Goal: Task Accomplishment & Management: Complete application form

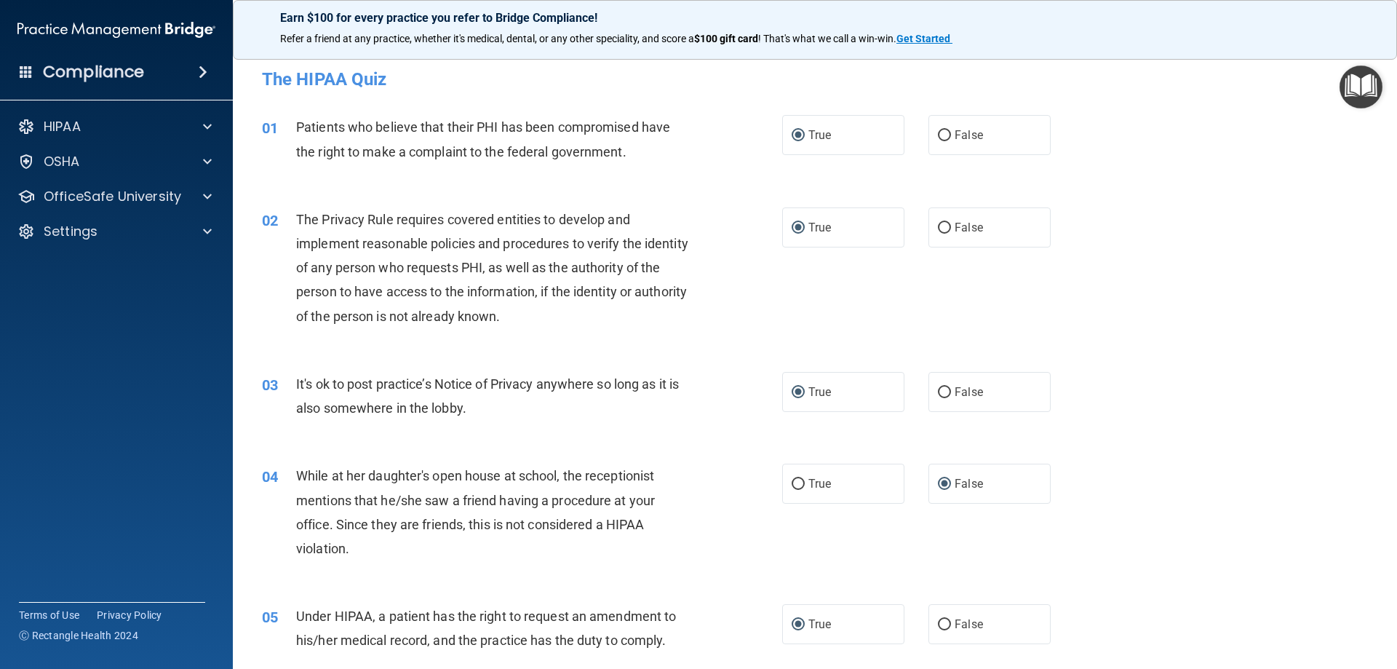
scroll to position [2774, 0]
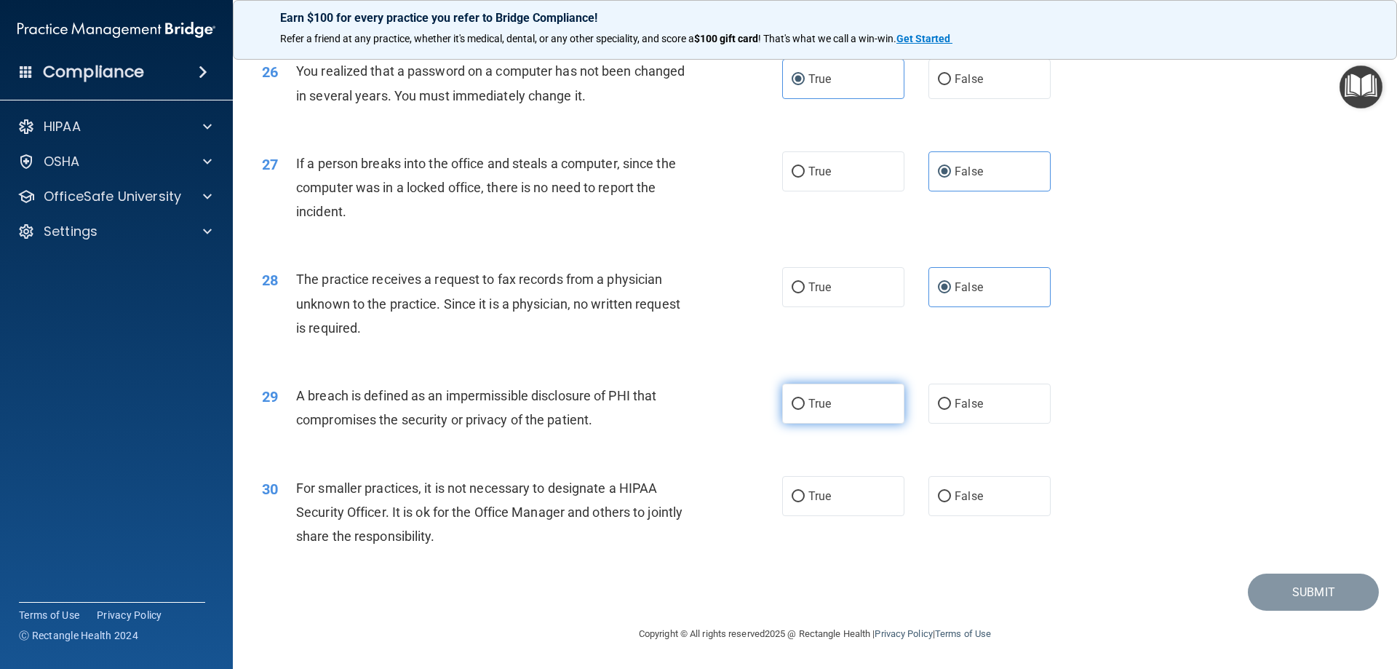
click at [808, 402] on span "True" at bounding box center [819, 403] width 23 height 14
click at [805, 402] on input "True" at bounding box center [797, 404] width 13 height 11
radio input "true"
click at [813, 494] on span "True" at bounding box center [819, 496] width 23 height 14
click at [805, 494] on input "True" at bounding box center [797, 496] width 13 height 11
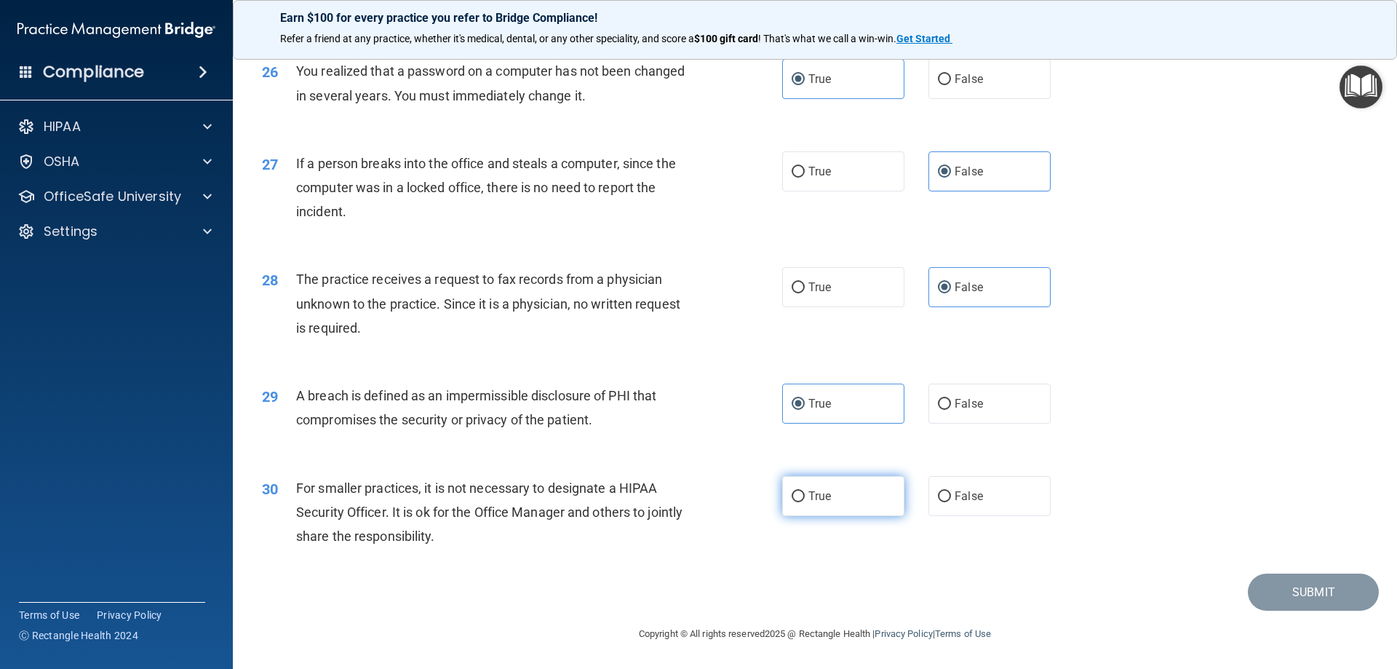
radio input "true"
click at [1278, 591] on button "Submit" at bounding box center [1313, 591] width 131 height 37
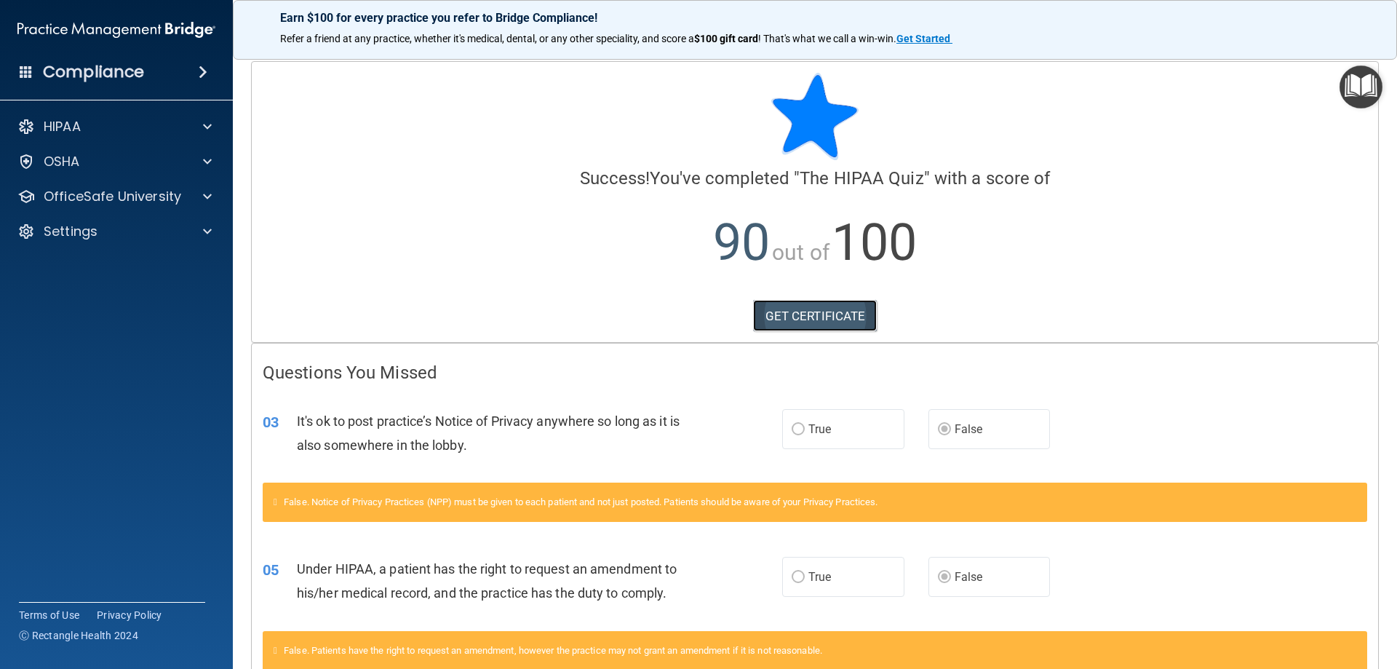
click at [807, 315] on link "GET CERTIFICATE" at bounding box center [815, 316] width 124 height 32
click at [79, 197] on p "OfficeSafe University" at bounding box center [112, 196] width 137 height 17
click at [103, 231] on p "HIPAA Training" at bounding box center [69, 231] width 120 height 15
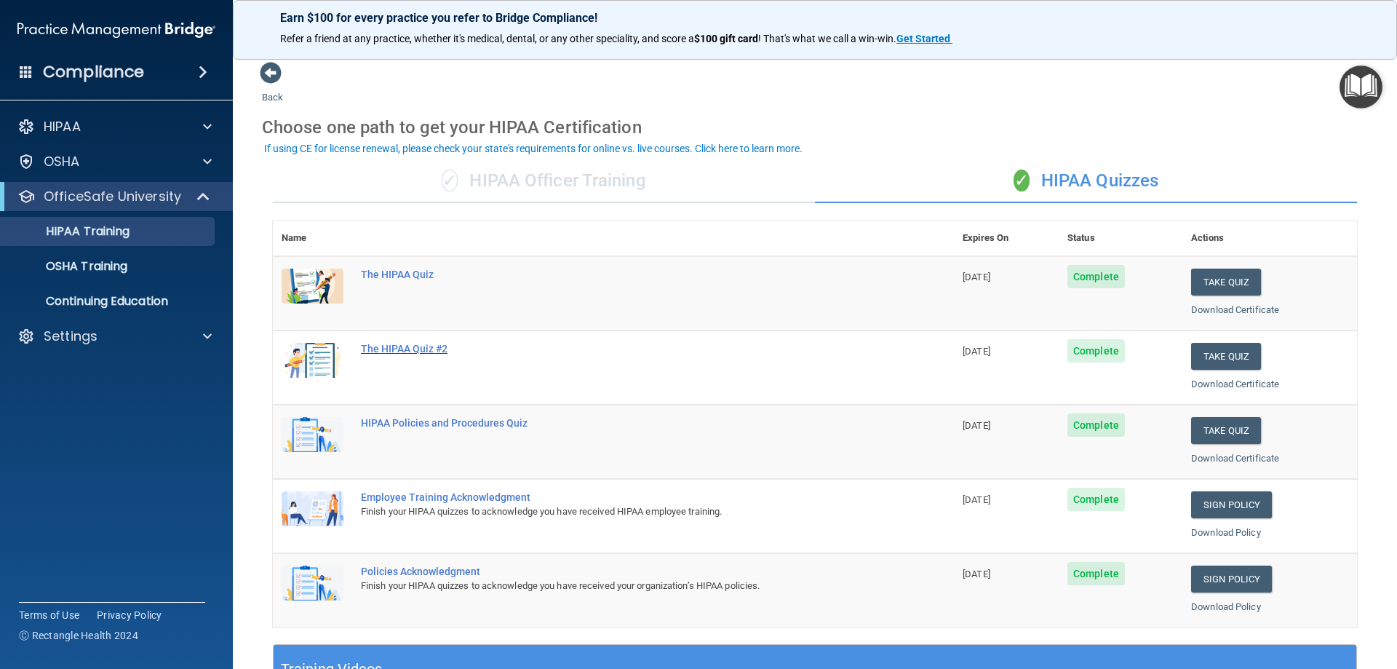
click at [375, 352] on div "The HIPAA Quiz #2" at bounding box center [621, 349] width 520 height 12
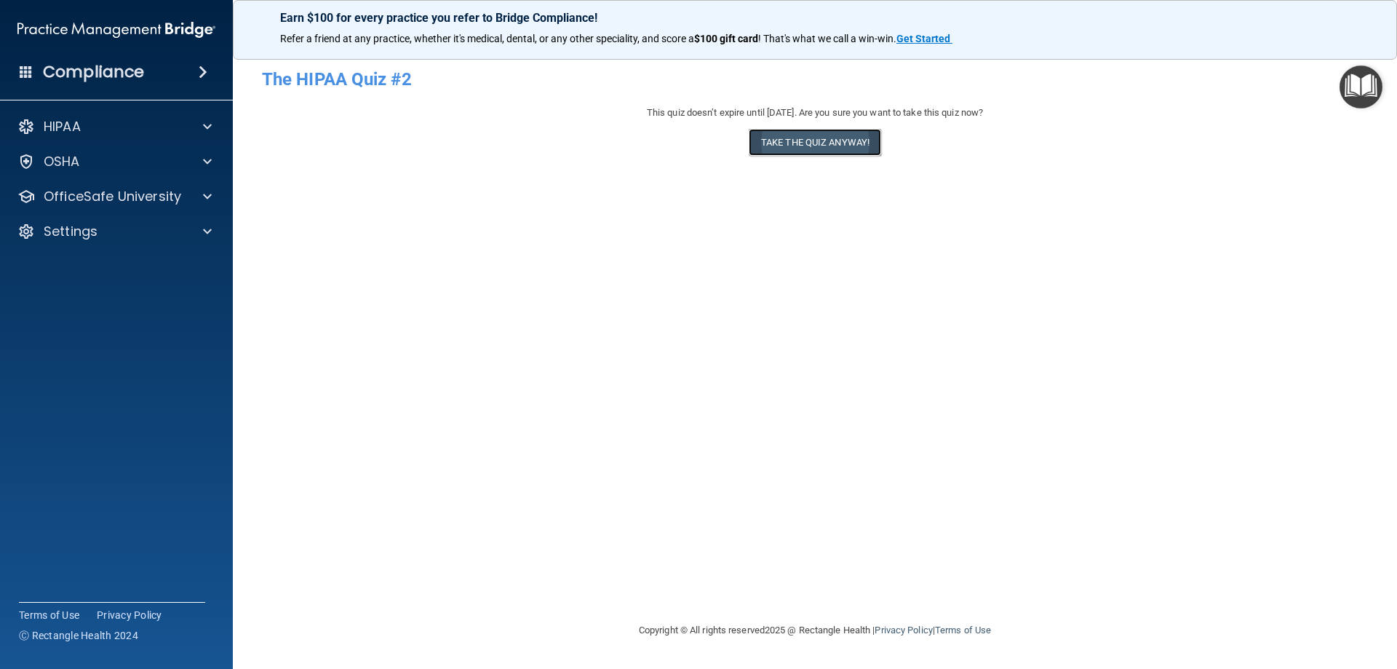
click at [815, 138] on button "Take the quiz anyway!" at bounding box center [815, 142] width 132 height 27
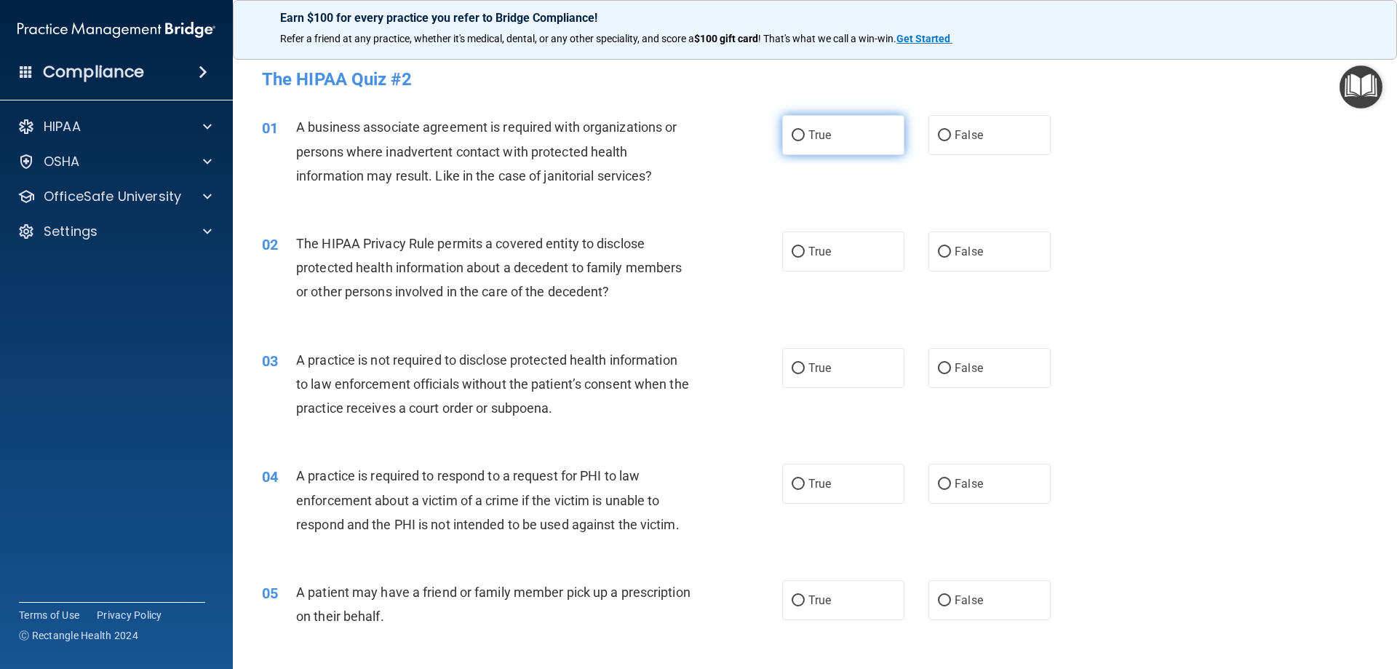
click at [805, 143] on label "True" at bounding box center [843, 135] width 122 height 40
click at [805, 141] on input "True" at bounding box center [797, 135] width 13 height 11
radio input "true"
click at [795, 255] on input "True" at bounding box center [797, 252] width 13 height 11
radio input "true"
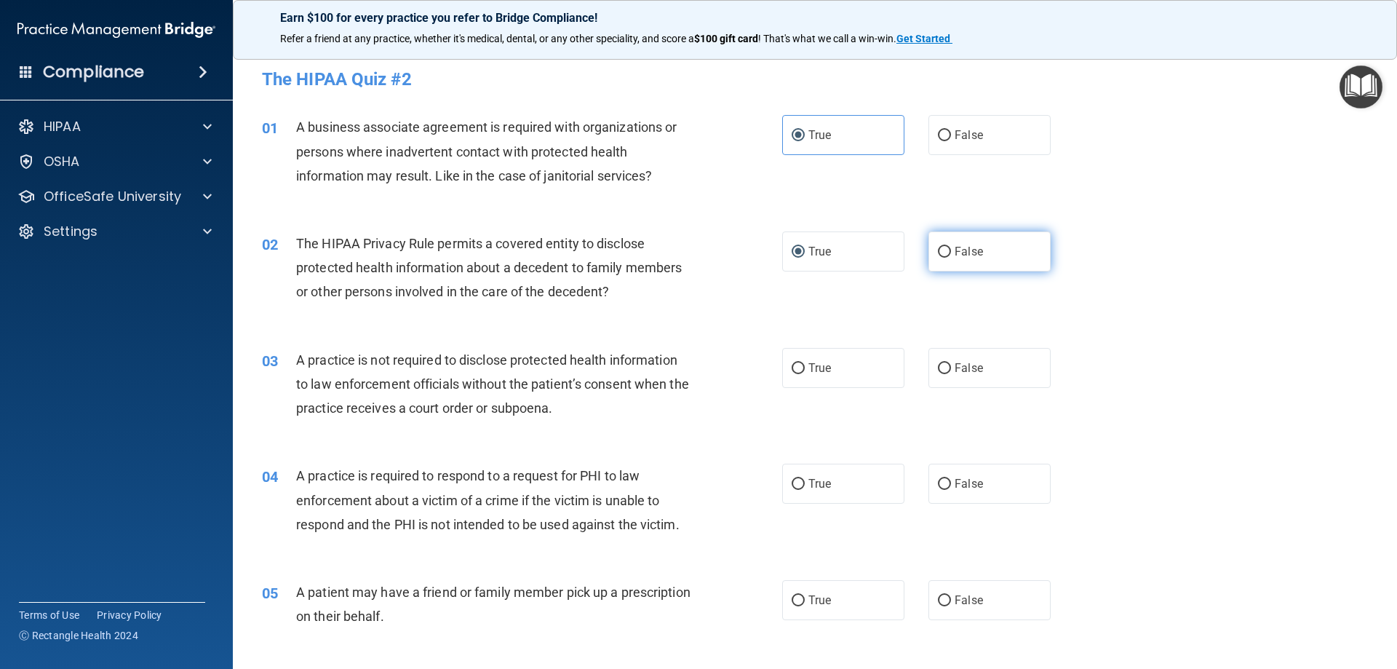
click at [973, 250] on span "False" at bounding box center [968, 251] width 28 height 14
click at [951, 250] on input "False" at bounding box center [944, 252] width 13 height 11
radio input "true"
radio input "false"
click at [970, 370] on span "False" at bounding box center [968, 368] width 28 height 14
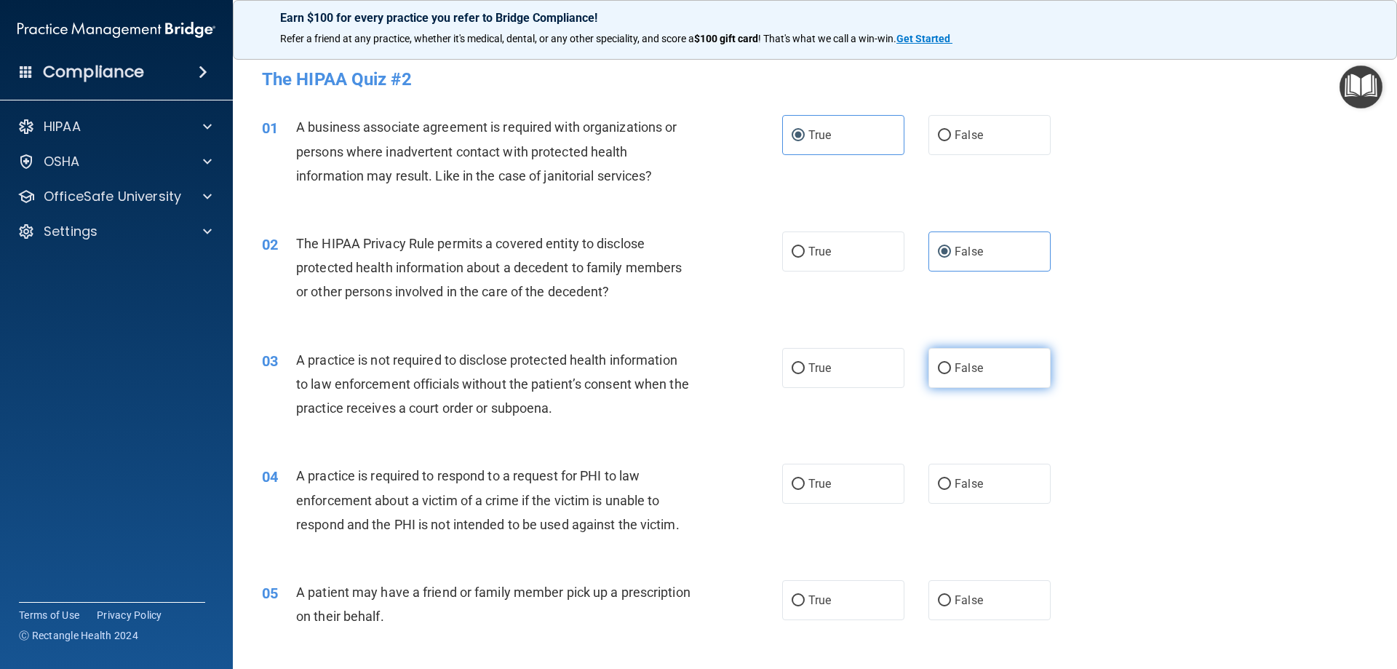
click at [951, 370] on input "False" at bounding box center [944, 368] width 13 height 11
radio input "true"
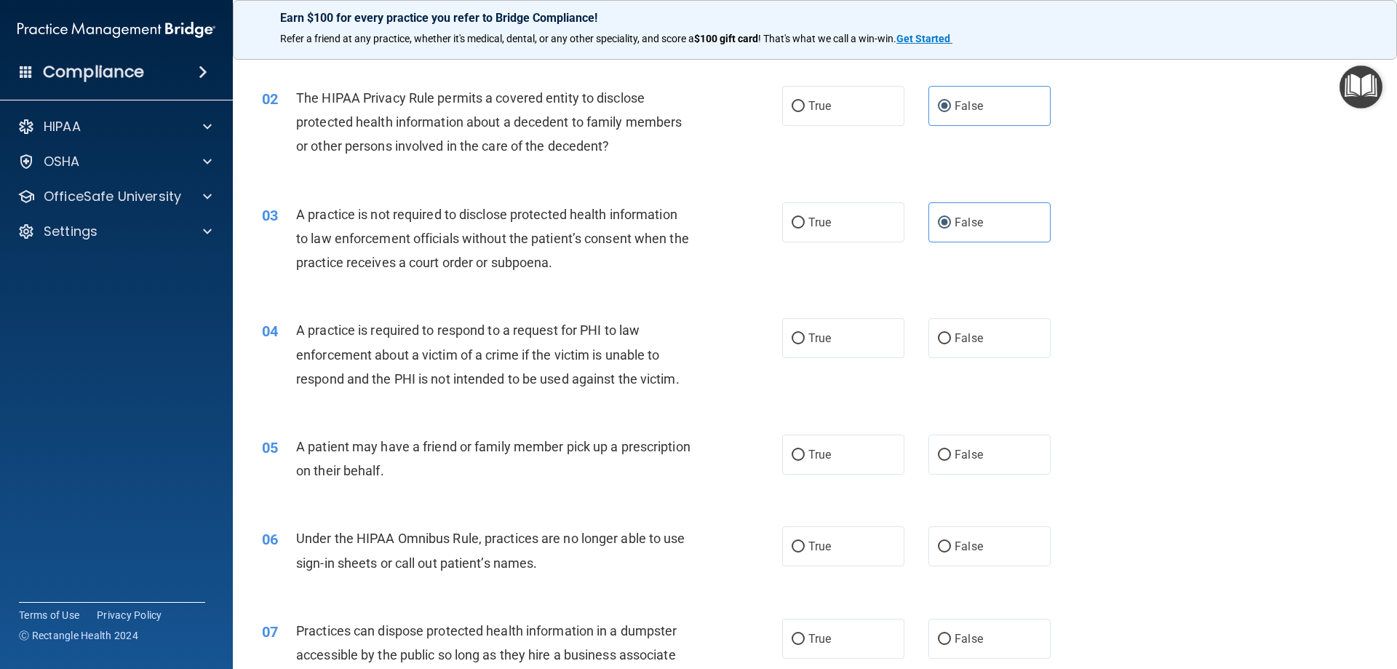
scroll to position [218, 0]
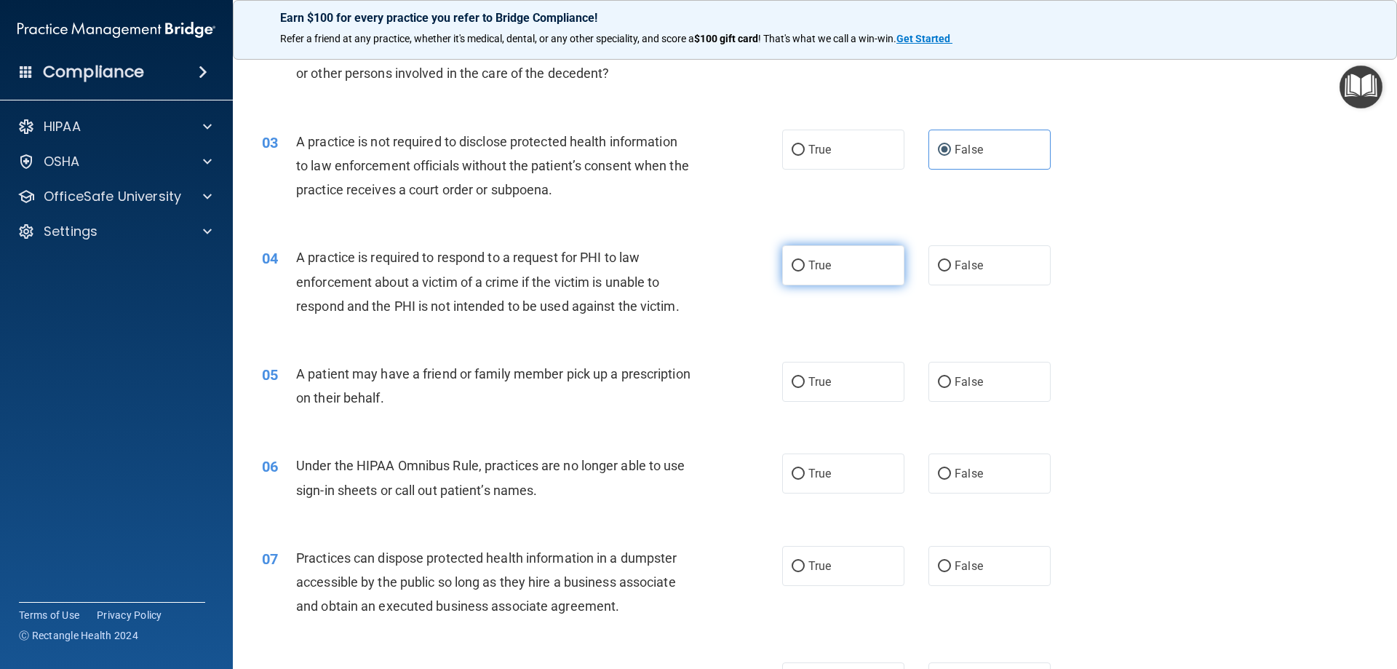
click at [823, 266] on span "True" at bounding box center [819, 265] width 23 height 14
click at [805, 266] on input "True" at bounding box center [797, 265] width 13 height 11
radio input "true"
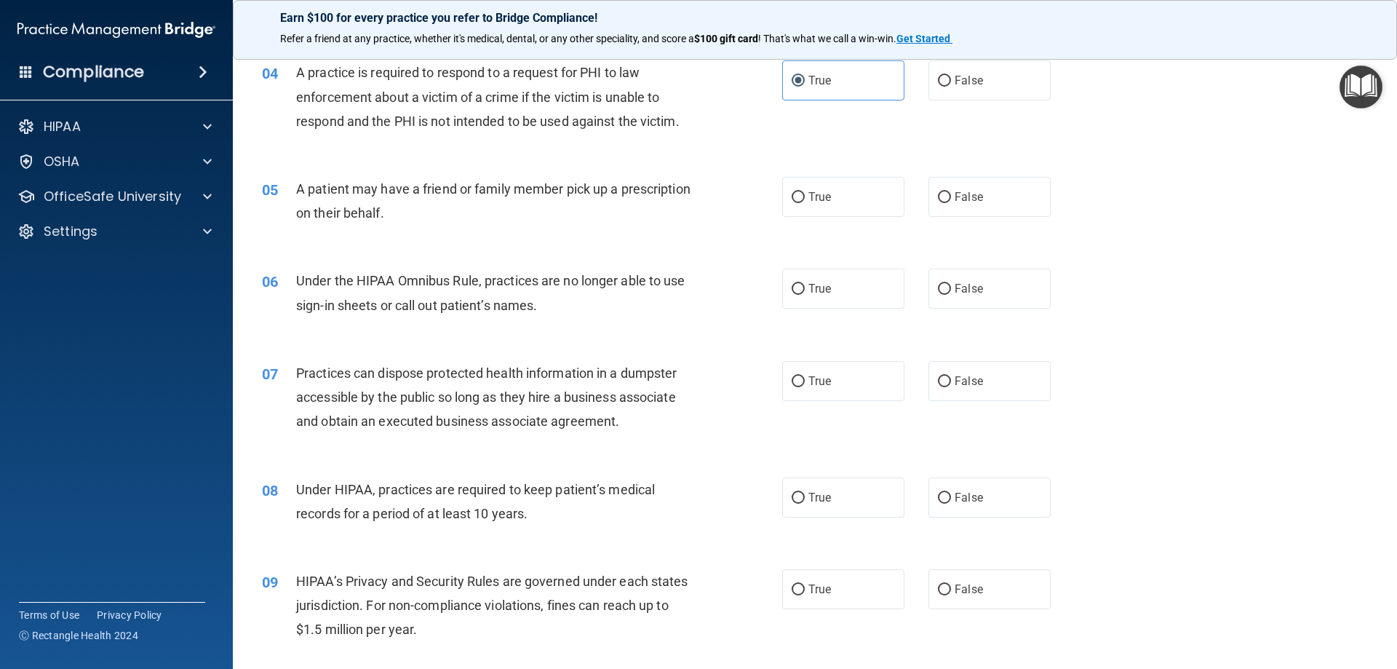
scroll to position [436, 0]
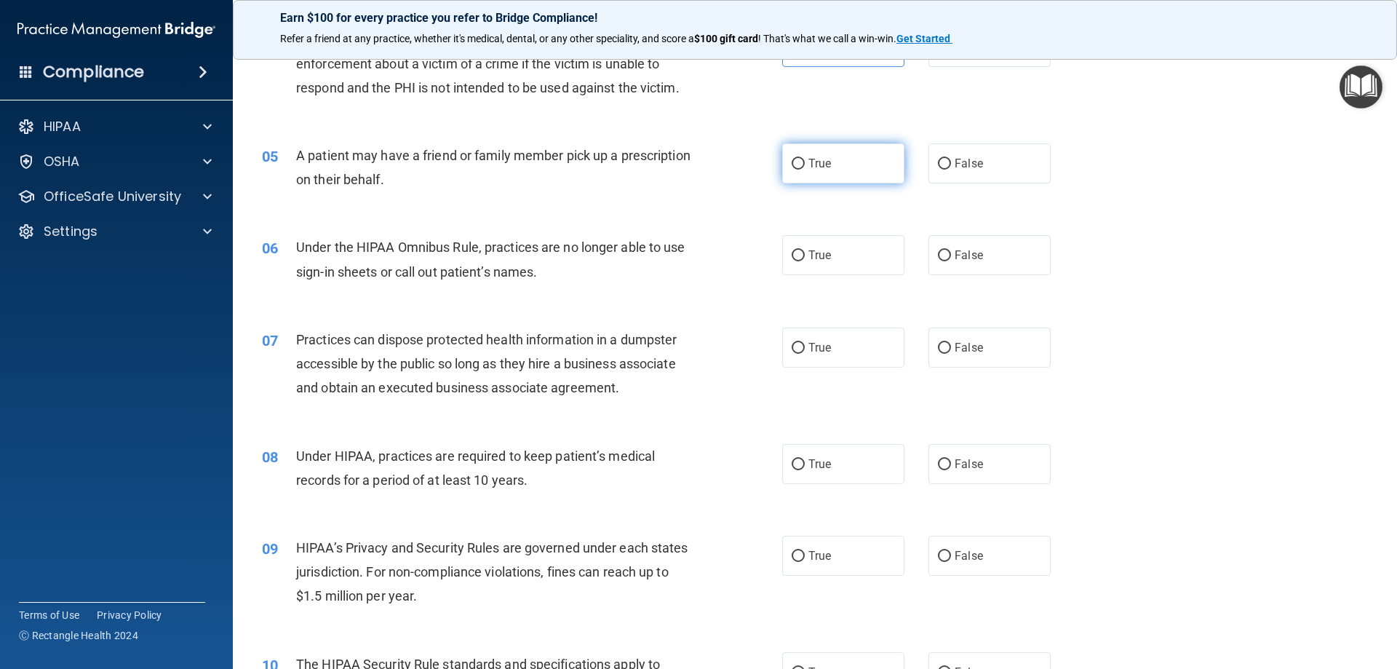
click at [842, 159] on label "True" at bounding box center [843, 163] width 122 height 40
click at [805, 159] on input "True" at bounding box center [797, 164] width 13 height 11
radio input "true"
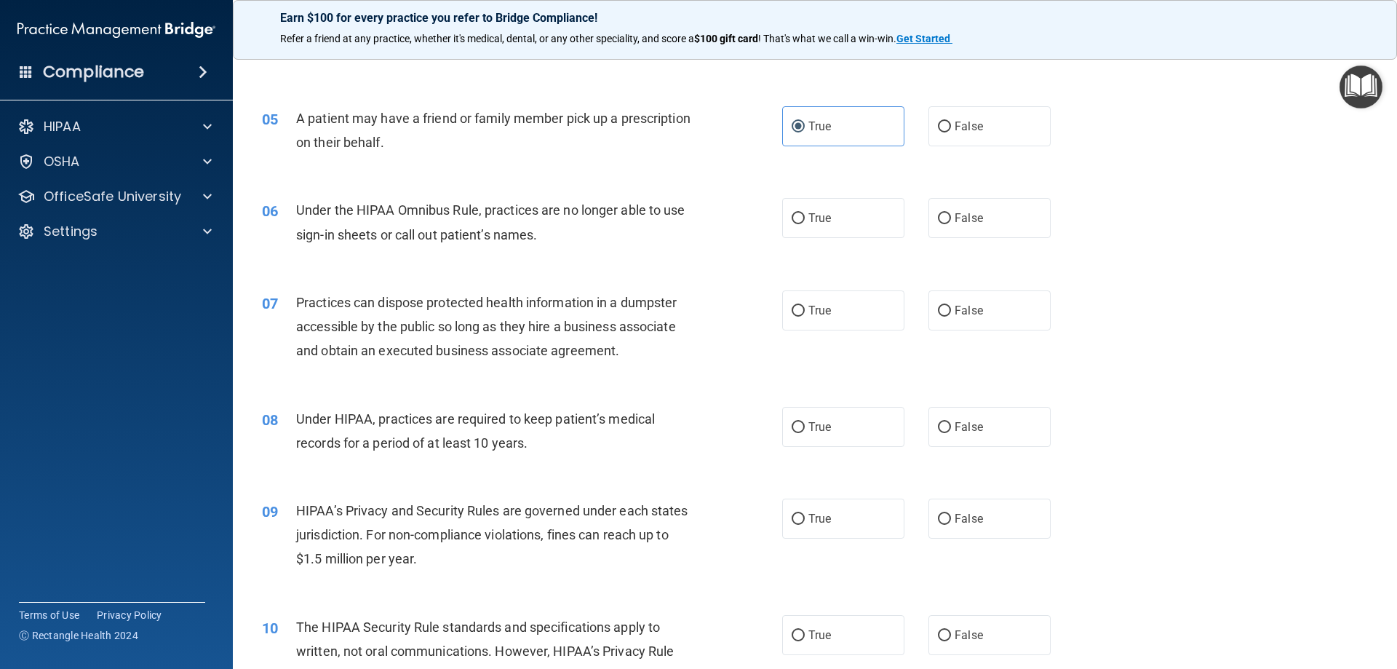
scroll to position [509, 0]
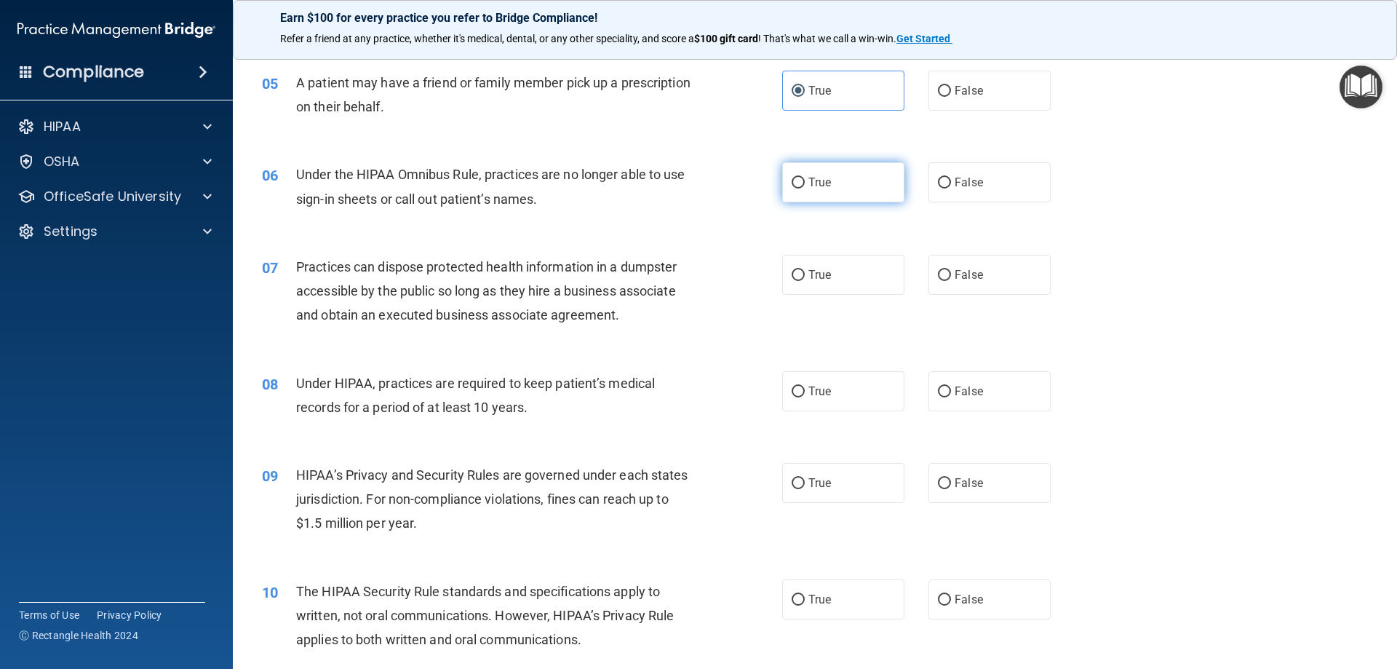
click at [813, 192] on label "True" at bounding box center [843, 182] width 122 height 40
click at [805, 188] on input "True" at bounding box center [797, 182] width 13 height 11
radio input "true"
click at [938, 270] on input "False" at bounding box center [944, 275] width 13 height 11
radio input "true"
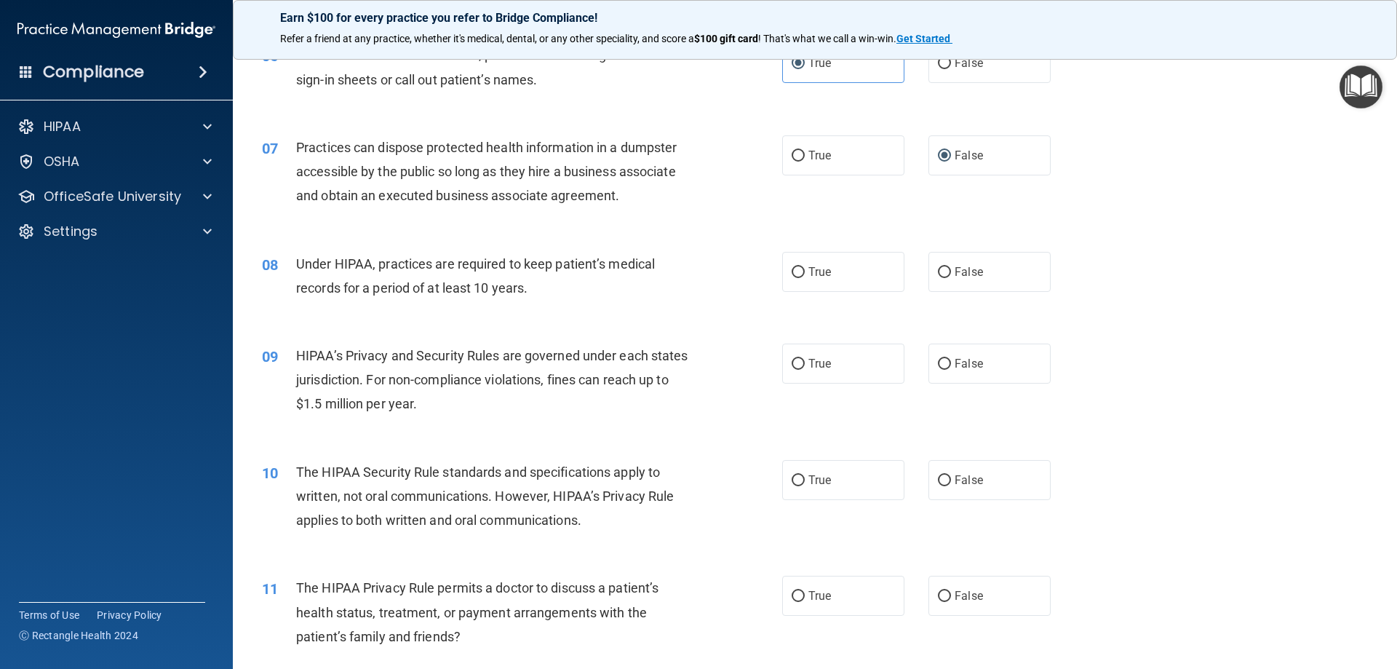
scroll to position [655, 0]
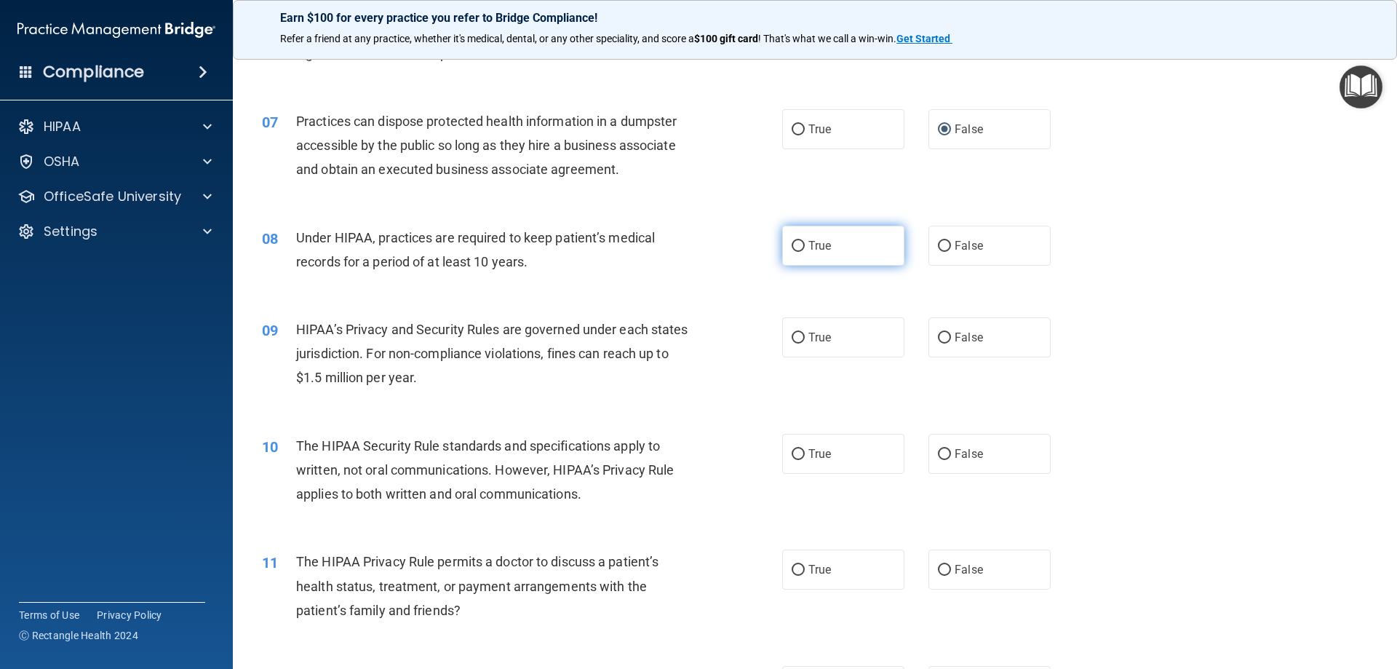
click at [802, 254] on label "True" at bounding box center [843, 246] width 122 height 40
click at [802, 252] on input "True" at bounding box center [797, 246] width 13 height 11
radio input "true"
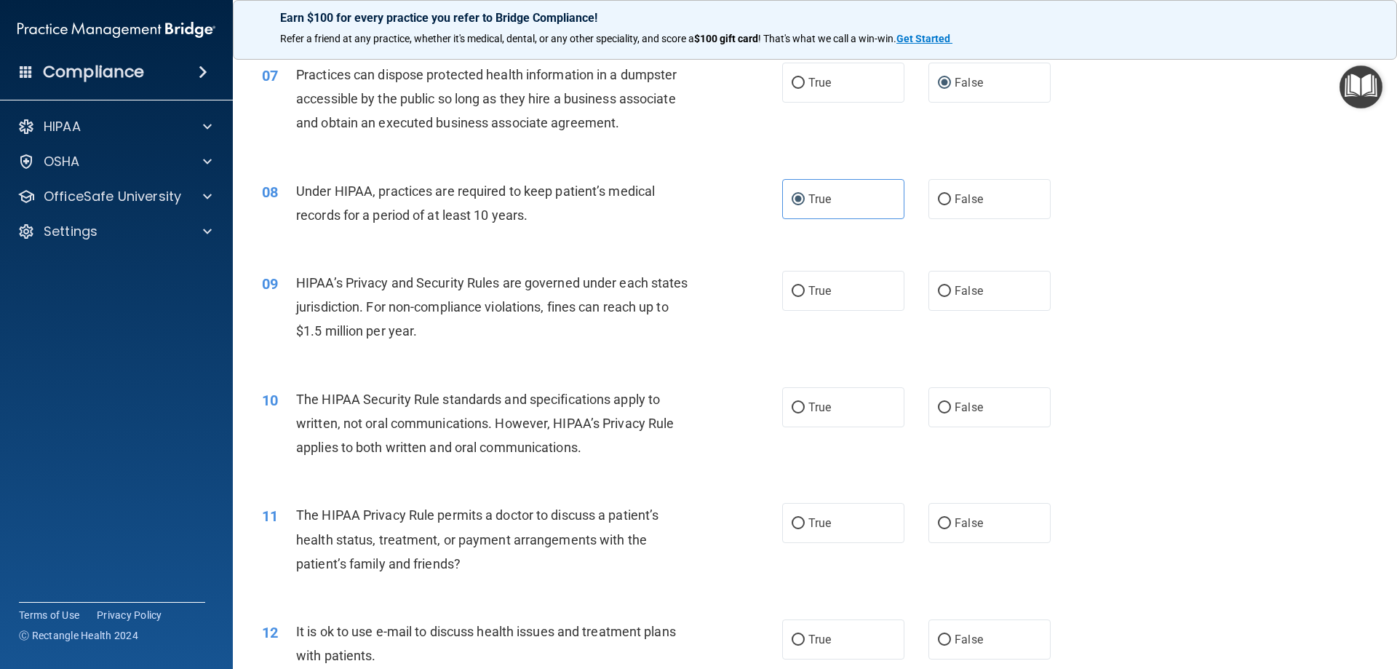
scroll to position [727, 0]
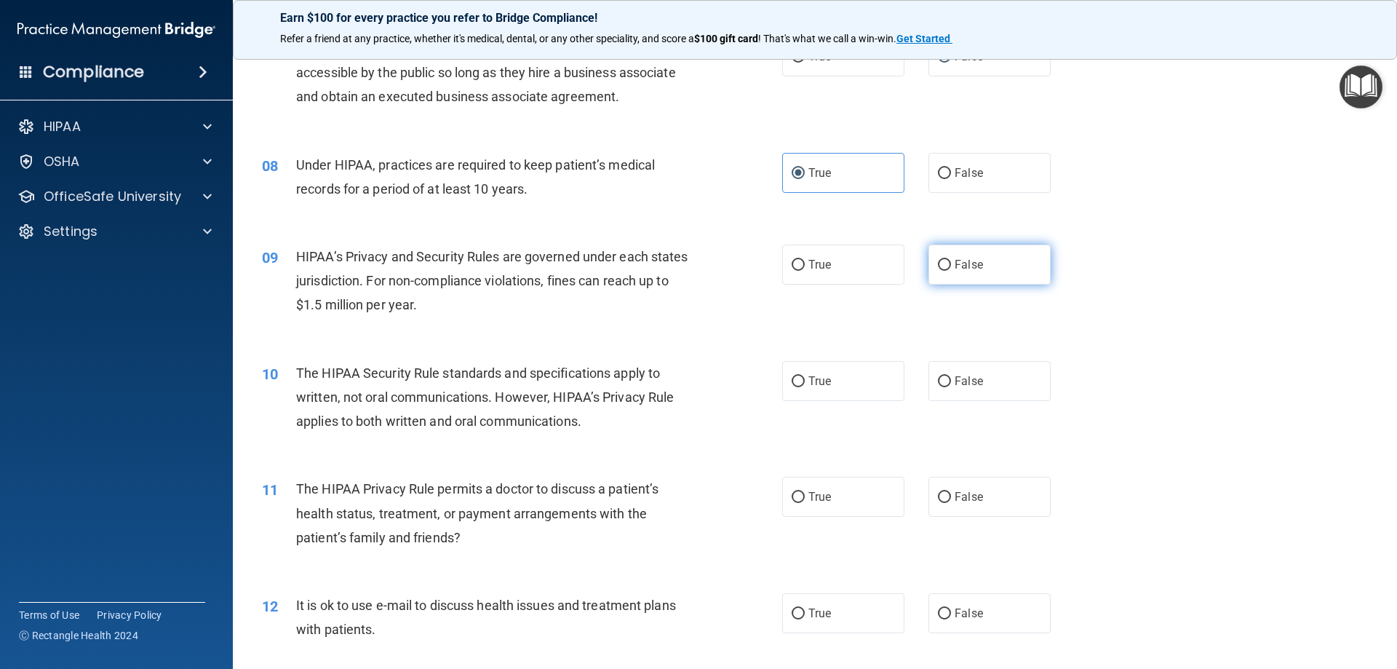
click at [943, 257] on label "False" at bounding box center [989, 264] width 122 height 40
click at [943, 260] on input "False" at bounding box center [944, 265] width 13 height 11
radio input "true"
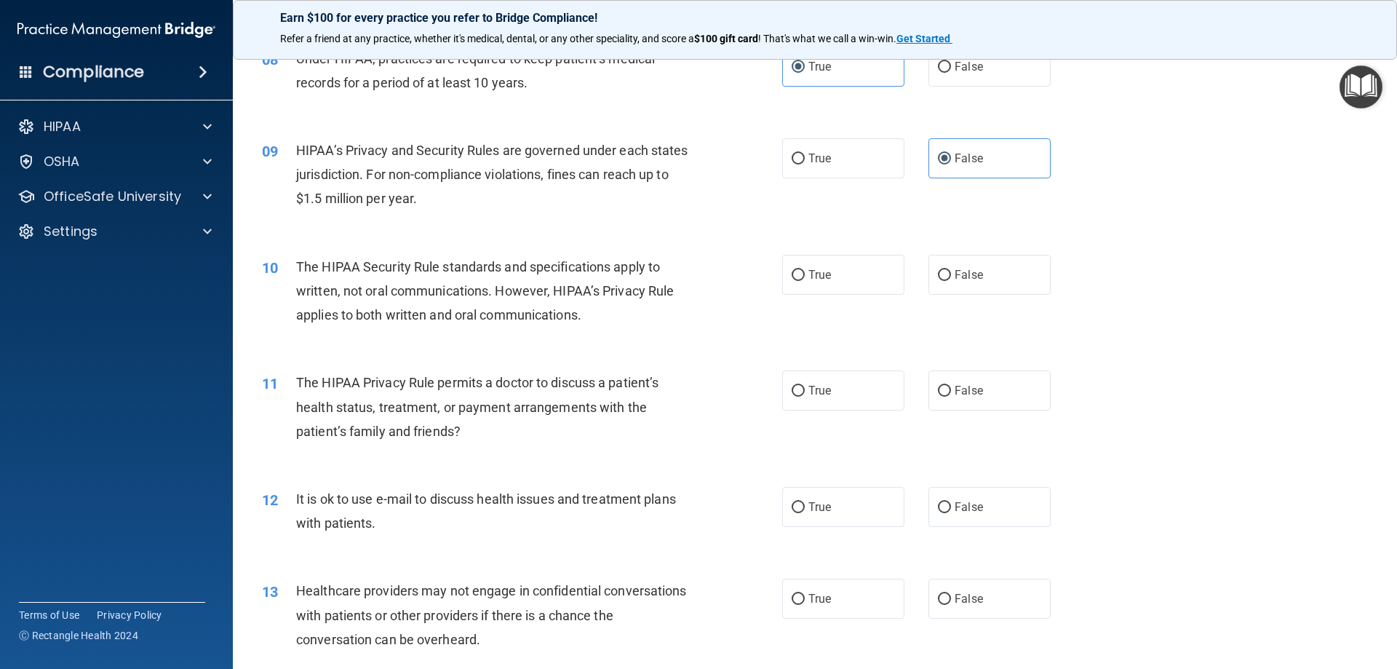
scroll to position [873, 0]
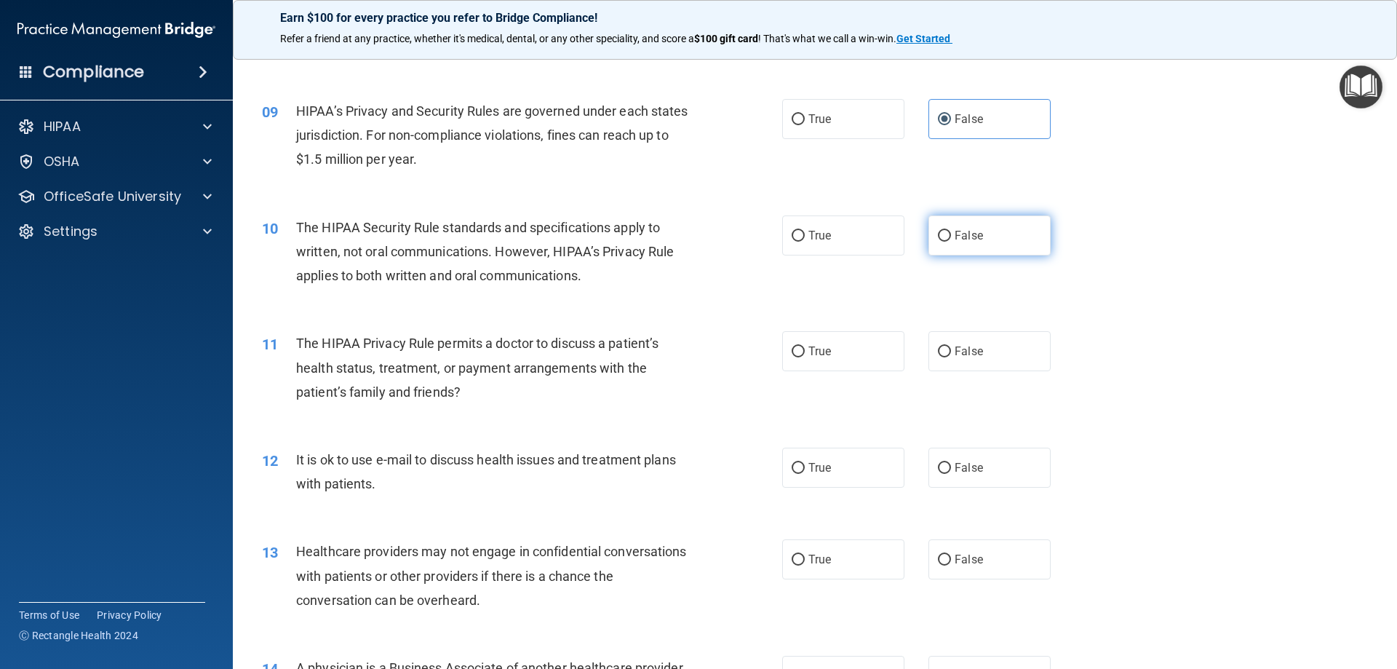
click at [932, 245] on label "False" at bounding box center [989, 235] width 122 height 40
click at [938, 242] on input "False" at bounding box center [944, 236] width 13 height 11
radio input "true"
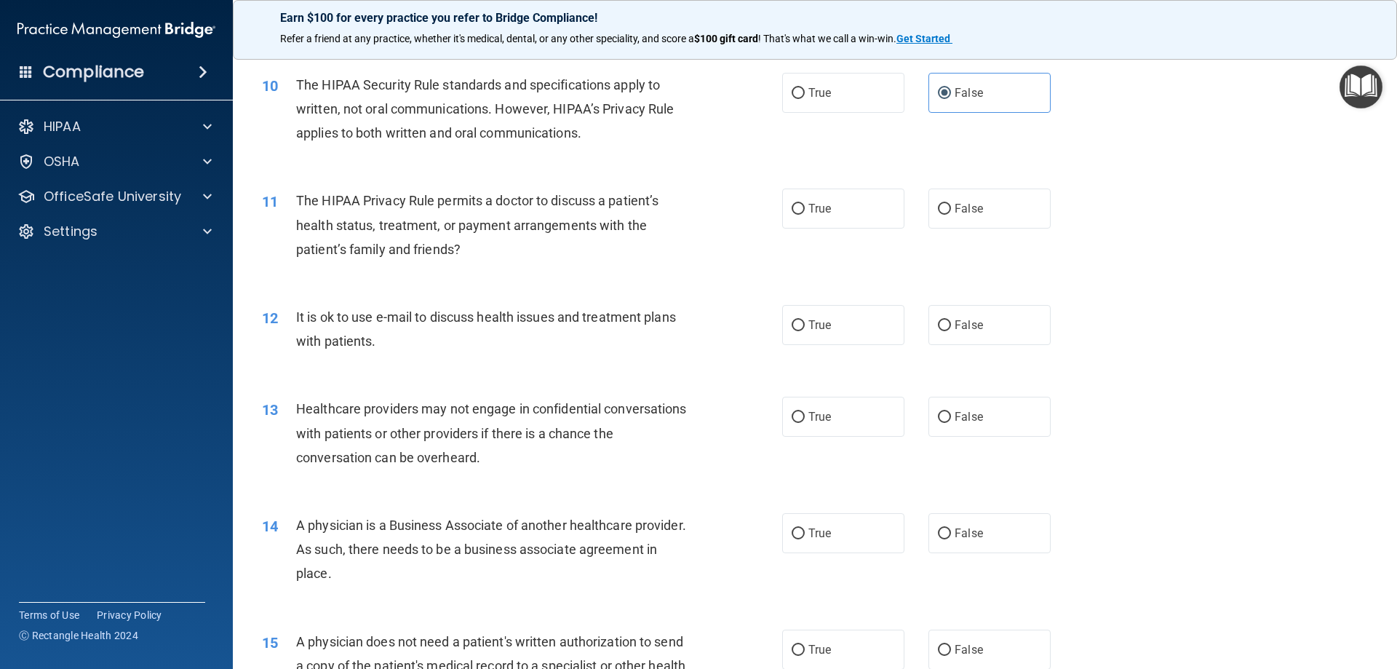
scroll to position [1018, 0]
click at [938, 206] on input "False" at bounding box center [944, 206] width 13 height 11
radio input "true"
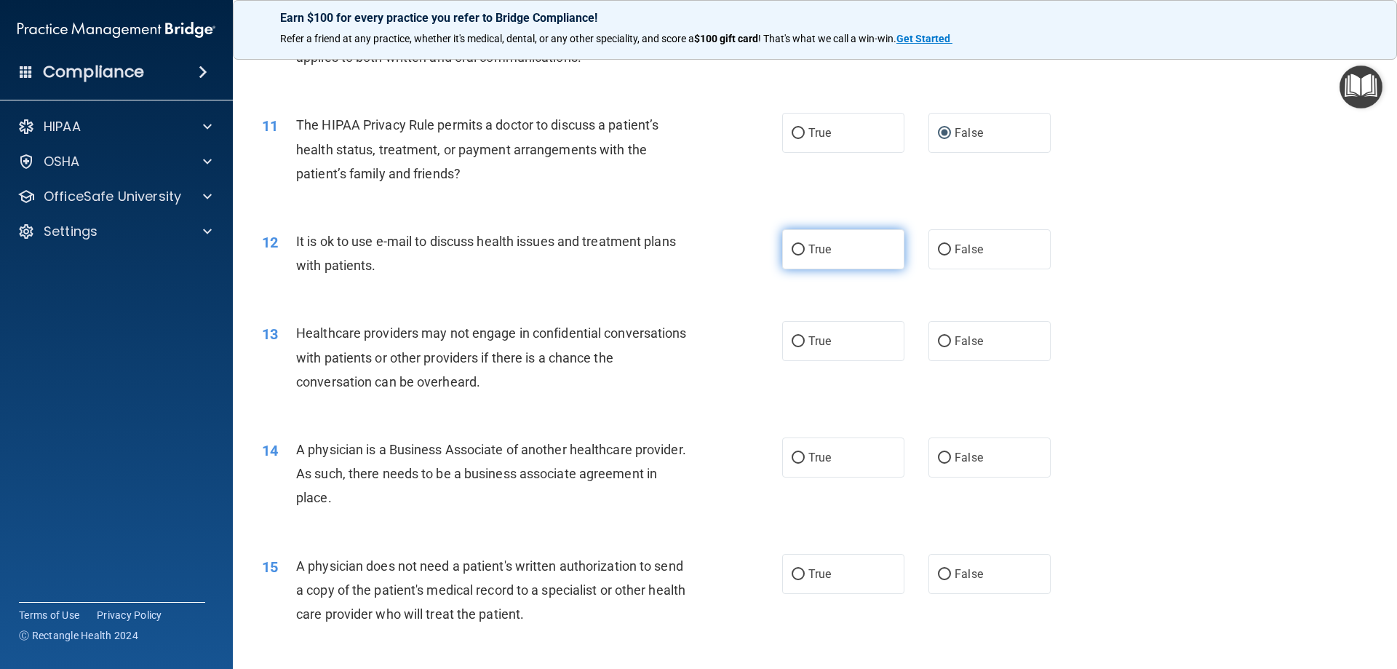
click at [831, 247] on label "True" at bounding box center [843, 249] width 122 height 40
click at [805, 247] on input "True" at bounding box center [797, 249] width 13 height 11
radio input "true"
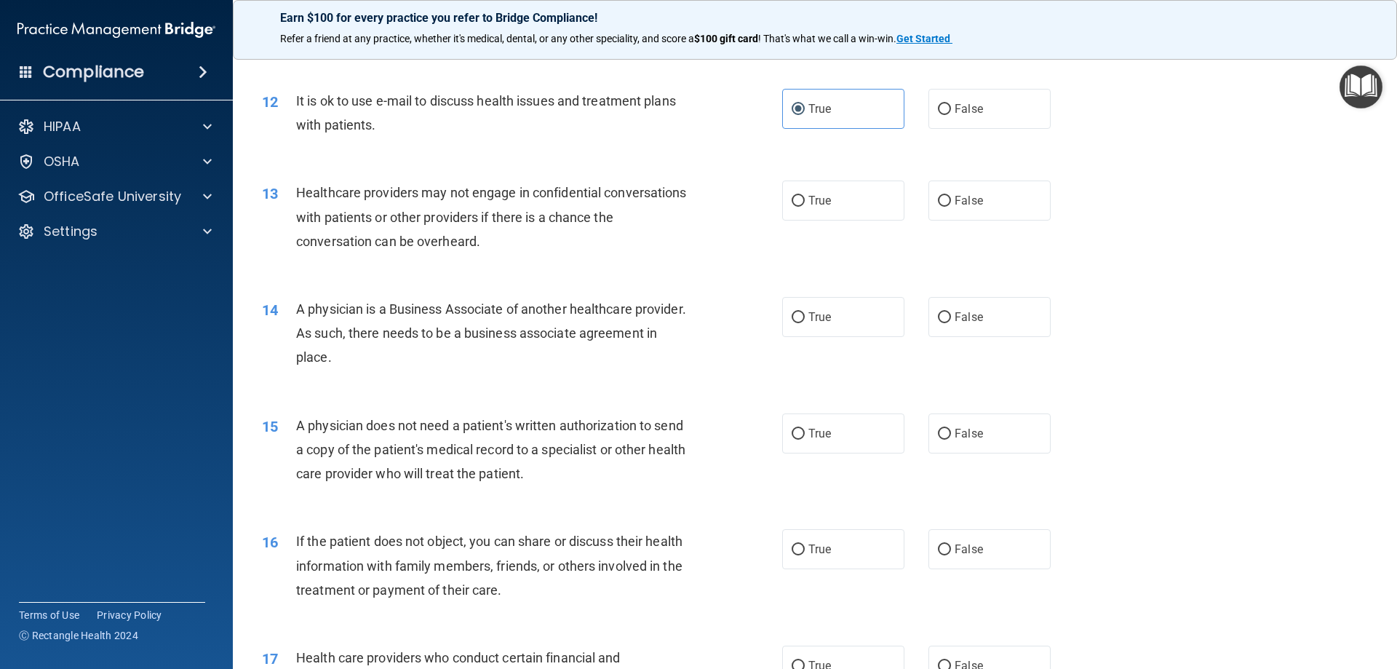
scroll to position [1237, 0]
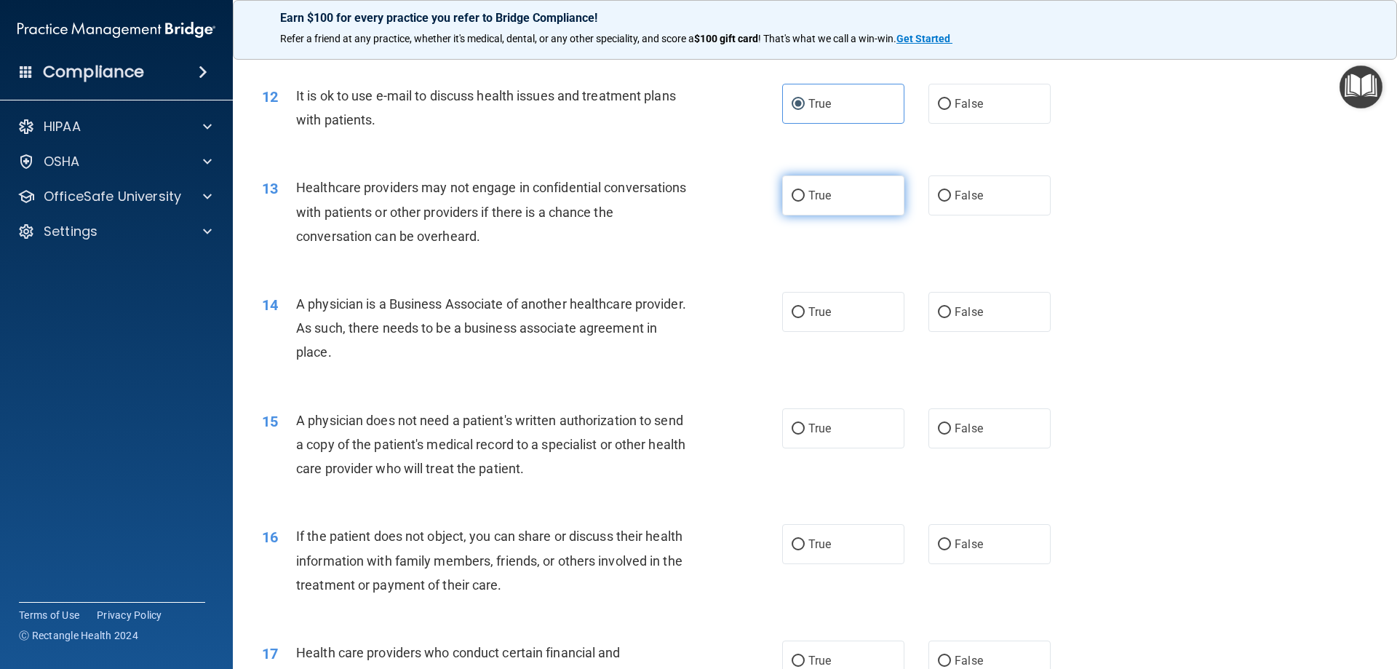
click at [846, 191] on label "True" at bounding box center [843, 195] width 122 height 40
click at [805, 191] on input "True" at bounding box center [797, 196] width 13 height 11
radio input "true"
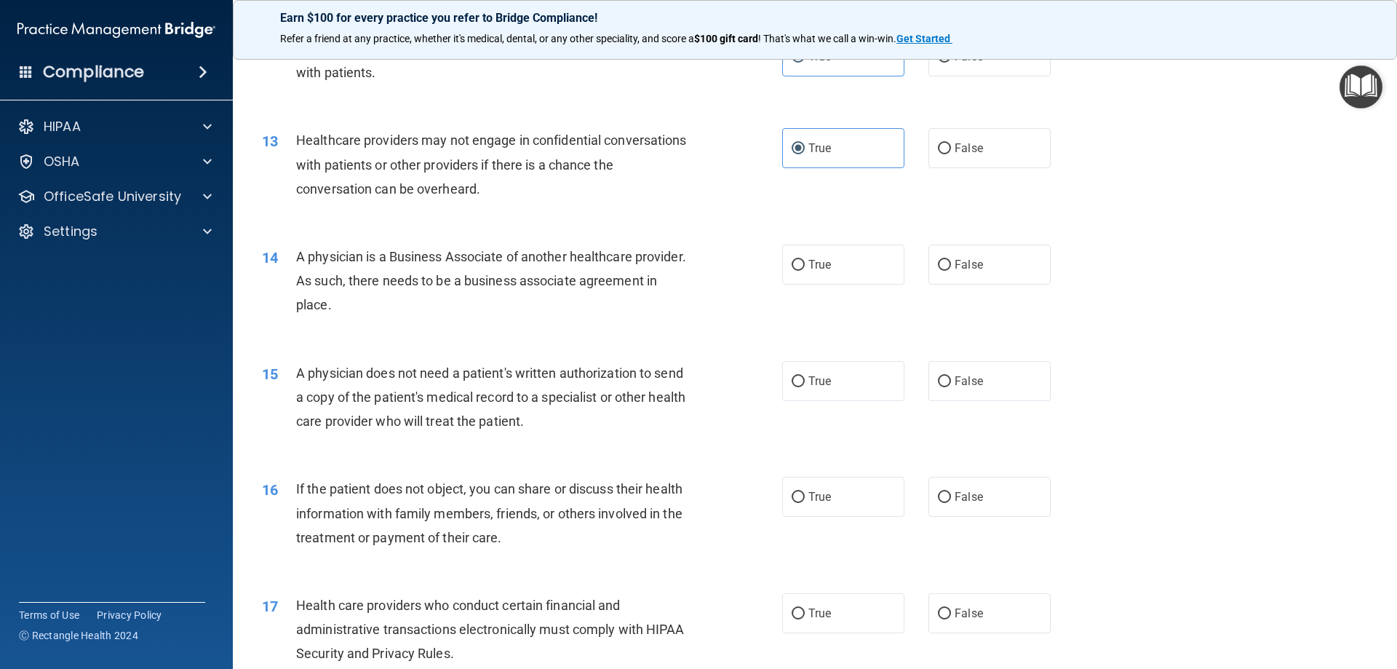
scroll to position [1309, 0]
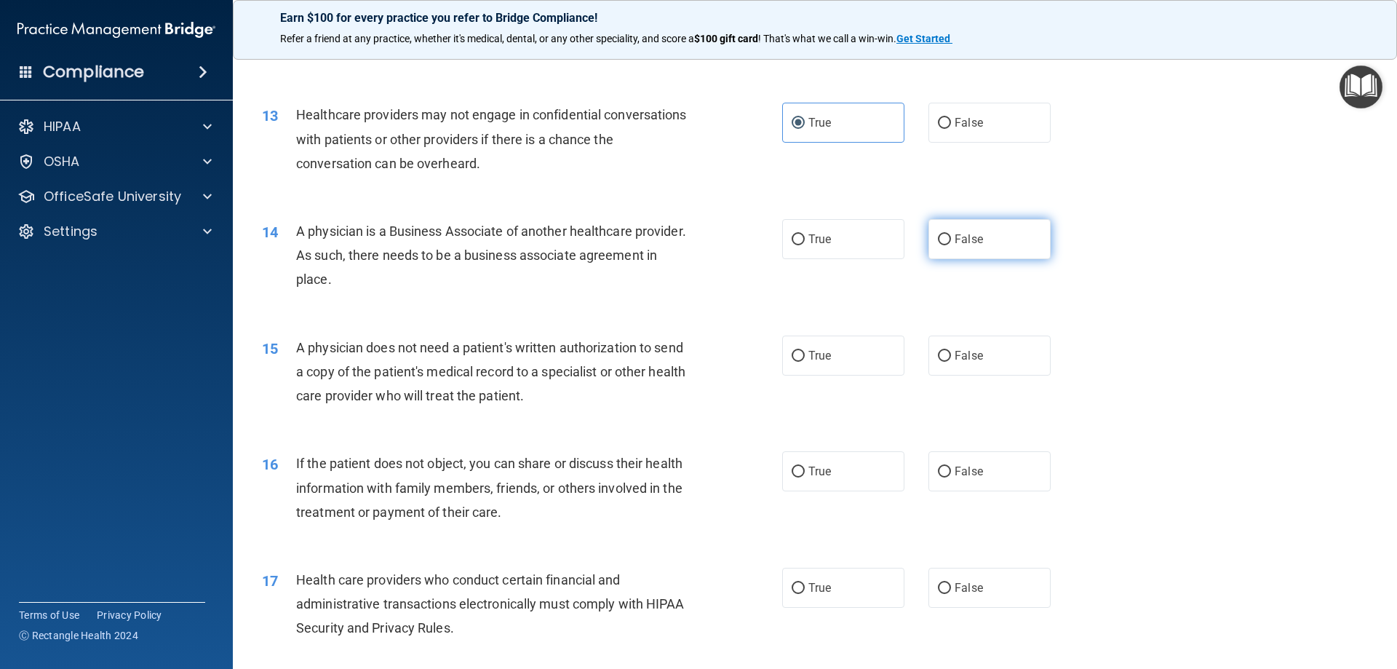
click at [986, 236] on label "False" at bounding box center [989, 239] width 122 height 40
click at [951, 236] on input "False" at bounding box center [944, 239] width 13 height 11
radio input "true"
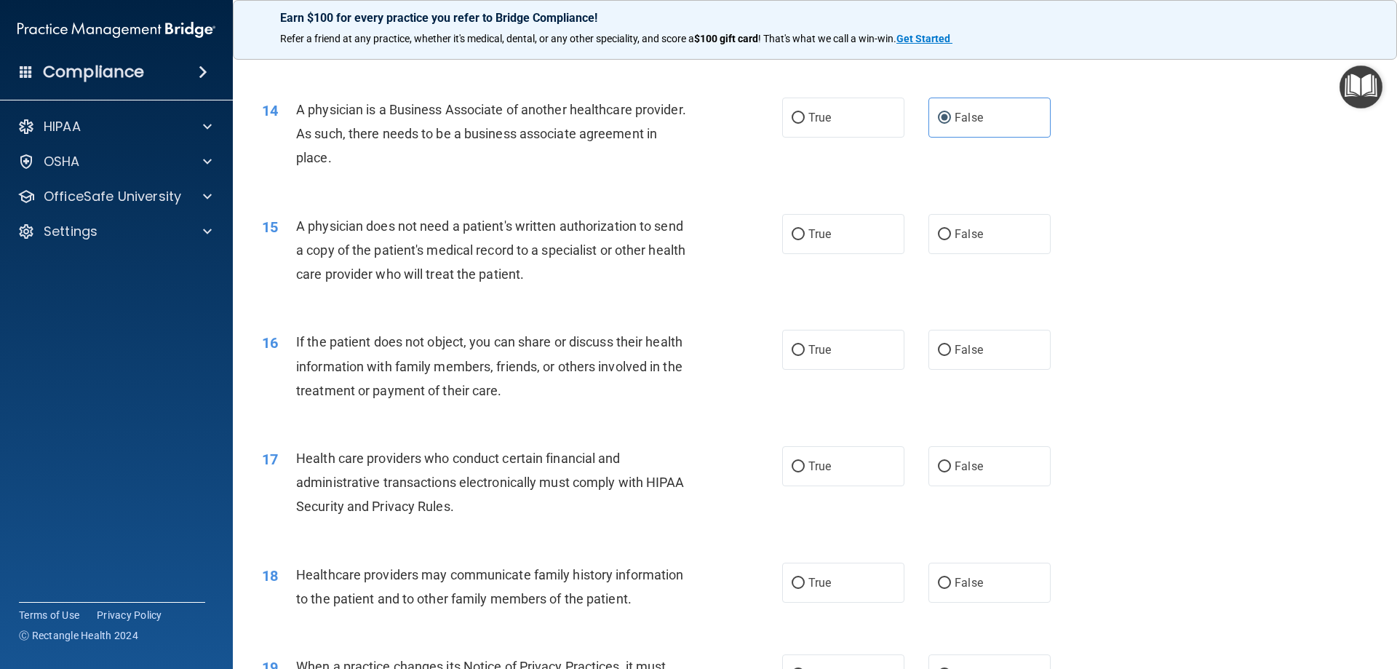
scroll to position [1455, 0]
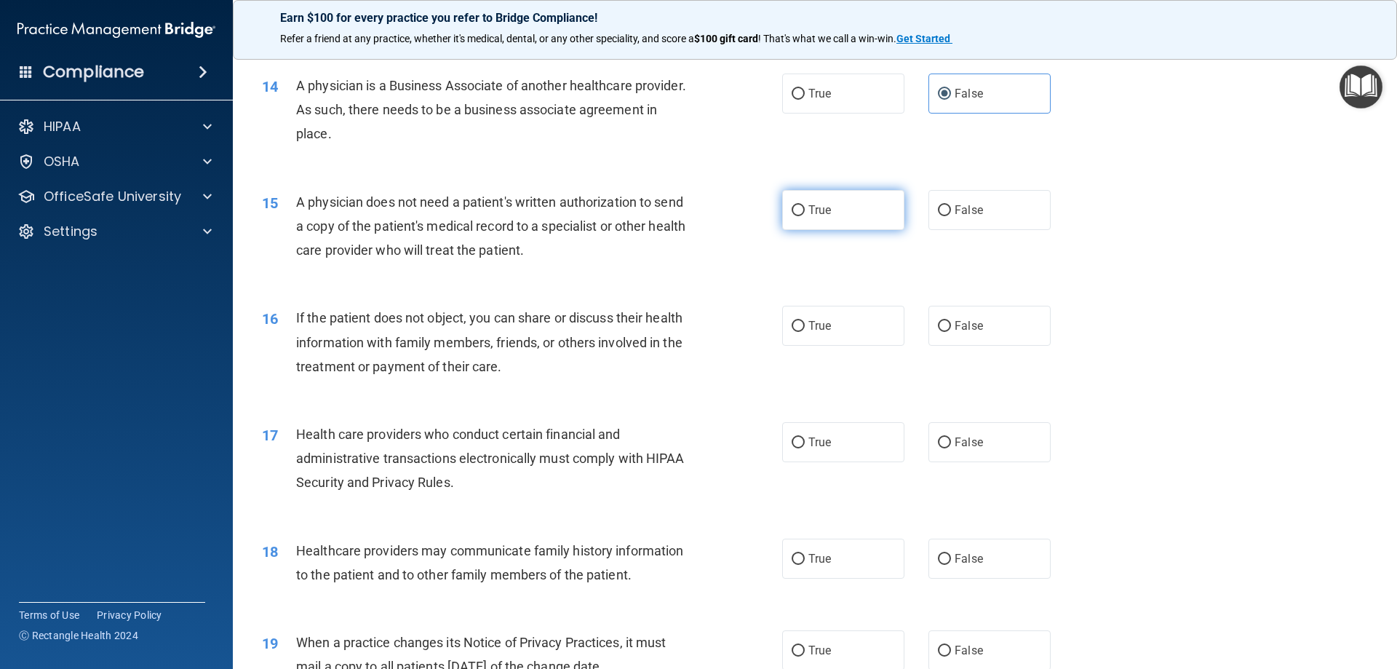
click at [808, 216] on span "True" at bounding box center [819, 210] width 23 height 14
click at [805, 216] on input "True" at bounding box center [797, 210] width 13 height 11
radio input "true"
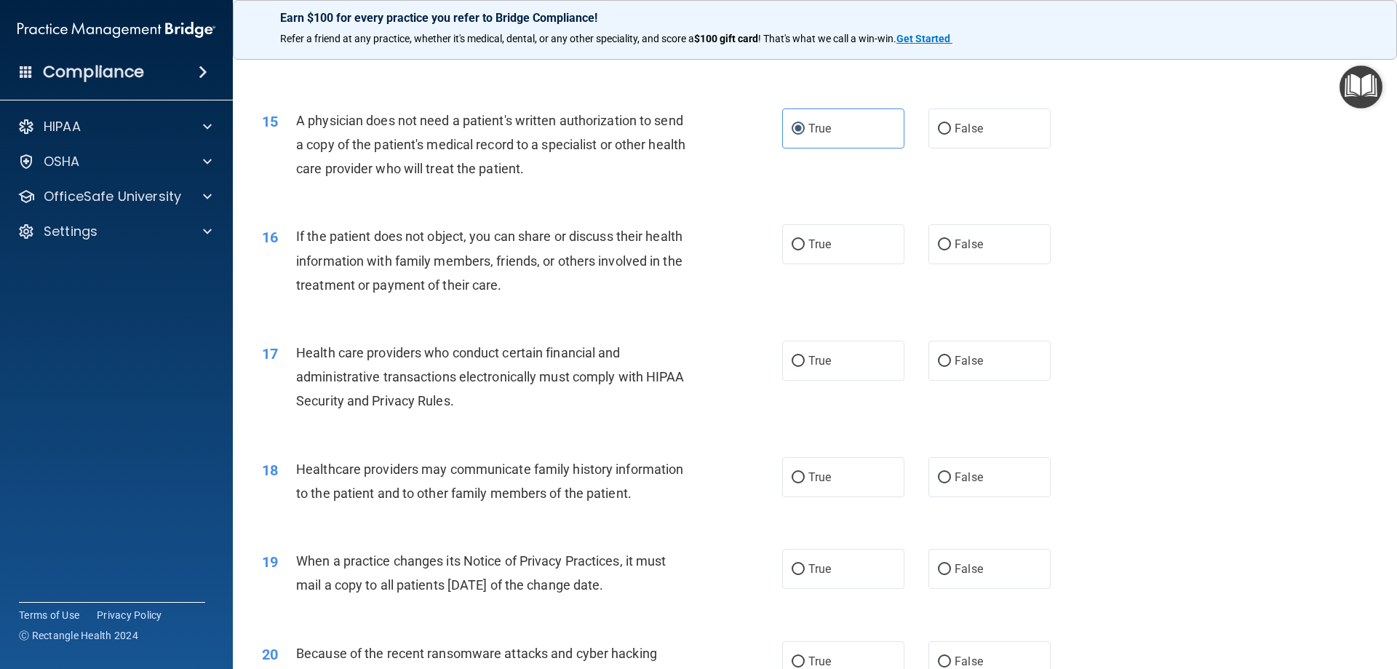
scroll to position [1528, 0]
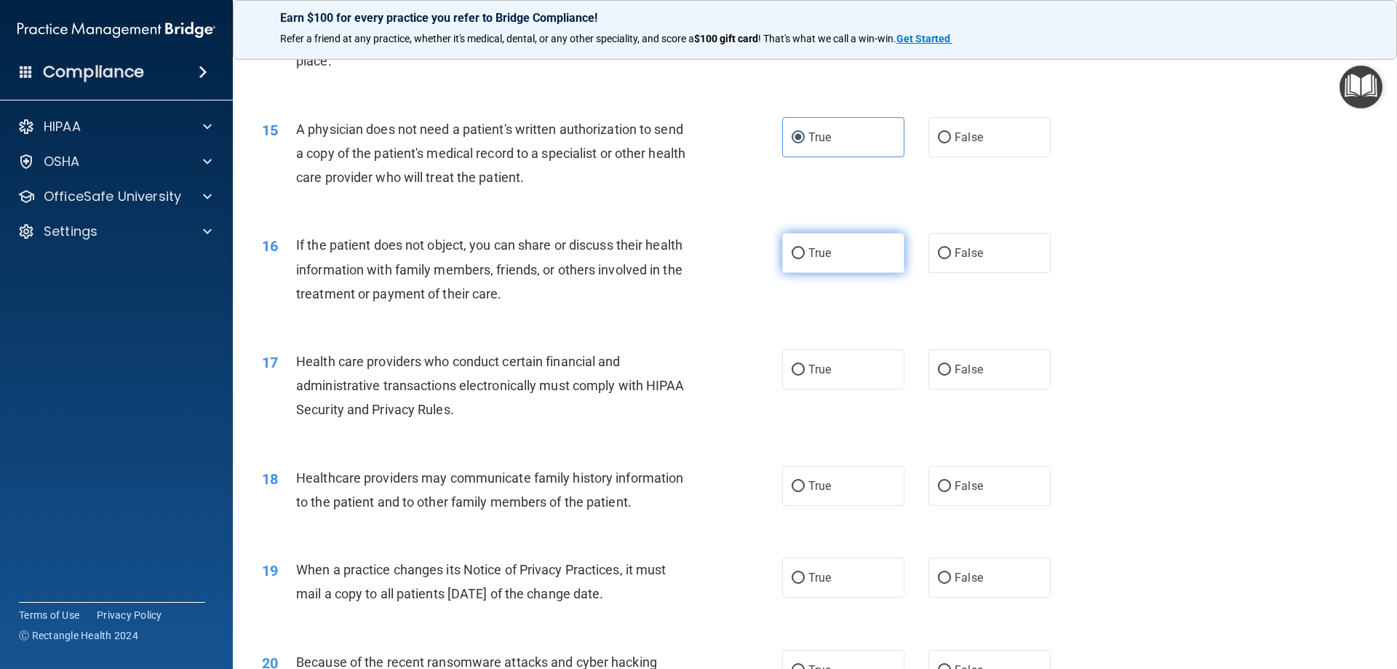
click at [838, 255] on label "True" at bounding box center [843, 253] width 122 height 40
click at [805, 255] on input "True" at bounding box center [797, 253] width 13 height 11
radio input "true"
click at [831, 367] on label "True" at bounding box center [843, 369] width 122 height 40
click at [805, 367] on input "True" at bounding box center [797, 369] width 13 height 11
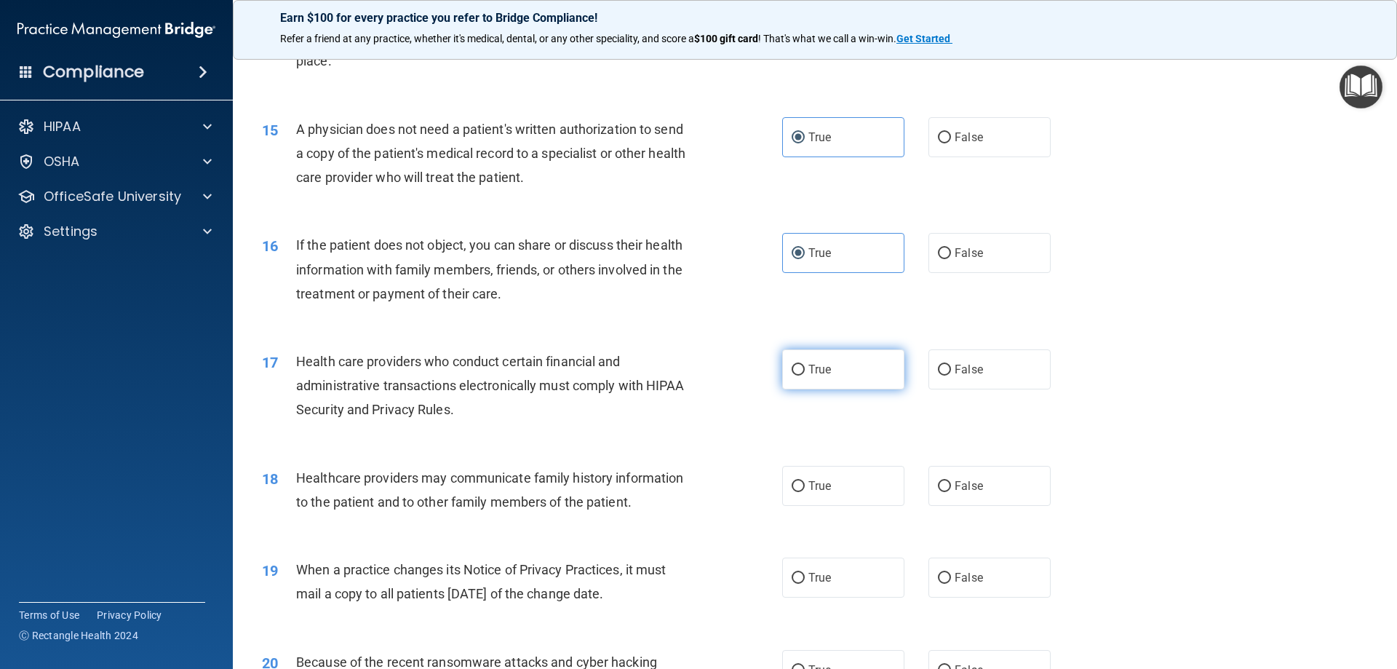
radio input "true"
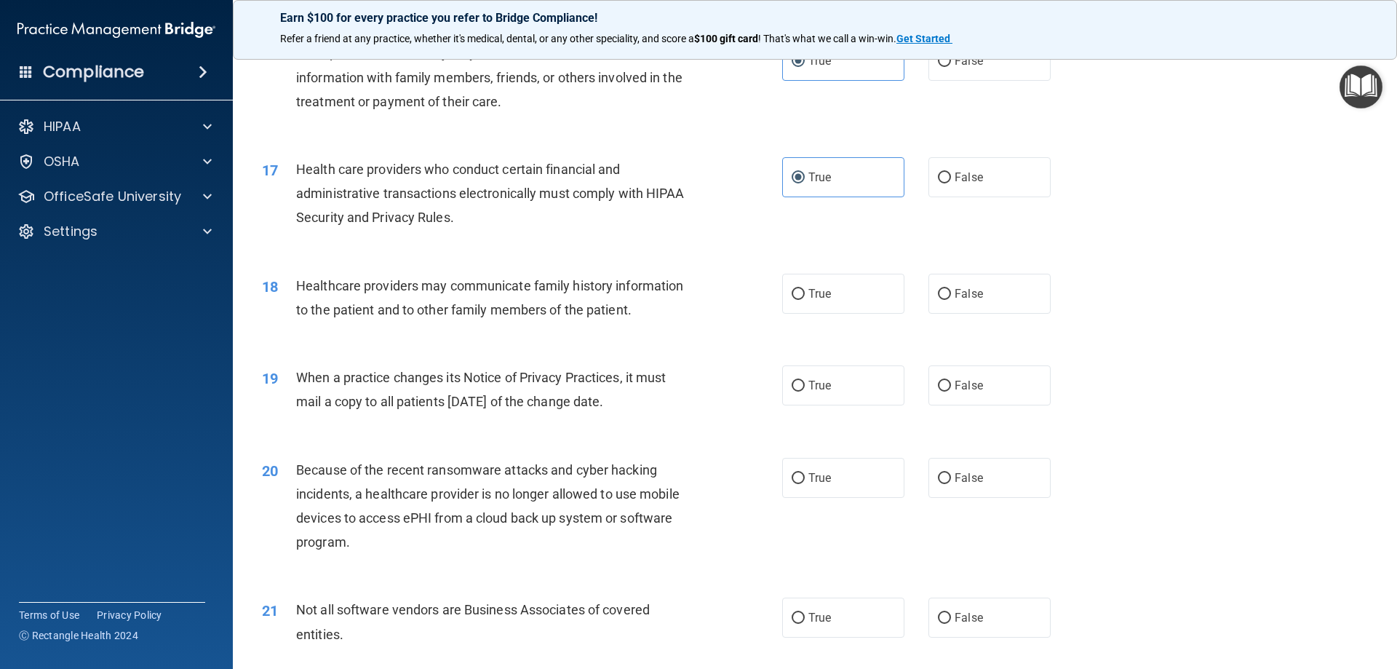
scroll to position [1746, 0]
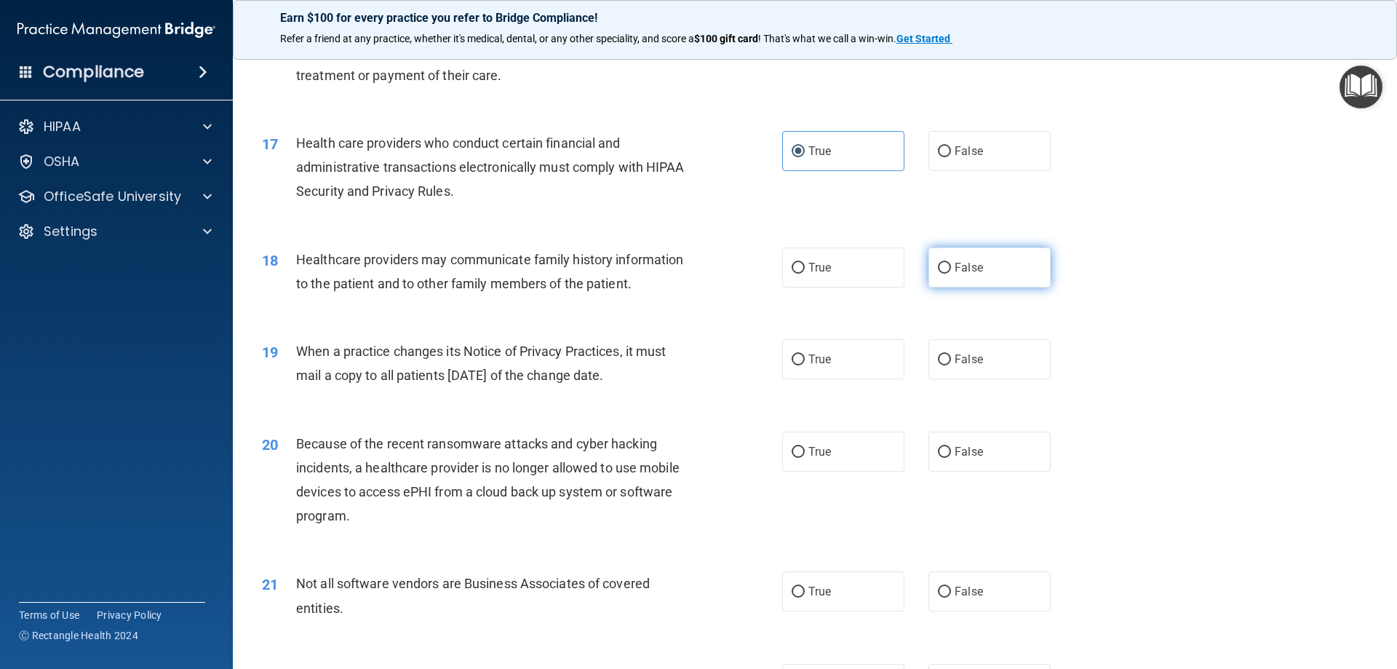
click at [967, 276] on label "False" at bounding box center [989, 267] width 122 height 40
click at [951, 274] on input "False" at bounding box center [944, 268] width 13 height 11
radio input "true"
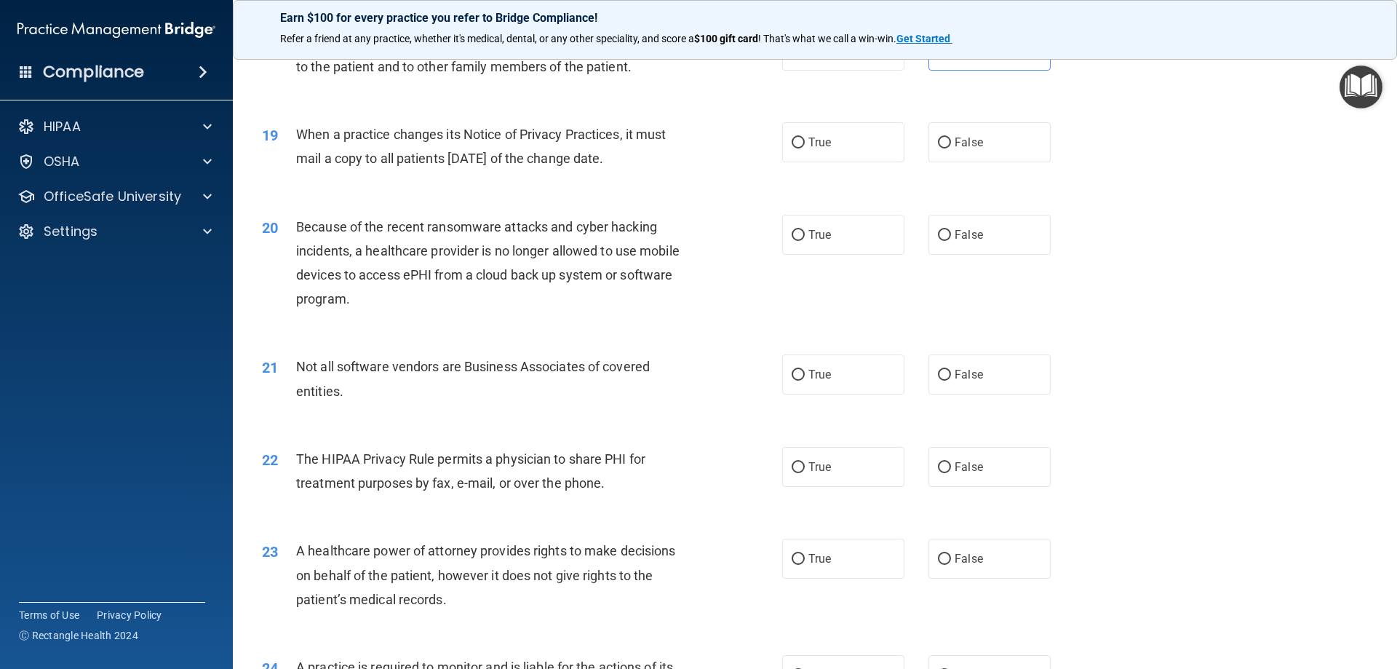
scroll to position [1964, 0]
click at [823, 138] on span "True" at bounding box center [819, 141] width 23 height 14
click at [805, 138] on input "True" at bounding box center [797, 141] width 13 height 11
radio input "true"
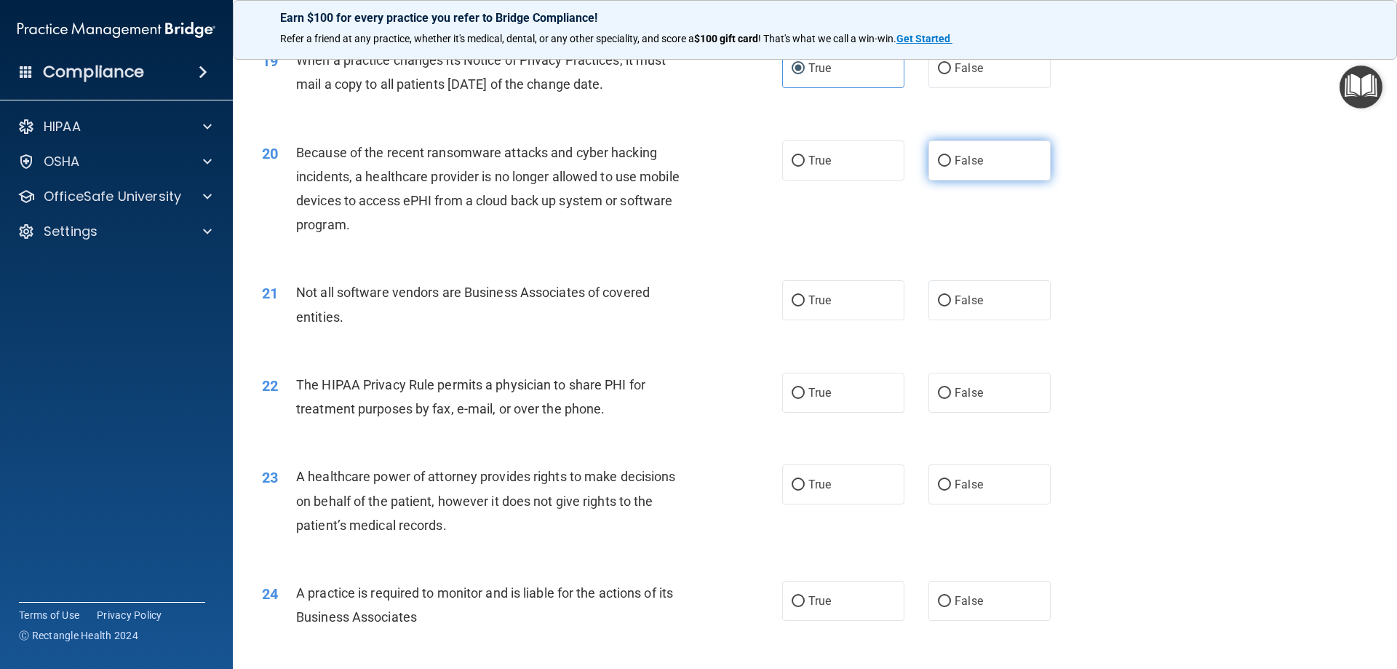
click at [963, 147] on label "False" at bounding box center [989, 160] width 122 height 40
click at [951, 156] on input "False" at bounding box center [944, 161] width 13 height 11
radio input "true"
click at [809, 301] on span "True" at bounding box center [819, 300] width 23 height 14
click at [805, 301] on input "True" at bounding box center [797, 300] width 13 height 11
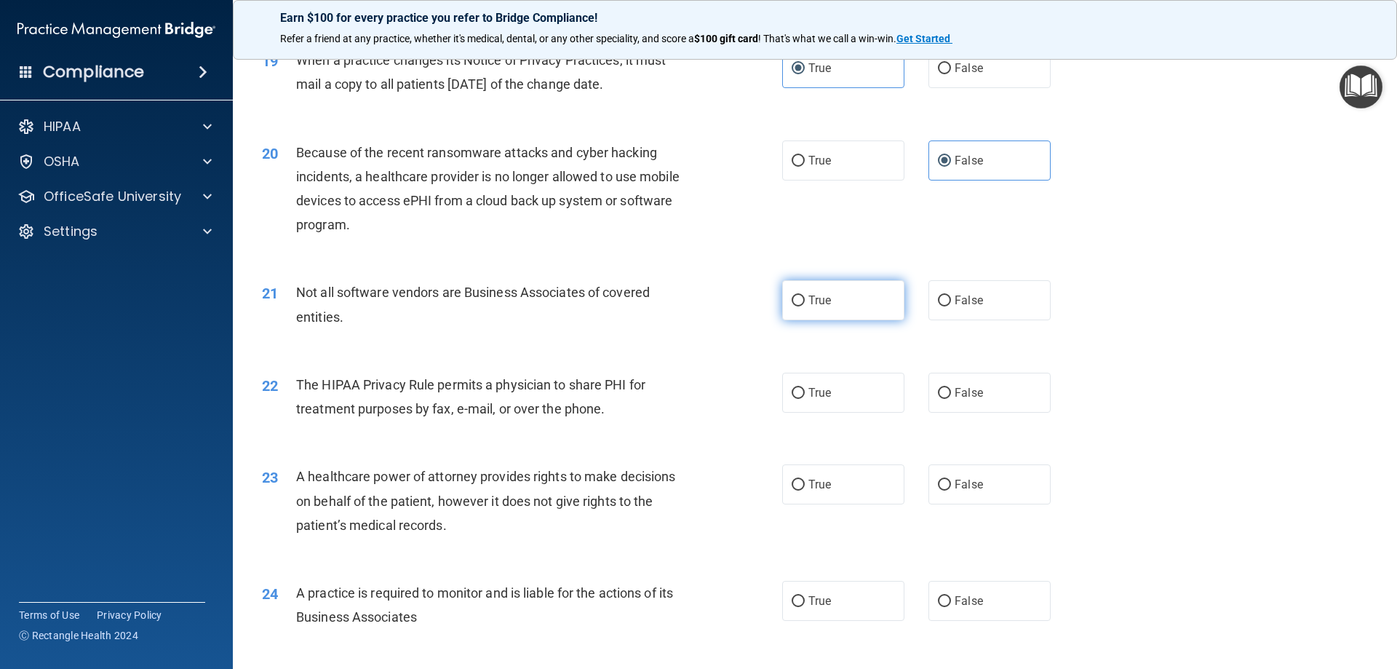
radio input "true"
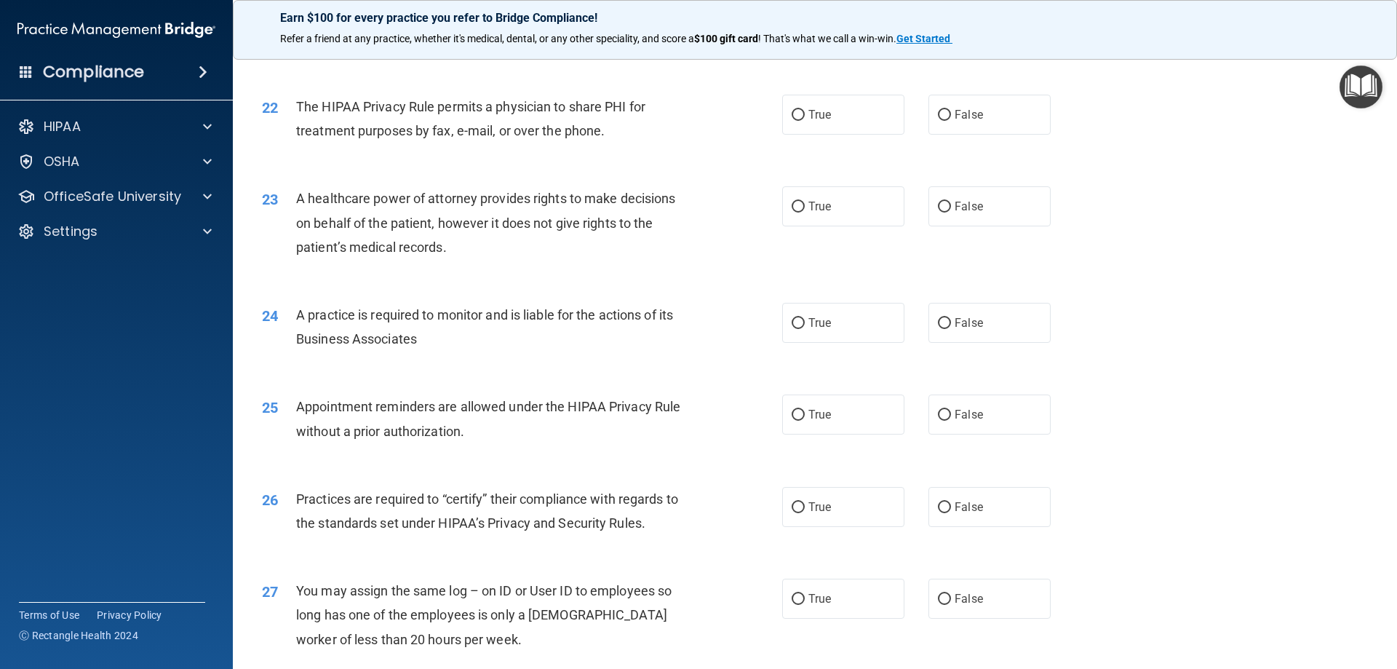
scroll to position [2328, 0]
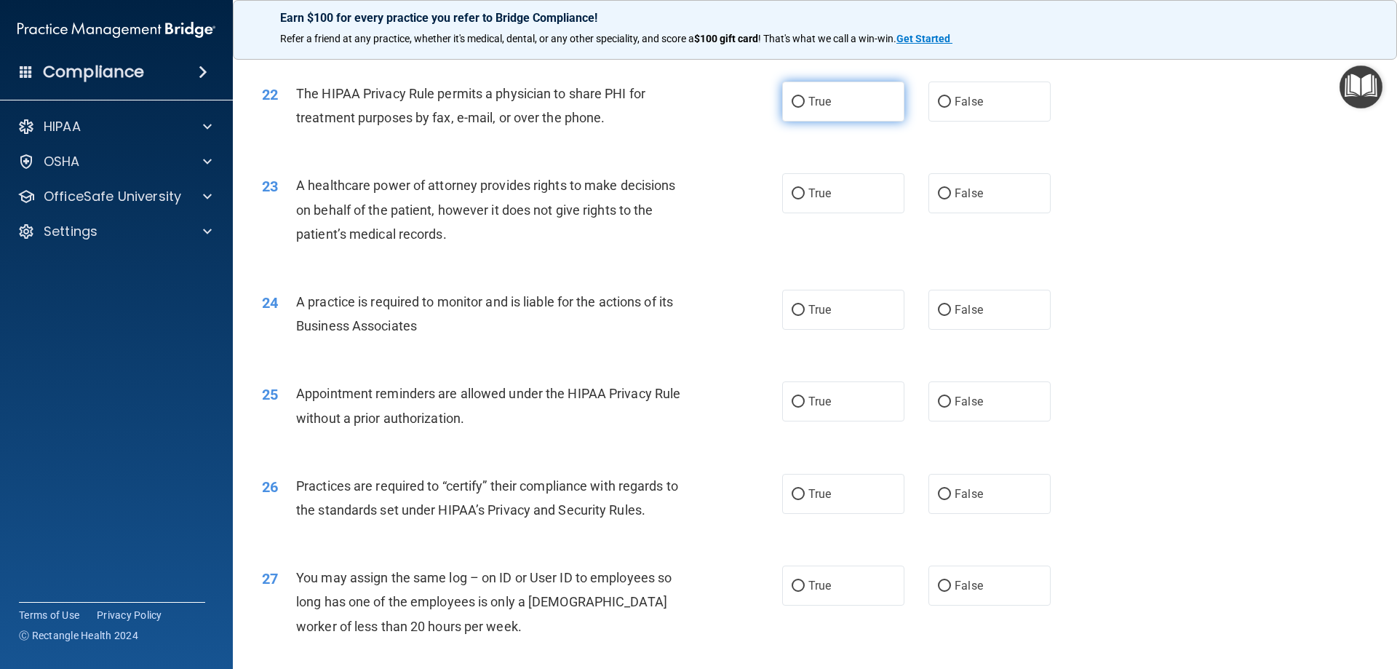
click at [818, 103] on span "True" at bounding box center [819, 102] width 23 height 14
click at [805, 103] on input "True" at bounding box center [797, 102] width 13 height 11
radio input "true"
click at [835, 191] on label "True" at bounding box center [843, 193] width 122 height 40
click at [805, 191] on input "True" at bounding box center [797, 193] width 13 height 11
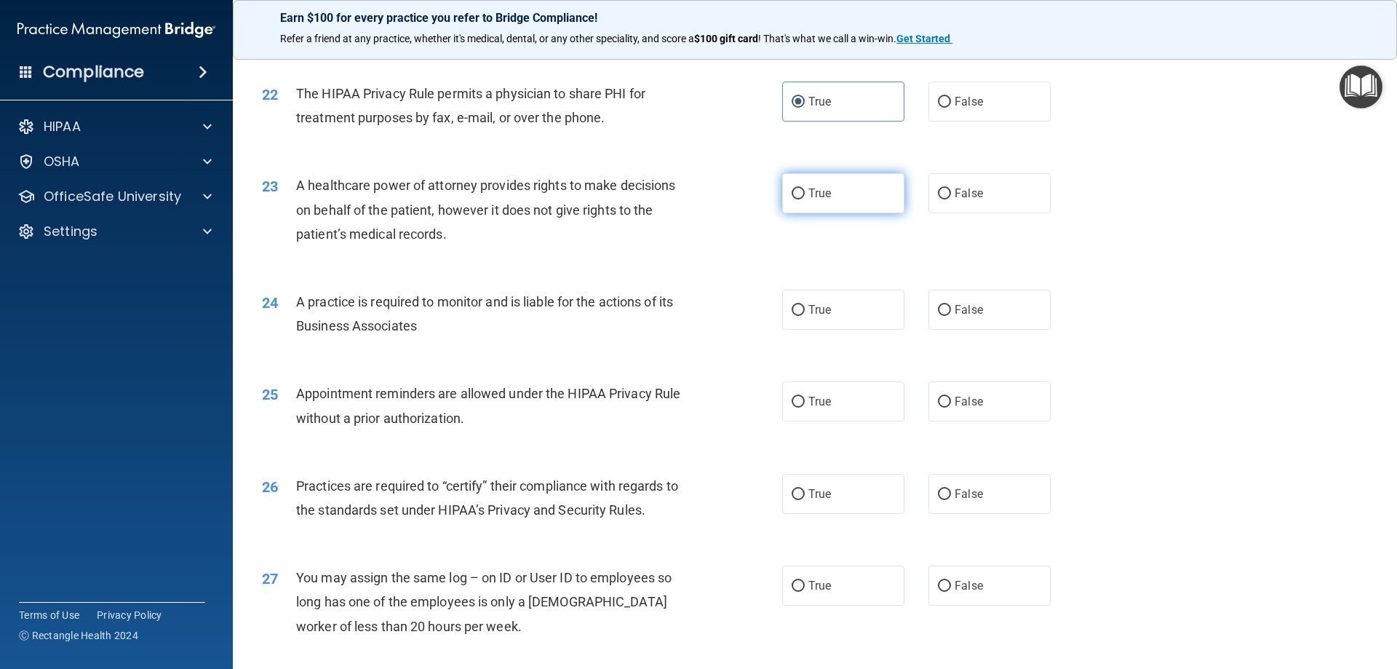
radio input "true"
click at [819, 311] on span "True" at bounding box center [819, 310] width 23 height 14
click at [805, 311] on input "True" at bounding box center [797, 310] width 13 height 11
radio input "true"
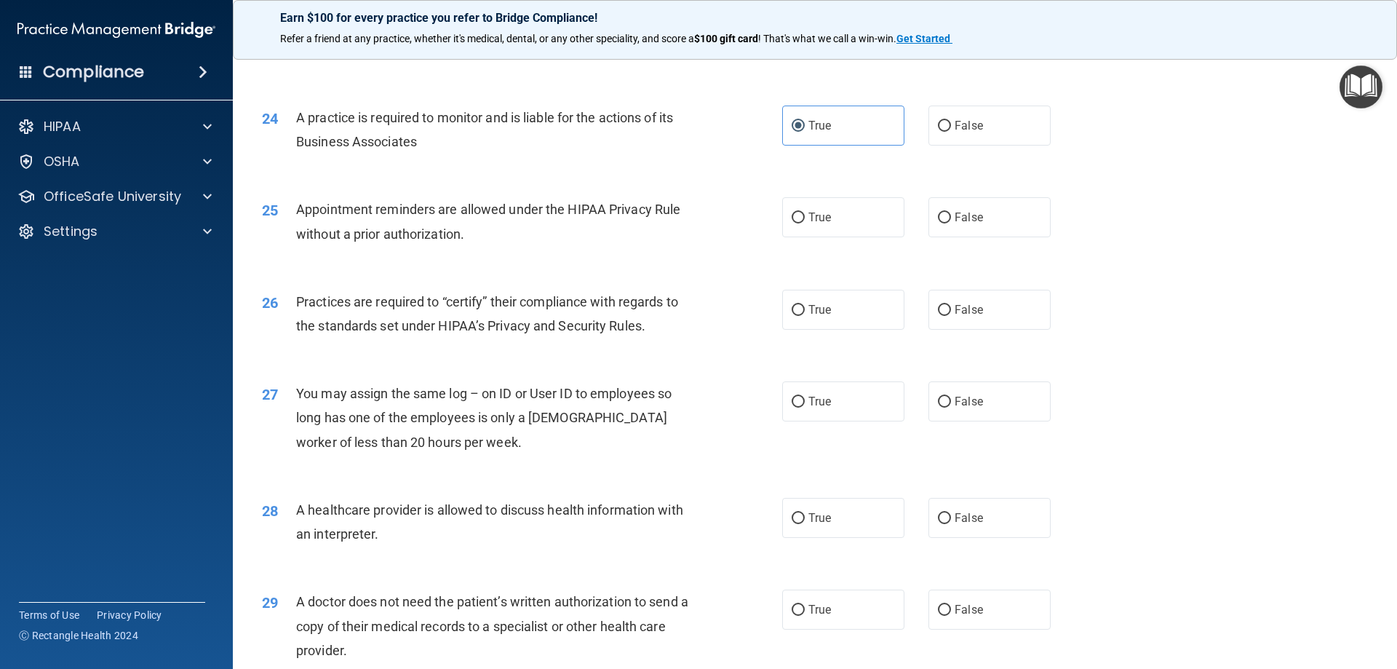
scroll to position [2546, 0]
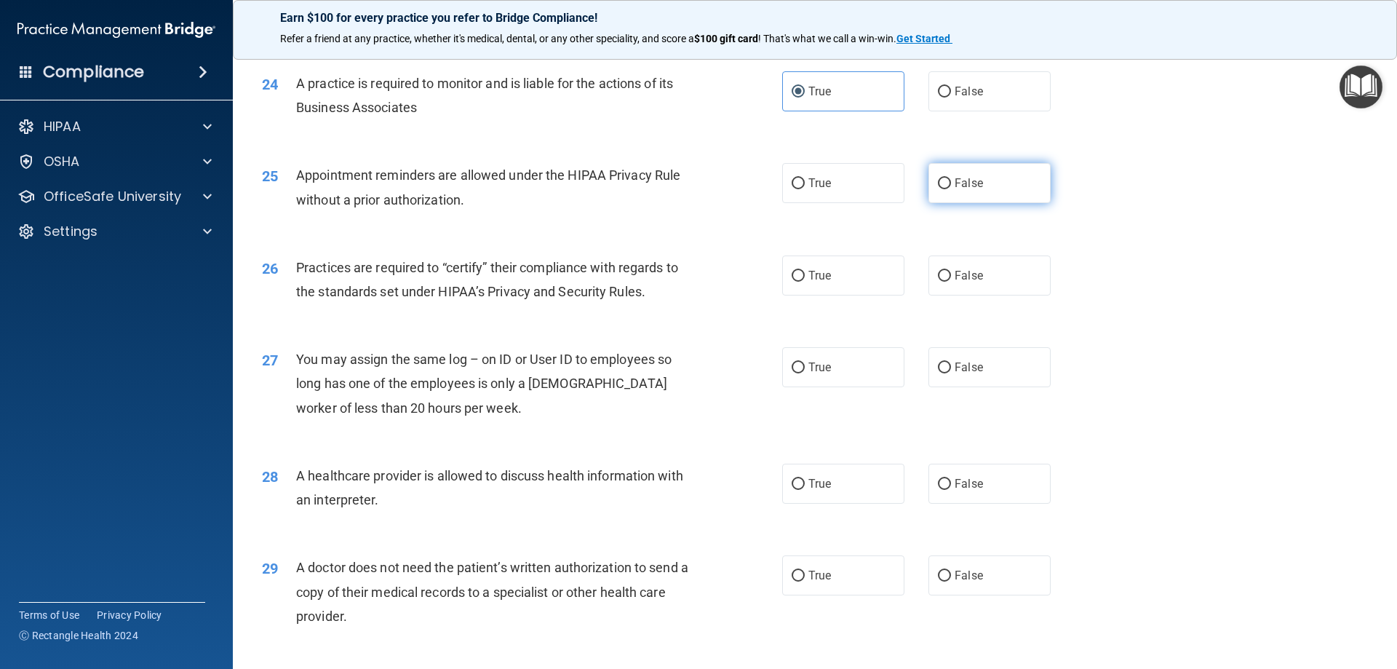
click at [959, 195] on label "False" at bounding box center [989, 183] width 122 height 40
click at [951, 189] on input "False" at bounding box center [944, 183] width 13 height 11
radio input "true"
click at [839, 285] on label "True" at bounding box center [843, 275] width 122 height 40
click at [805, 282] on input "True" at bounding box center [797, 276] width 13 height 11
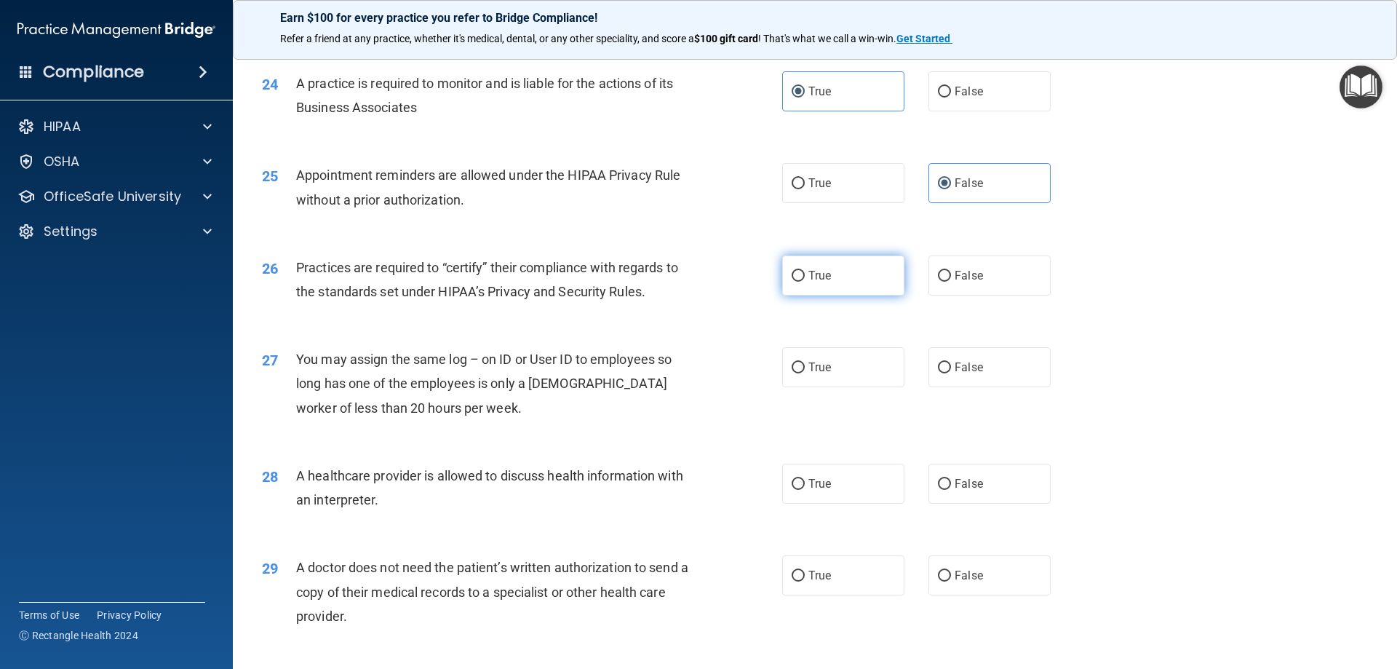
radio input "true"
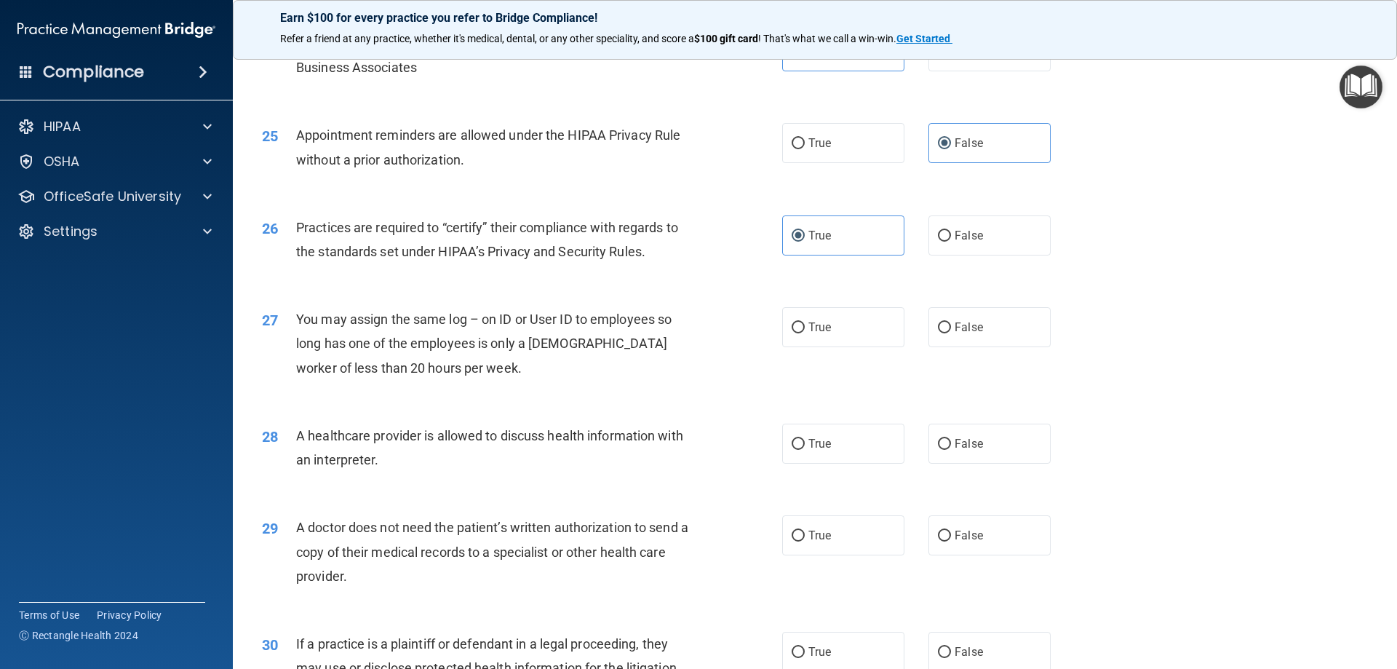
scroll to position [2619, 0]
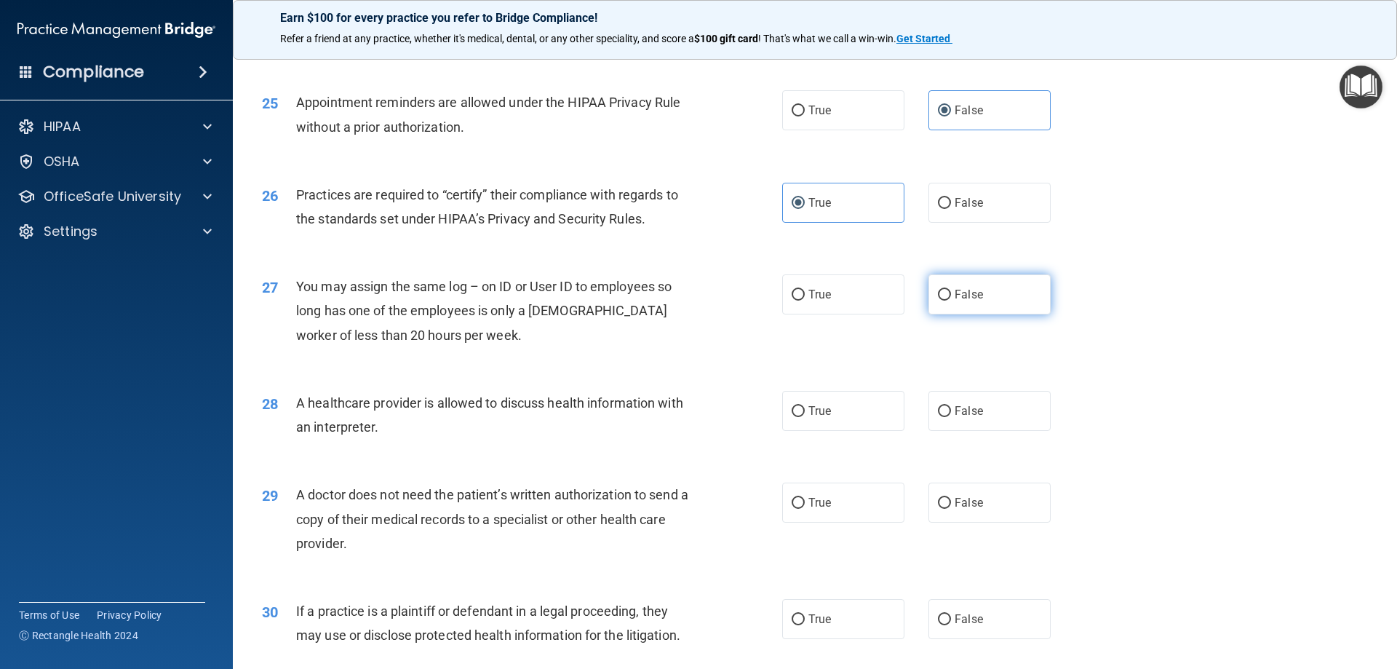
click at [976, 293] on label "False" at bounding box center [989, 294] width 122 height 40
click at [951, 293] on input "False" at bounding box center [944, 295] width 13 height 11
radio input "true"
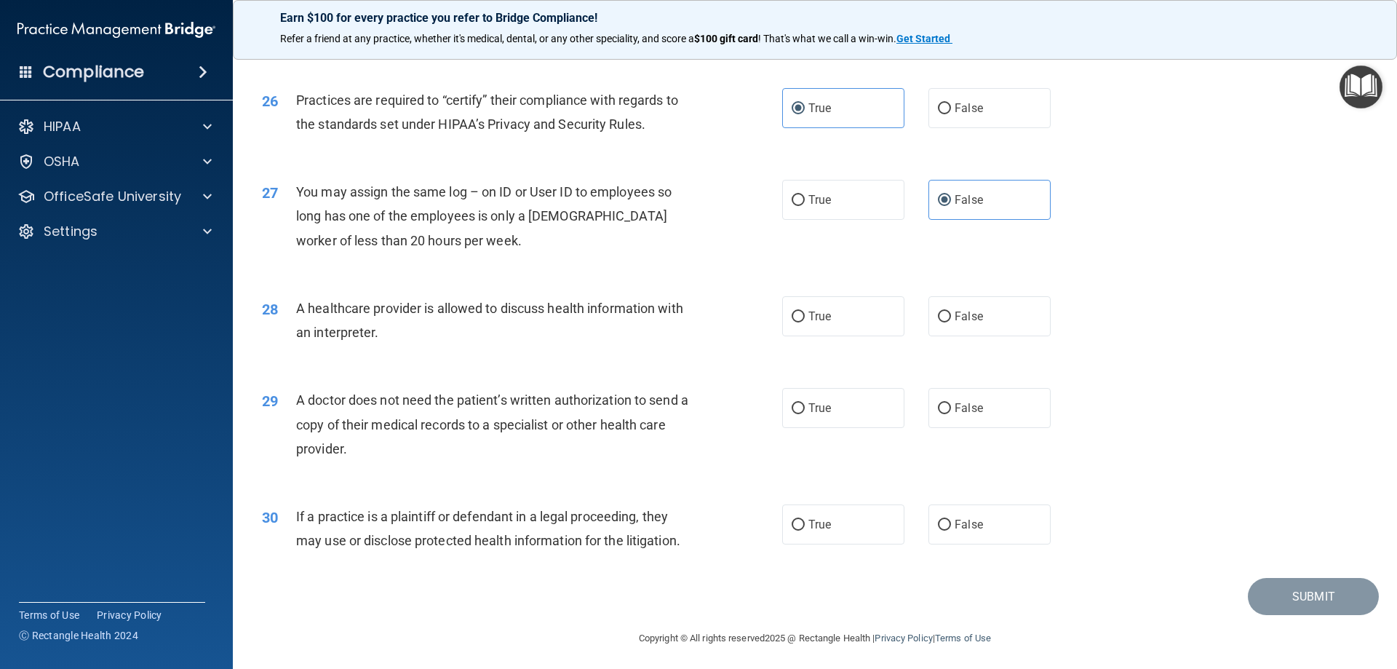
scroll to position [2718, 0]
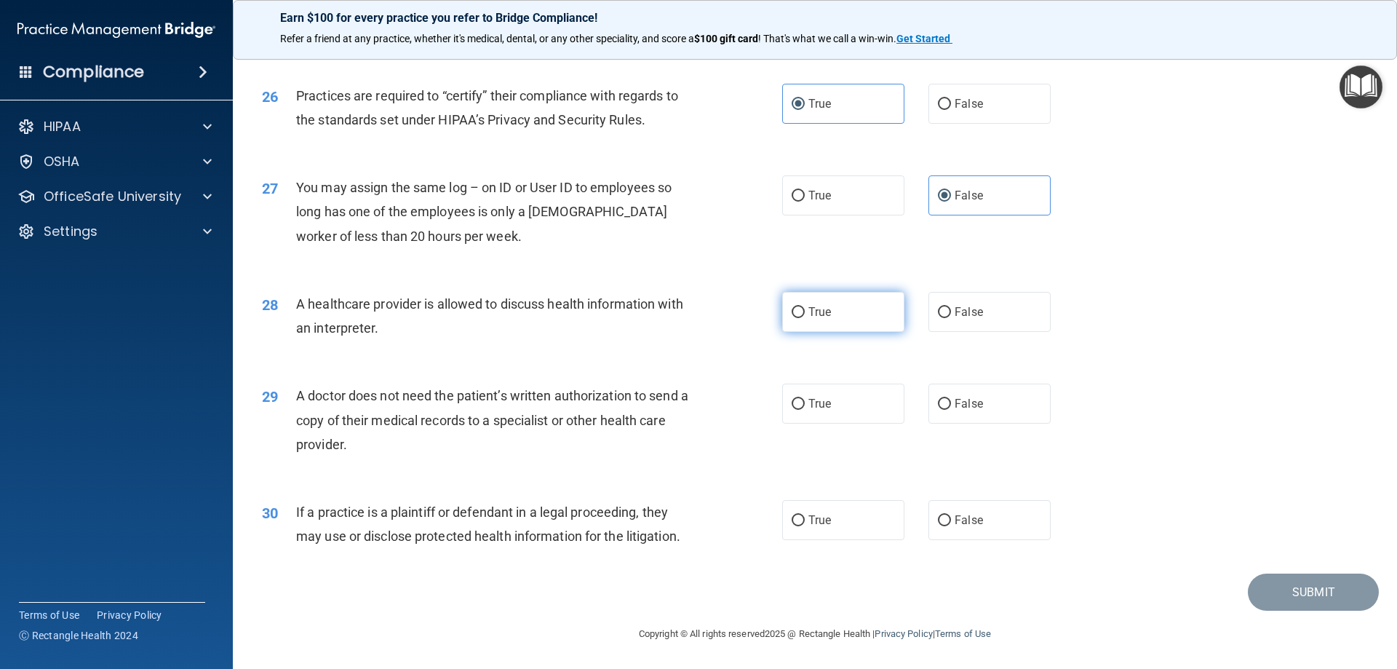
click at [819, 312] on span "True" at bounding box center [819, 312] width 23 height 14
click at [805, 312] on input "True" at bounding box center [797, 312] width 13 height 11
radio input "true"
click at [828, 396] on label "True" at bounding box center [843, 403] width 122 height 40
click at [805, 399] on input "True" at bounding box center [797, 404] width 13 height 11
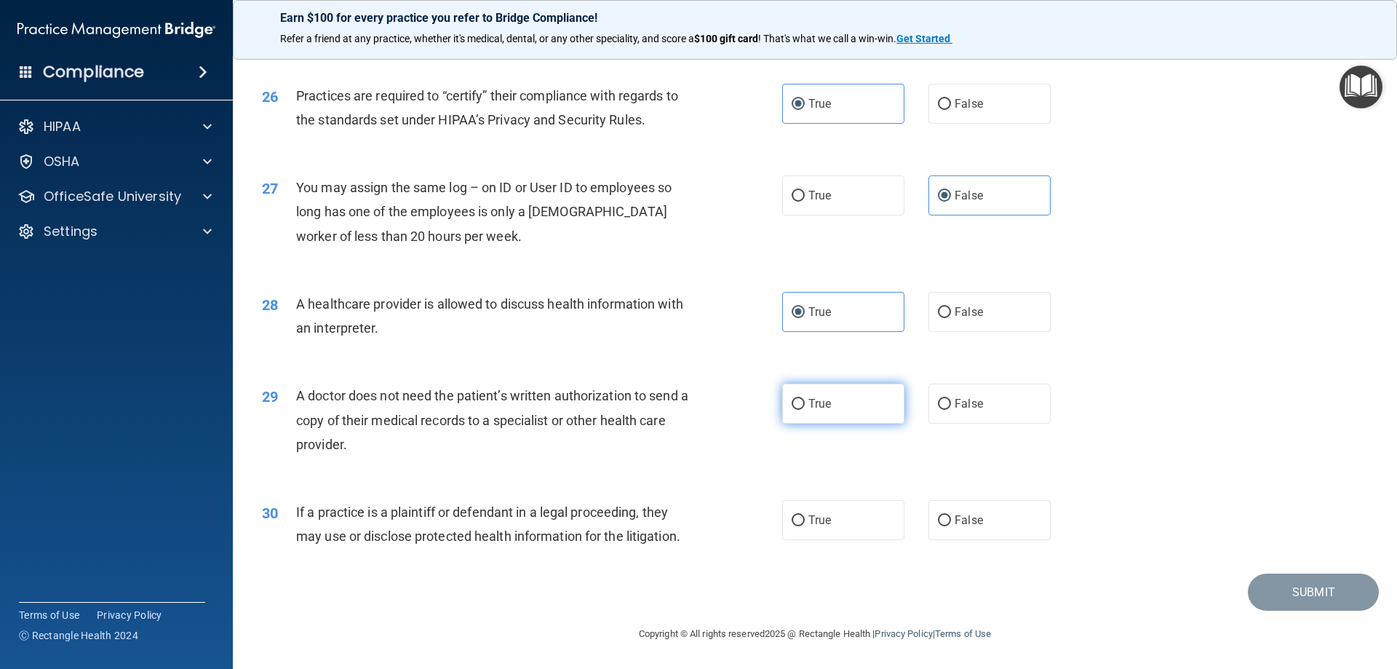
radio input "true"
click at [825, 514] on span "True" at bounding box center [819, 520] width 23 height 14
click at [805, 515] on input "True" at bounding box center [797, 520] width 13 height 11
radio input "true"
click at [1283, 604] on button "Submit" at bounding box center [1313, 591] width 131 height 37
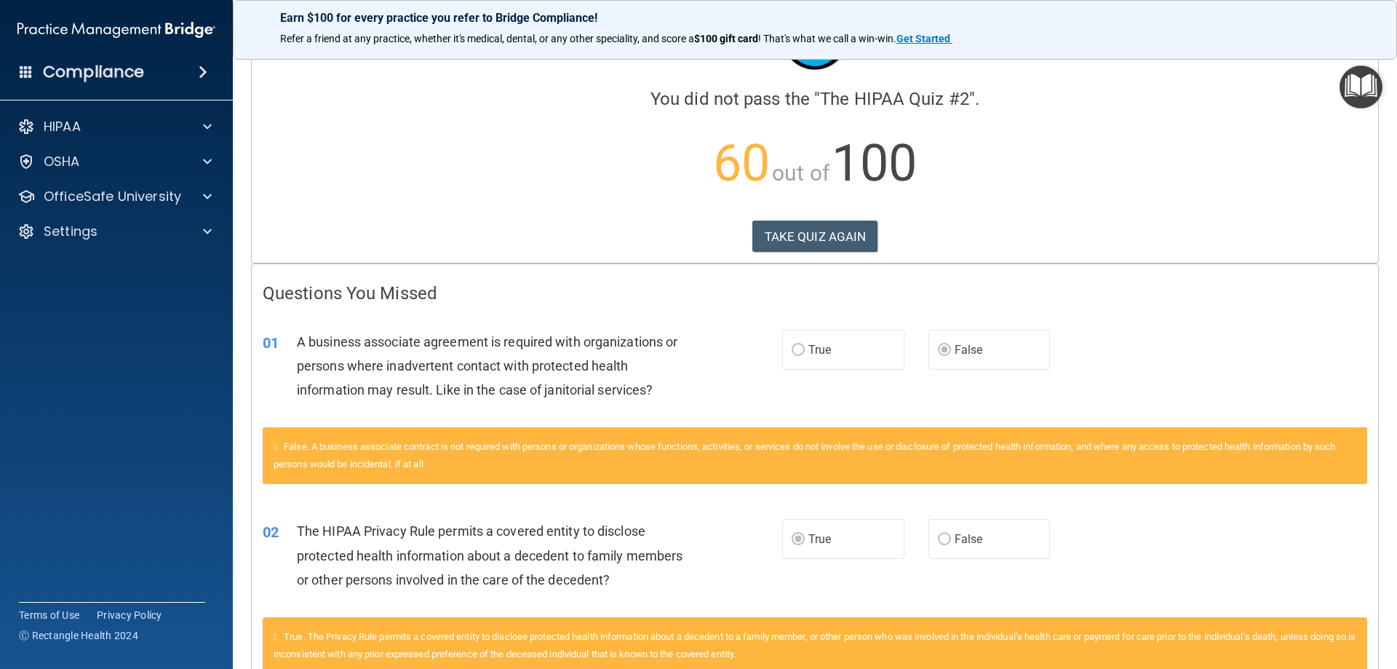
scroll to position [73, 0]
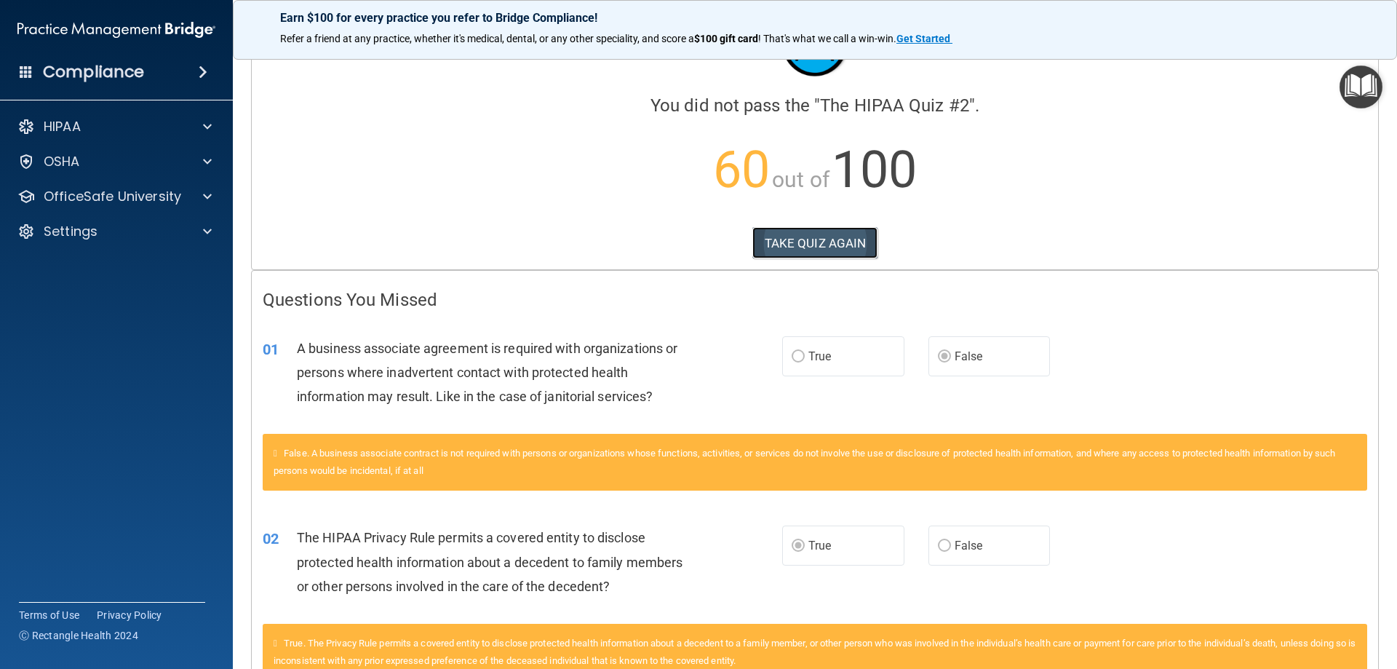
click at [805, 241] on button "TAKE QUIZ AGAIN" at bounding box center [815, 243] width 126 height 32
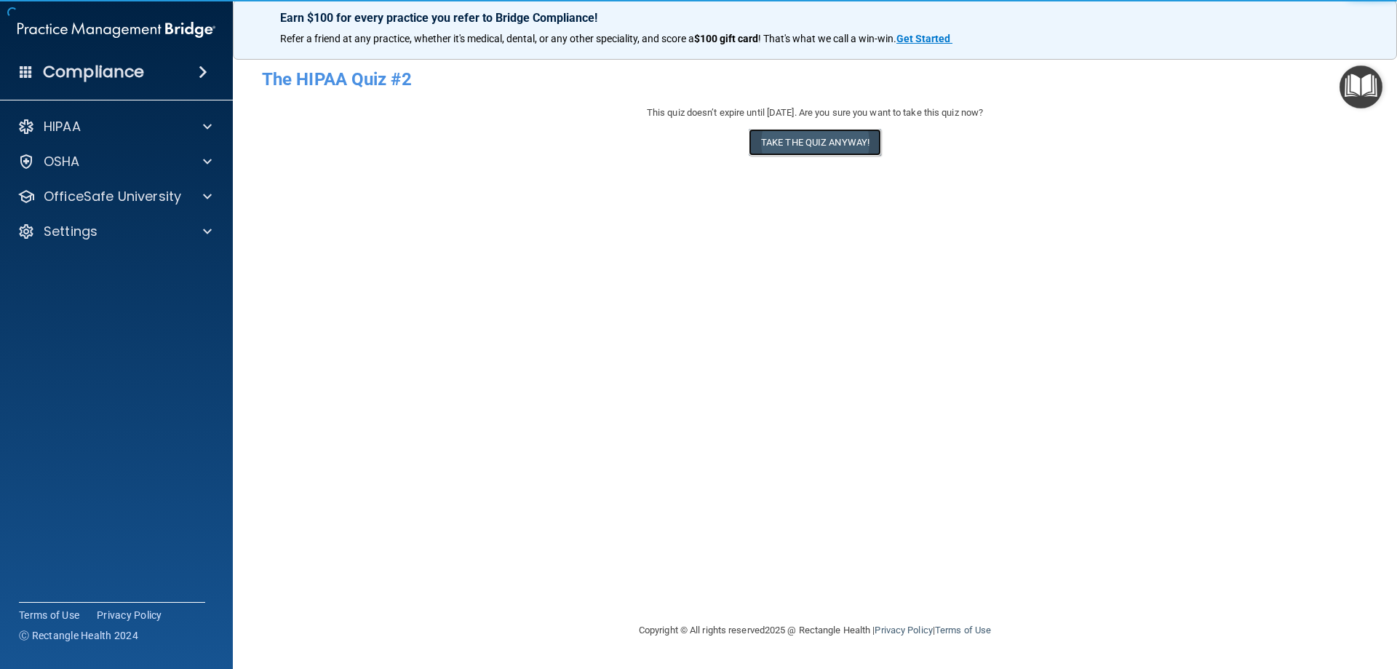
click at [793, 149] on button "Take the quiz anyway!" at bounding box center [815, 142] width 132 height 27
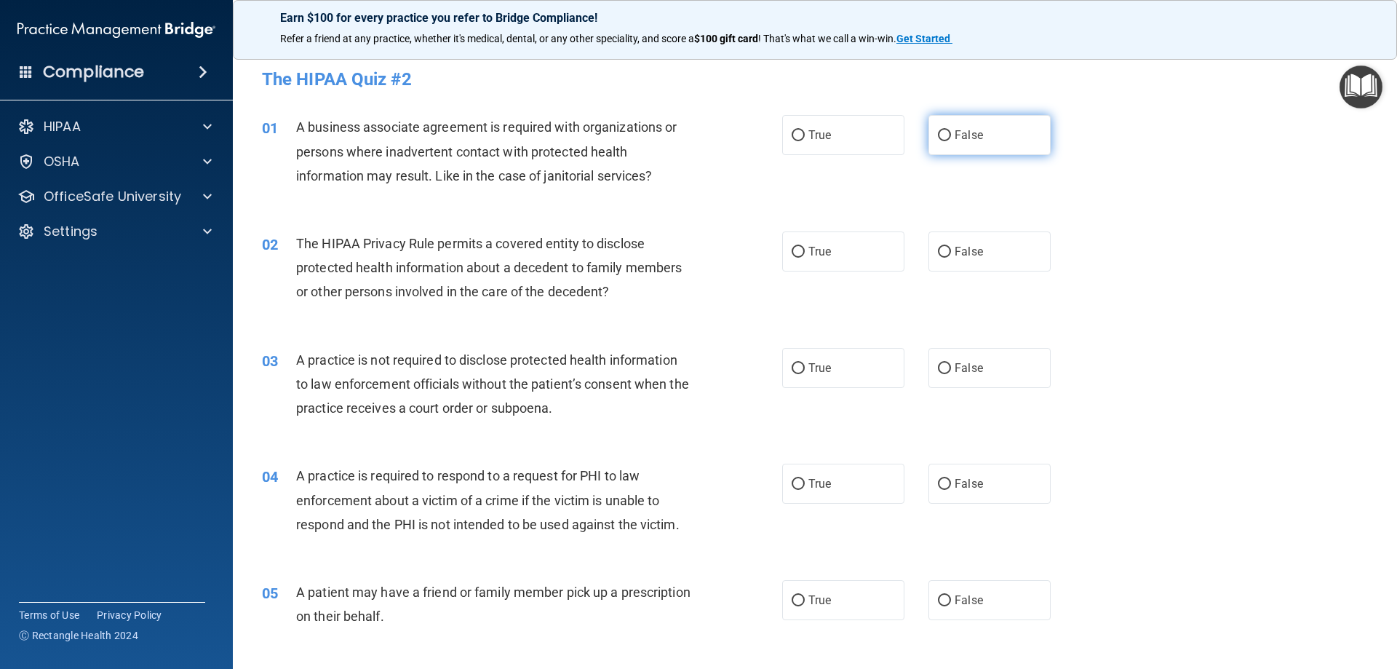
click at [938, 141] on input "False" at bounding box center [944, 135] width 13 height 11
radio input "true"
click at [791, 253] on input "True" at bounding box center [797, 252] width 13 height 11
radio input "true"
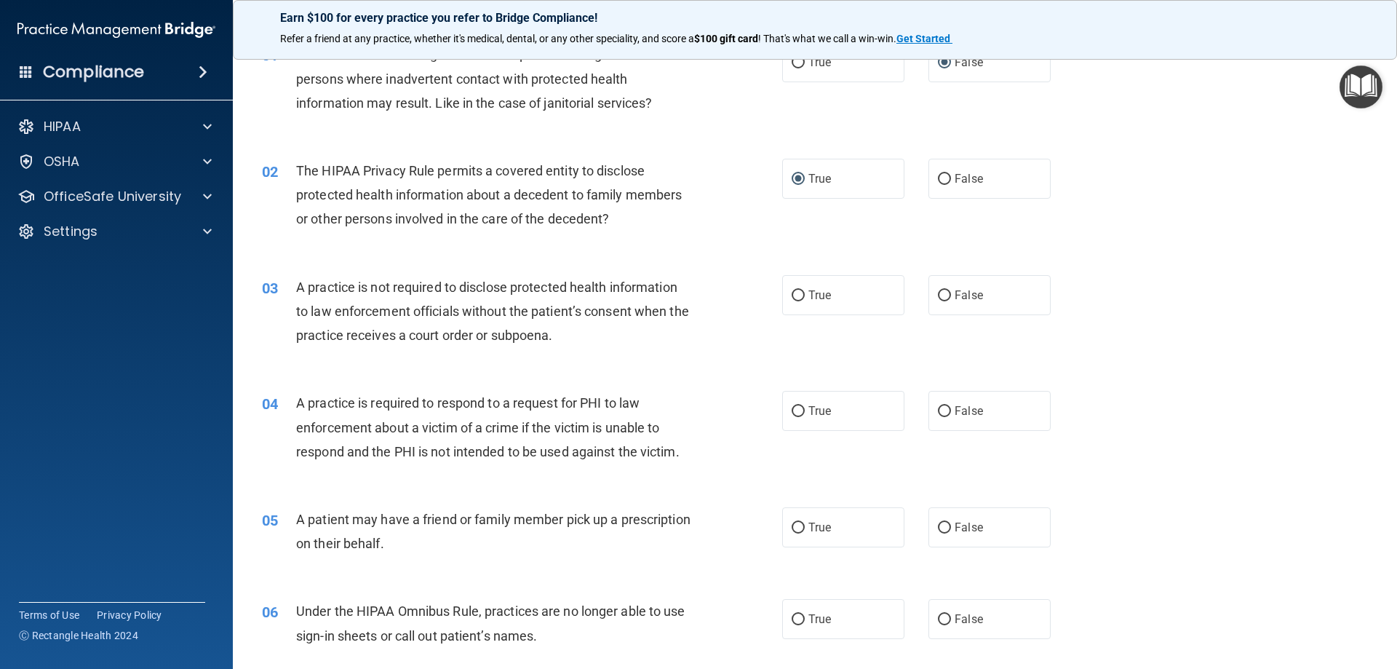
scroll to position [145, 0]
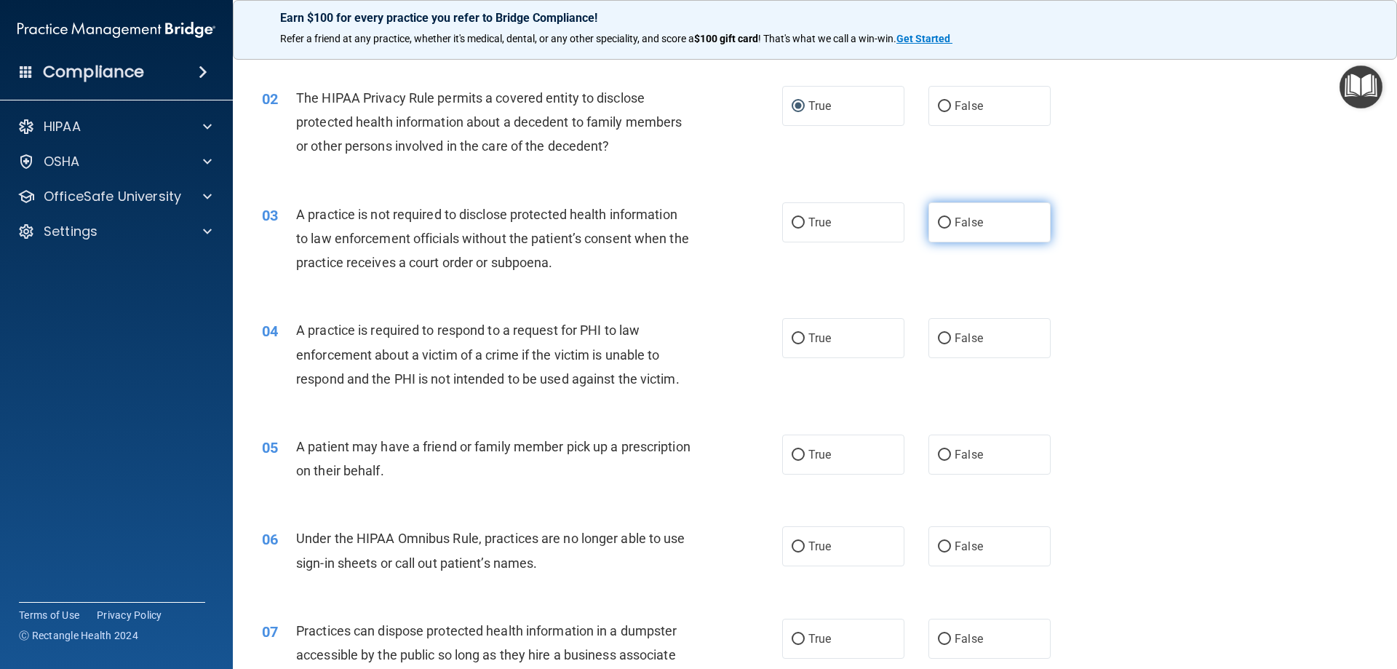
click at [938, 221] on input "False" at bounding box center [944, 223] width 13 height 11
radio input "true"
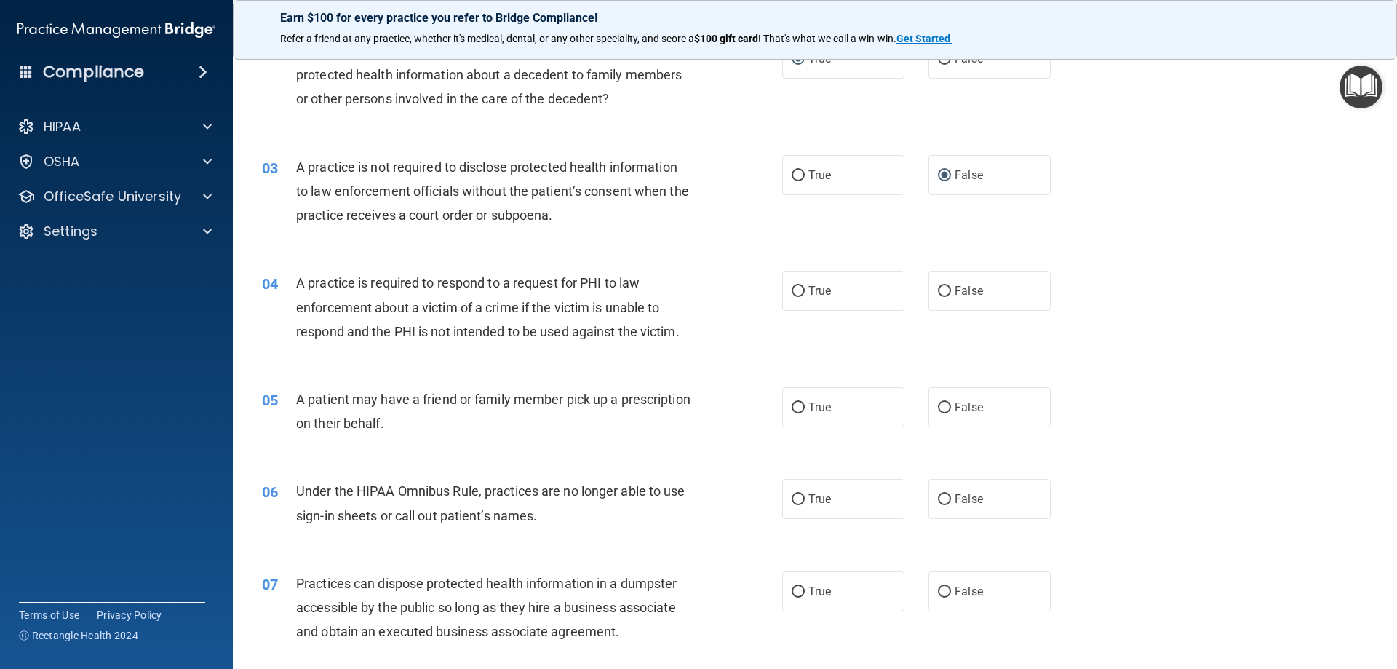
scroll to position [218, 0]
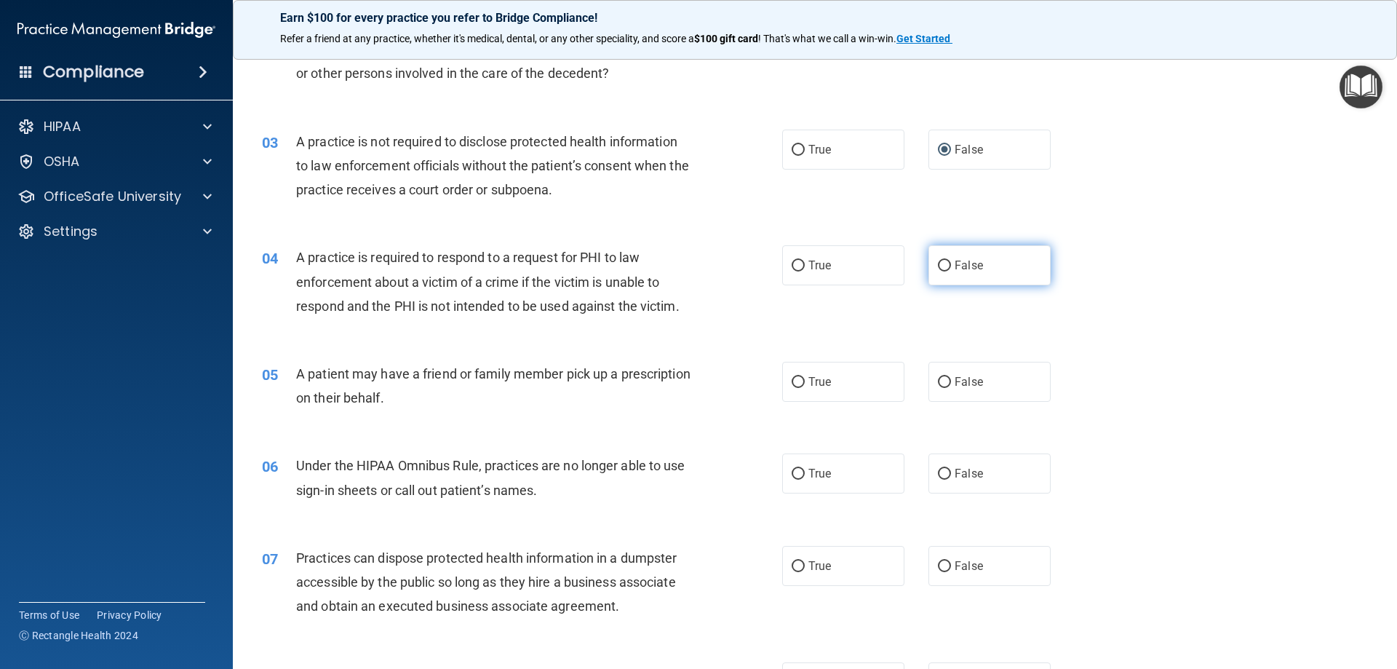
click at [938, 268] on input "False" at bounding box center [944, 265] width 13 height 11
radio input "true"
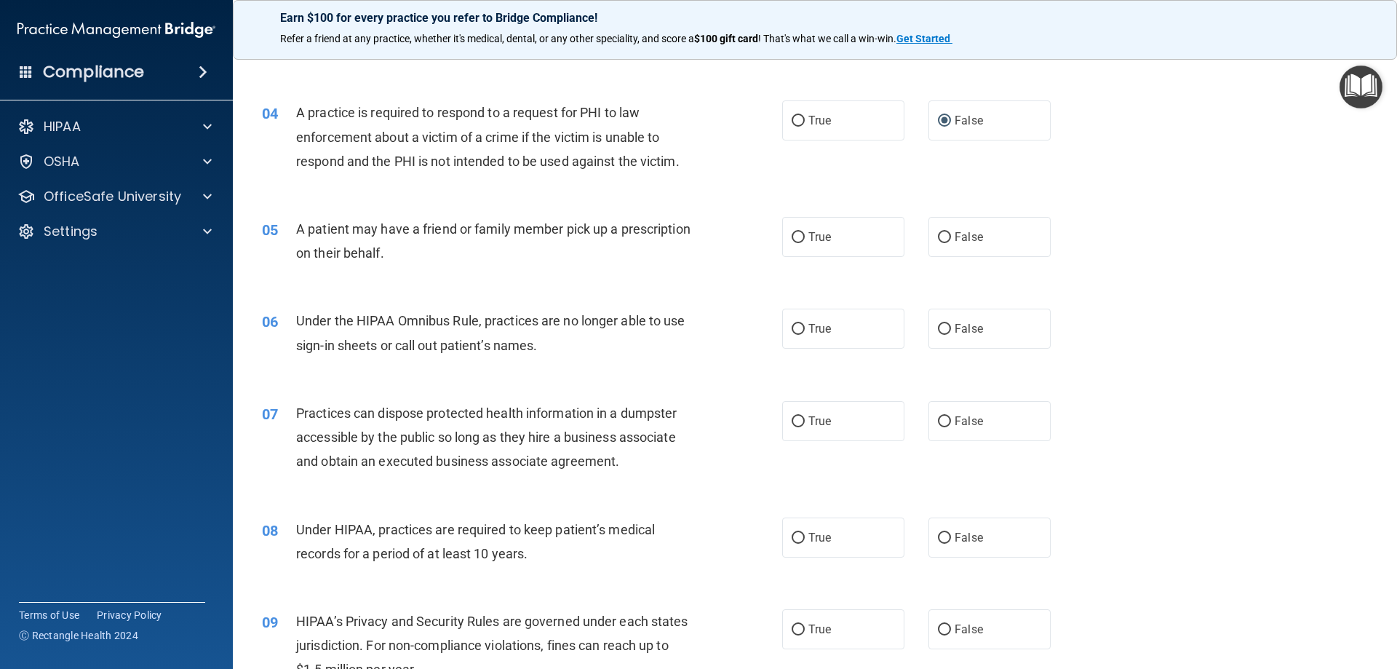
scroll to position [364, 0]
click at [793, 240] on input "True" at bounding box center [797, 236] width 13 height 11
radio input "true"
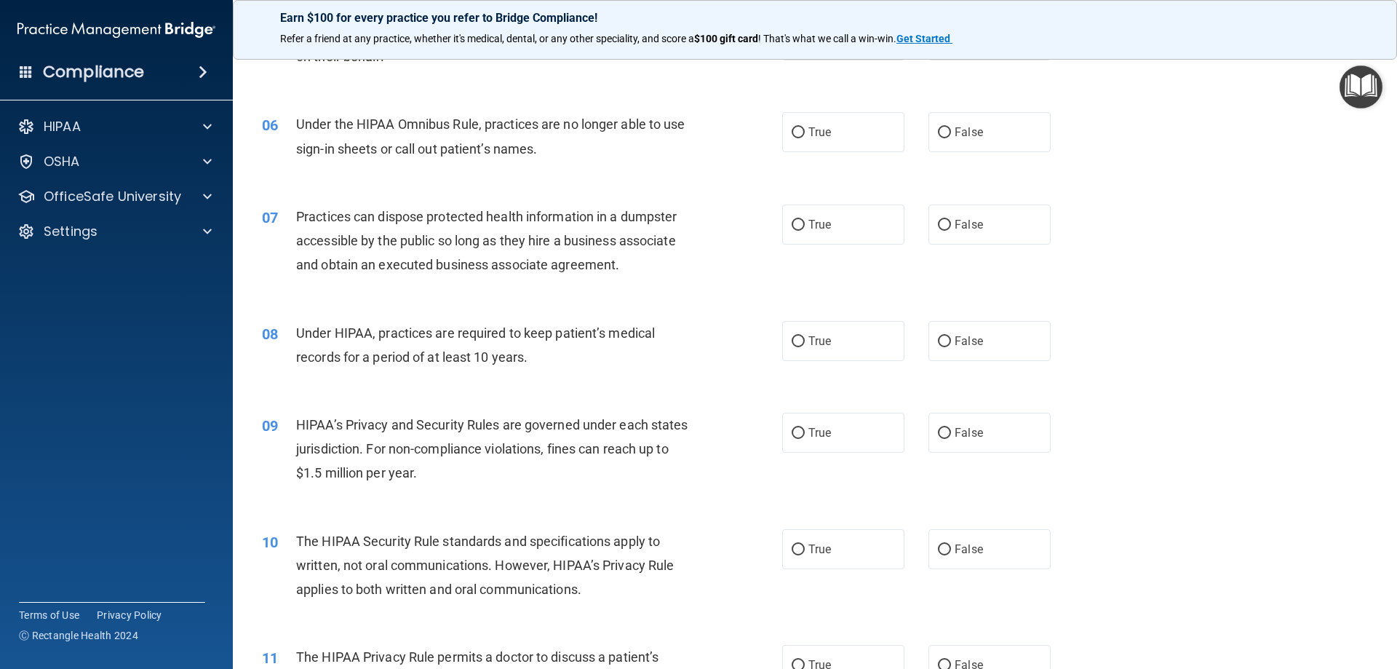
scroll to position [582, 0]
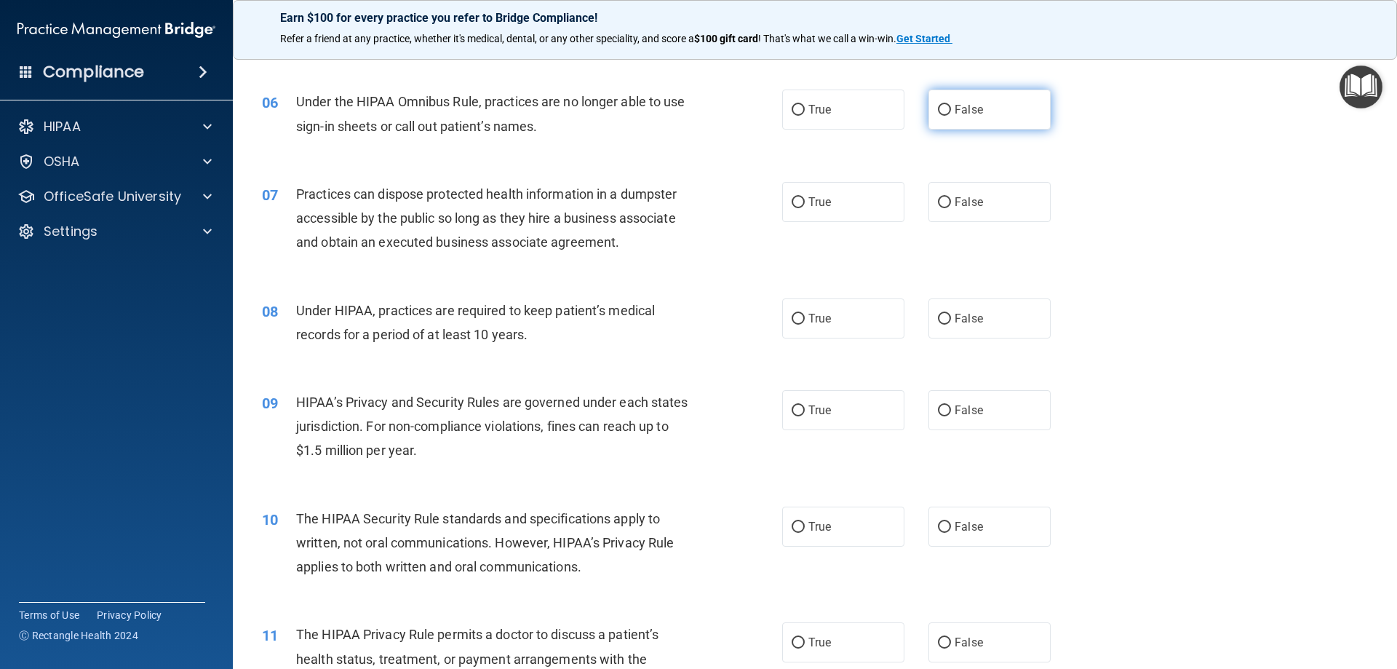
click at [943, 108] on input "False" at bounding box center [944, 110] width 13 height 11
radio input "true"
click at [938, 201] on input "False" at bounding box center [944, 202] width 13 height 11
radio input "true"
click at [943, 319] on input "False" at bounding box center [944, 319] width 13 height 11
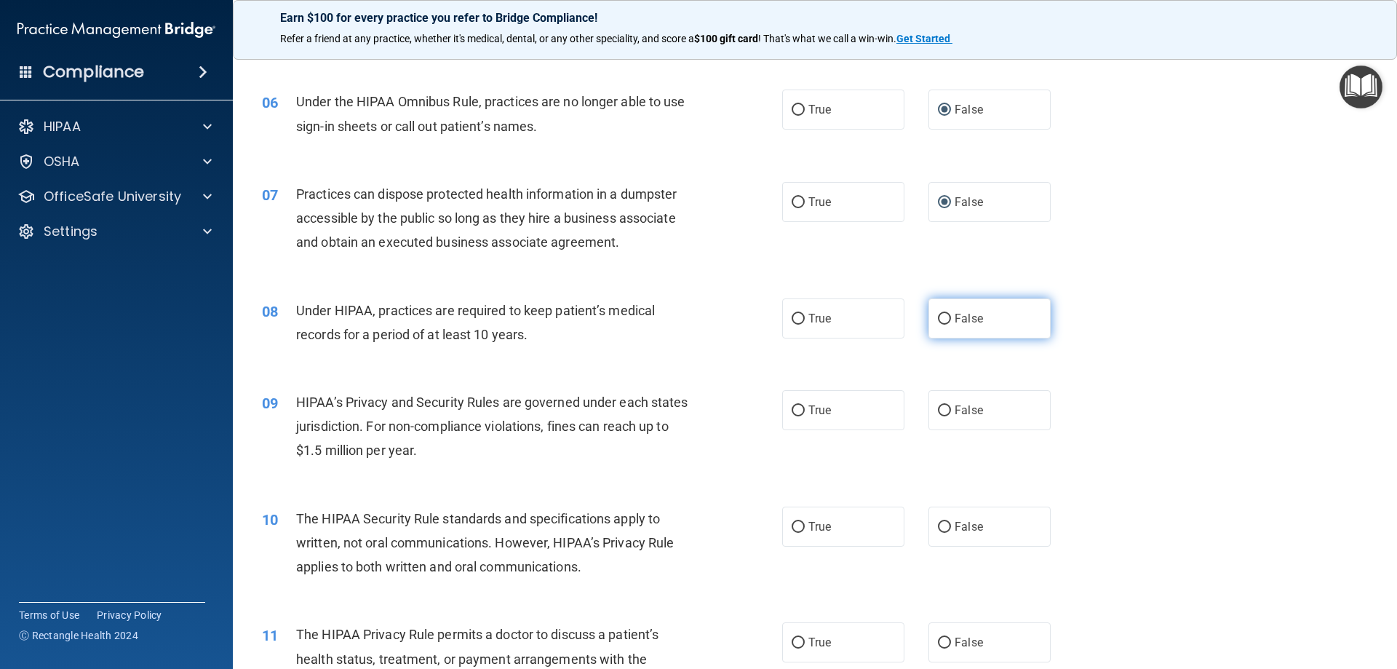
radio input "true"
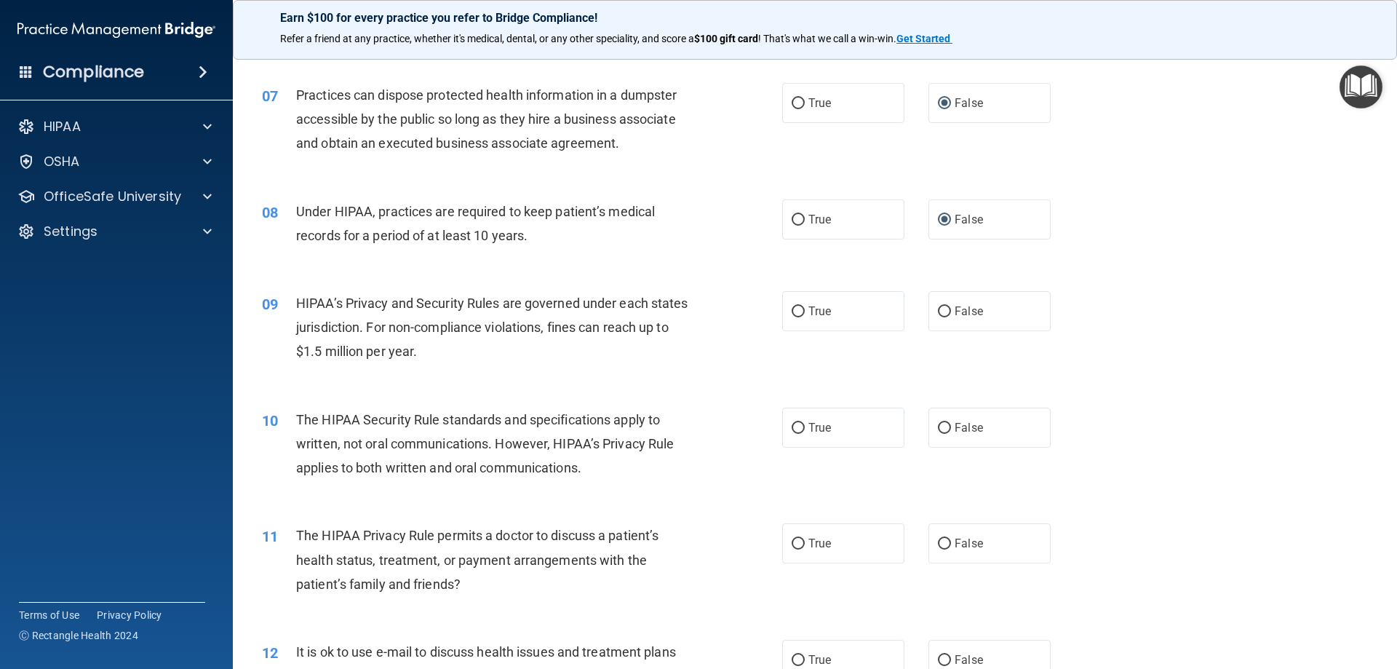
scroll to position [727, 0]
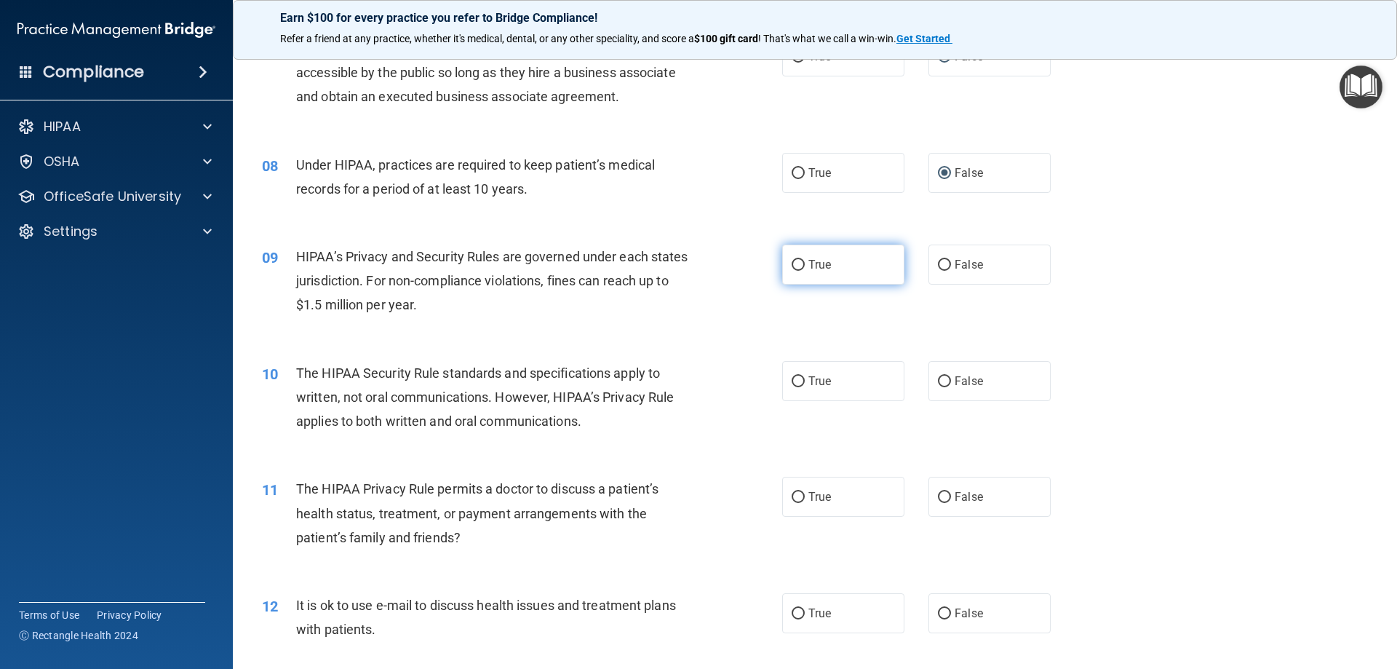
click at [808, 259] on span "True" at bounding box center [819, 265] width 23 height 14
click at [803, 260] on input "True" at bounding box center [797, 265] width 13 height 11
radio input "true"
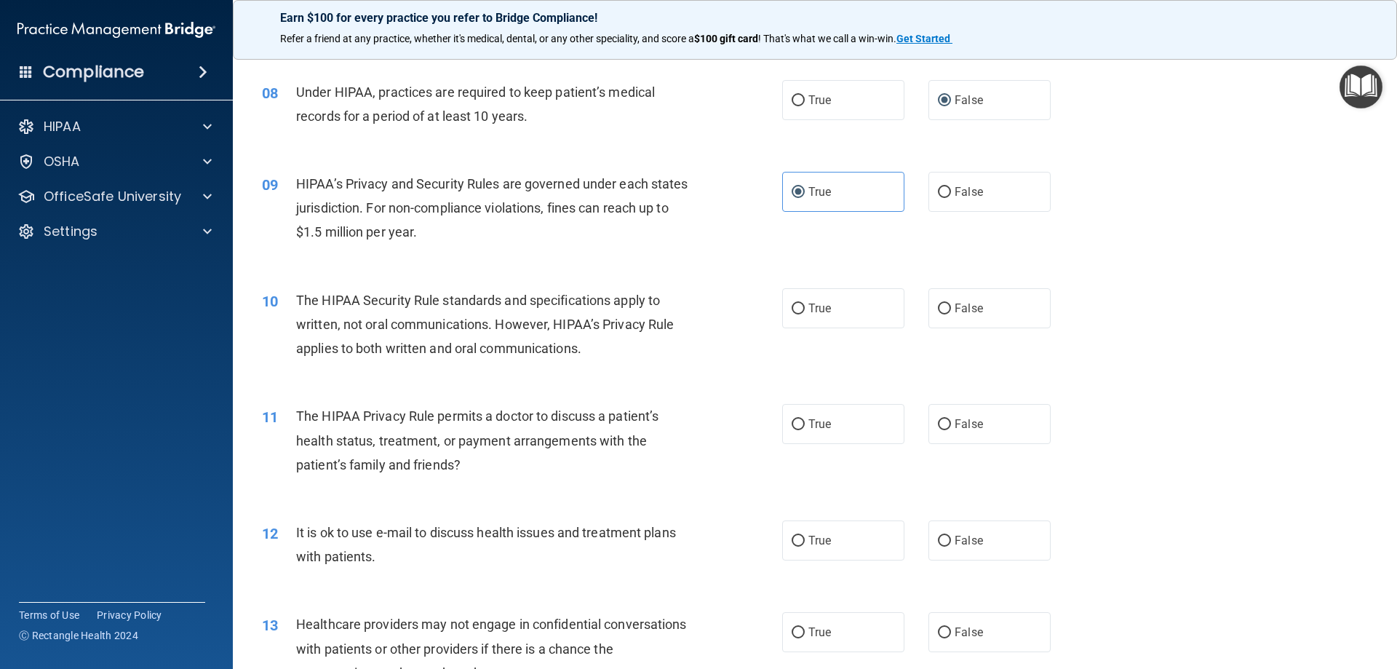
scroll to position [873, 0]
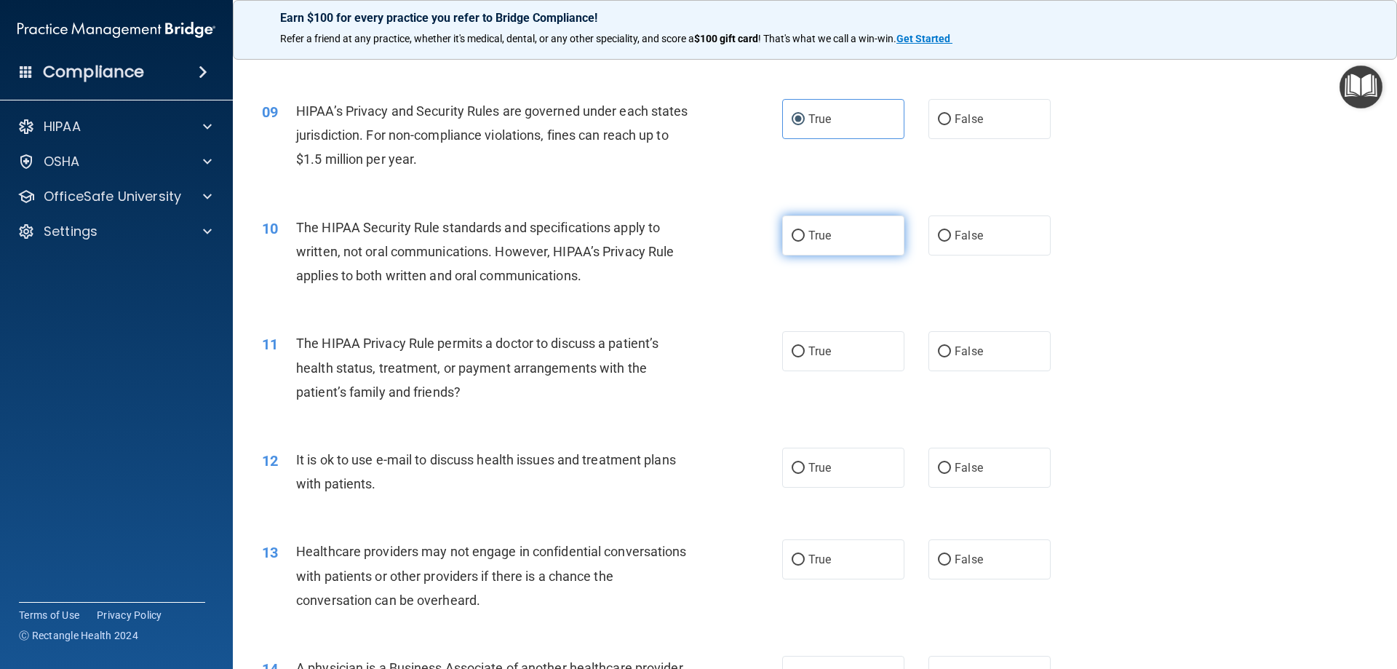
click at [791, 236] on input "True" at bounding box center [797, 236] width 13 height 11
radio input "true"
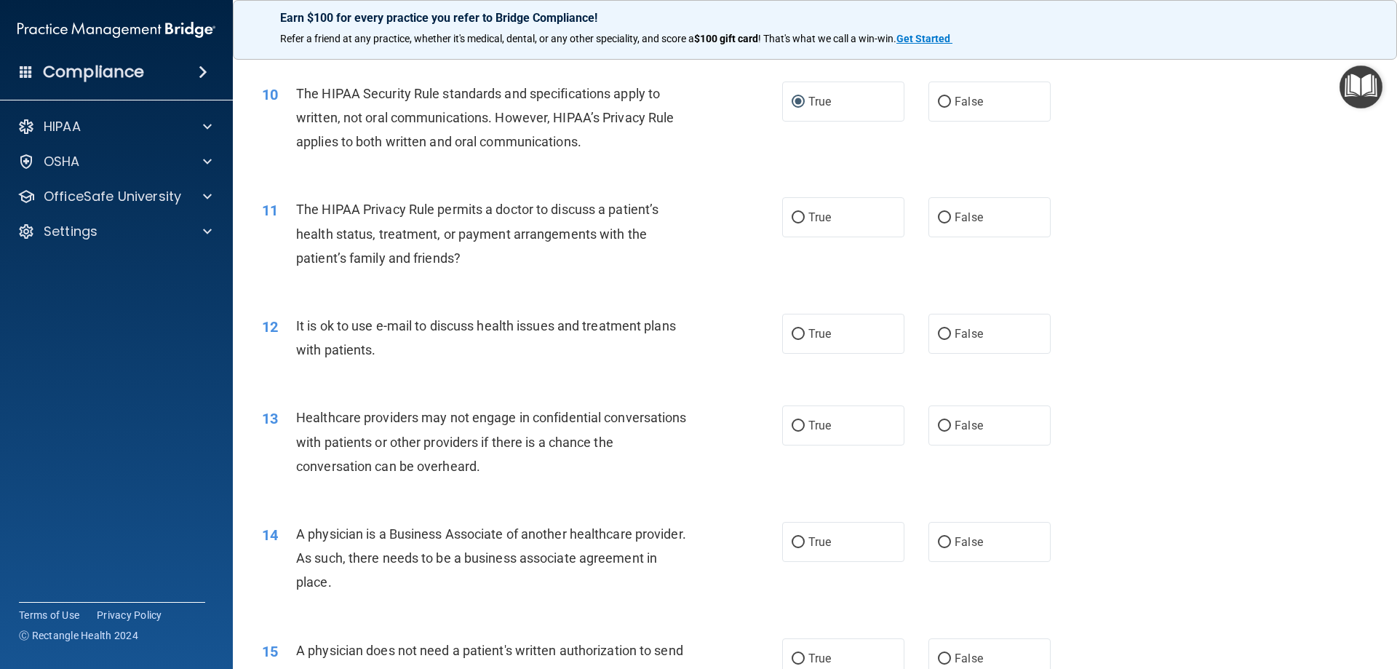
scroll to position [1018, 0]
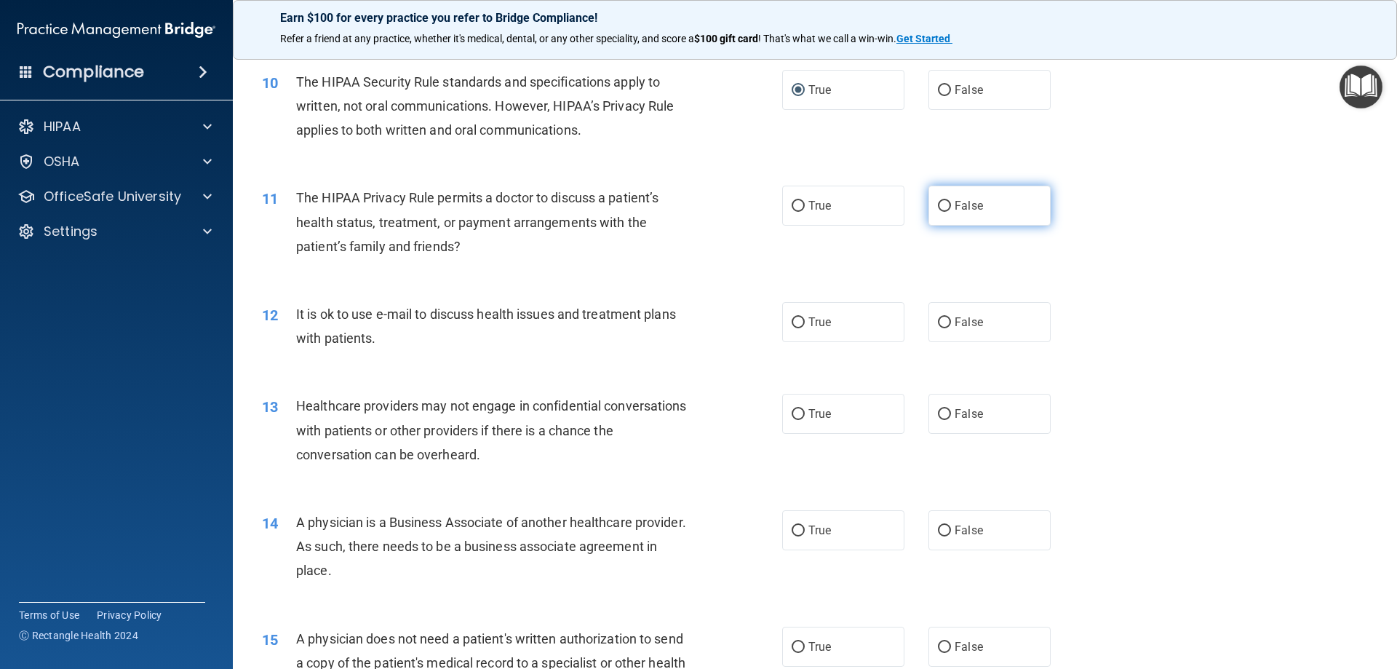
click at [940, 195] on label "False" at bounding box center [989, 205] width 122 height 40
click at [940, 201] on input "False" at bounding box center [944, 206] width 13 height 11
radio input "true"
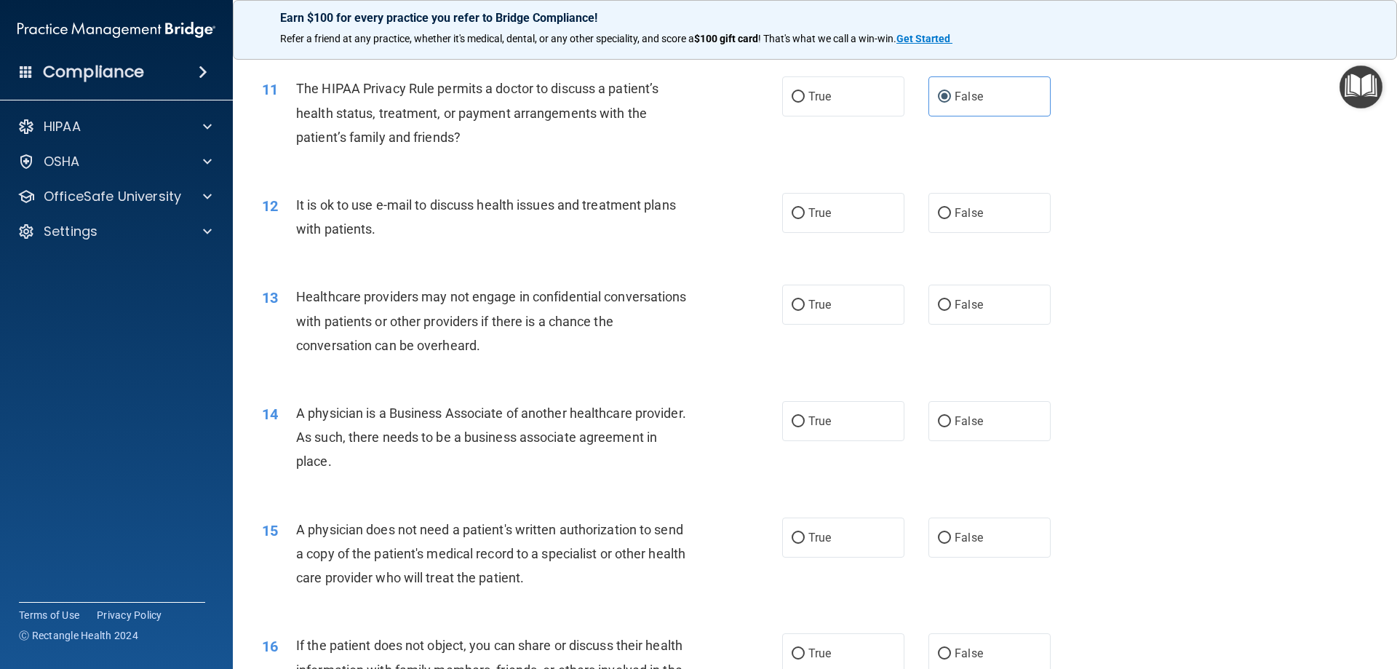
scroll to position [1164, 0]
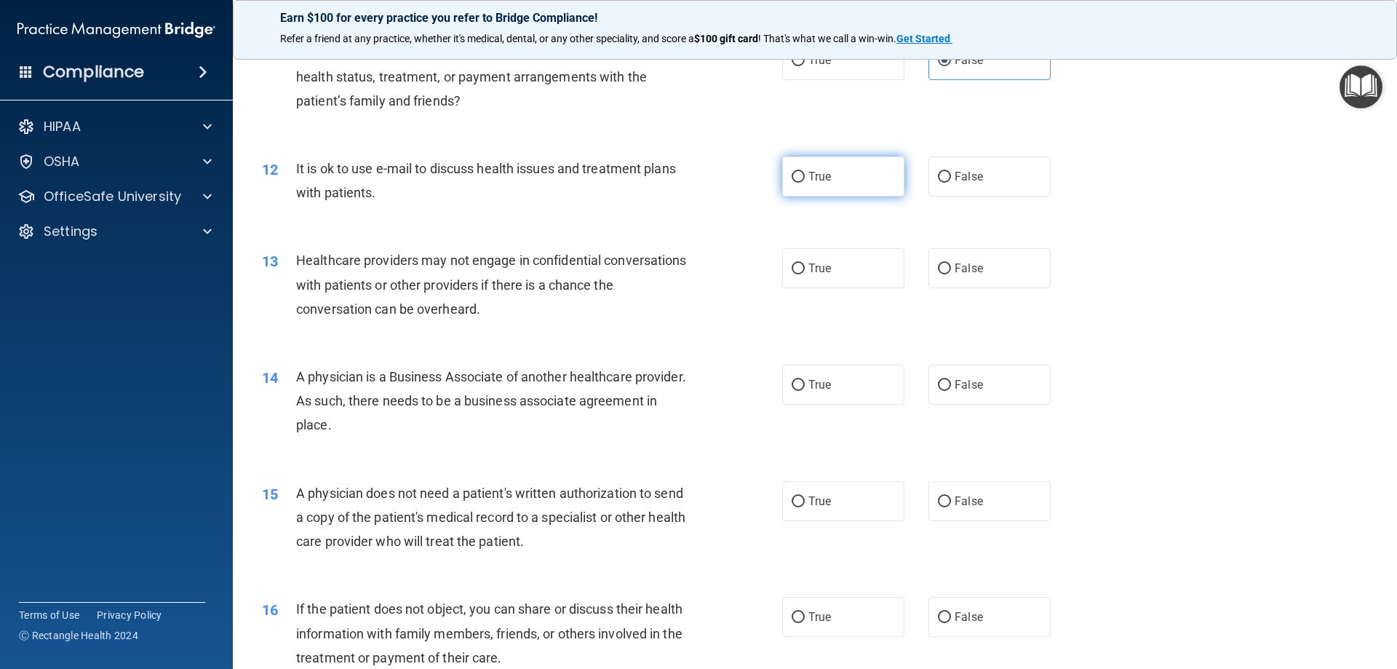
click at [794, 175] on input "True" at bounding box center [797, 177] width 13 height 11
radio input "true"
click at [793, 263] on input "True" at bounding box center [797, 268] width 13 height 11
radio input "true"
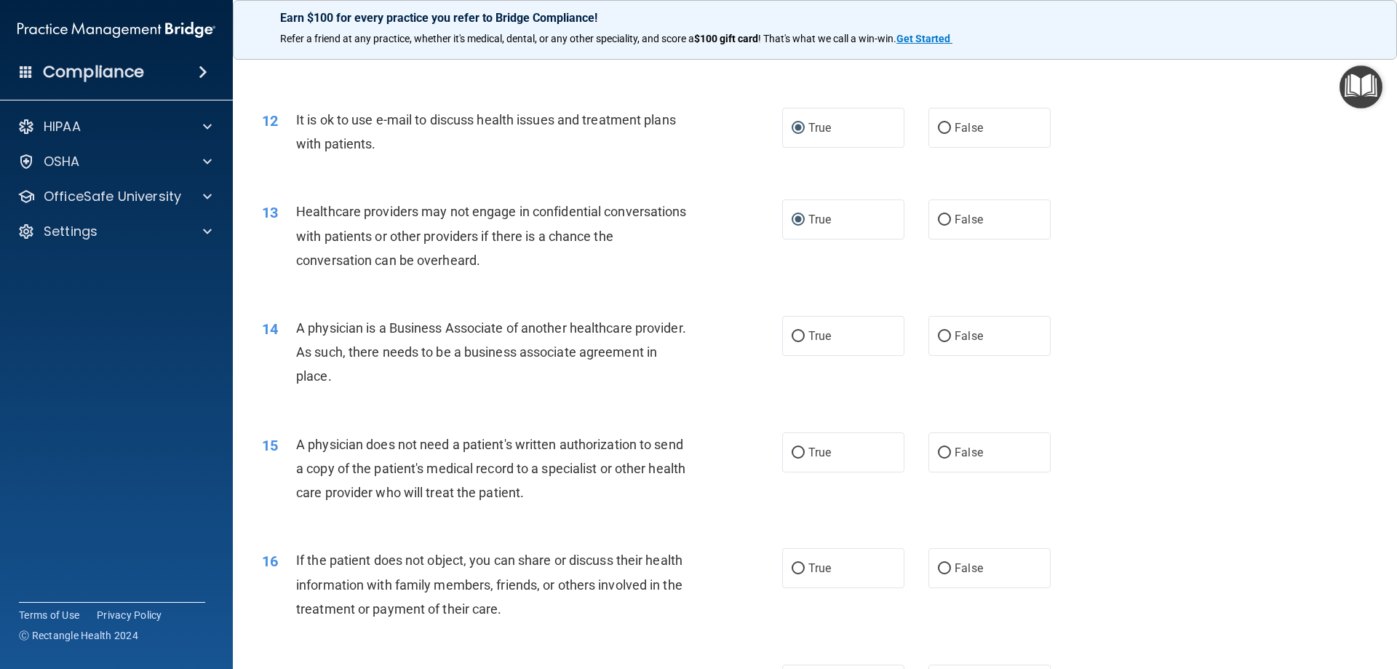
scroll to position [1309, 0]
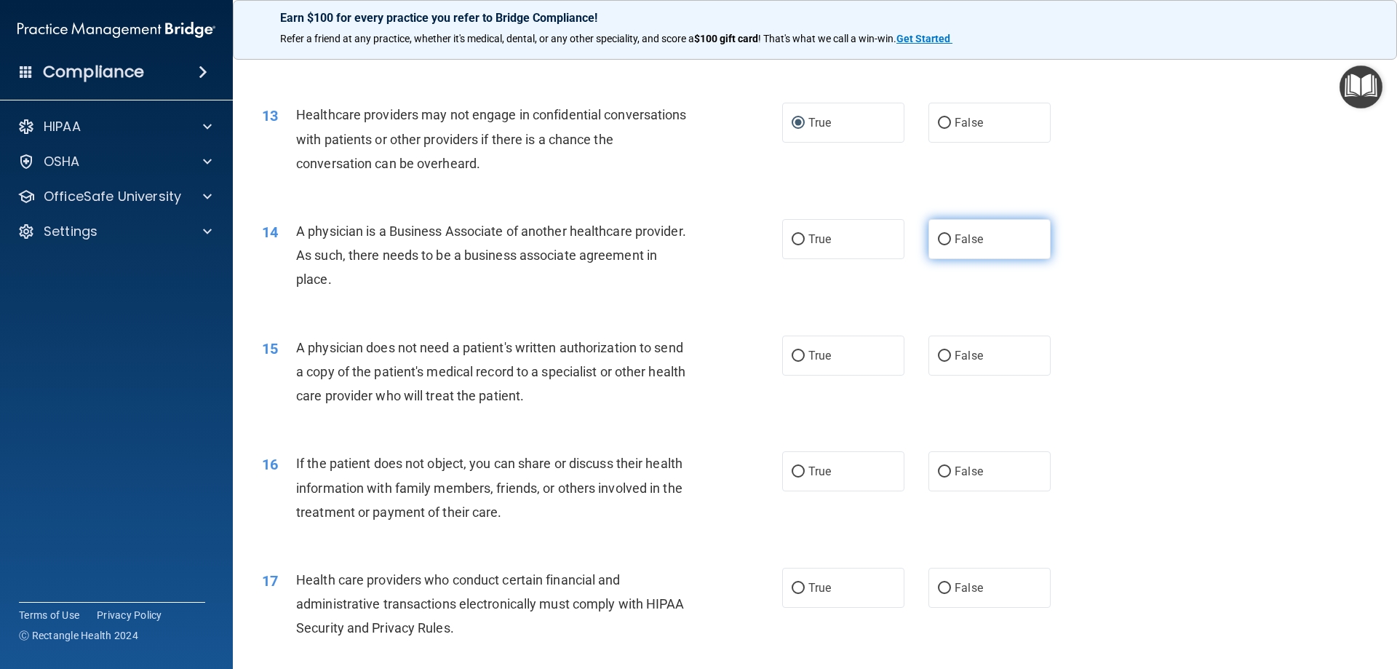
click at [956, 240] on span "False" at bounding box center [968, 239] width 28 height 14
click at [951, 240] on input "False" at bounding box center [944, 239] width 13 height 11
radio input "true"
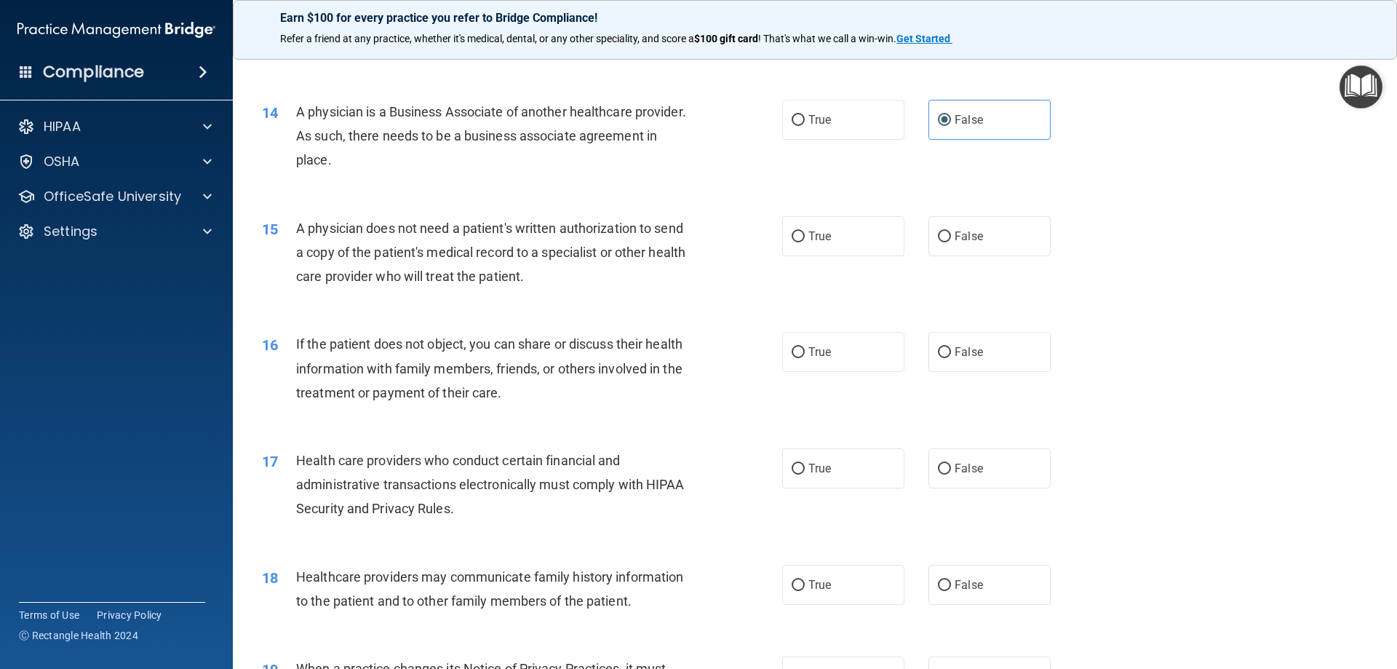
scroll to position [1455, 0]
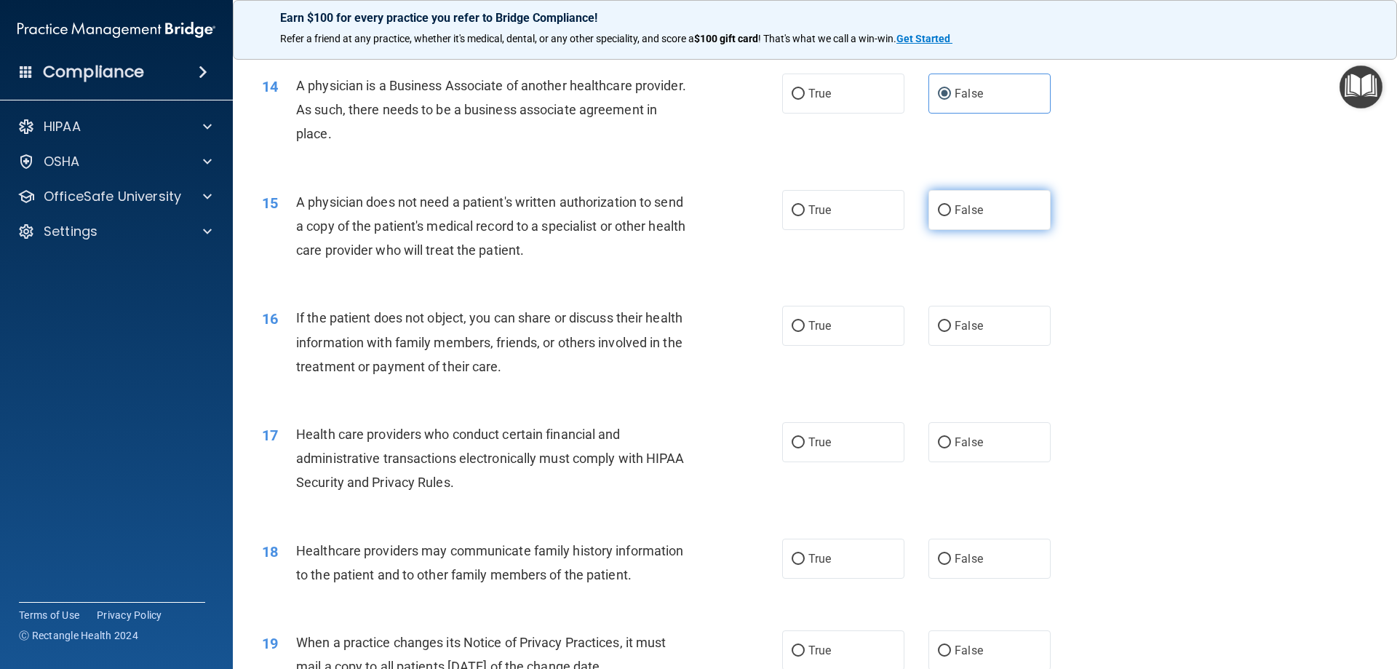
click at [941, 210] on input "False" at bounding box center [944, 210] width 13 height 11
radio input "true"
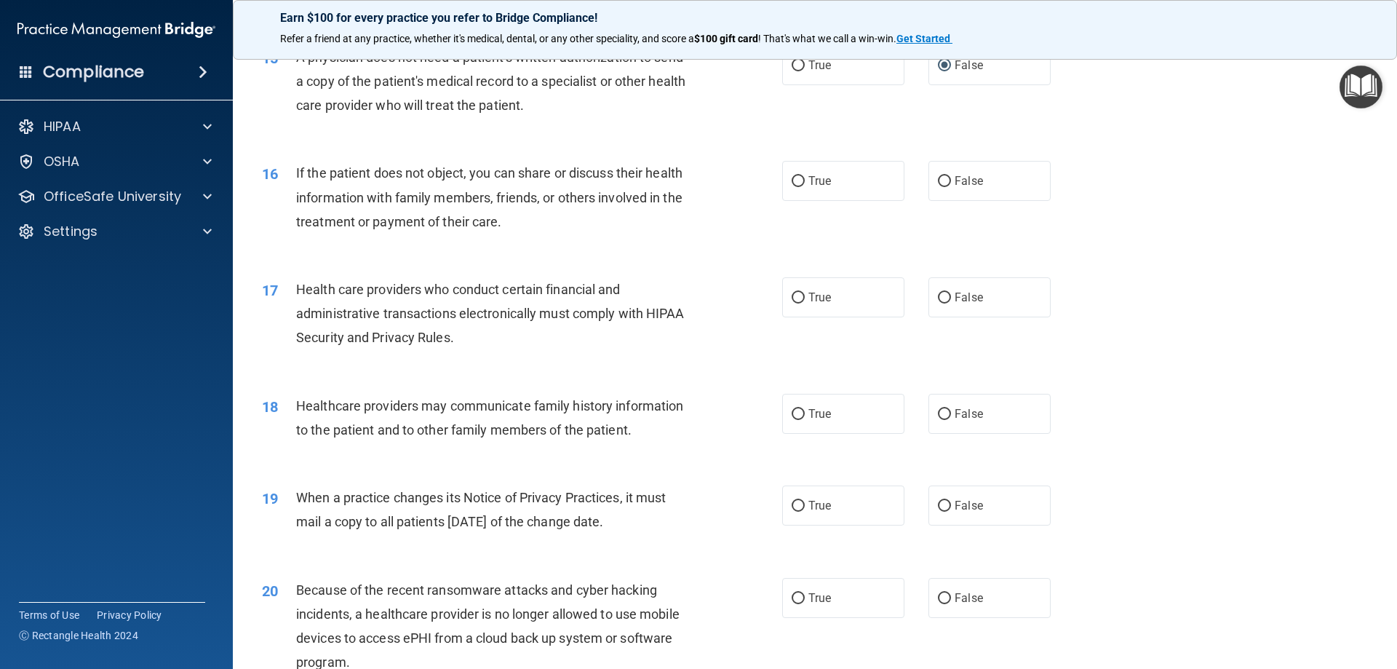
scroll to position [1600, 0]
click at [796, 180] on input "True" at bounding box center [797, 180] width 13 height 11
radio input "true"
click at [789, 288] on label "True" at bounding box center [843, 296] width 122 height 40
click at [791, 292] on input "True" at bounding box center [797, 297] width 13 height 11
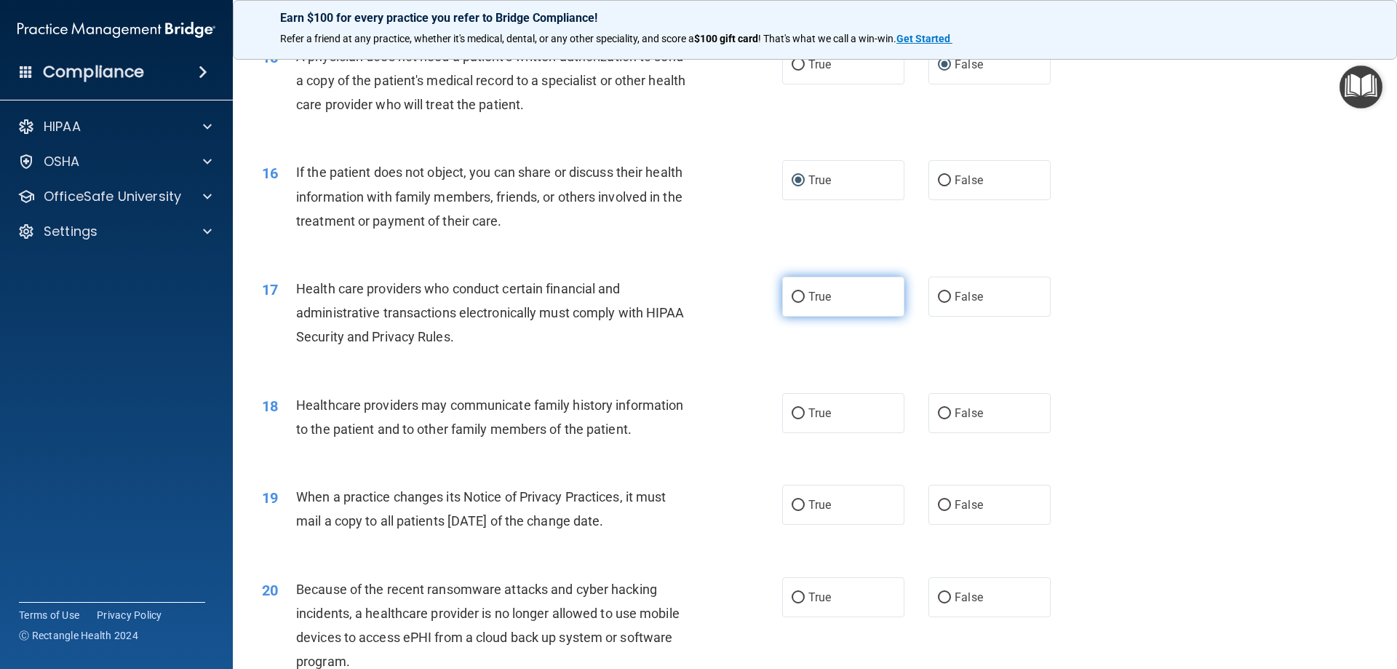
radio input "true"
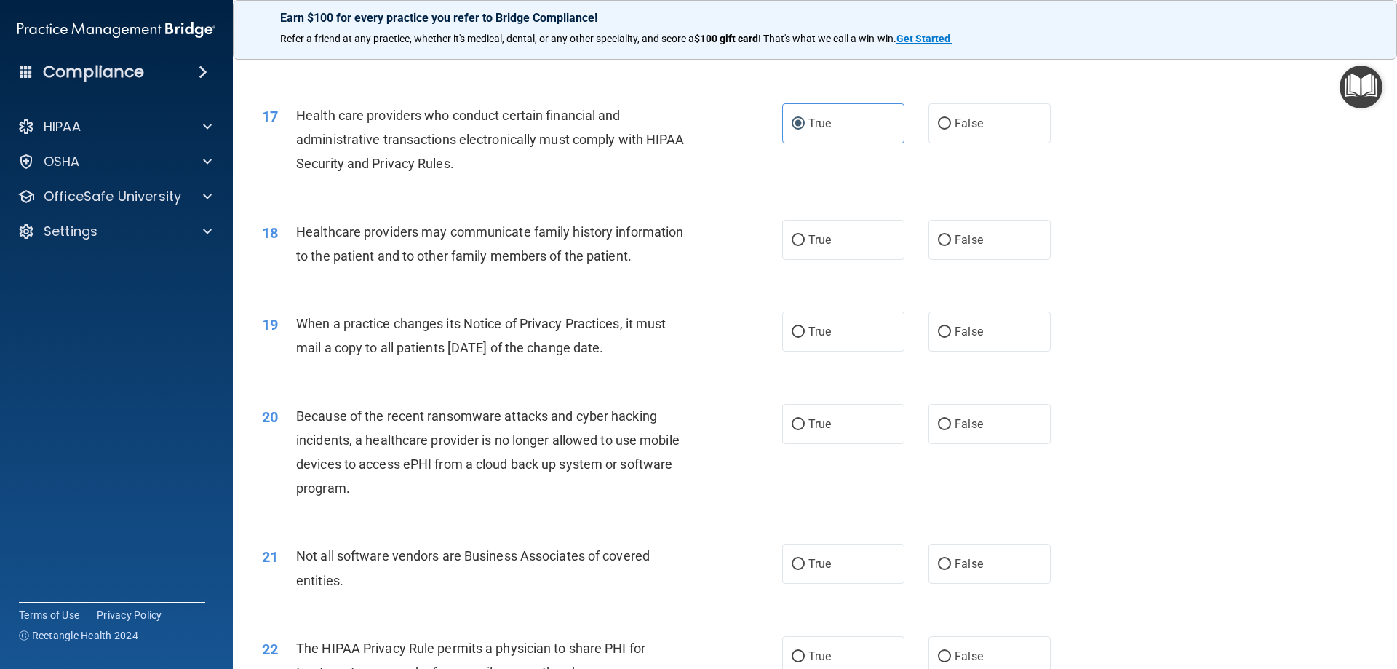
scroll to position [1819, 0]
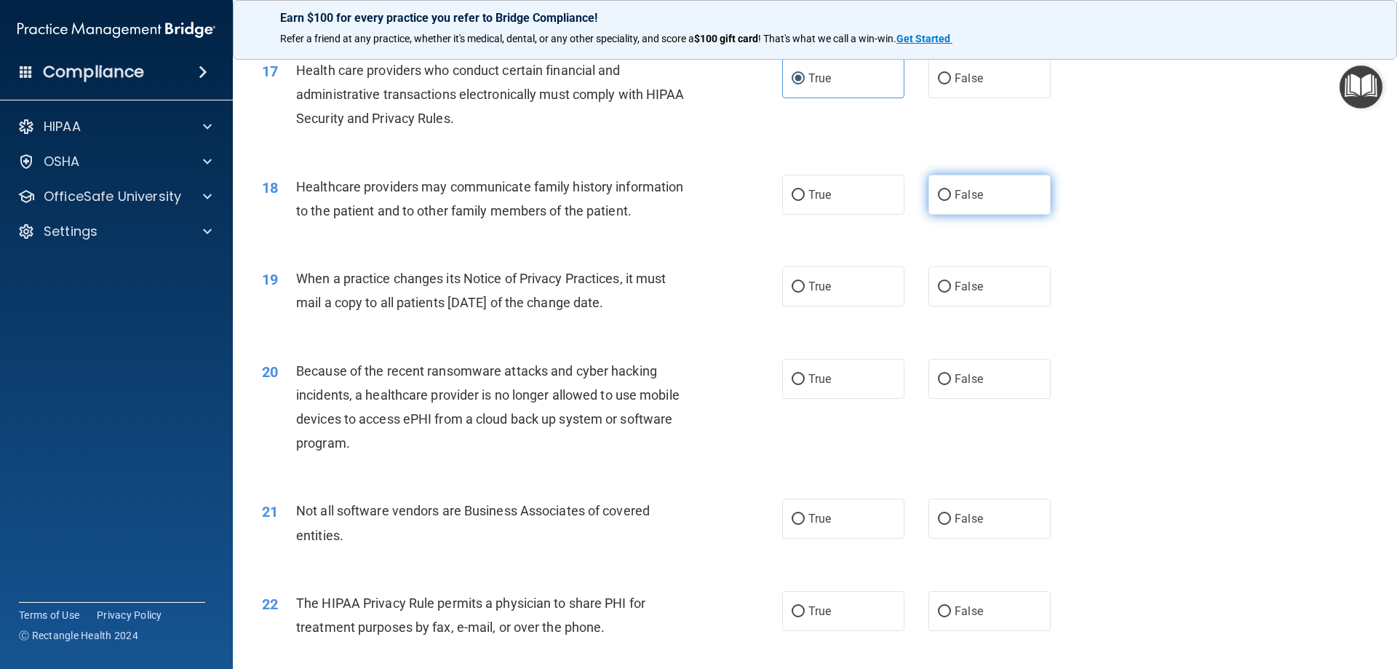
click at [940, 193] on input "False" at bounding box center [944, 195] width 13 height 11
radio input "true"
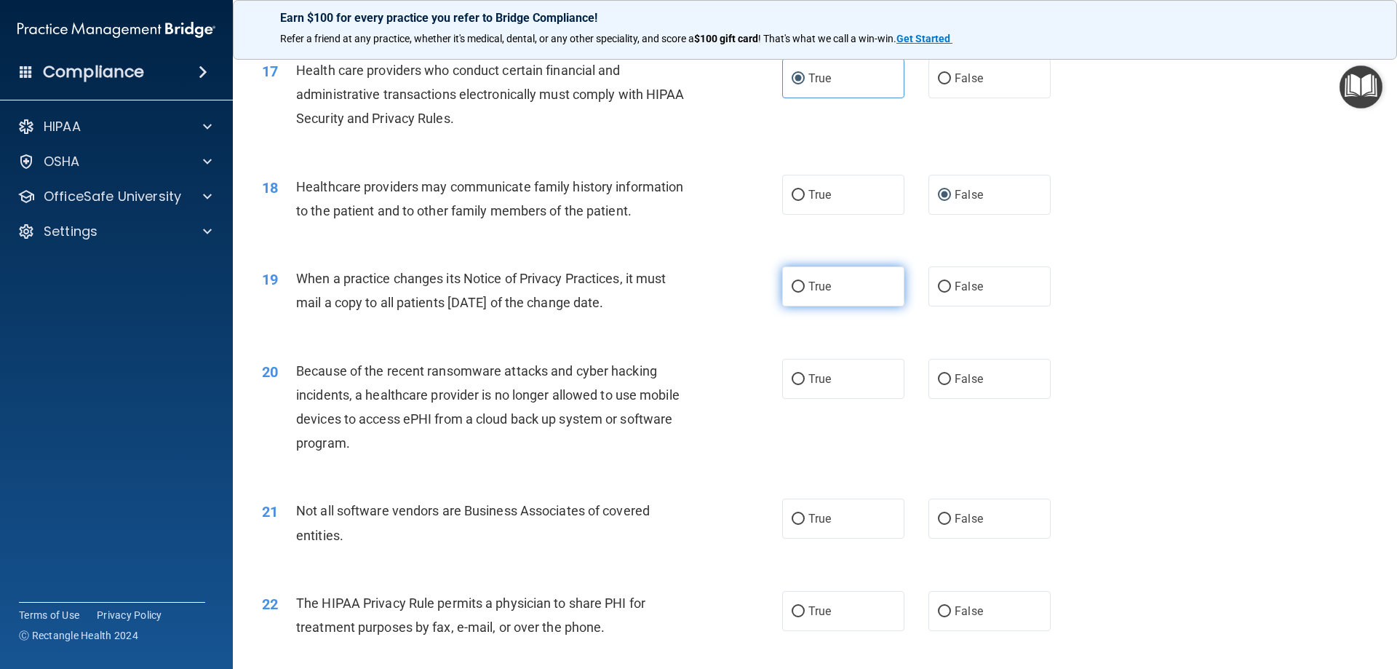
click at [802, 286] on label "True" at bounding box center [843, 286] width 122 height 40
click at [802, 286] on input "True" at bounding box center [797, 287] width 13 height 11
radio input "true"
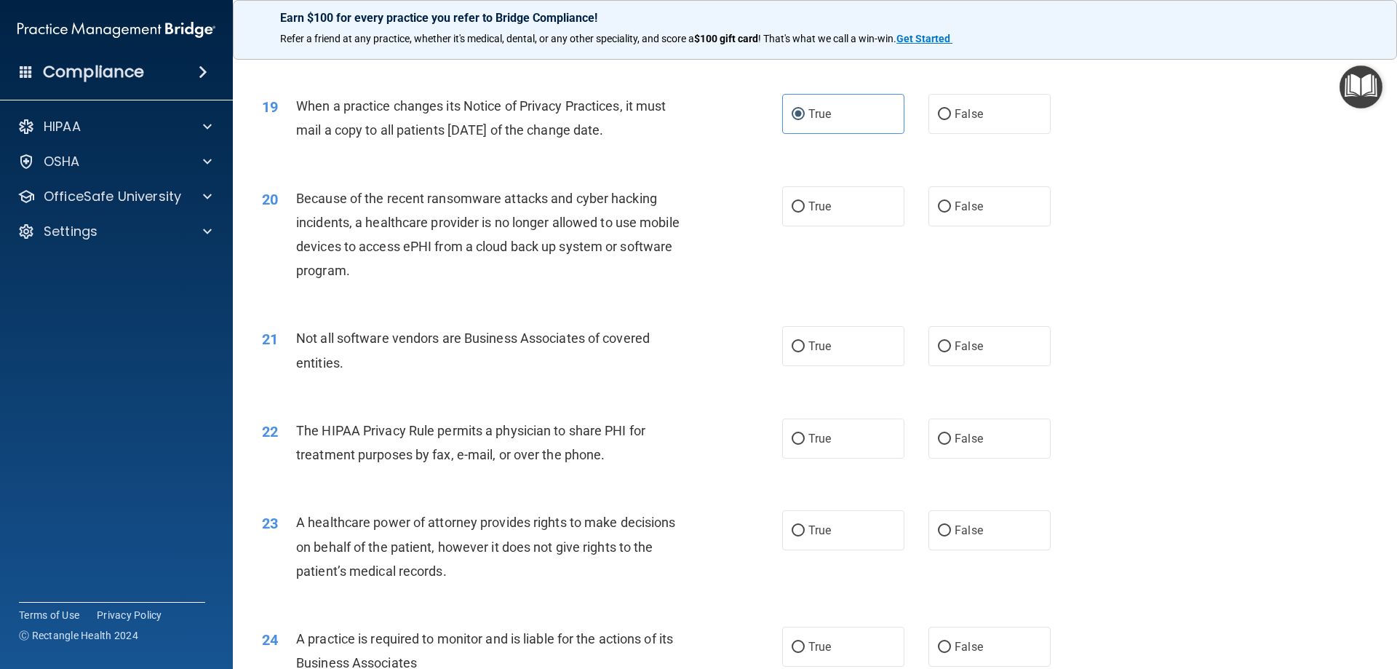
scroll to position [2037, 0]
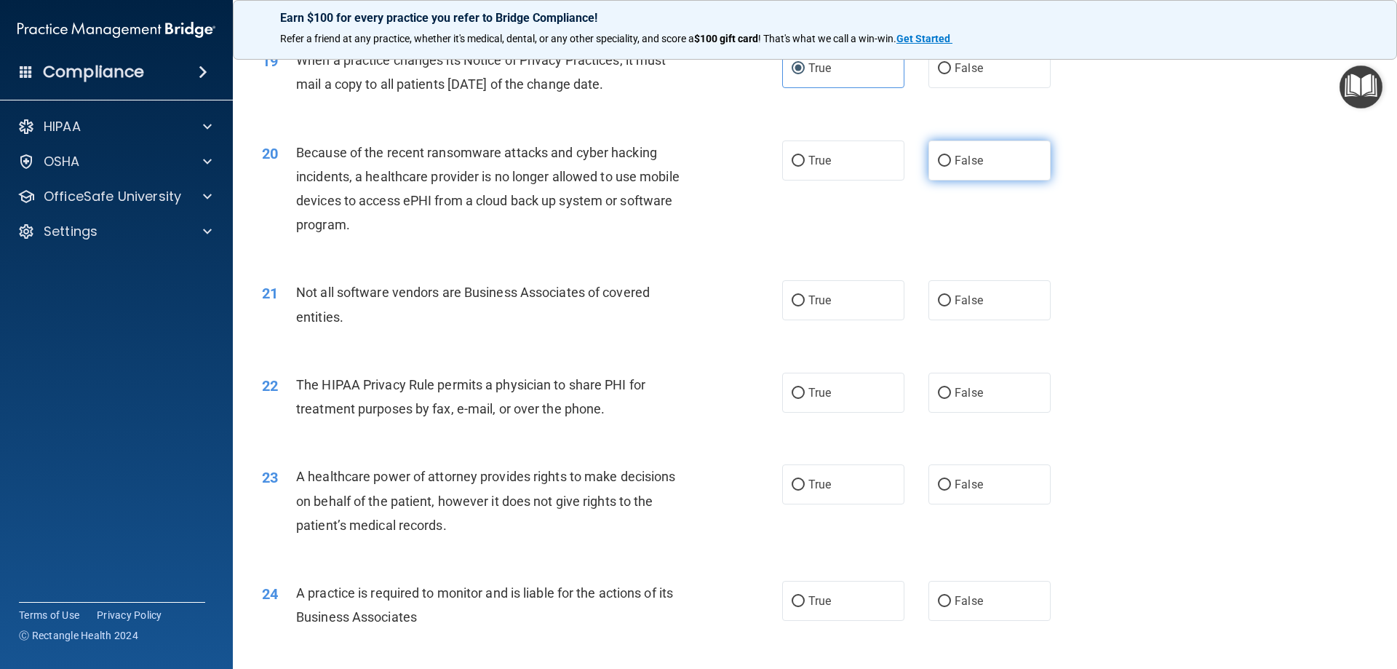
click at [938, 161] on input "False" at bounding box center [944, 161] width 13 height 11
radio input "true"
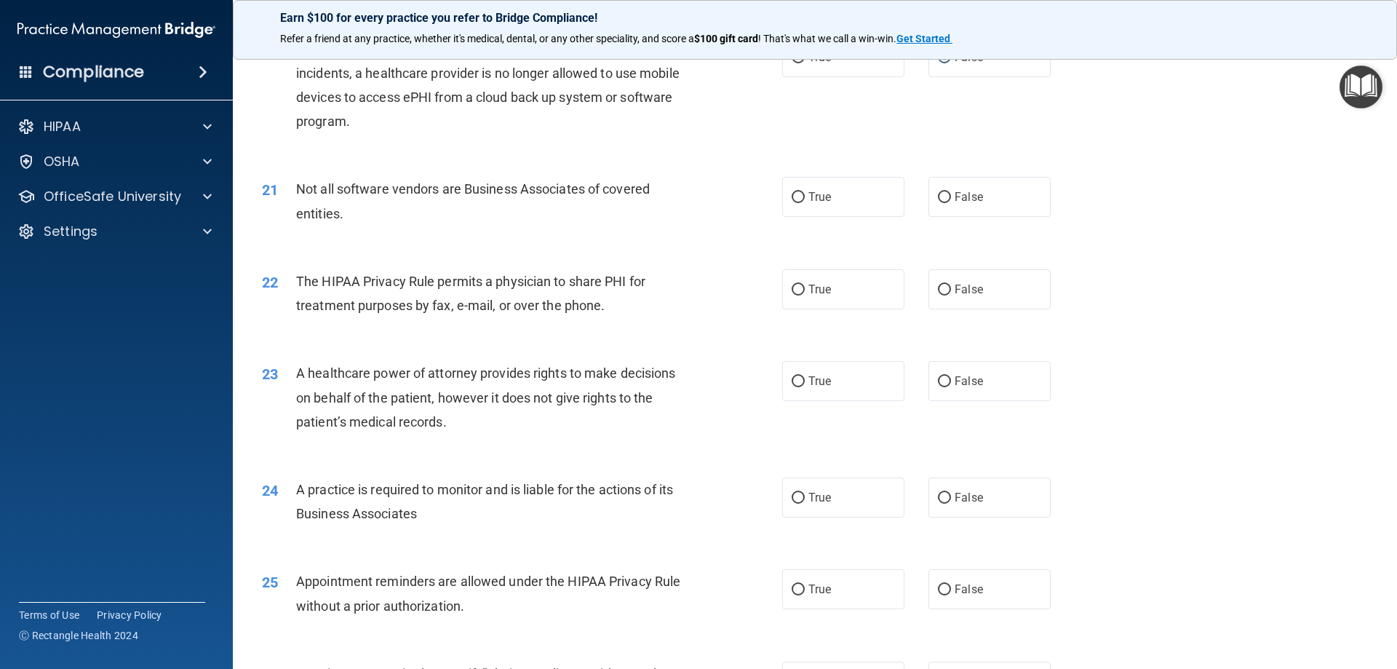
scroll to position [2182, 0]
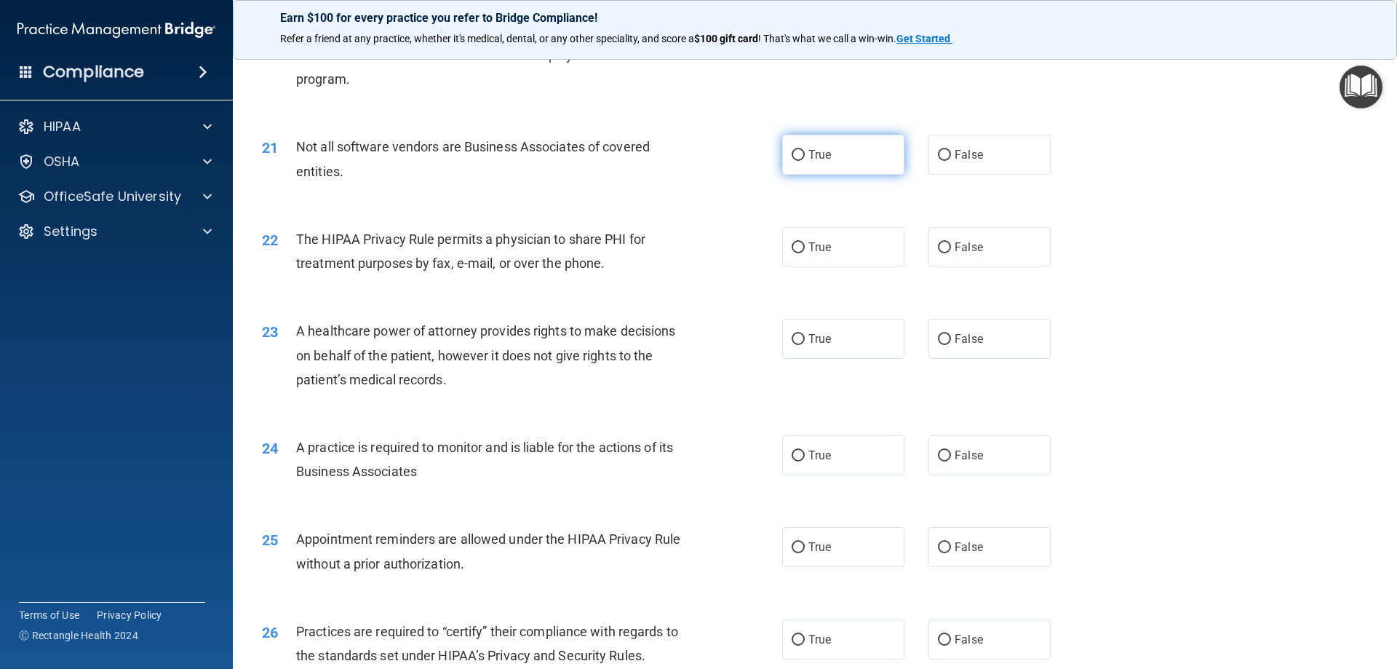
click at [794, 155] on input "True" at bounding box center [797, 155] width 13 height 11
radio input "true"
click at [796, 245] on input "True" at bounding box center [797, 247] width 13 height 11
radio input "true"
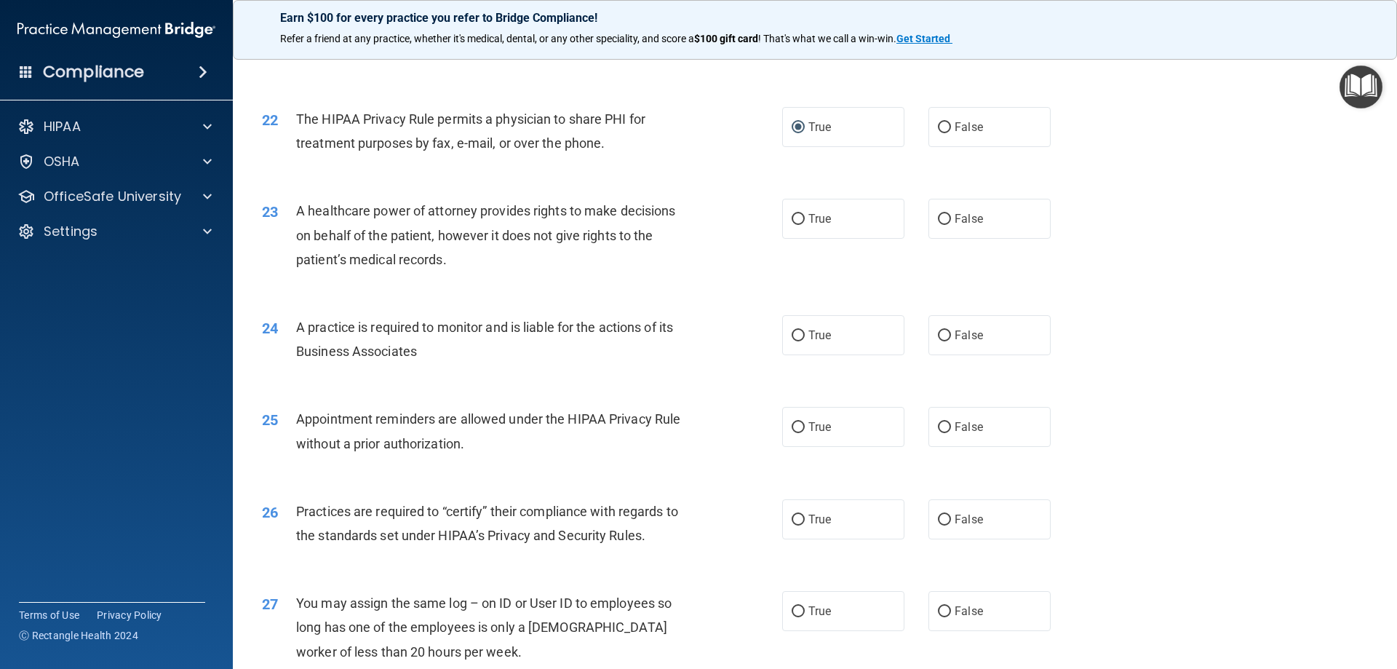
scroll to position [2328, 0]
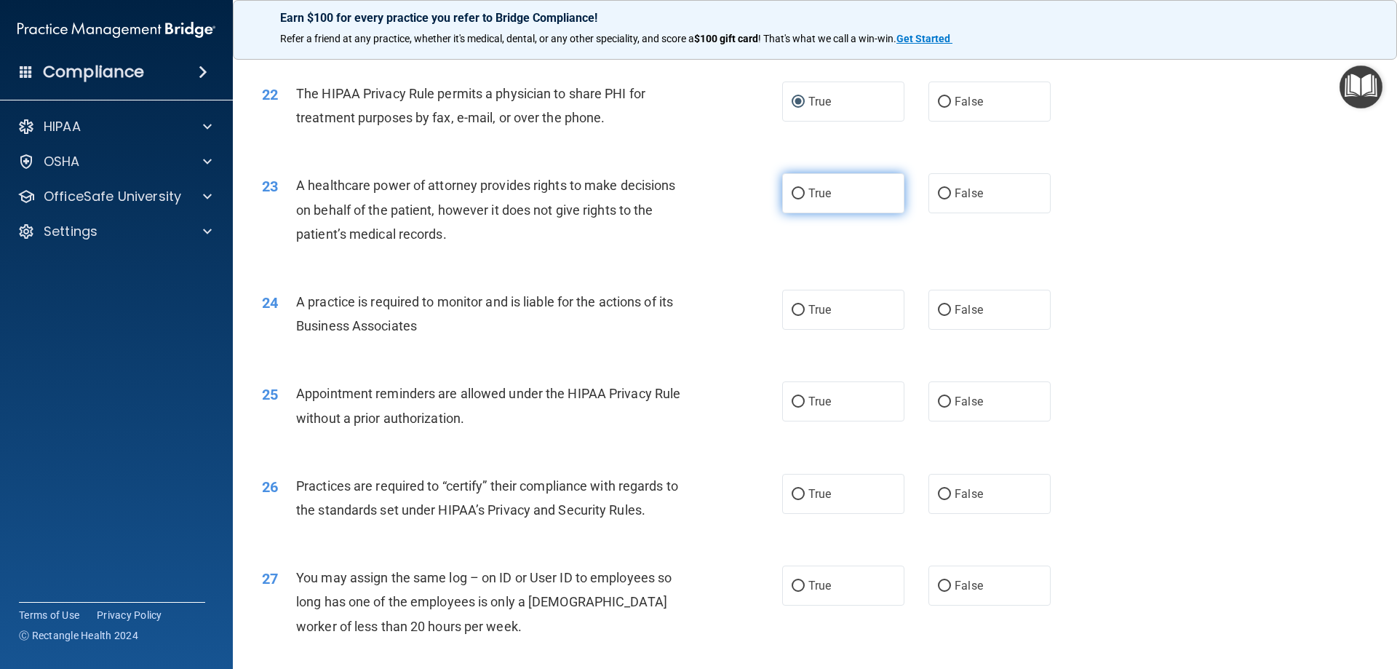
click at [794, 191] on input "True" at bounding box center [797, 193] width 13 height 11
radio input "true"
click at [791, 308] on input "True" at bounding box center [797, 310] width 13 height 11
radio input "true"
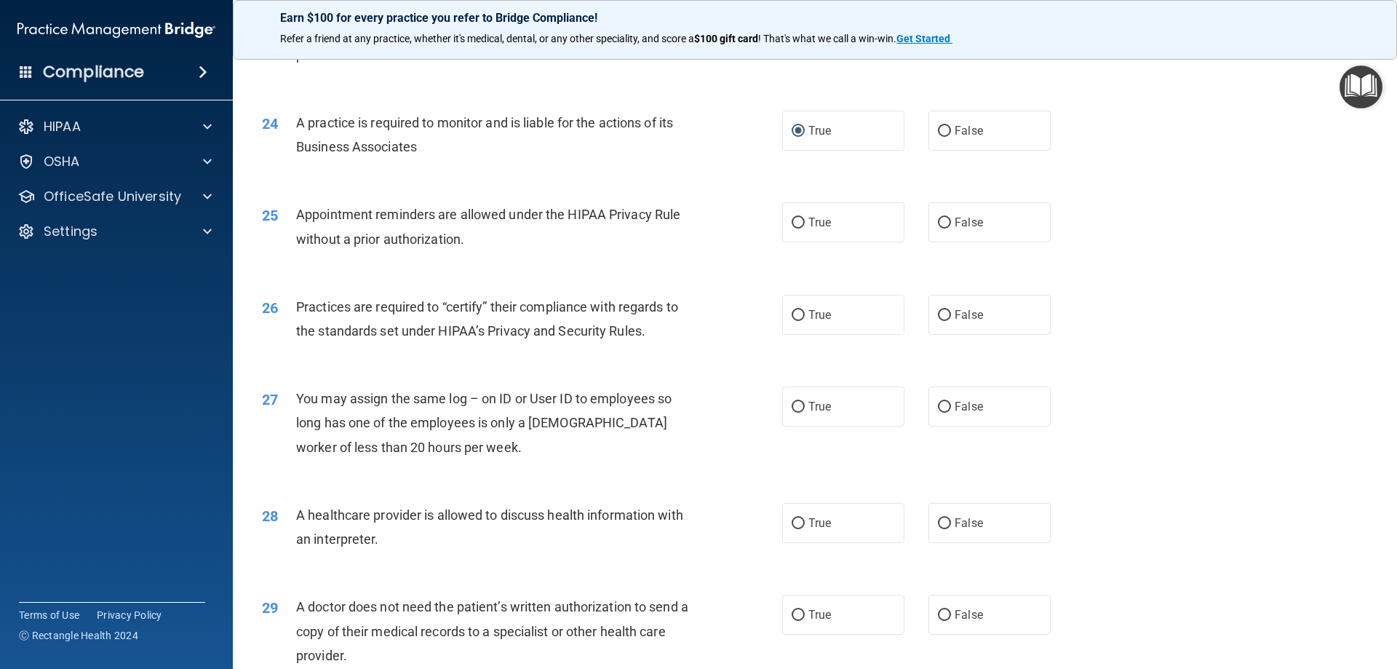
scroll to position [2546, 0]
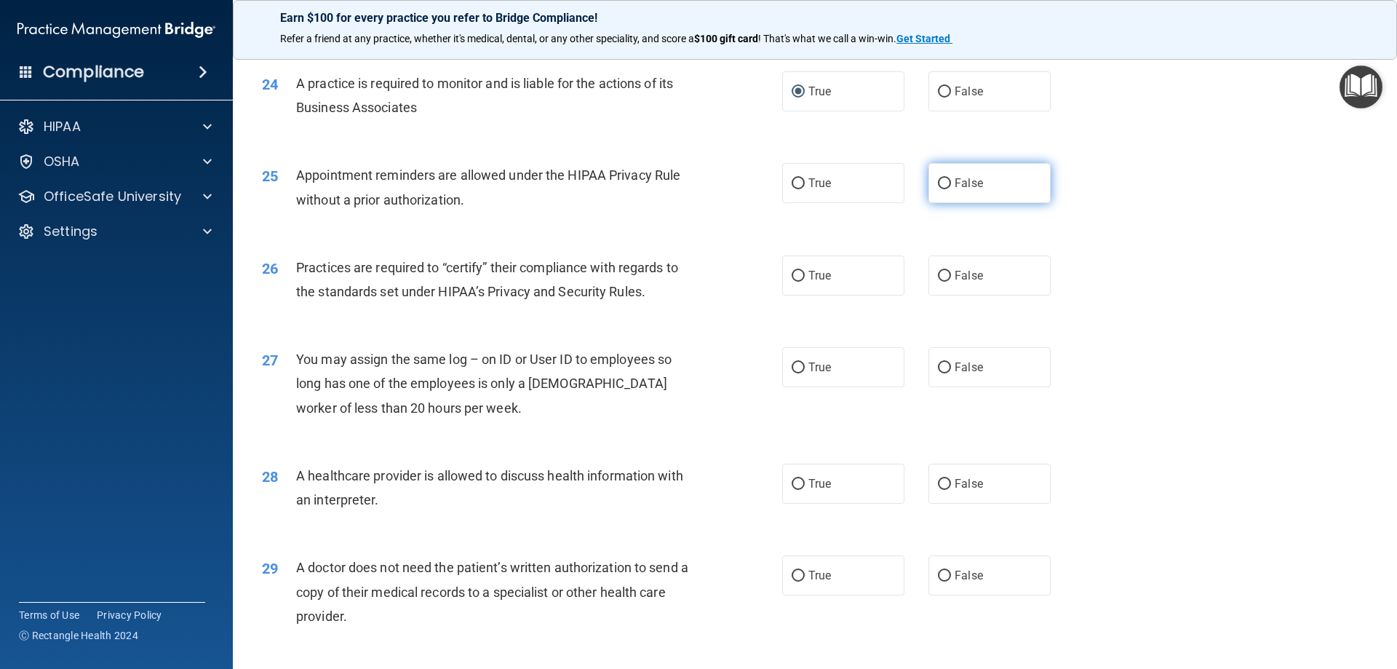
click at [938, 185] on input "False" at bounding box center [944, 183] width 13 height 11
radio input "true"
click at [791, 272] on input "True" at bounding box center [797, 276] width 13 height 11
radio input "true"
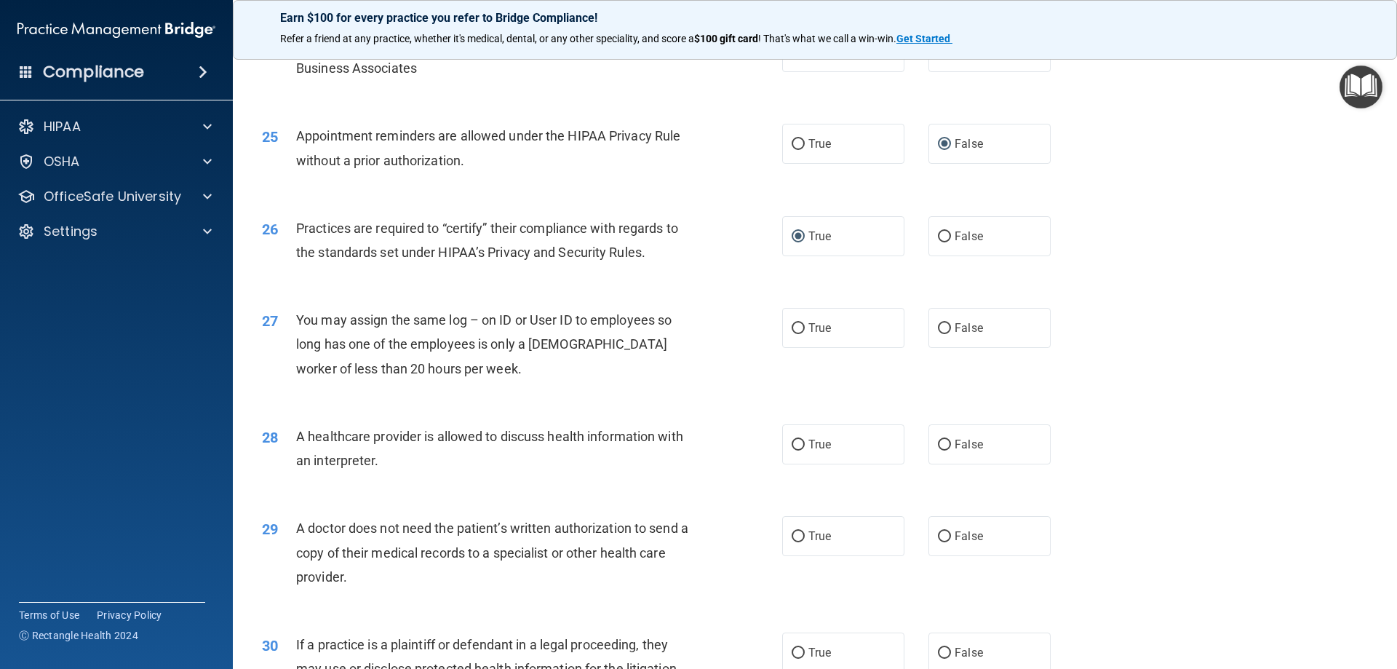
scroll to position [2619, 0]
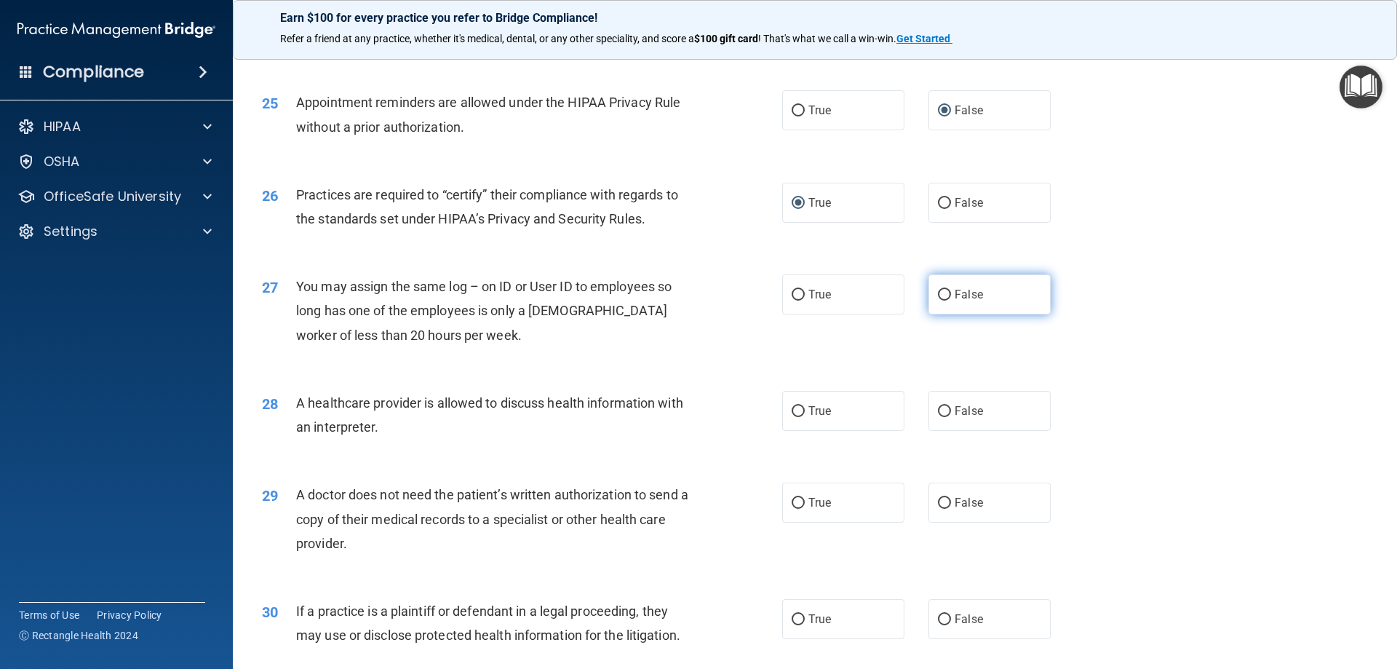
click at [943, 292] on input "False" at bounding box center [944, 295] width 13 height 11
radio input "true"
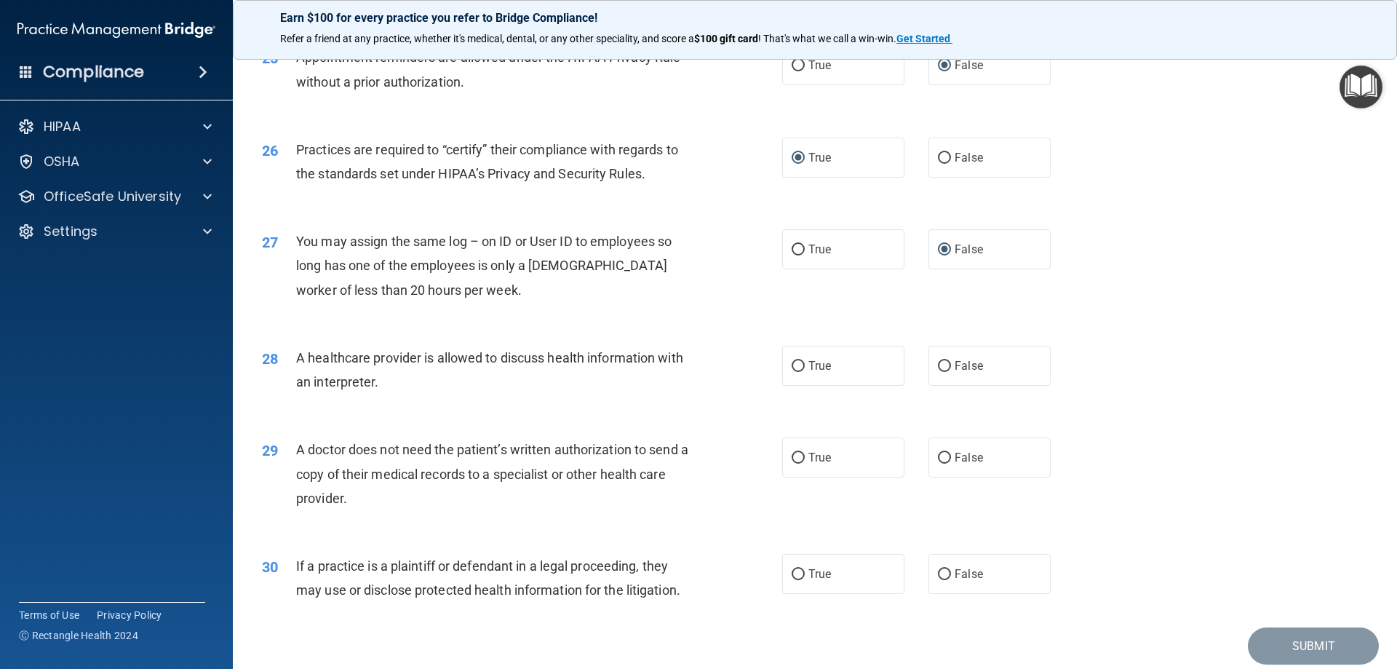
scroll to position [2718, 0]
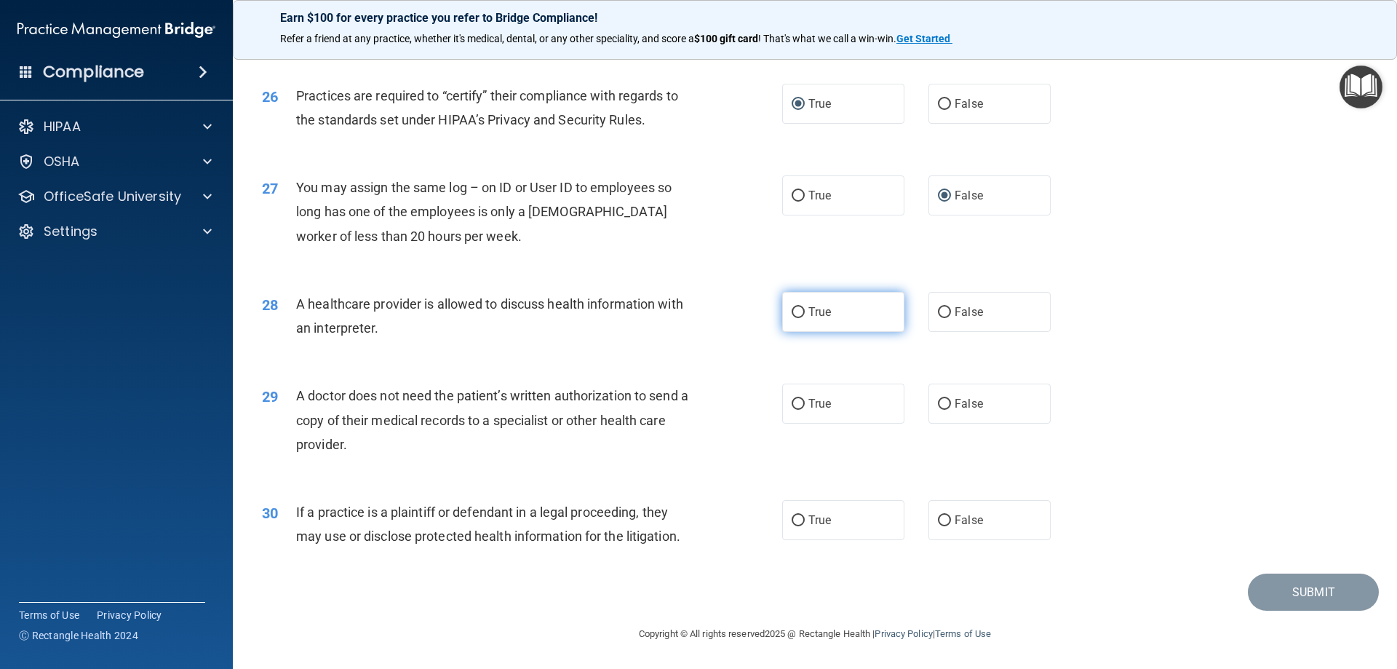
click at [808, 318] on span "True" at bounding box center [819, 312] width 23 height 14
click at [803, 318] on input "True" at bounding box center [797, 312] width 13 height 11
radio input "true"
click at [938, 405] on input "False" at bounding box center [944, 404] width 13 height 11
radio input "true"
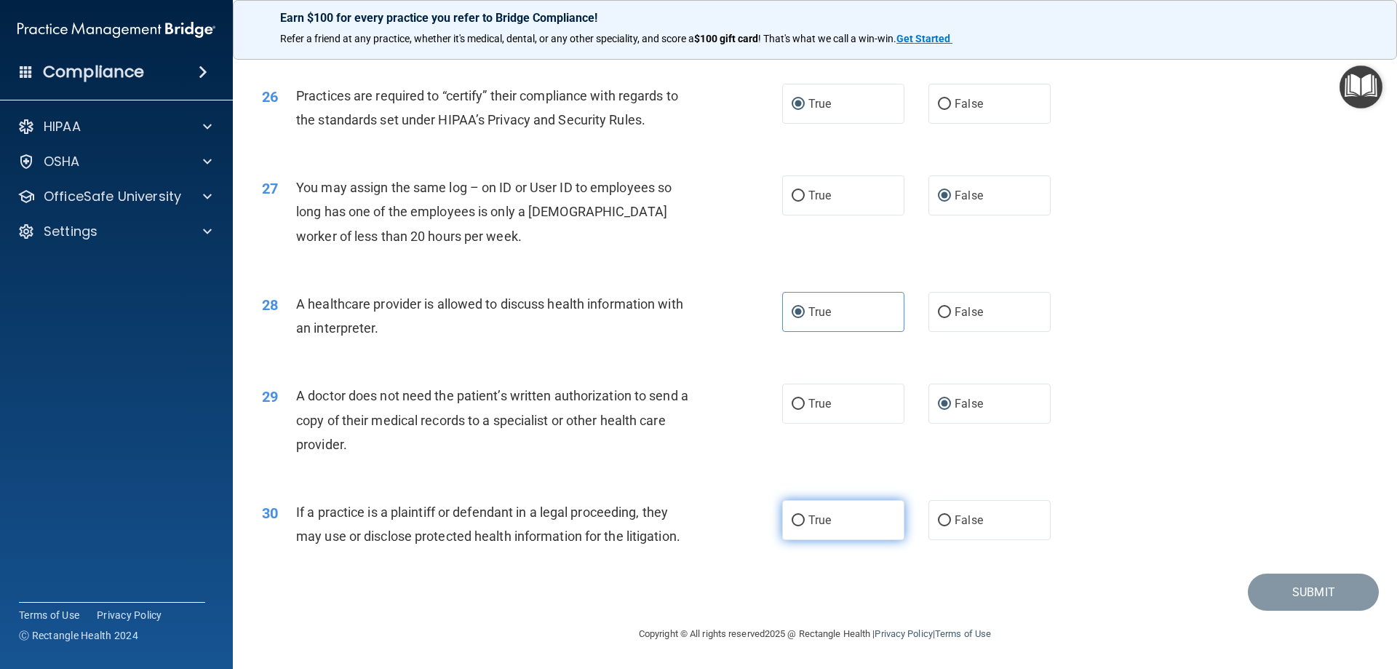
click at [791, 524] on input "True" at bounding box center [797, 520] width 13 height 11
radio input "true"
click at [1296, 594] on button "Submit" at bounding box center [1313, 591] width 131 height 37
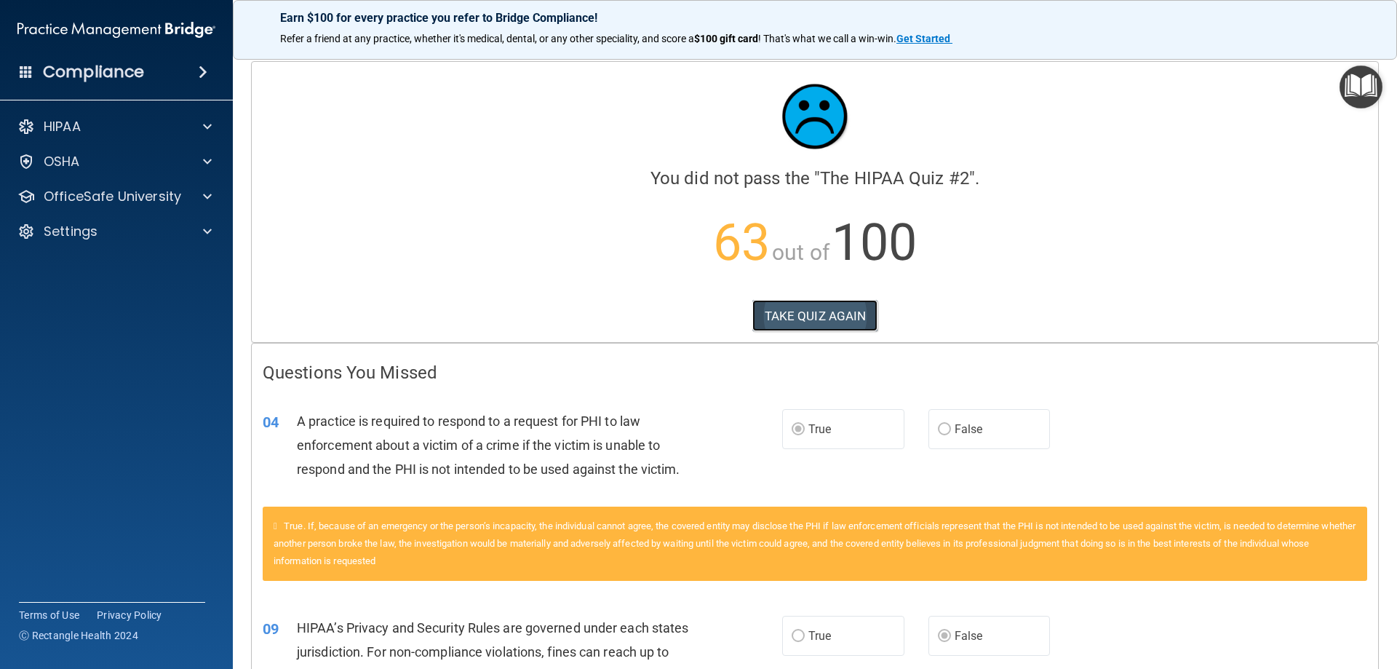
click at [805, 317] on button "TAKE QUIZ AGAIN" at bounding box center [815, 316] width 126 height 32
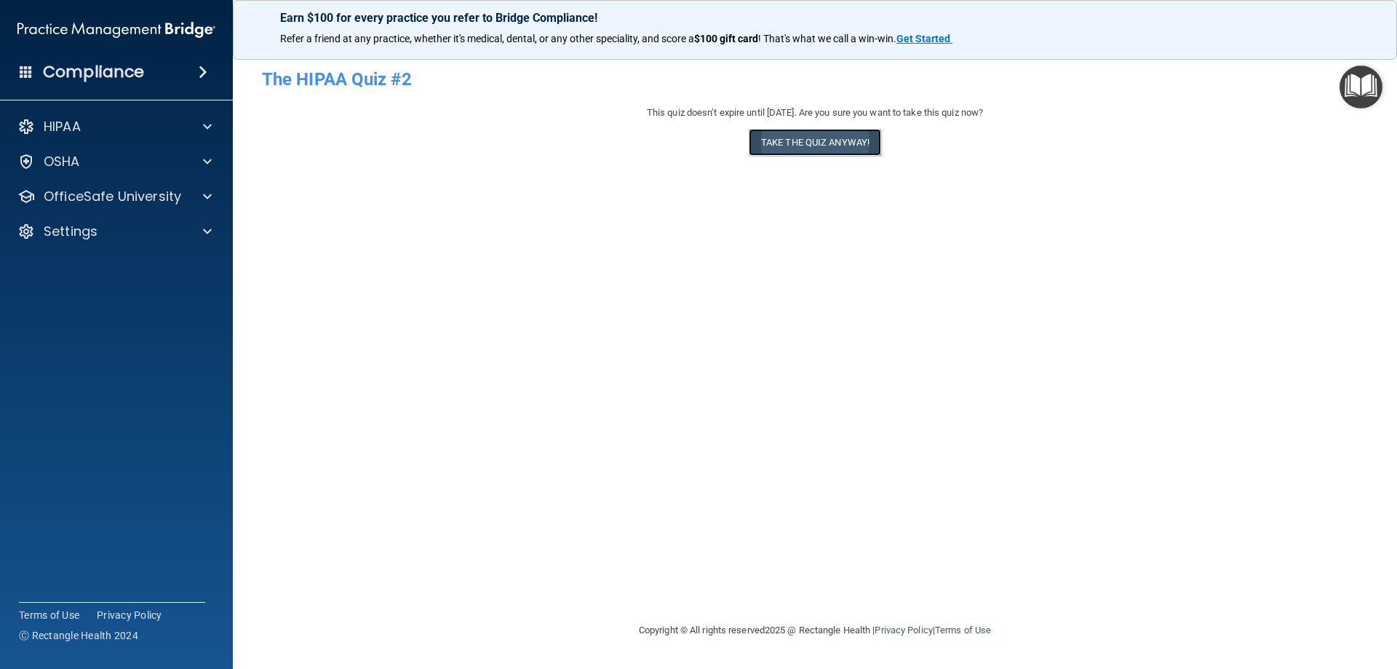
click at [778, 138] on button "Take the quiz anyway!" at bounding box center [815, 142] width 132 height 27
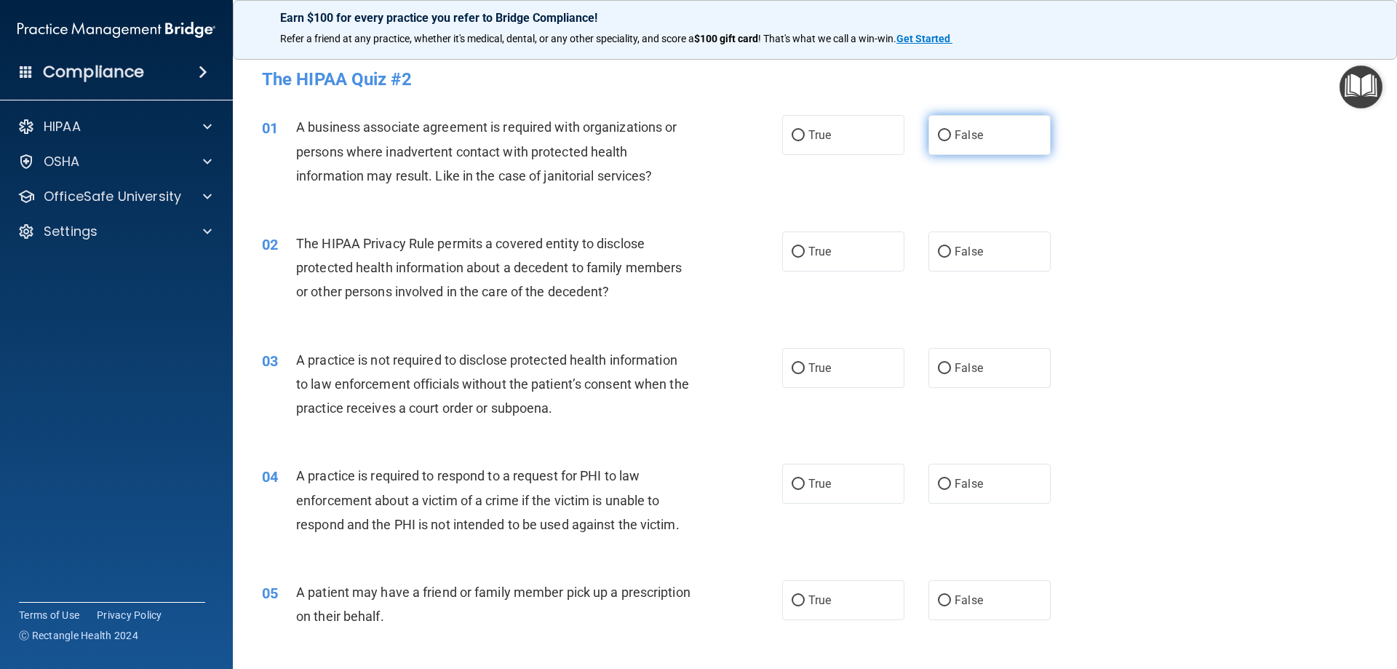
click at [938, 134] on input "False" at bounding box center [944, 135] width 13 height 11
radio input "true"
click at [793, 247] on input "True" at bounding box center [797, 252] width 13 height 11
radio input "true"
click at [941, 367] on input "False" at bounding box center [944, 368] width 13 height 11
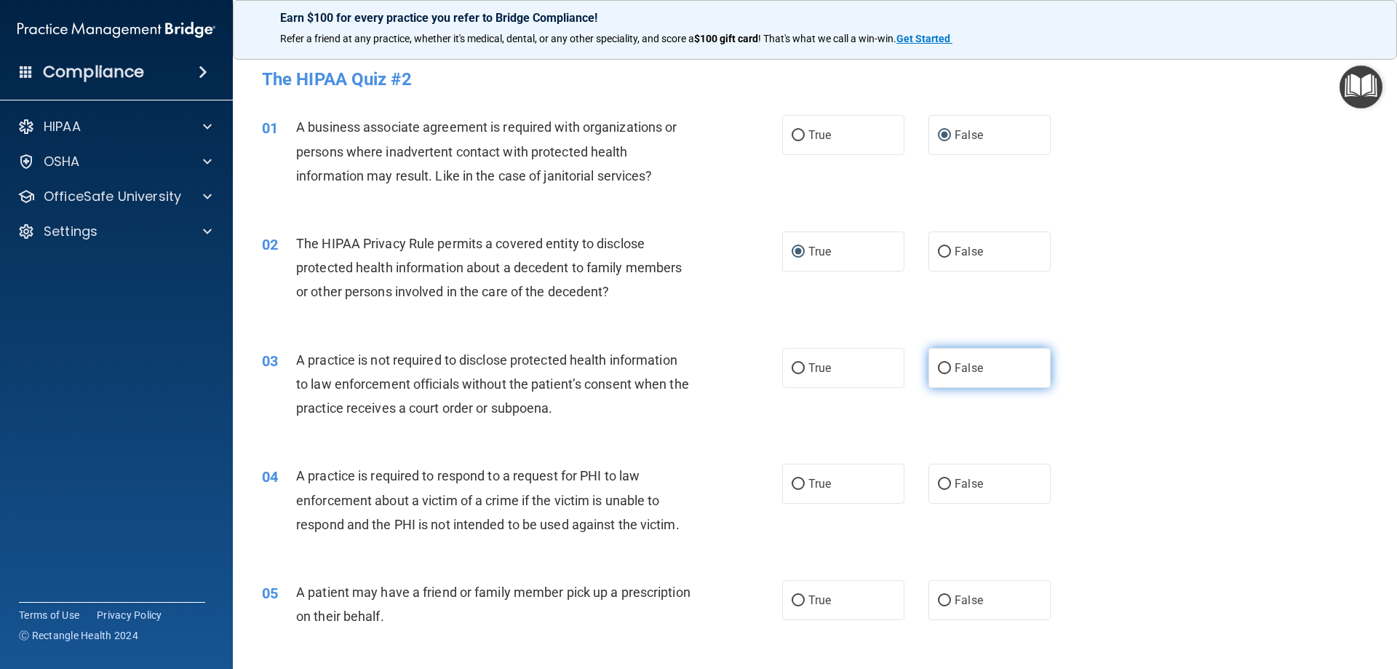
radio input "true"
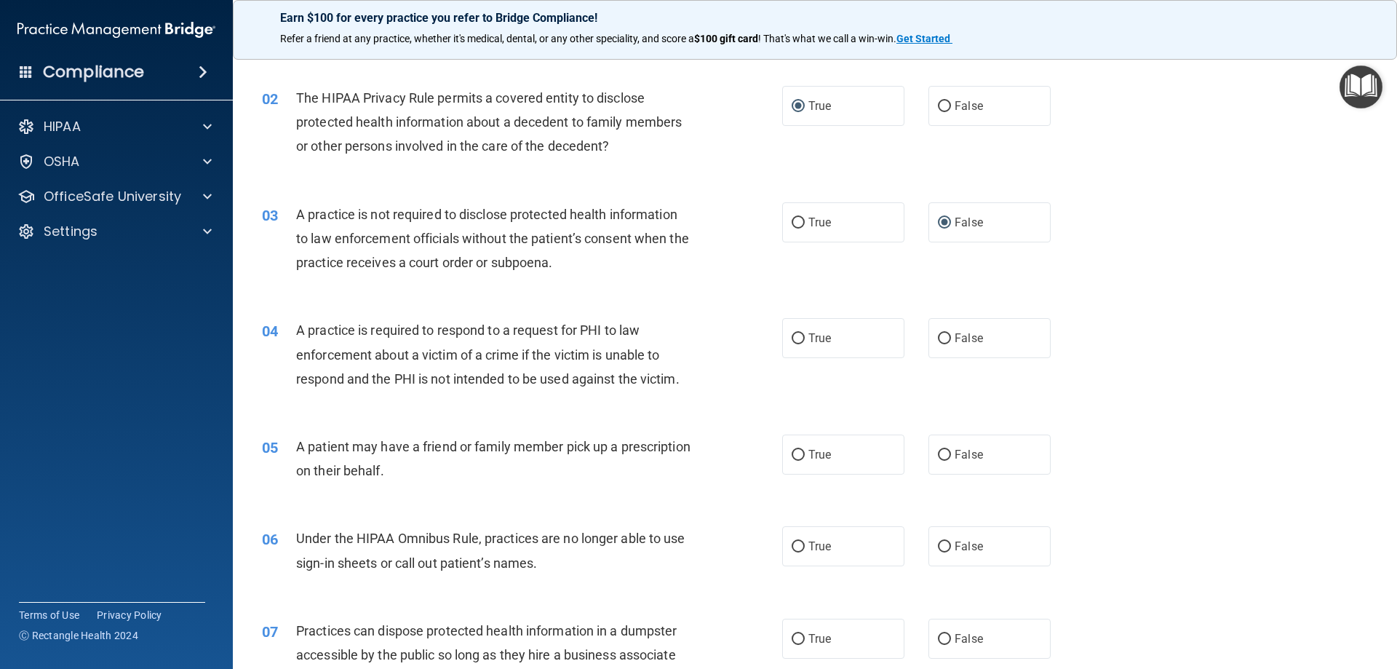
scroll to position [218, 0]
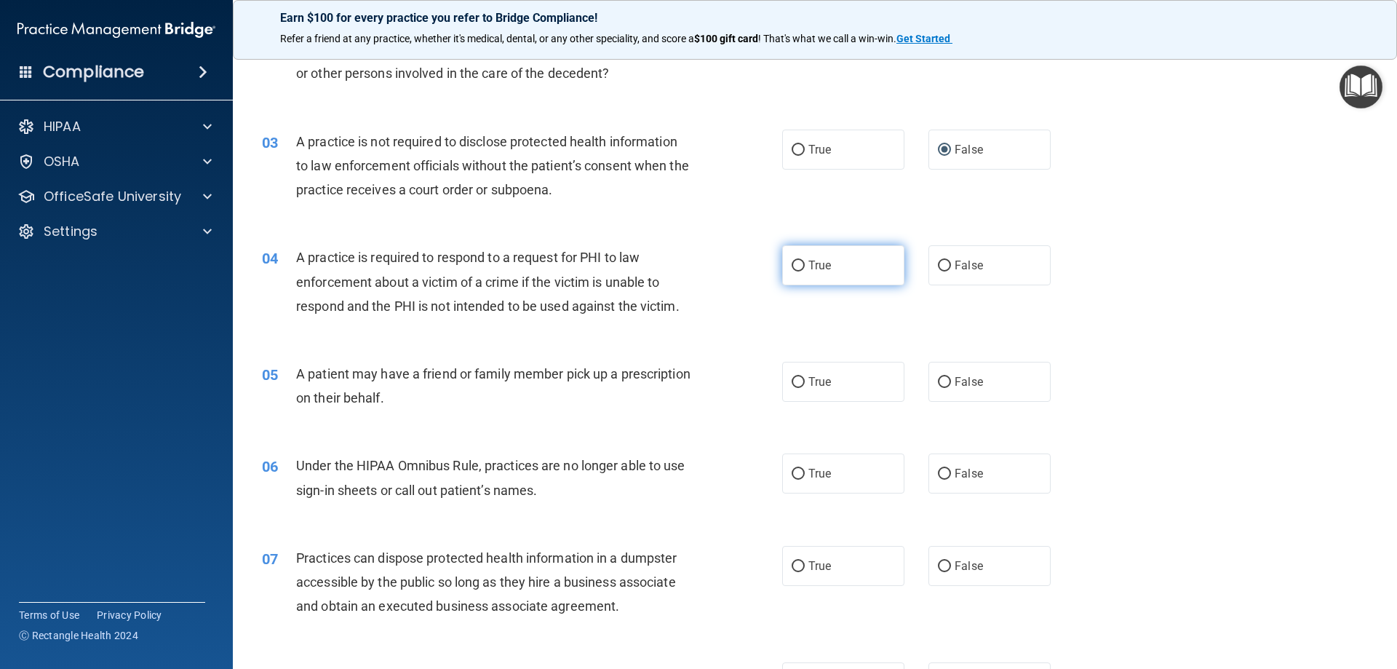
click at [794, 266] on input "True" at bounding box center [797, 265] width 13 height 11
radio input "true"
click at [797, 383] on input "True" at bounding box center [797, 382] width 13 height 11
radio input "true"
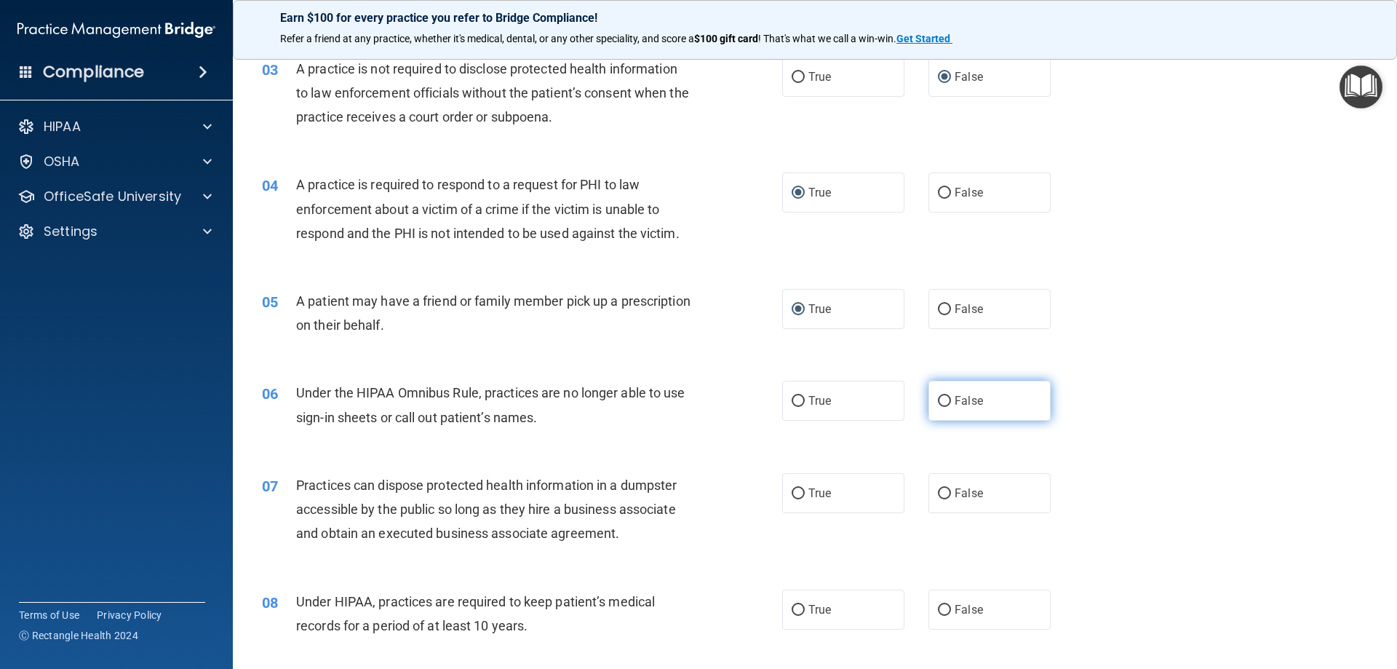
click at [938, 404] on input "False" at bounding box center [944, 401] width 13 height 11
radio input "true"
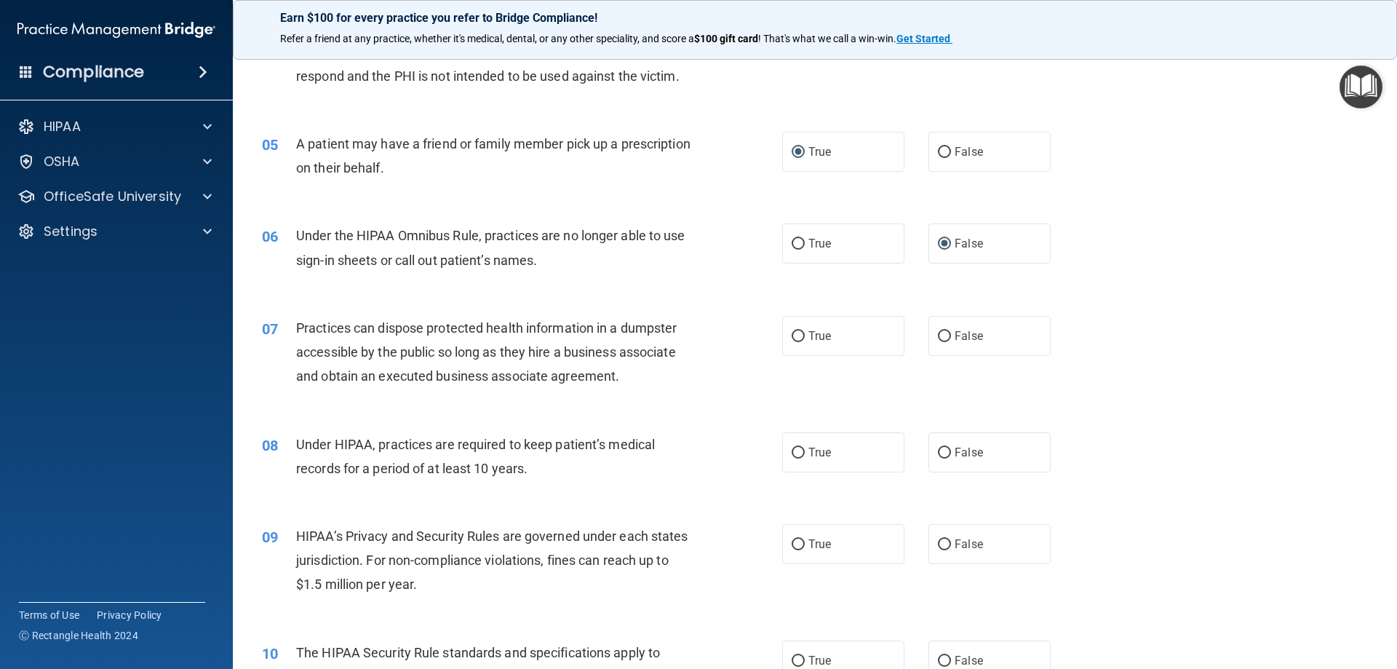
scroll to position [509, 0]
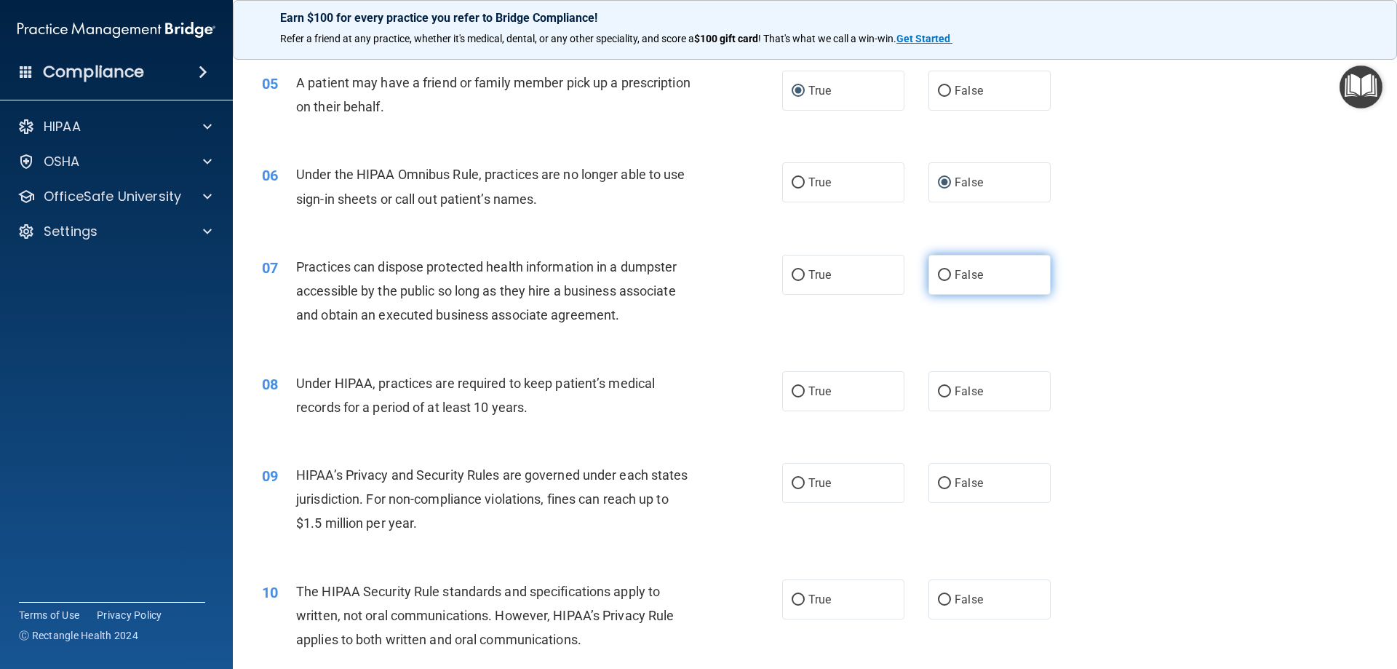
click at [938, 278] on input "False" at bounding box center [944, 275] width 13 height 11
radio input "true"
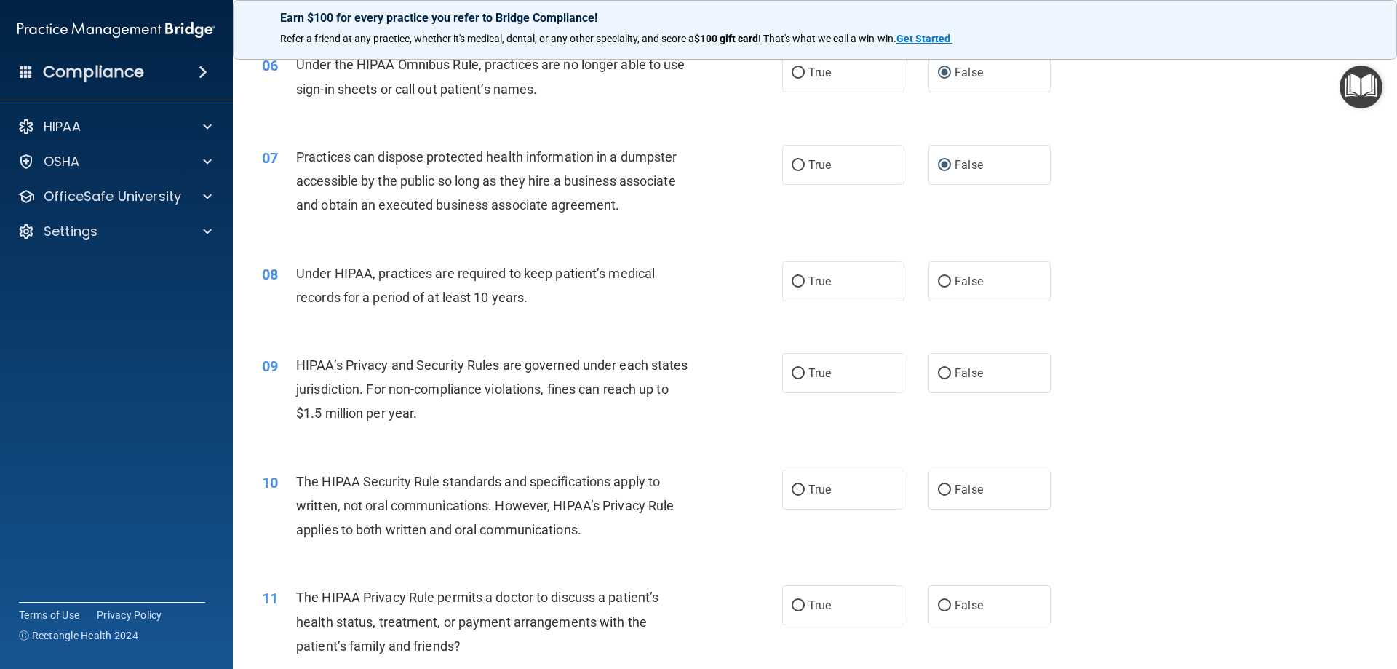
scroll to position [655, 0]
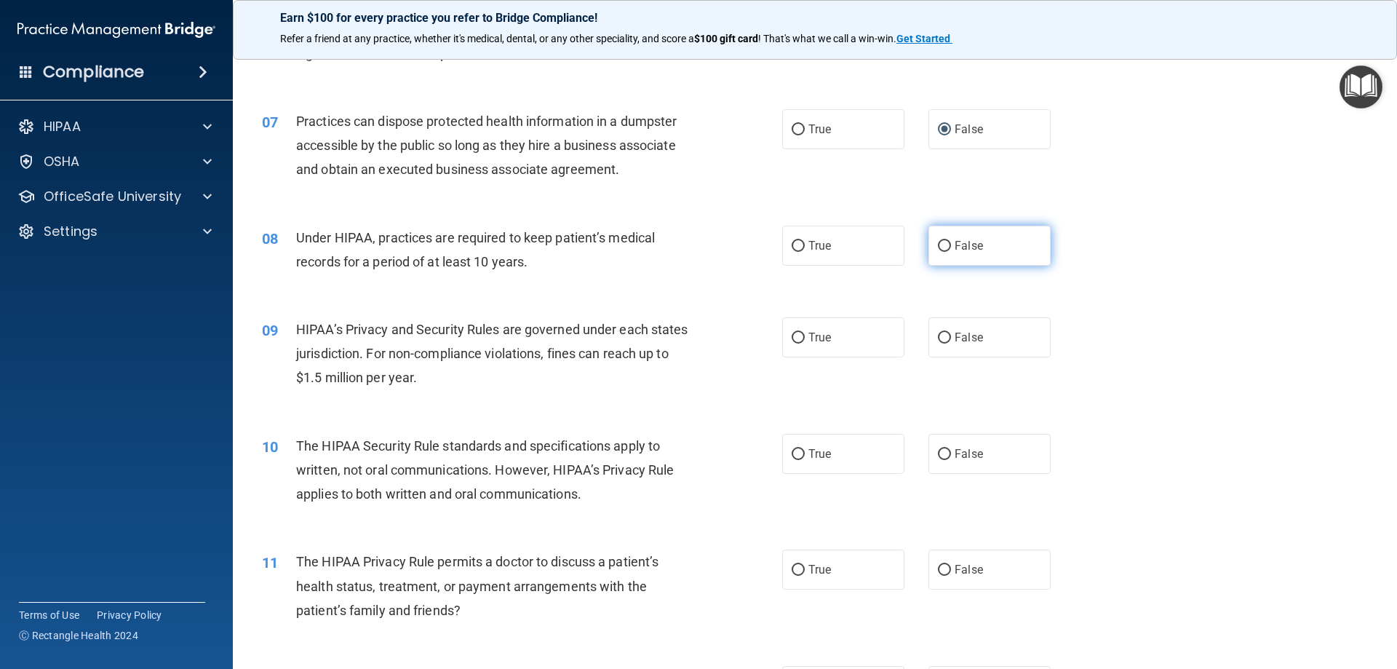
click at [944, 238] on label "False" at bounding box center [989, 246] width 122 height 40
click at [944, 241] on input "False" at bounding box center [944, 246] width 13 height 11
radio input "true"
click at [794, 337] on input "True" at bounding box center [797, 337] width 13 height 11
radio input "true"
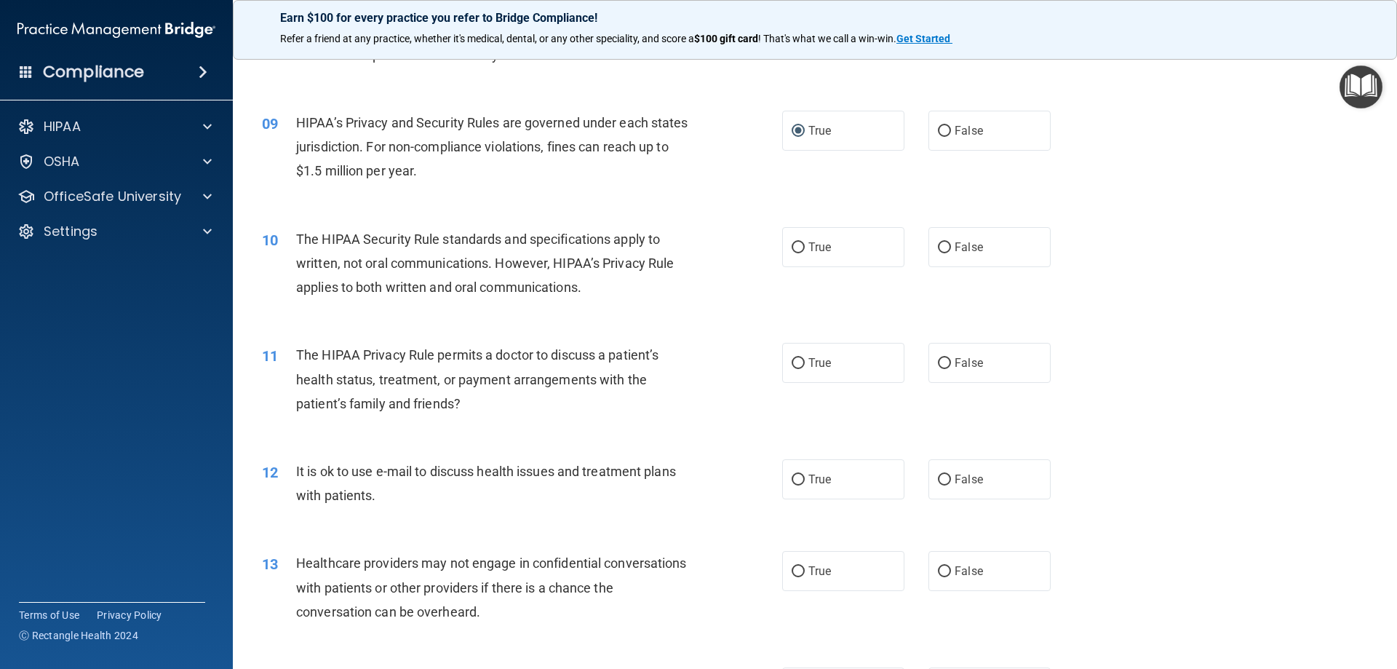
scroll to position [873, 0]
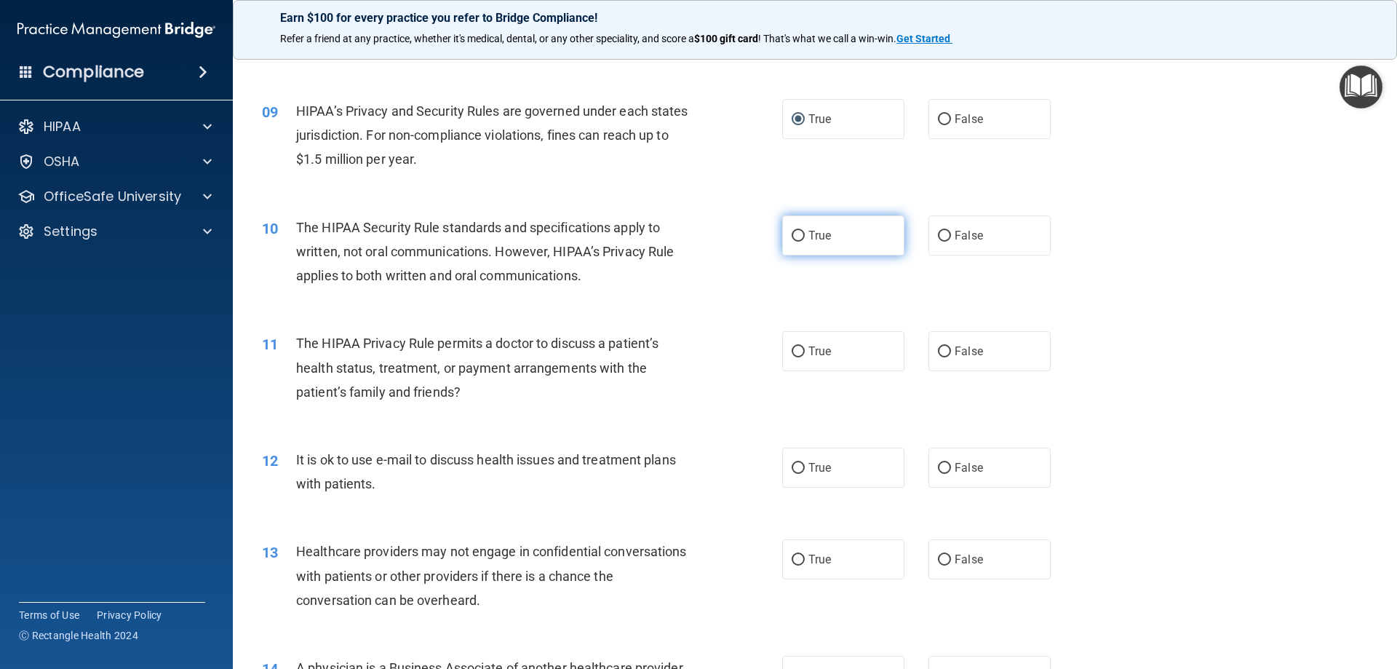
click at [799, 233] on input "True" at bounding box center [797, 236] width 13 height 11
radio input "true"
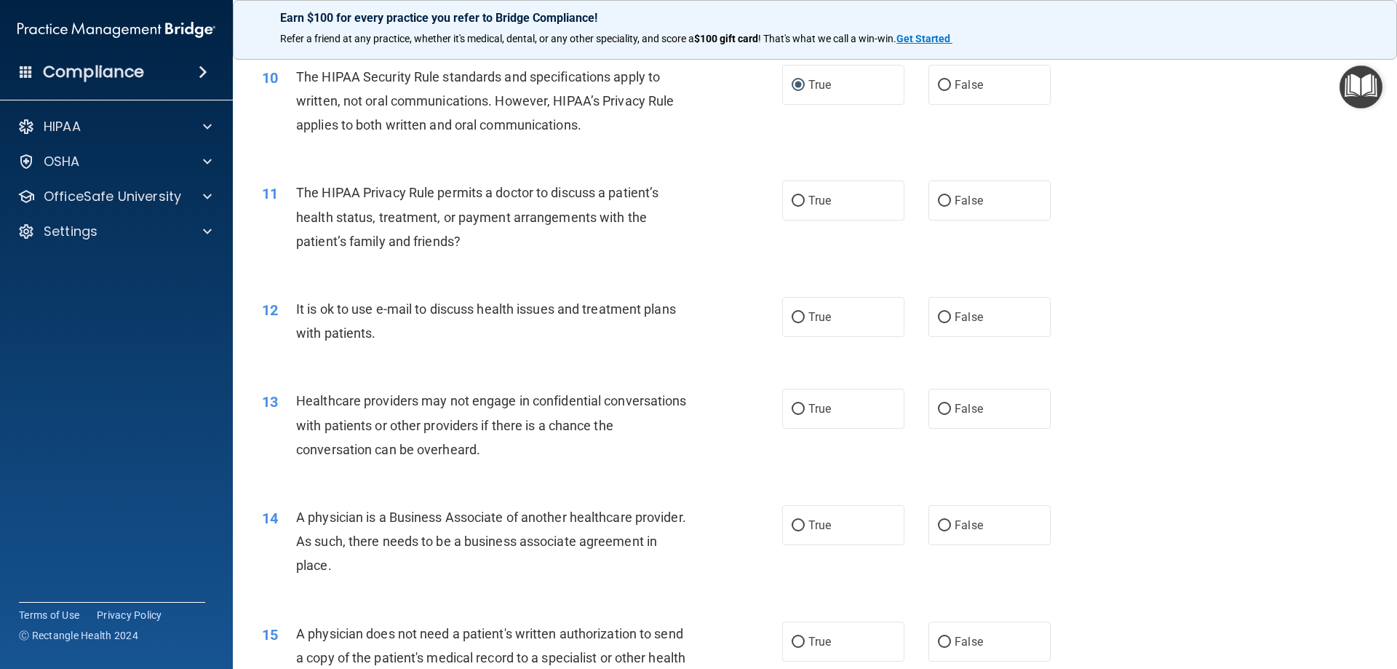
scroll to position [1091, 0]
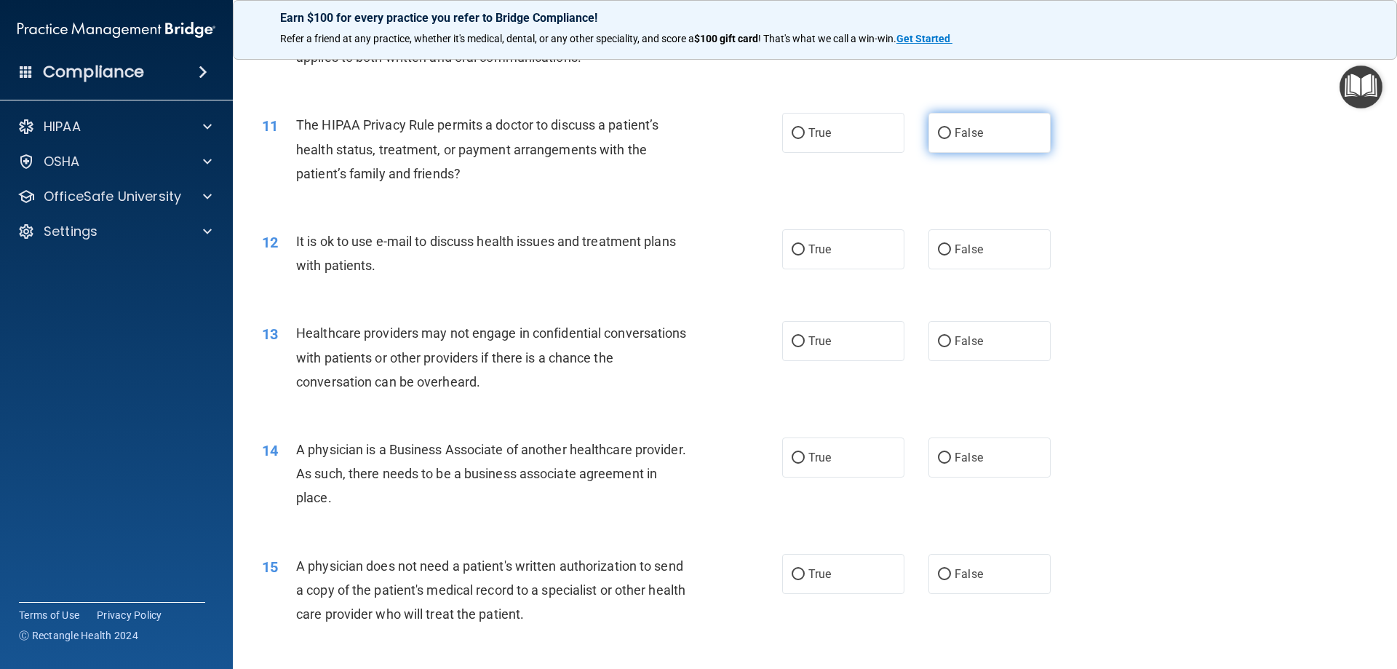
click at [941, 129] on input "False" at bounding box center [944, 133] width 13 height 11
radio input "true"
click at [797, 250] on input "True" at bounding box center [797, 249] width 13 height 11
radio input "true"
click at [808, 342] on span "True" at bounding box center [819, 341] width 23 height 14
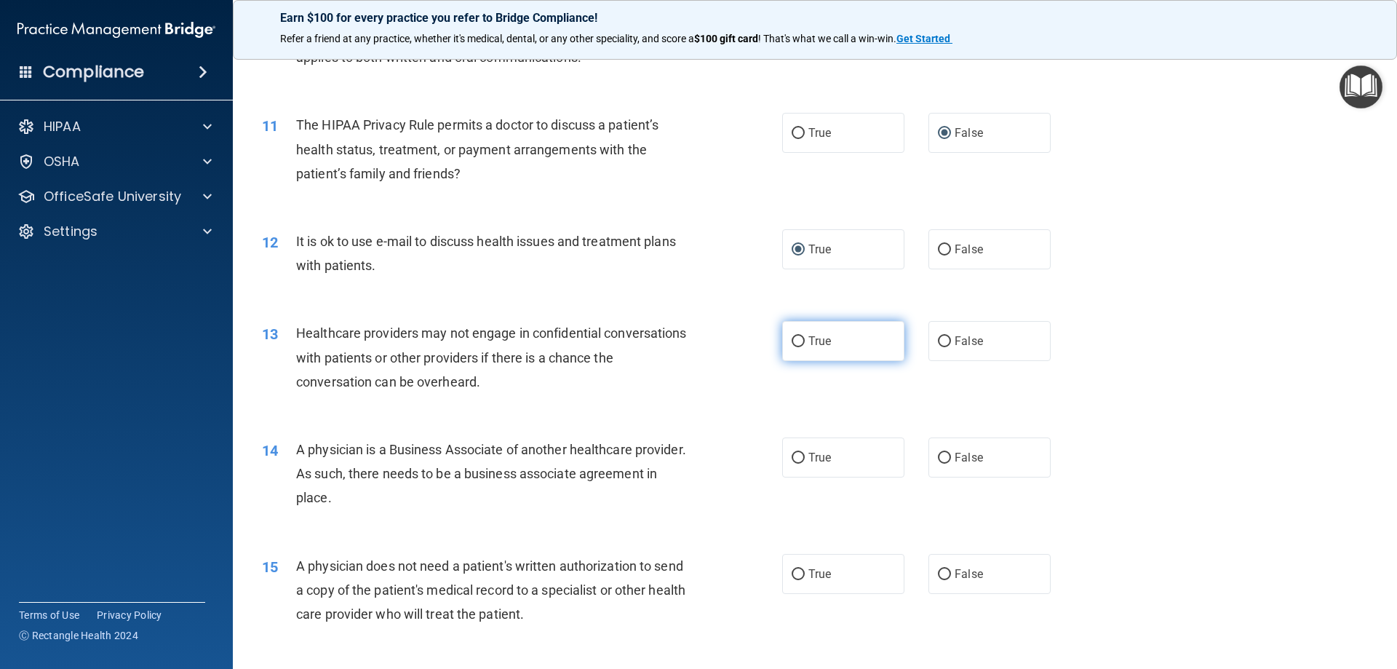
click at [805, 342] on input "True" at bounding box center [797, 341] width 13 height 11
radio input "true"
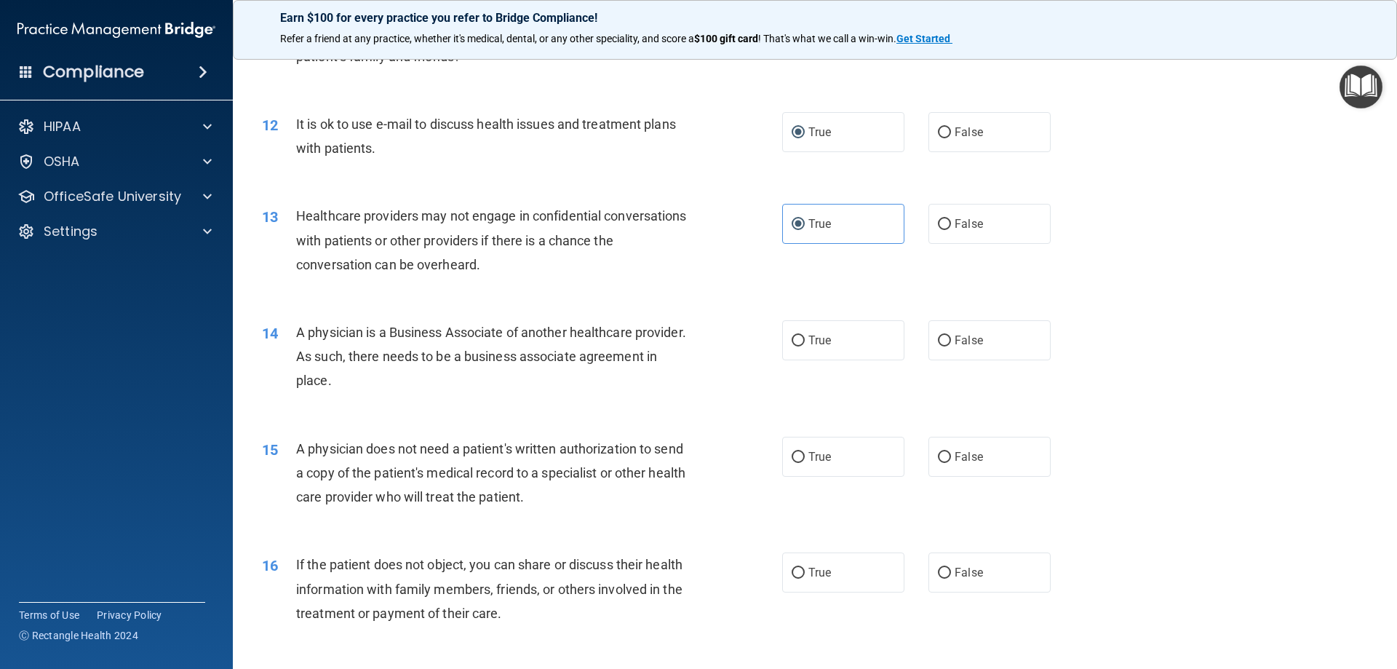
scroll to position [1237, 0]
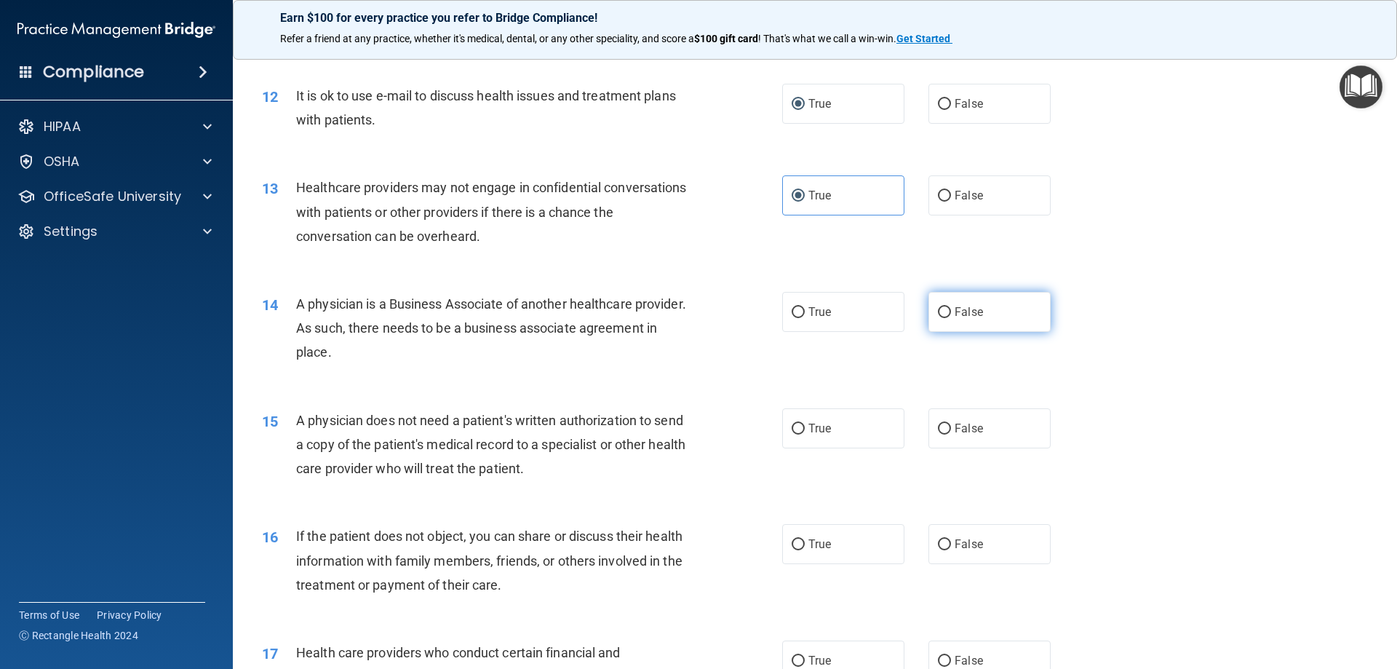
click at [933, 319] on label "False" at bounding box center [989, 312] width 122 height 40
click at [938, 318] on input "False" at bounding box center [944, 312] width 13 height 11
radio input "true"
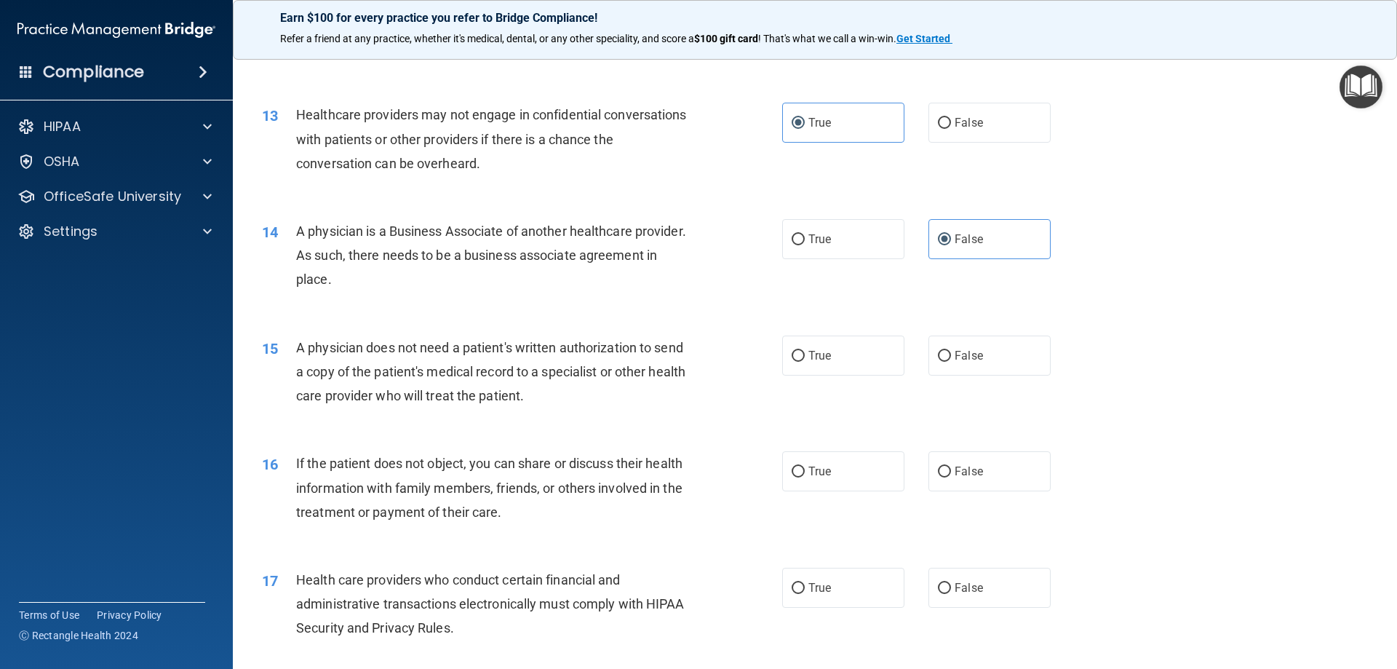
scroll to position [1382, 0]
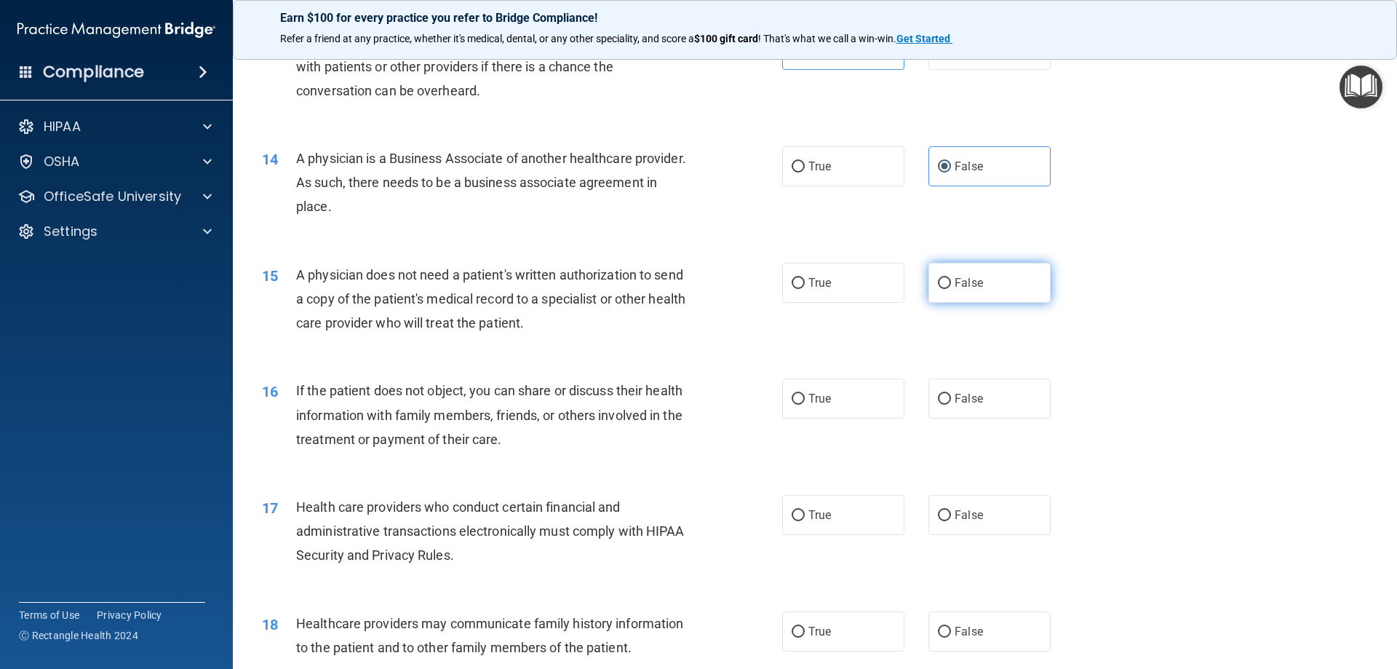
click at [938, 281] on input "False" at bounding box center [944, 283] width 13 height 11
radio input "true"
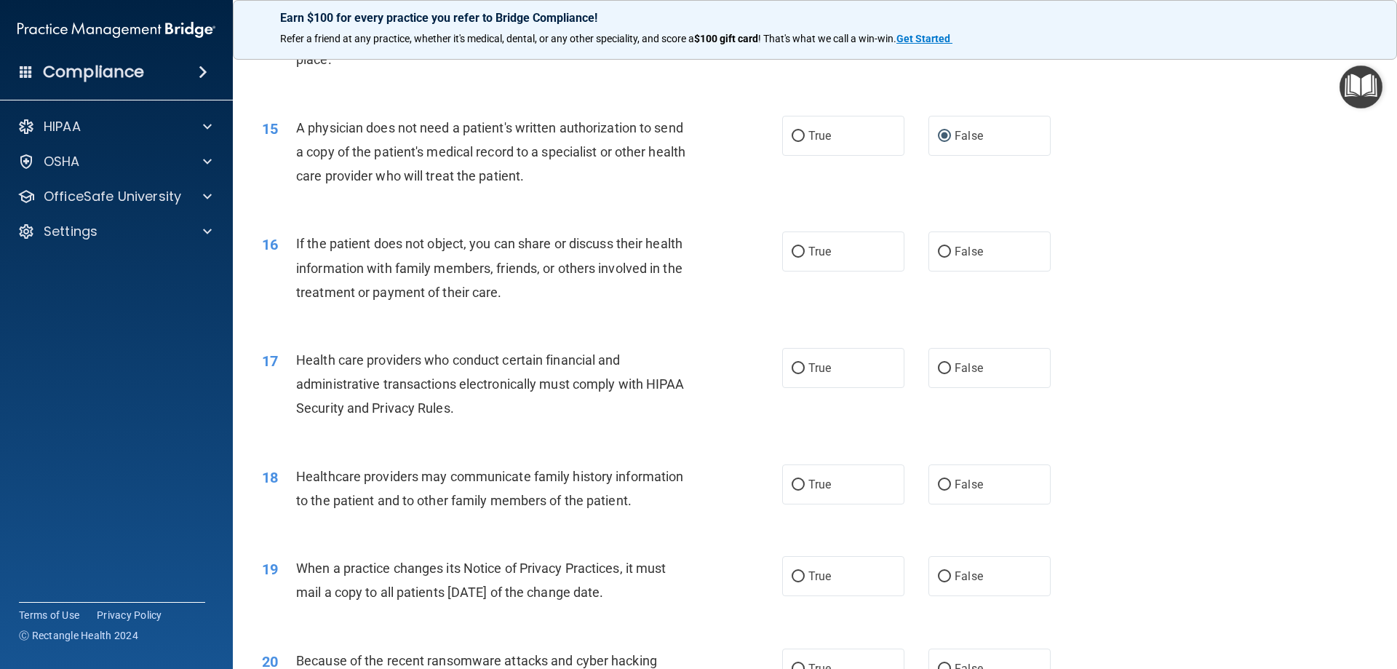
scroll to position [1528, 0]
click at [793, 255] on input "True" at bounding box center [797, 253] width 13 height 11
radio input "true"
click at [799, 369] on input "True" at bounding box center [797, 369] width 13 height 11
radio input "true"
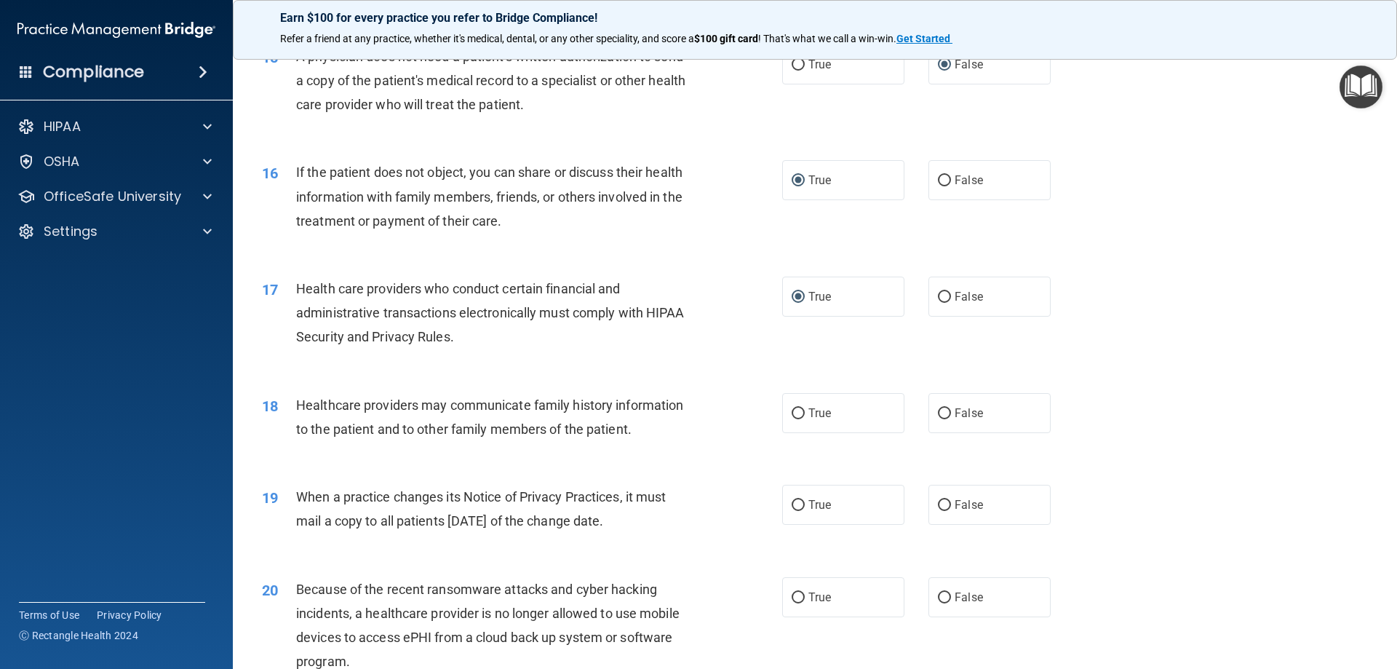
scroll to position [1673, 0]
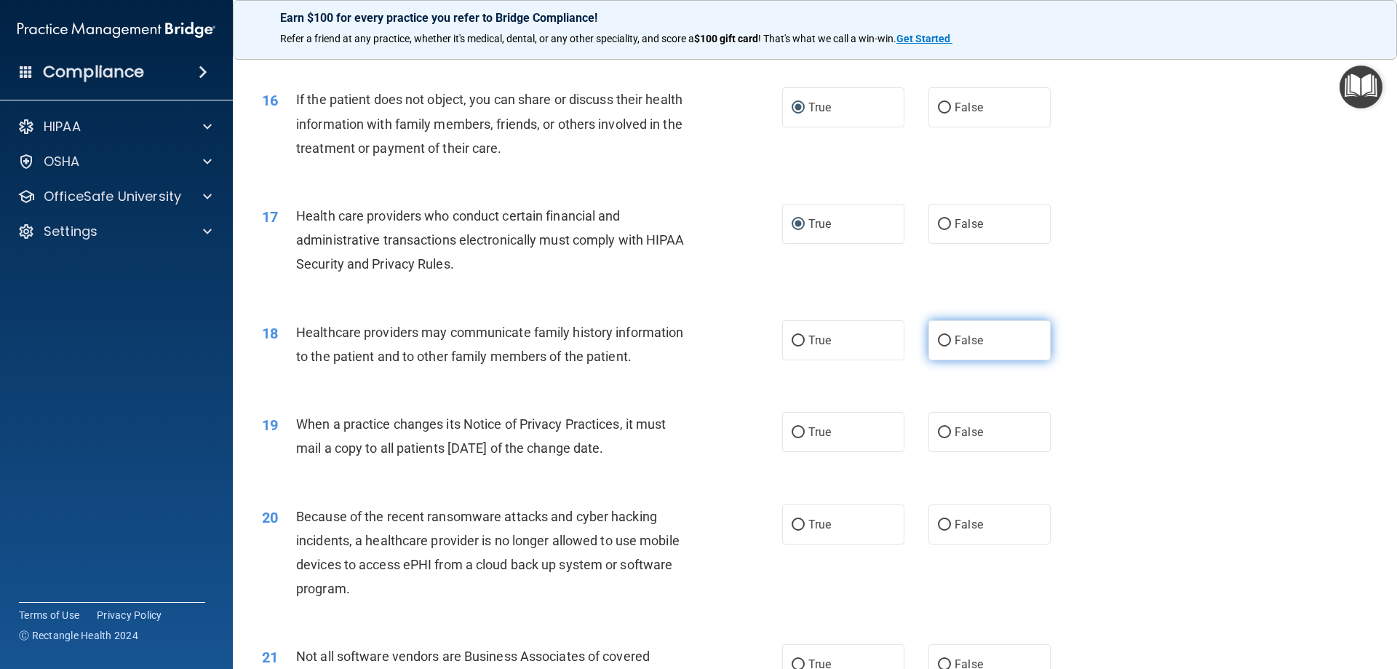
click at [940, 343] on input "False" at bounding box center [944, 340] width 13 height 11
radio input "true"
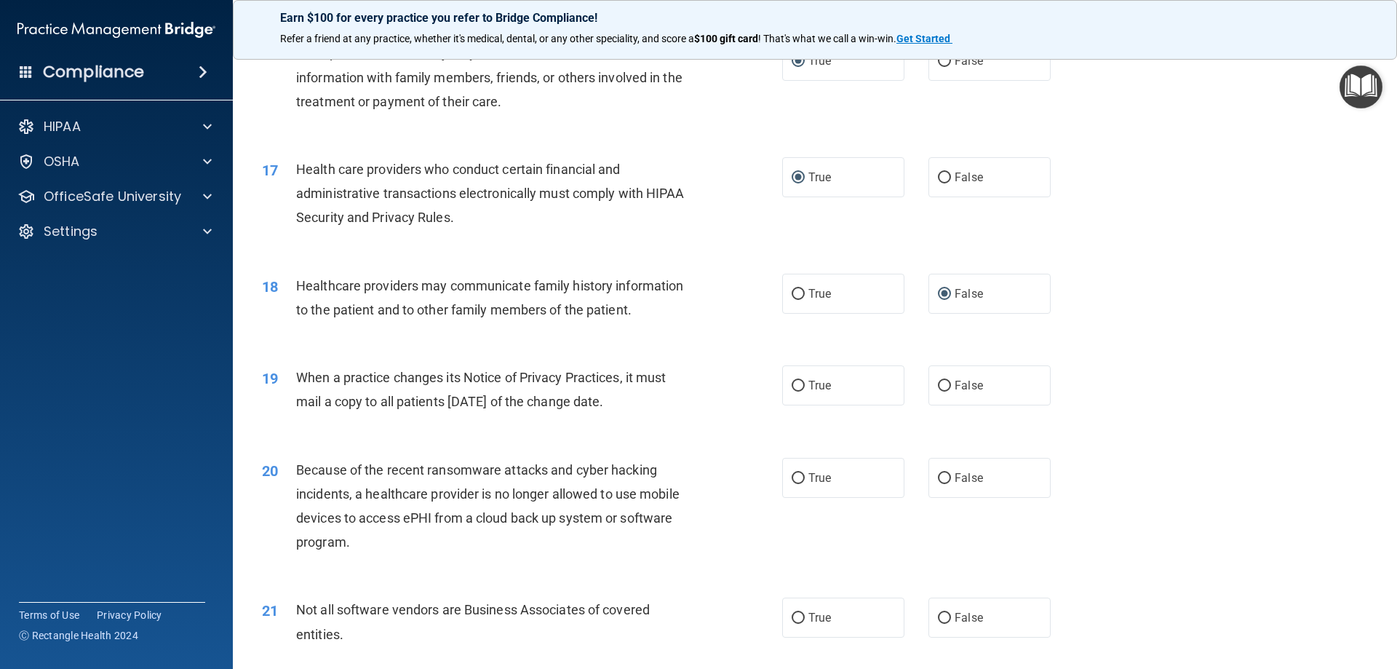
scroll to position [1819, 0]
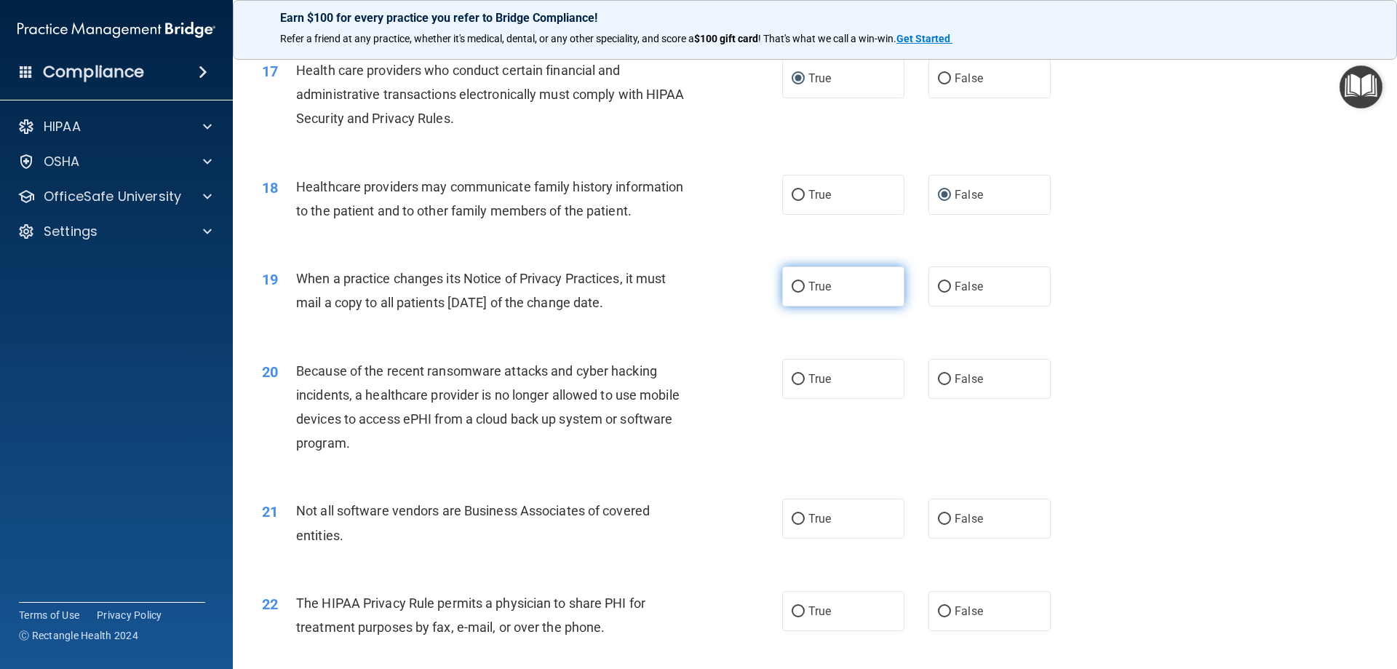
click at [794, 292] on input "True" at bounding box center [797, 287] width 13 height 11
radio input "true"
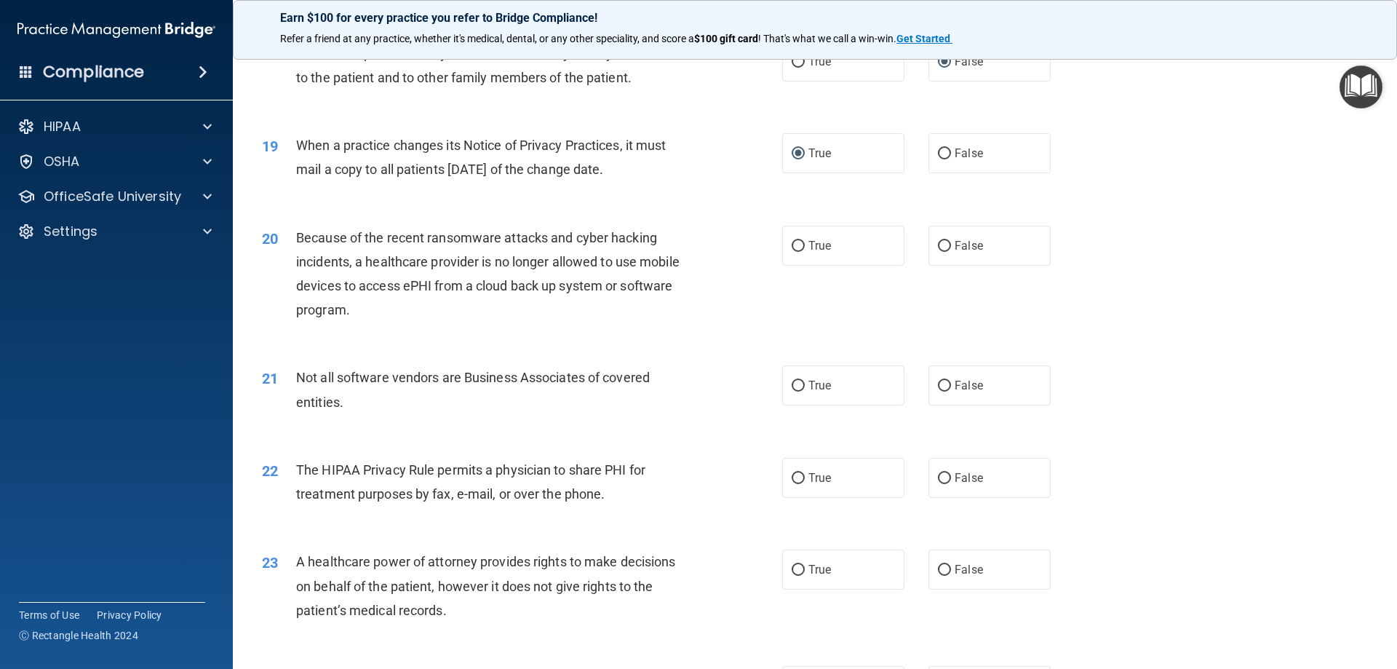
scroll to position [1964, 0]
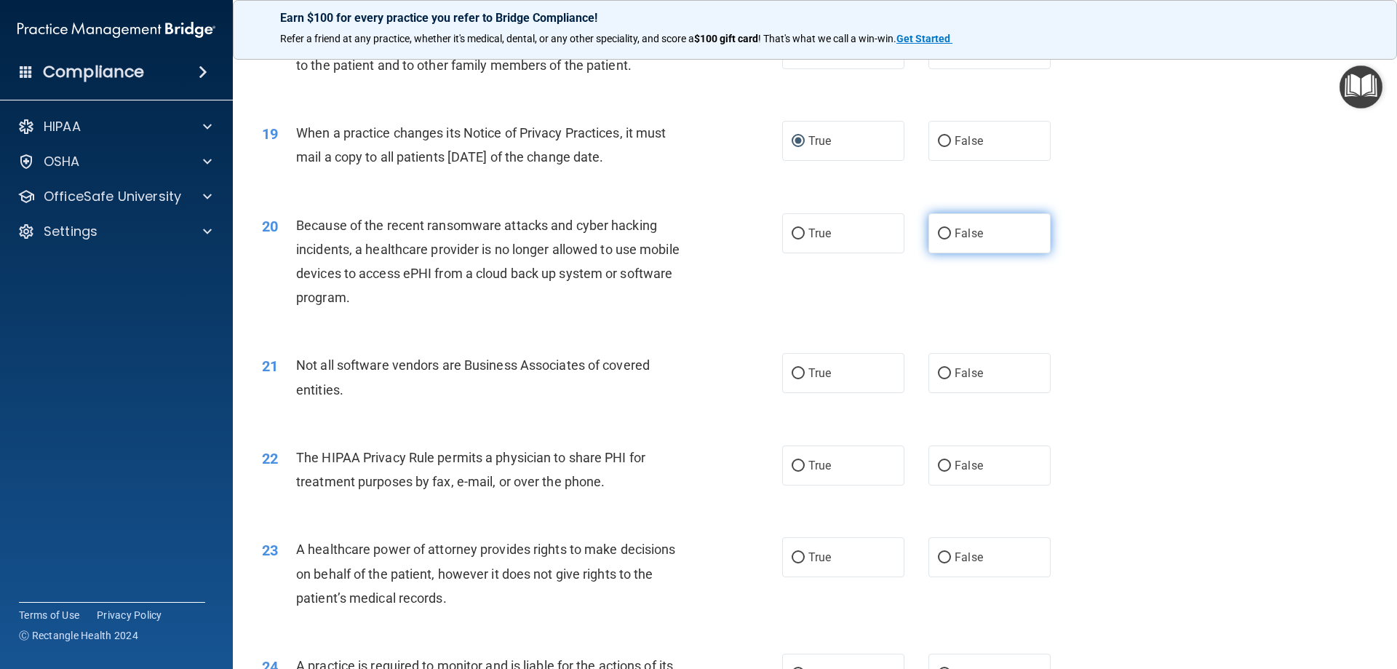
click at [943, 232] on input "False" at bounding box center [944, 233] width 13 height 11
radio input "true"
click at [794, 370] on input "True" at bounding box center [797, 373] width 13 height 11
radio input "true"
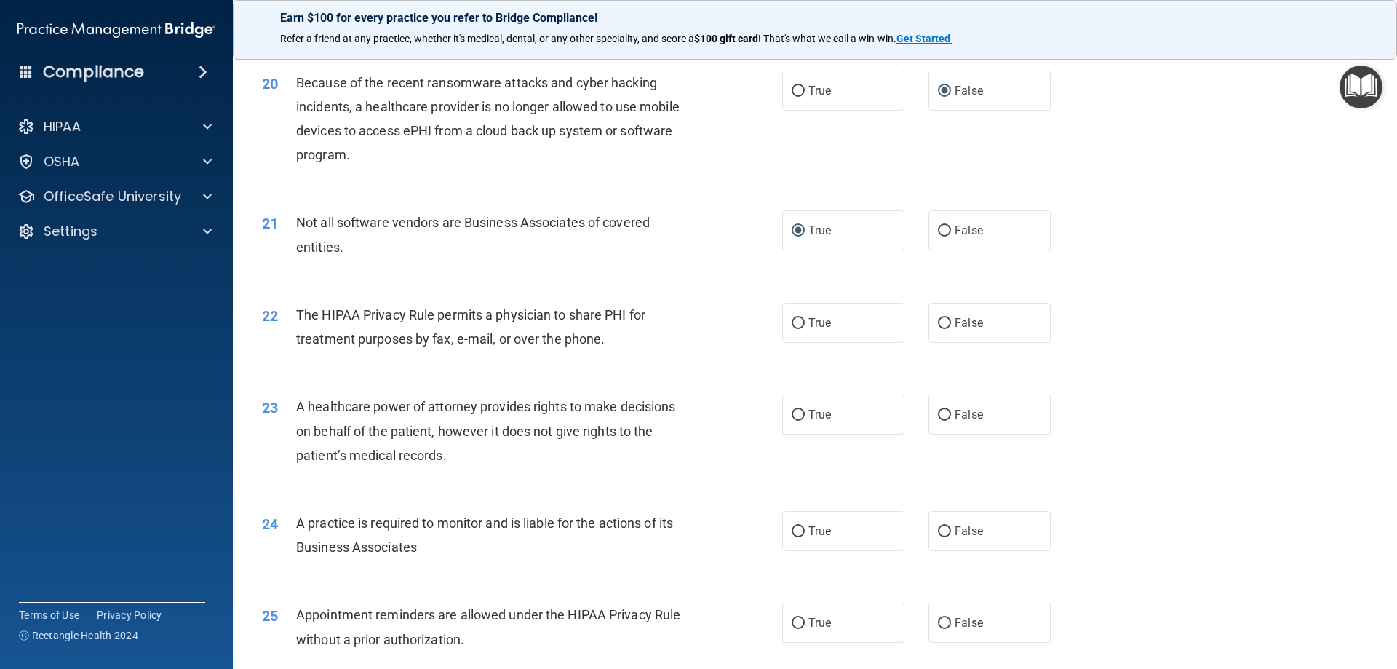
scroll to position [2110, 0]
click at [799, 316] on input "True" at bounding box center [797, 320] width 13 height 11
radio input "true"
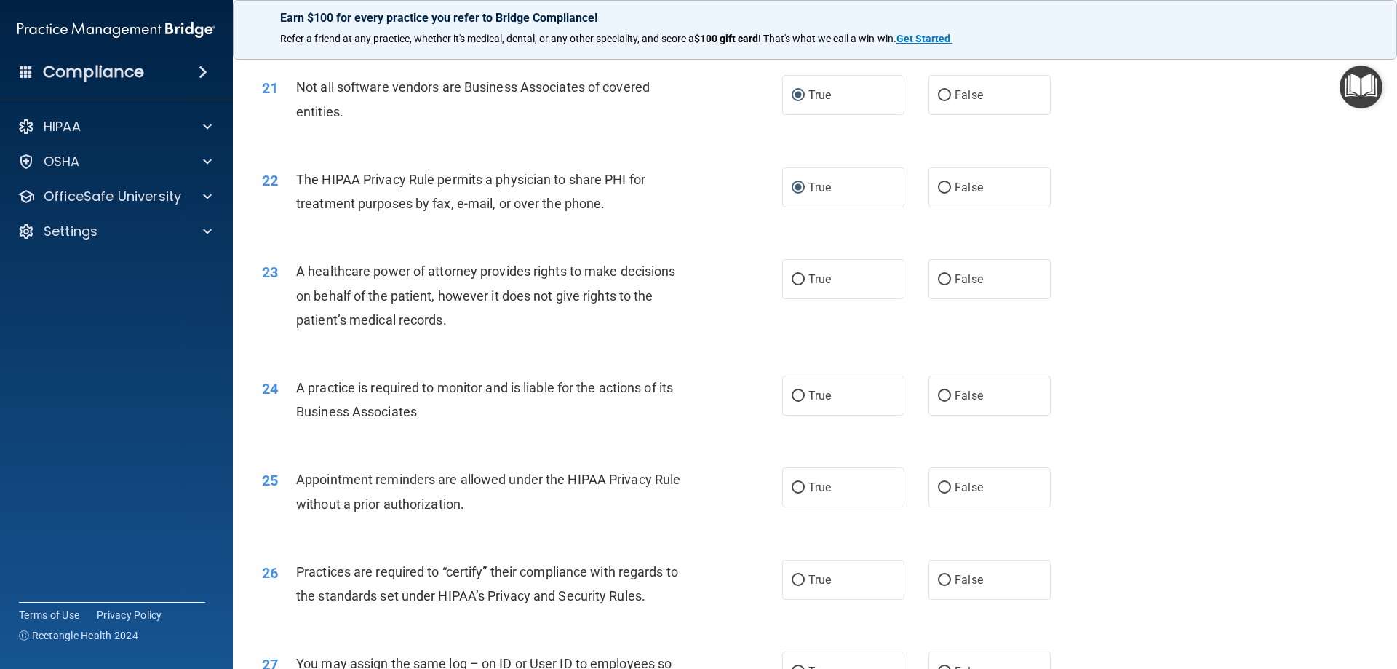
scroll to position [2255, 0]
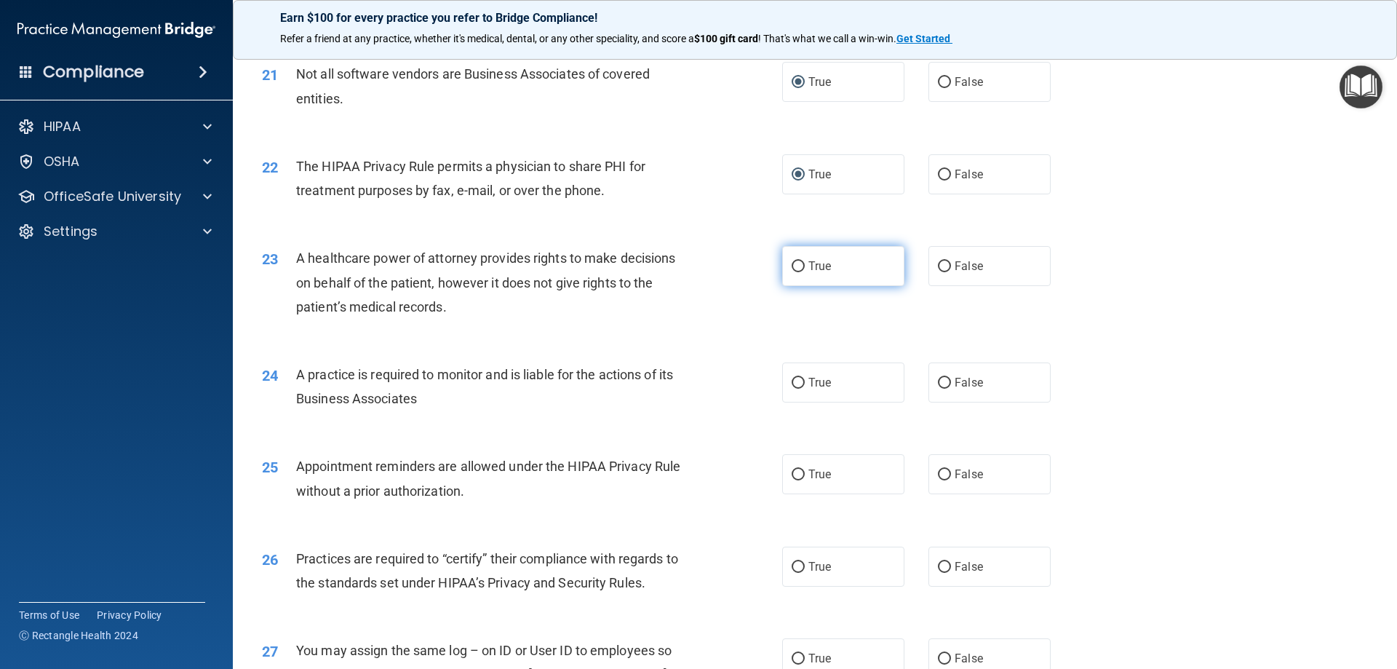
click at [791, 267] on input "True" at bounding box center [797, 266] width 13 height 11
radio input "true"
click at [941, 382] on input "False" at bounding box center [944, 383] width 13 height 11
radio input "true"
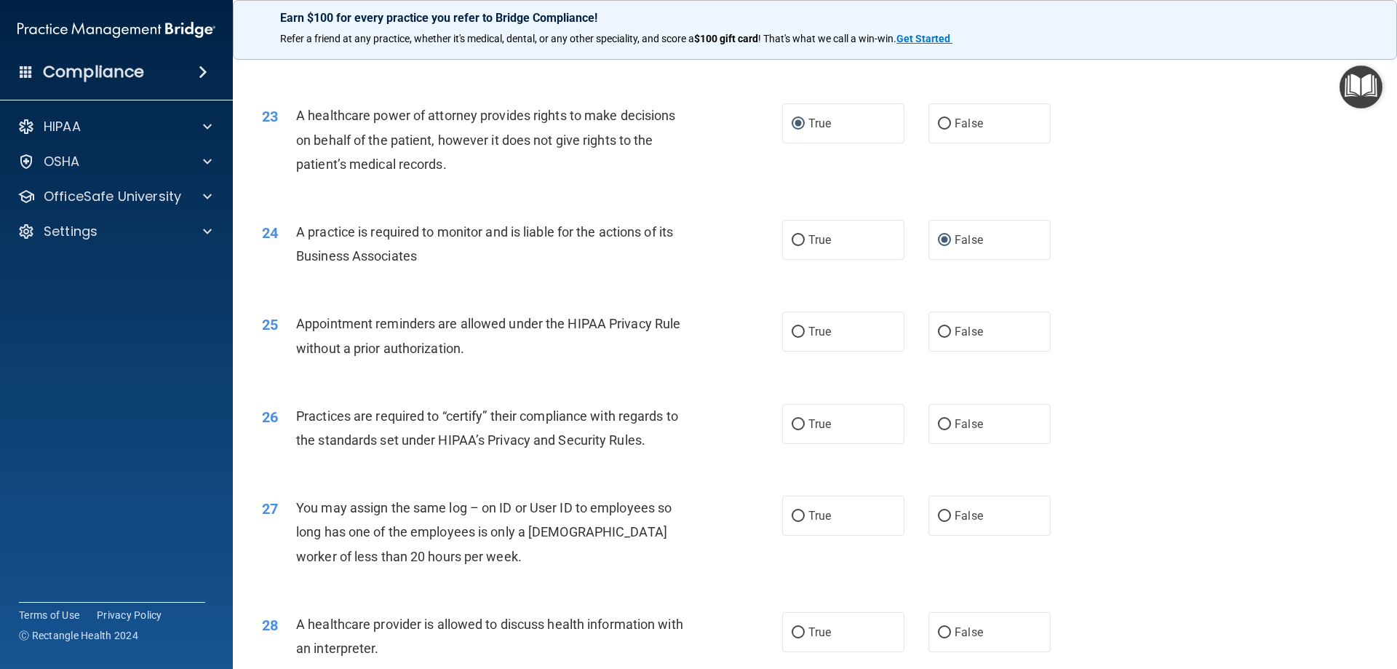
scroll to position [2401, 0]
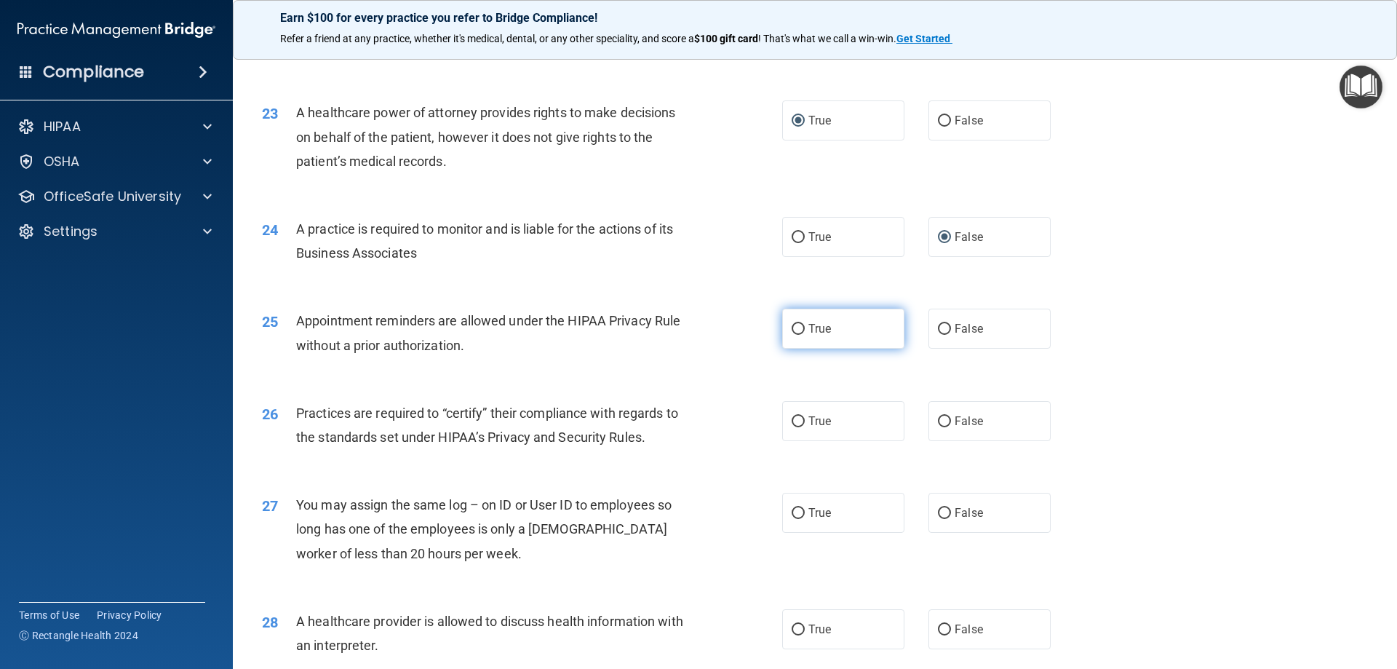
click at [794, 324] on input "True" at bounding box center [797, 329] width 13 height 11
radio input "true"
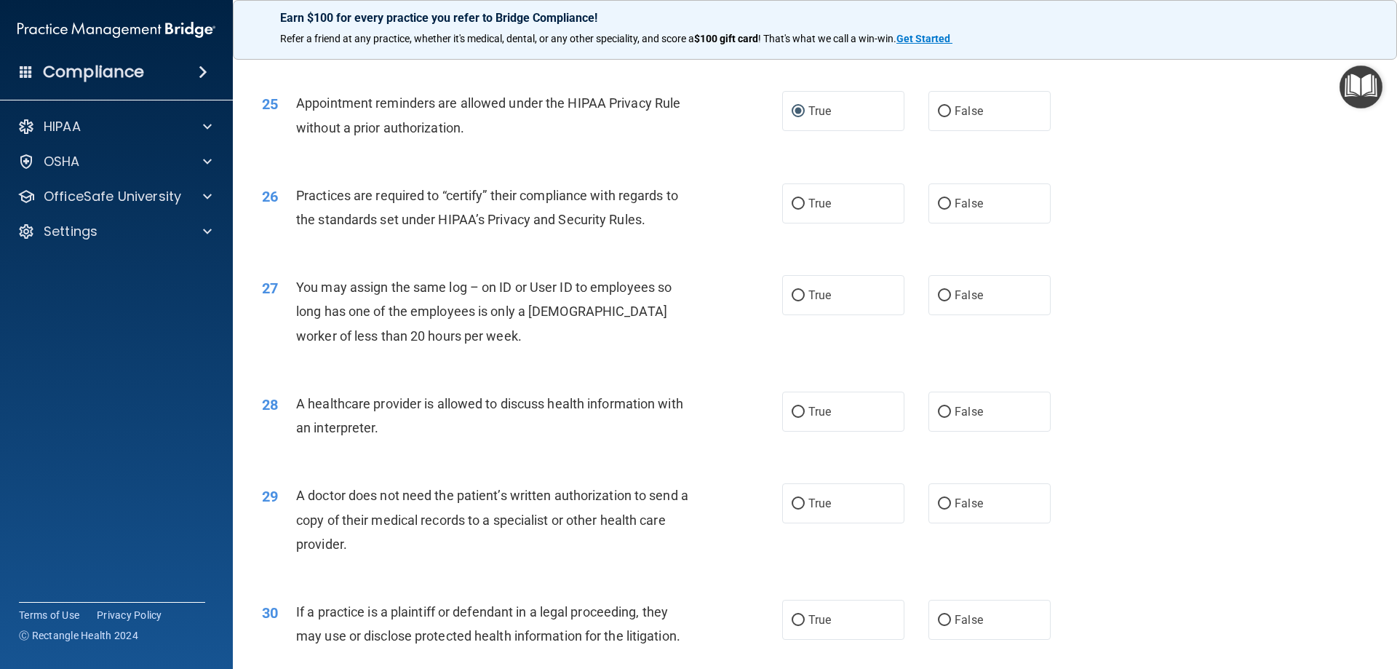
scroll to position [2619, 0]
click at [940, 198] on input "False" at bounding box center [944, 203] width 13 height 11
radio input "true"
click at [954, 297] on span "False" at bounding box center [968, 294] width 28 height 14
click at [949, 297] on input "False" at bounding box center [944, 295] width 13 height 11
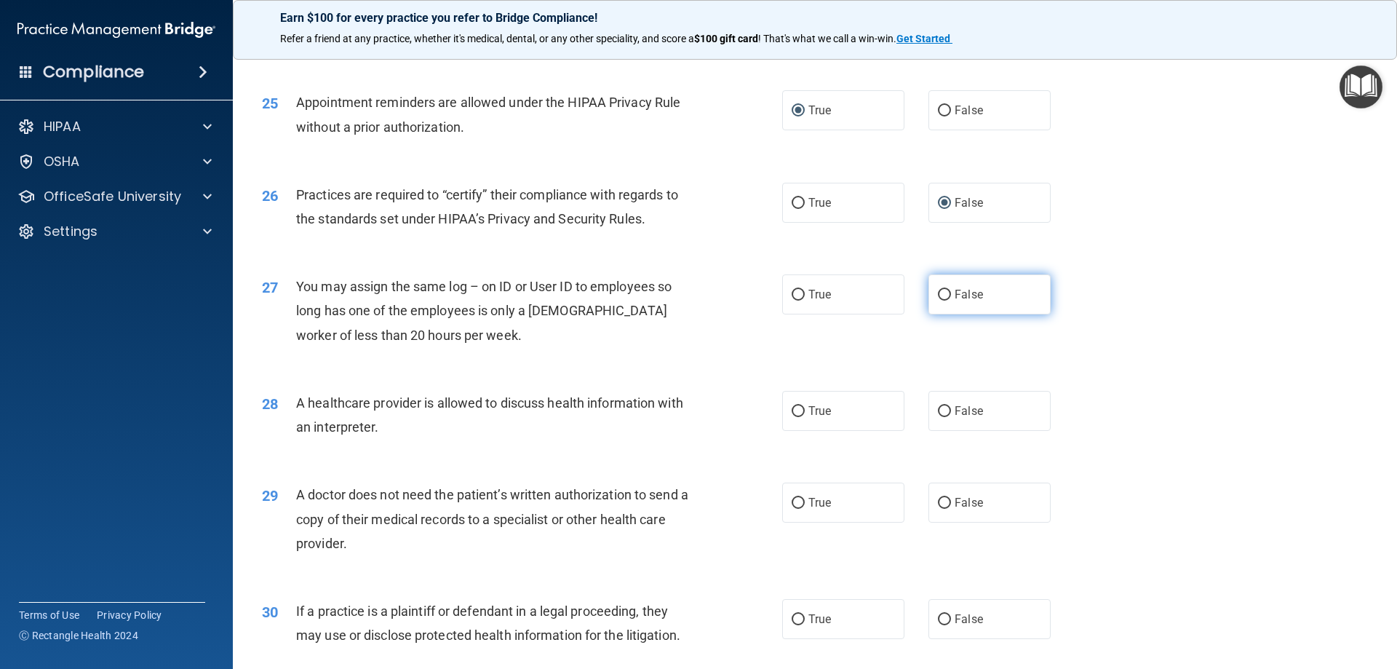
radio input "true"
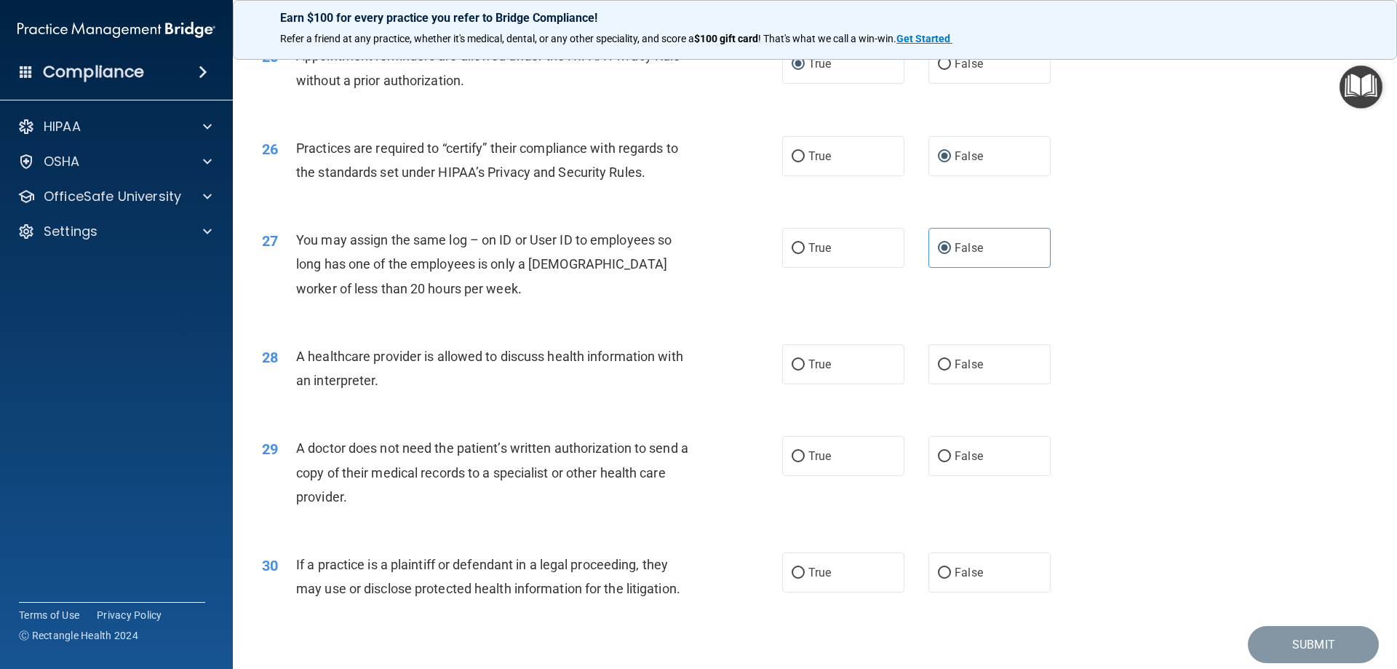
scroll to position [2718, 0]
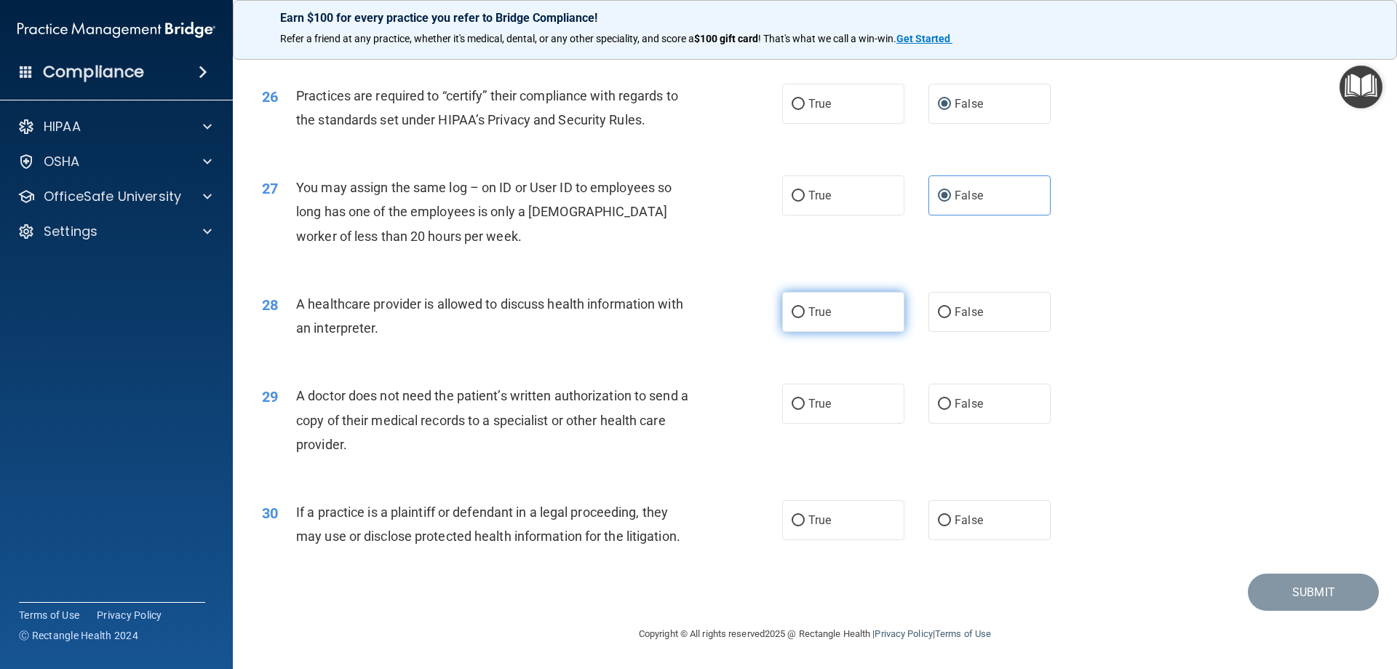
click at [802, 311] on label "True" at bounding box center [843, 312] width 122 height 40
click at [802, 311] on input "True" at bounding box center [797, 312] width 13 height 11
radio input "true"
click at [794, 403] on input "True" at bounding box center [797, 404] width 13 height 11
radio input "true"
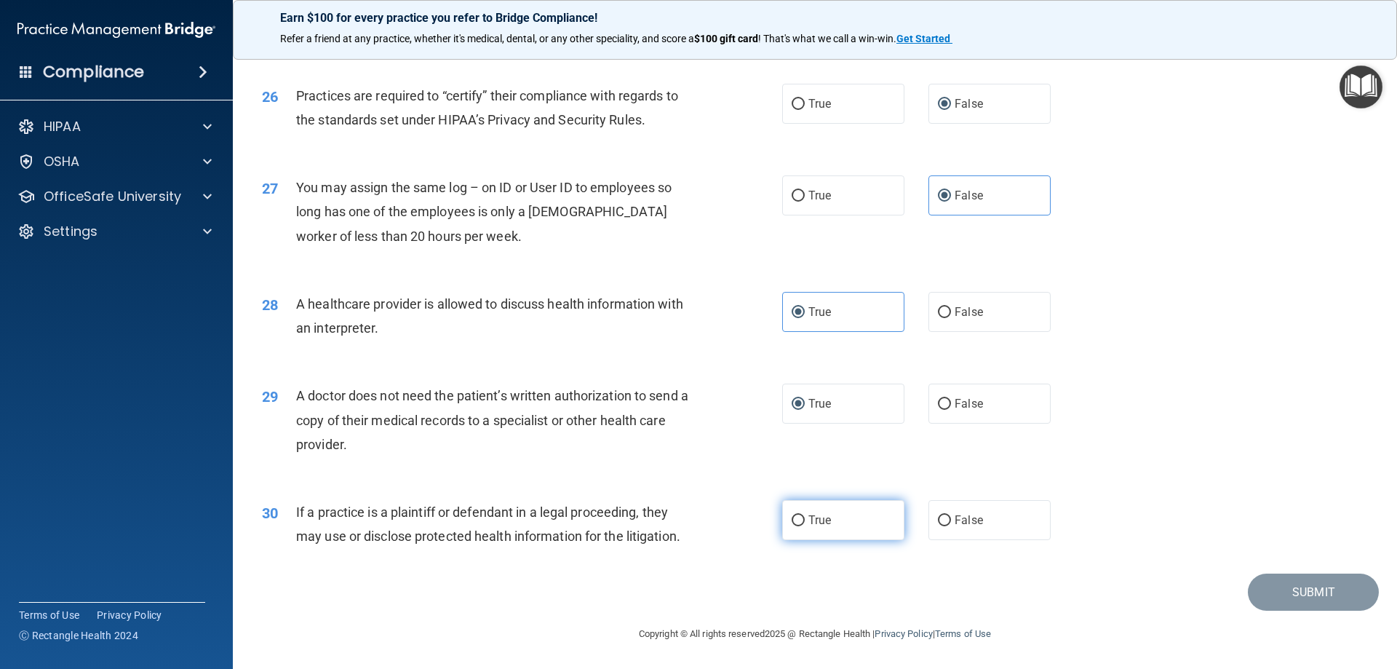
click at [816, 519] on span "True" at bounding box center [819, 520] width 23 height 14
click at [805, 519] on input "True" at bounding box center [797, 520] width 13 height 11
radio input "true"
click at [1317, 588] on button "Submit" at bounding box center [1313, 591] width 131 height 37
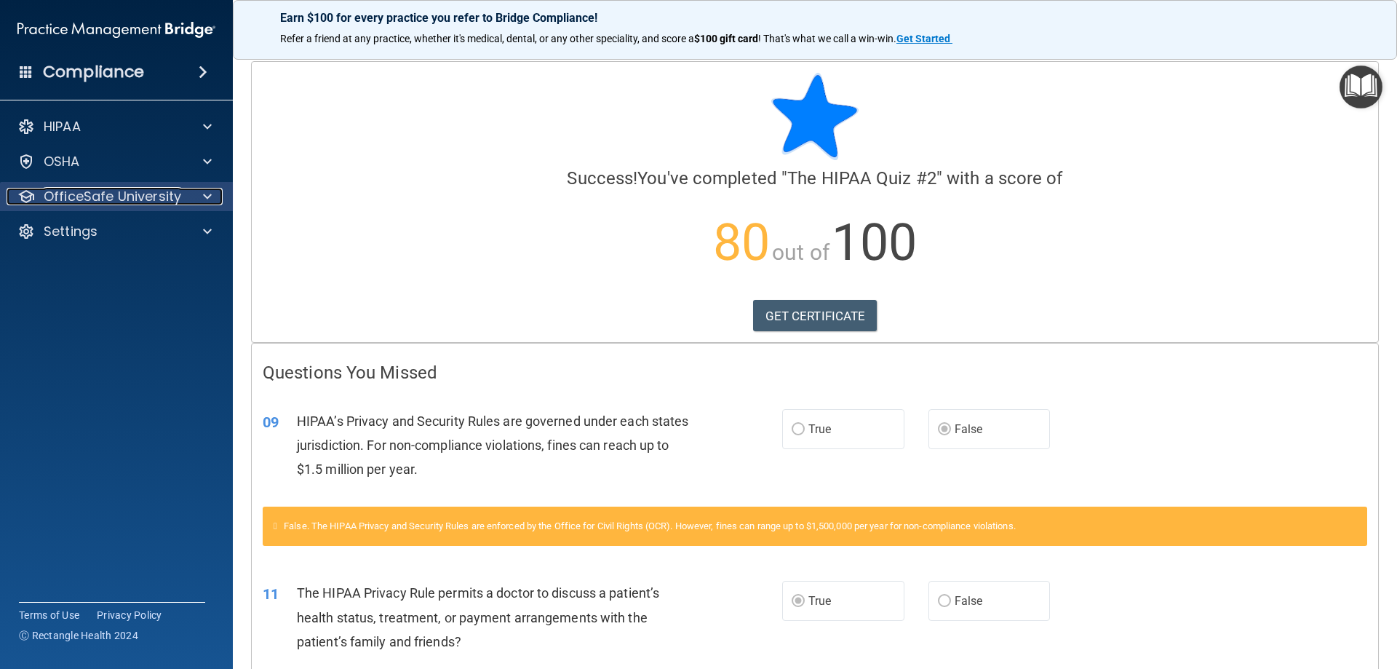
click at [204, 199] on span at bounding box center [207, 196] width 9 height 17
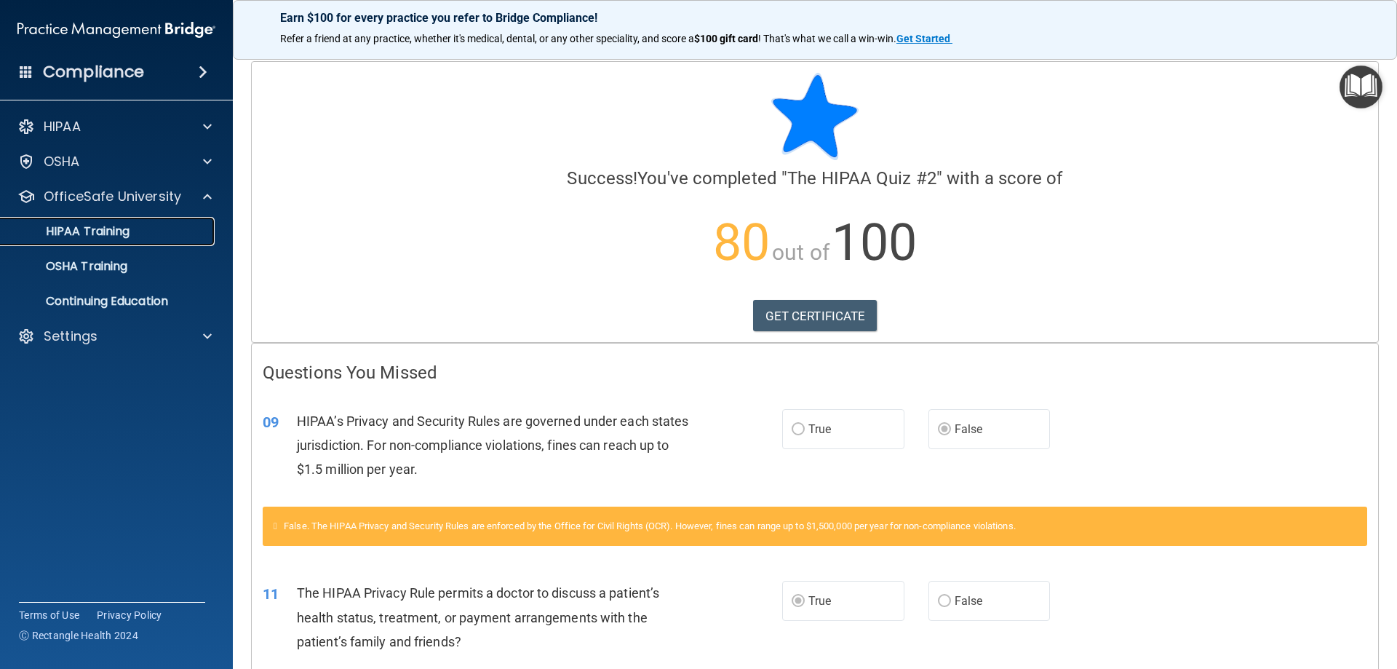
click at [113, 234] on p "HIPAA Training" at bounding box center [69, 231] width 120 height 15
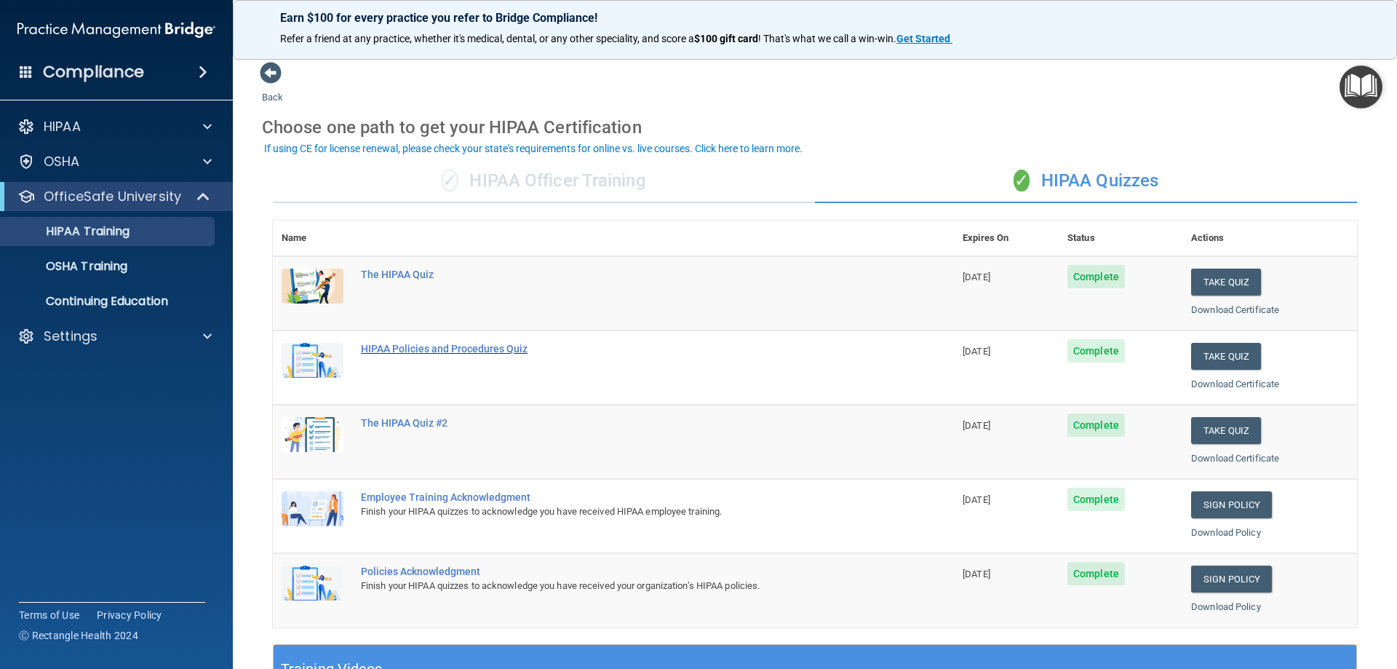
click at [463, 343] on div "HIPAA Policies and Procedures Quiz" at bounding box center [621, 349] width 520 height 12
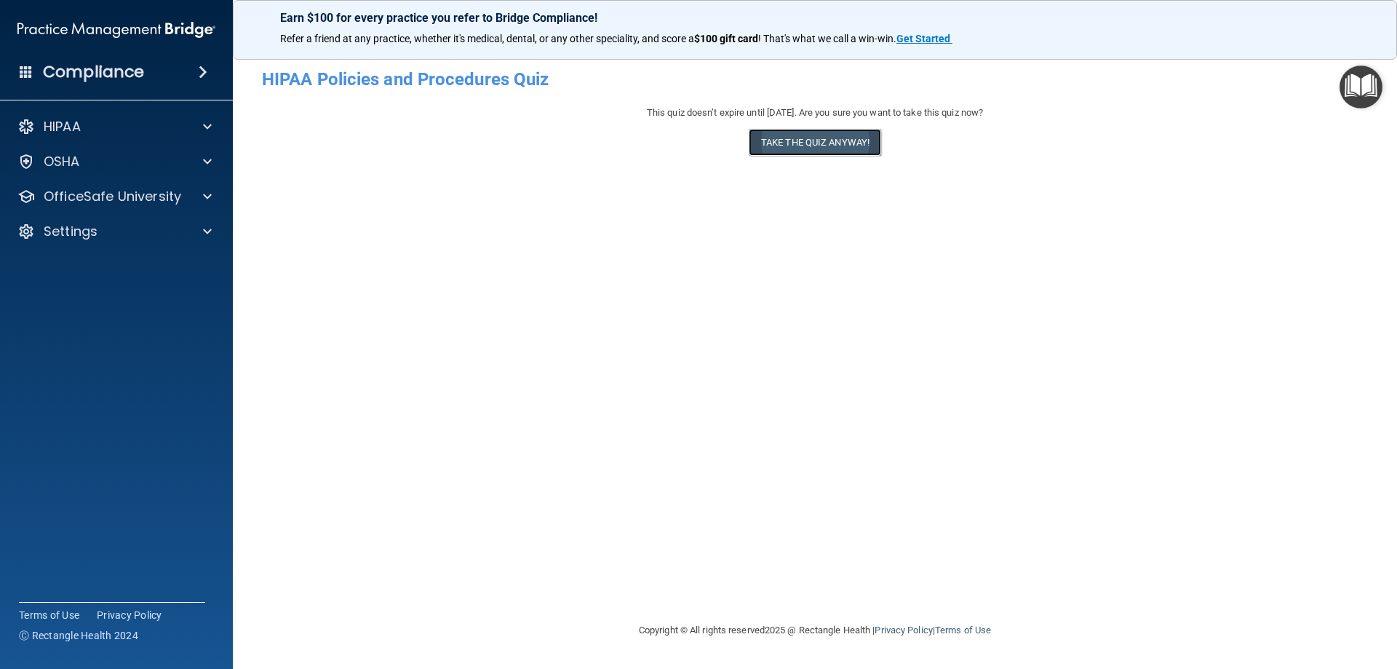
click at [816, 146] on button "Take the quiz anyway!" at bounding box center [815, 142] width 132 height 27
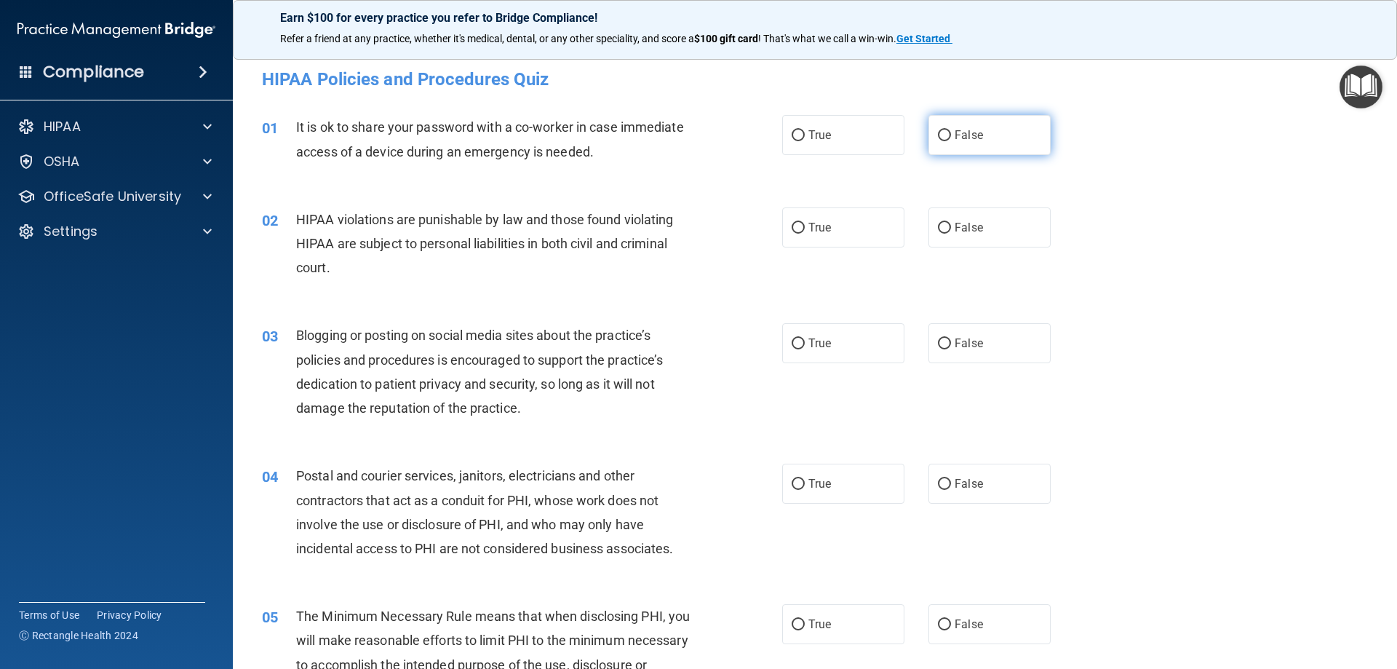
click at [938, 139] on input "False" at bounding box center [944, 135] width 13 height 11
radio input "true"
click at [822, 225] on span "True" at bounding box center [819, 227] width 23 height 14
click at [805, 225] on input "True" at bounding box center [797, 228] width 13 height 11
radio input "true"
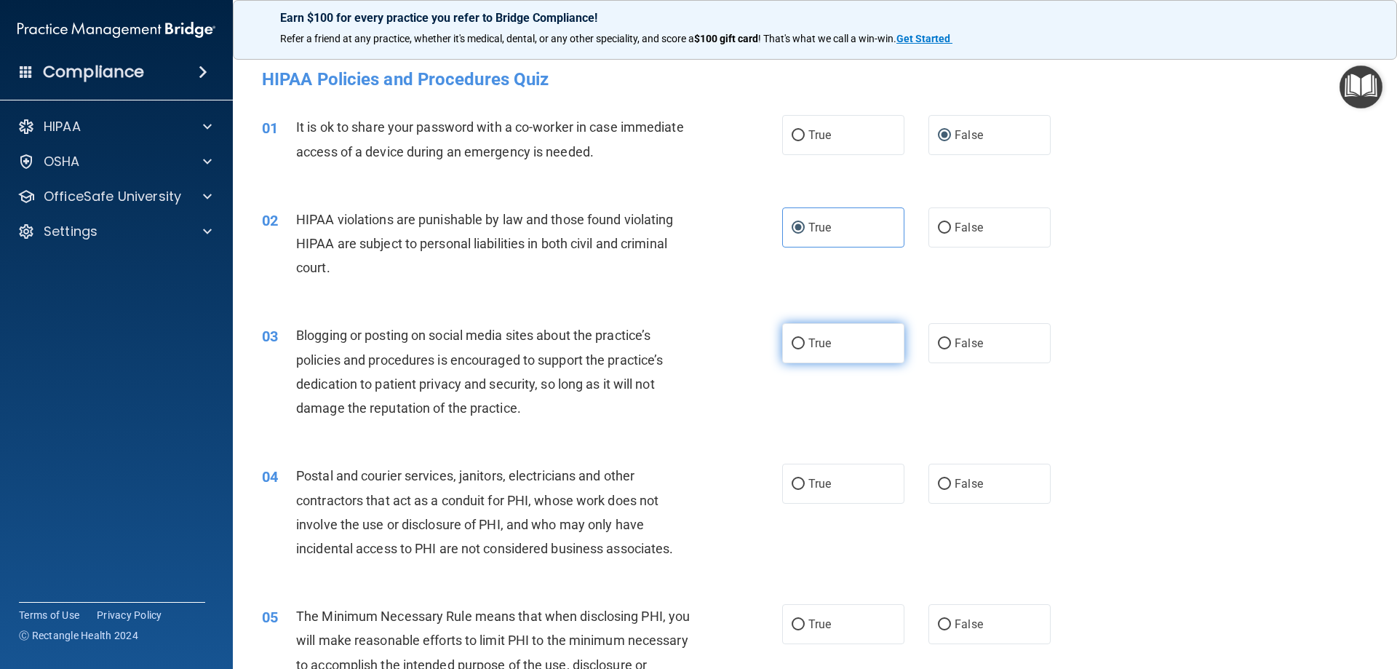
click at [794, 342] on input "True" at bounding box center [797, 343] width 13 height 11
radio input "true"
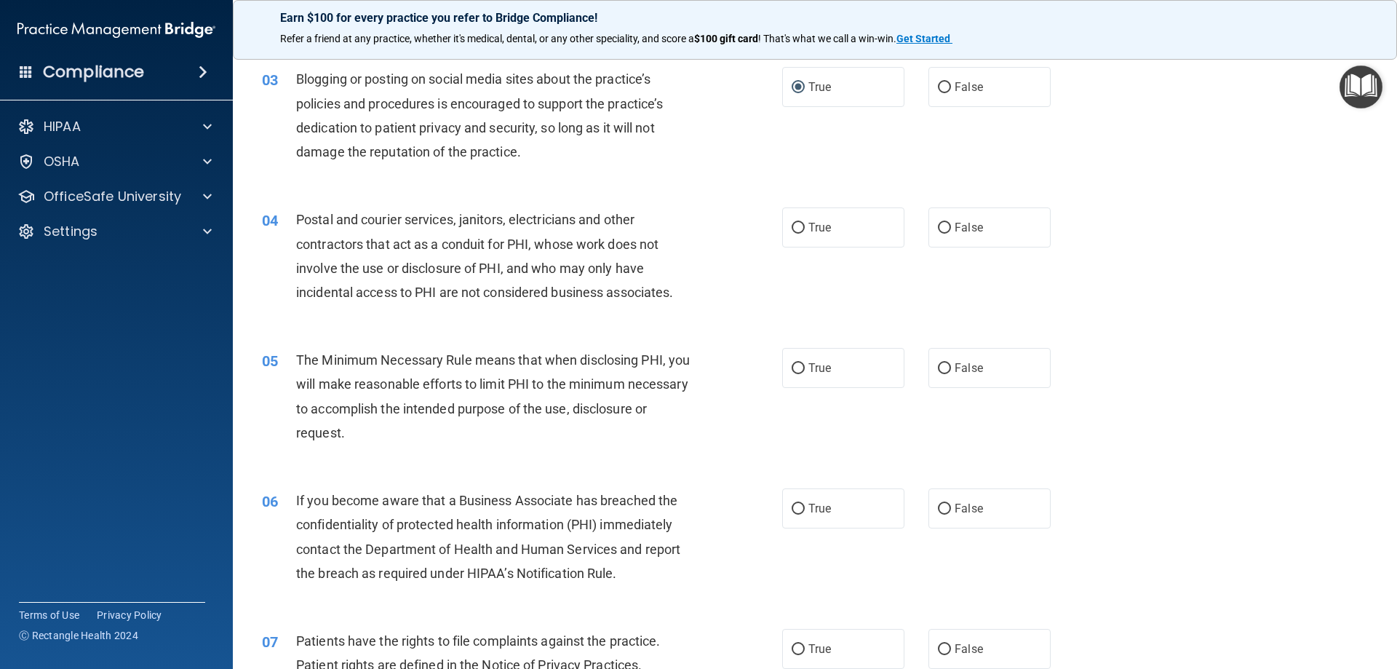
scroll to position [291, 0]
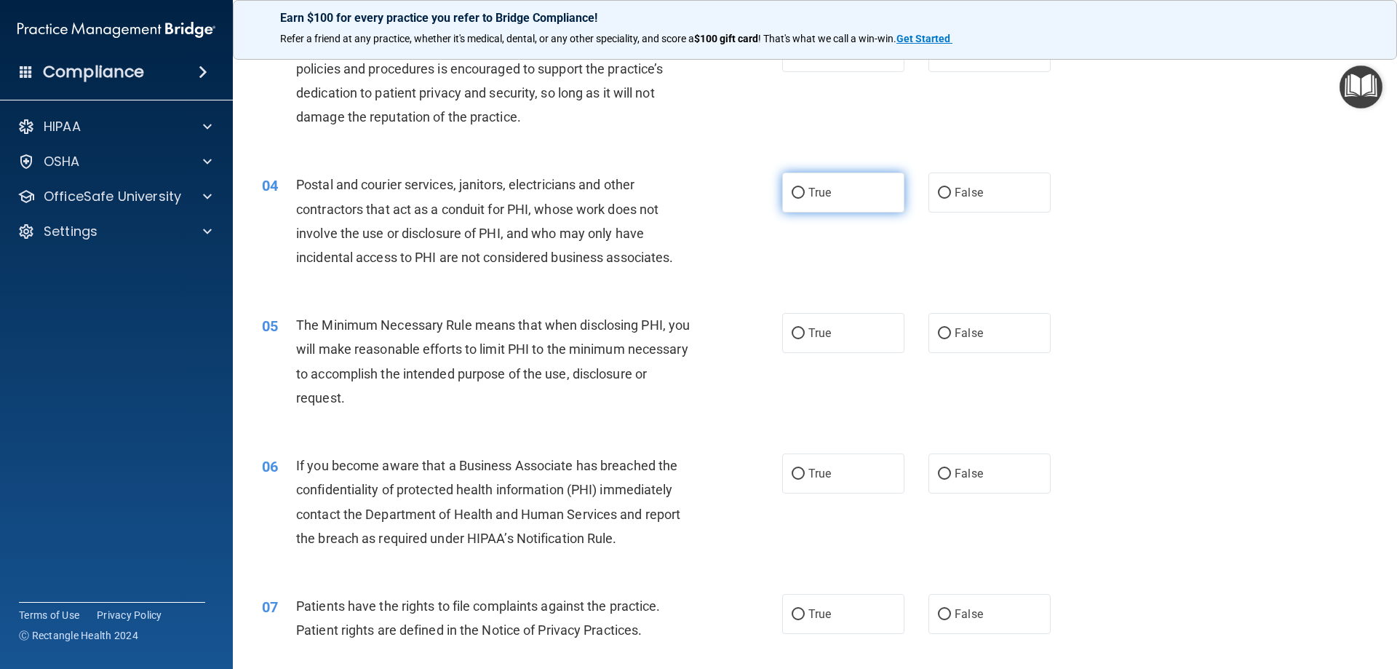
click at [796, 184] on label "True" at bounding box center [843, 192] width 122 height 40
click at [796, 188] on input "True" at bounding box center [797, 193] width 13 height 11
radio input "true"
click at [808, 330] on span "True" at bounding box center [819, 333] width 23 height 14
click at [805, 330] on input "True" at bounding box center [797, 333] width 13 height 11
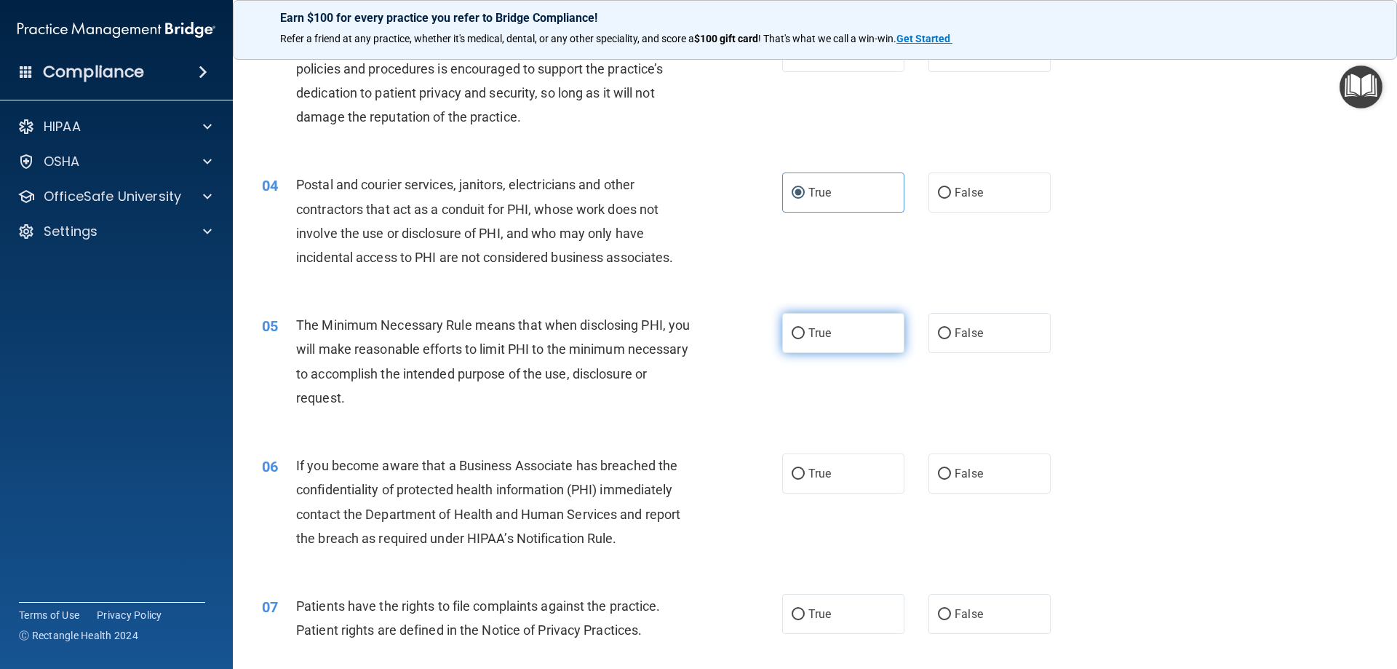
radio input "true"
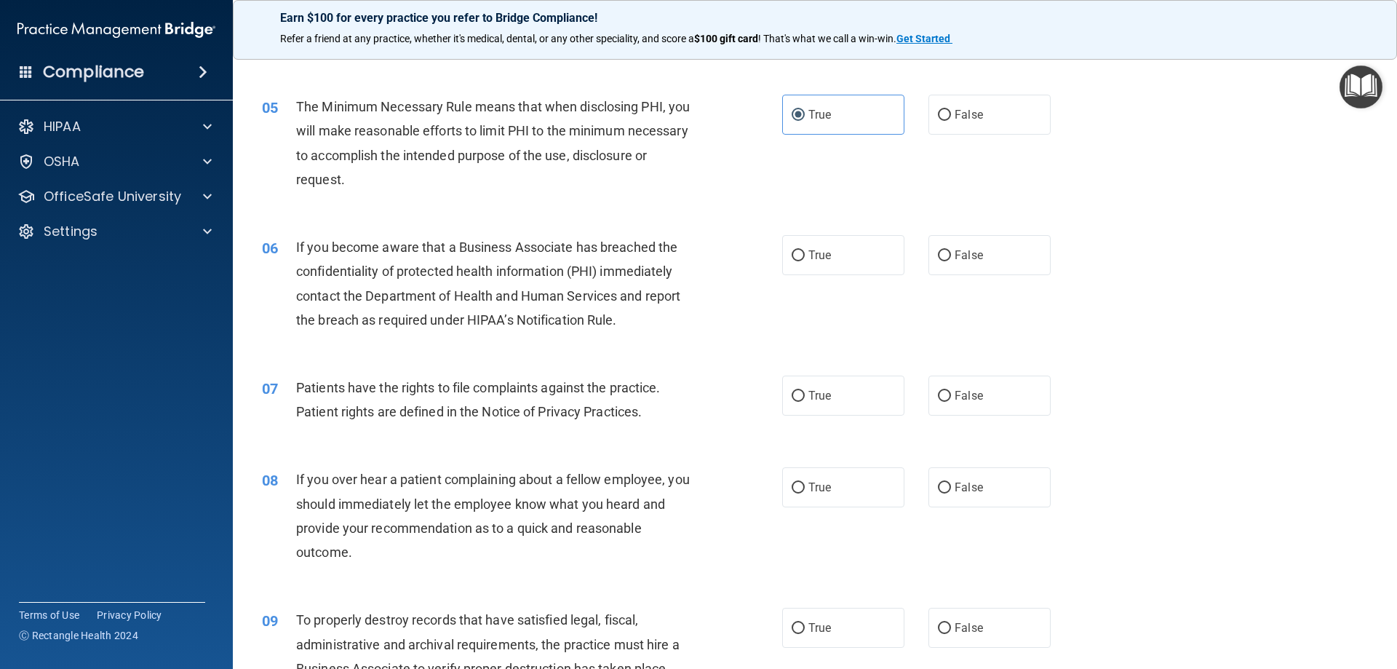
scroll to position [582, 0]
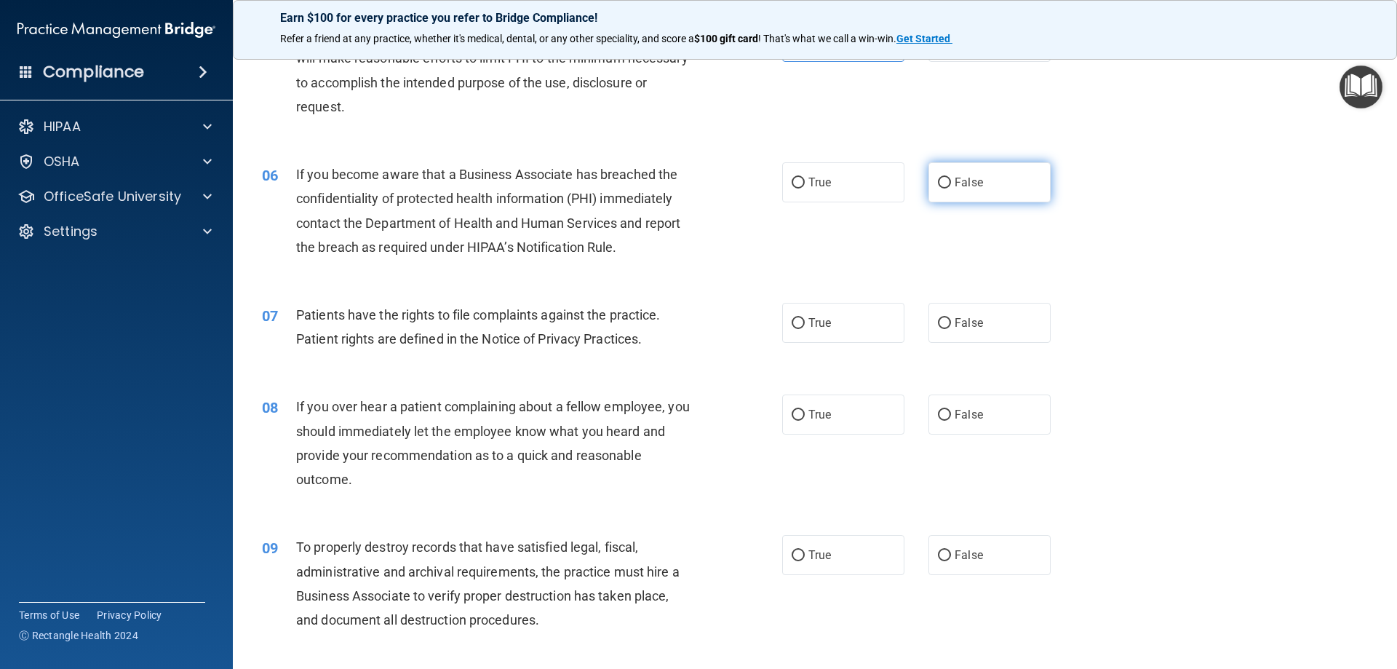
click at [946, 182] on label "False" at bounding box center [989, 182] width 122 height 40
click at [946, 182] on input "False" at bounding box center [944, 182] width 13 height 11
radio input "true"
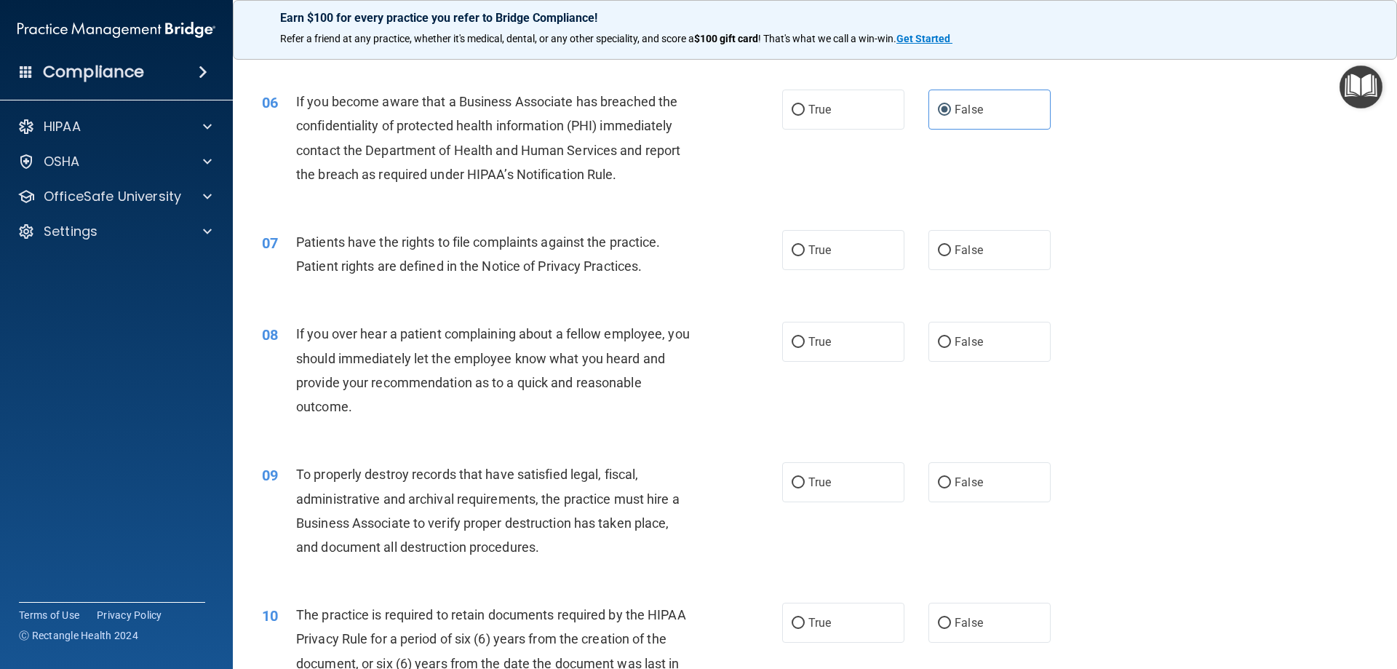
scroll to position [727, 0]
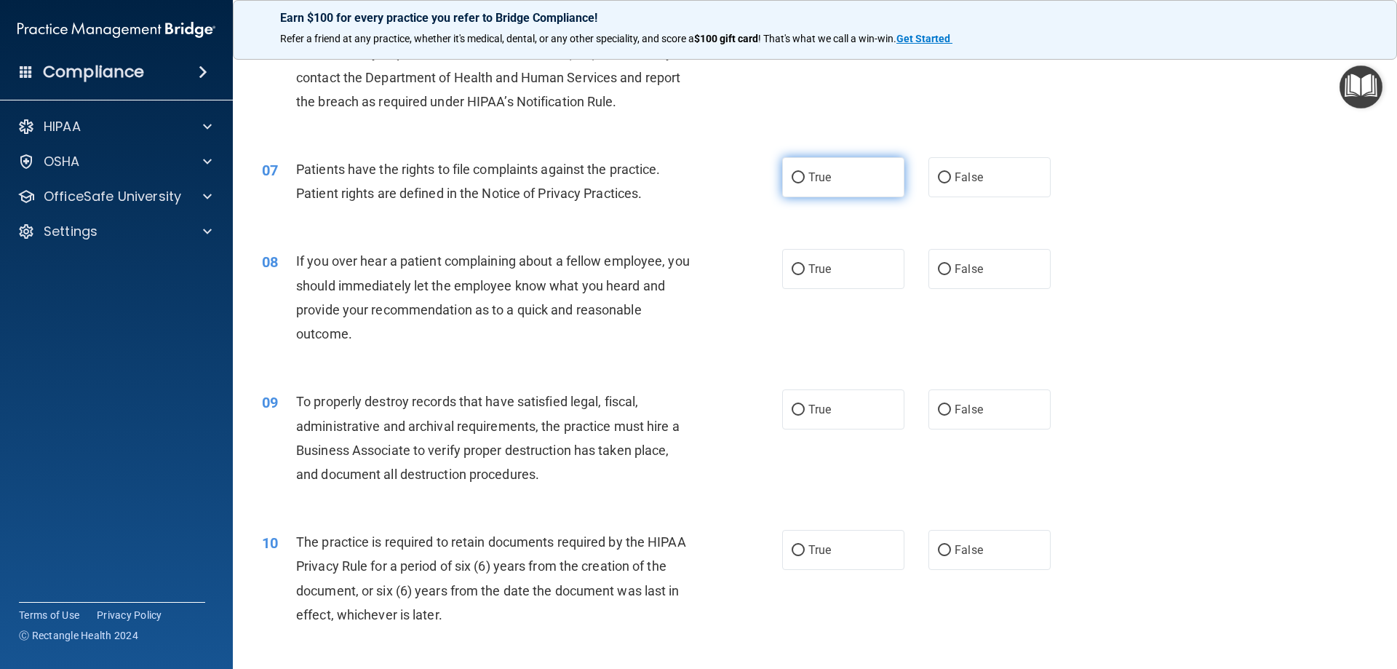
click at [808, 183] on span "True" at bounding box center [819, 177] width 23 height 14
click at [805, 183] on input "True" at bounding box center [797, 177] width 13 height 11
radio input "true"
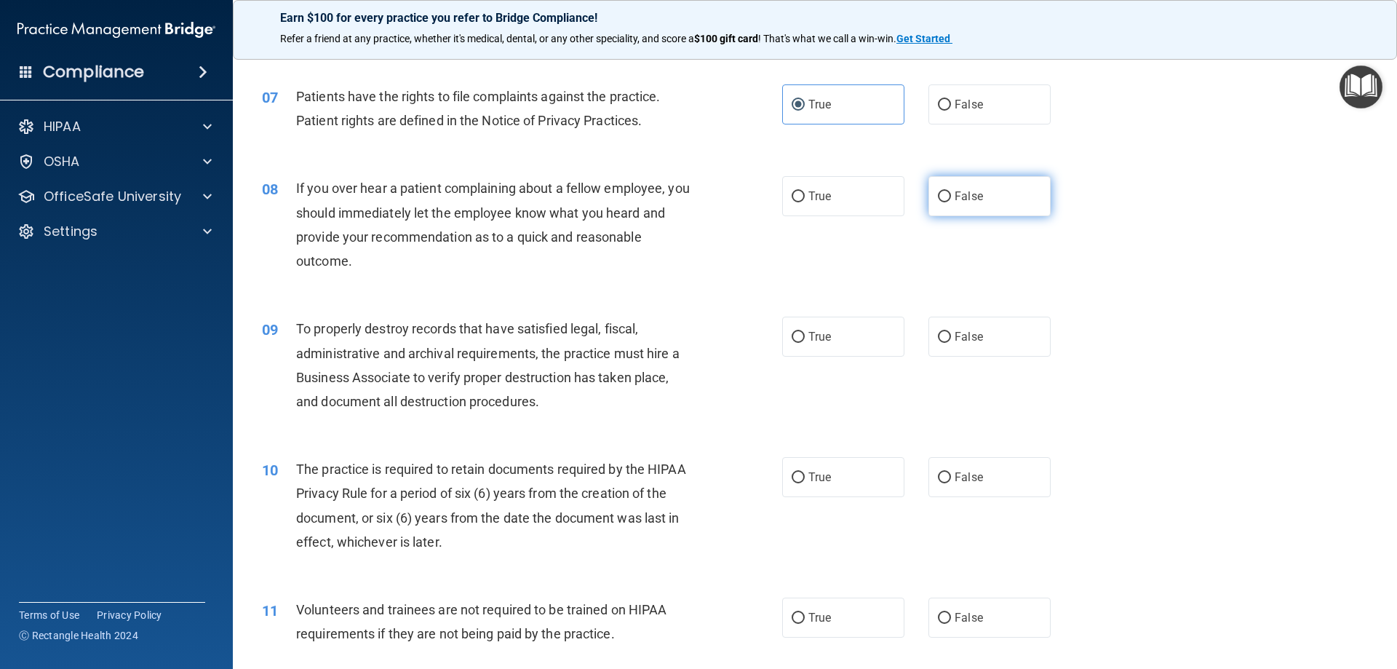
click at [941, 198] on input "False" at bounding box center [944, 196] width 13 height 11
radio input "true"
click at [794, 337] on input "True" at bounding box center [797, 337] width 13 height 11
radio input "true"
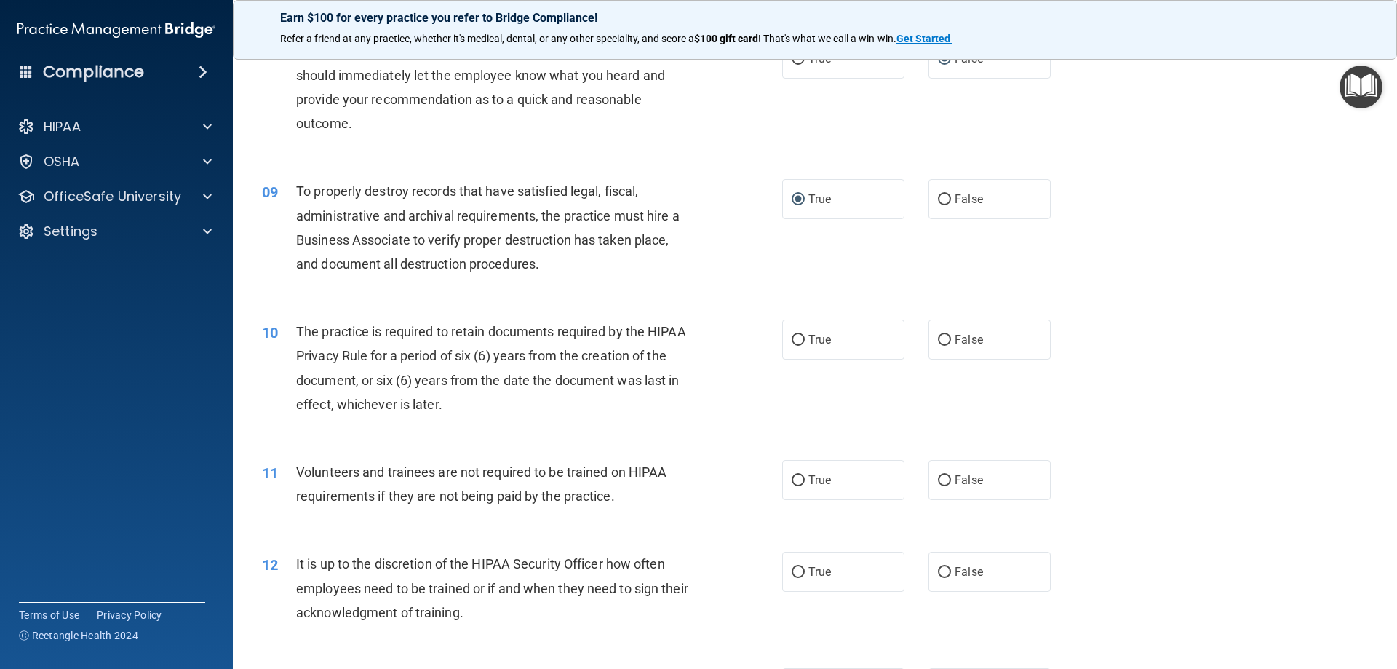
scroll to position [946, 0]
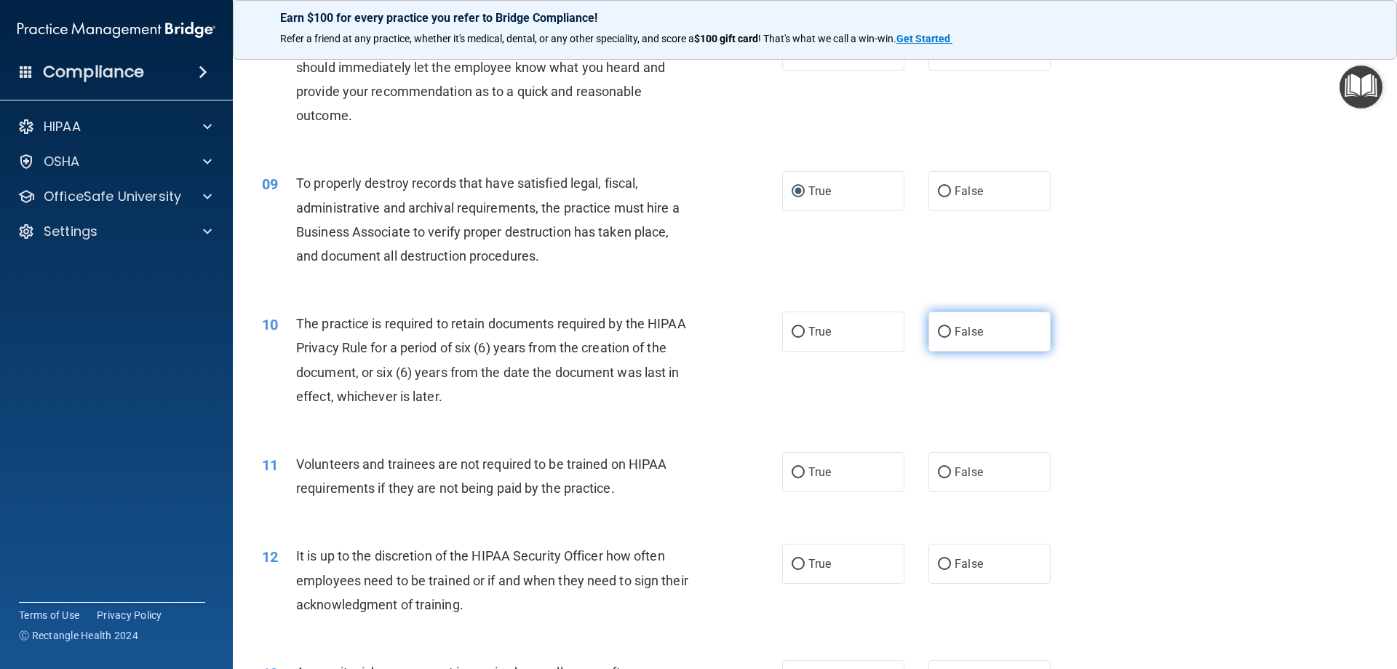
click at [940, 332] on input "False" at bounding box center [944, 332] width 13 height 11
radio input "true"
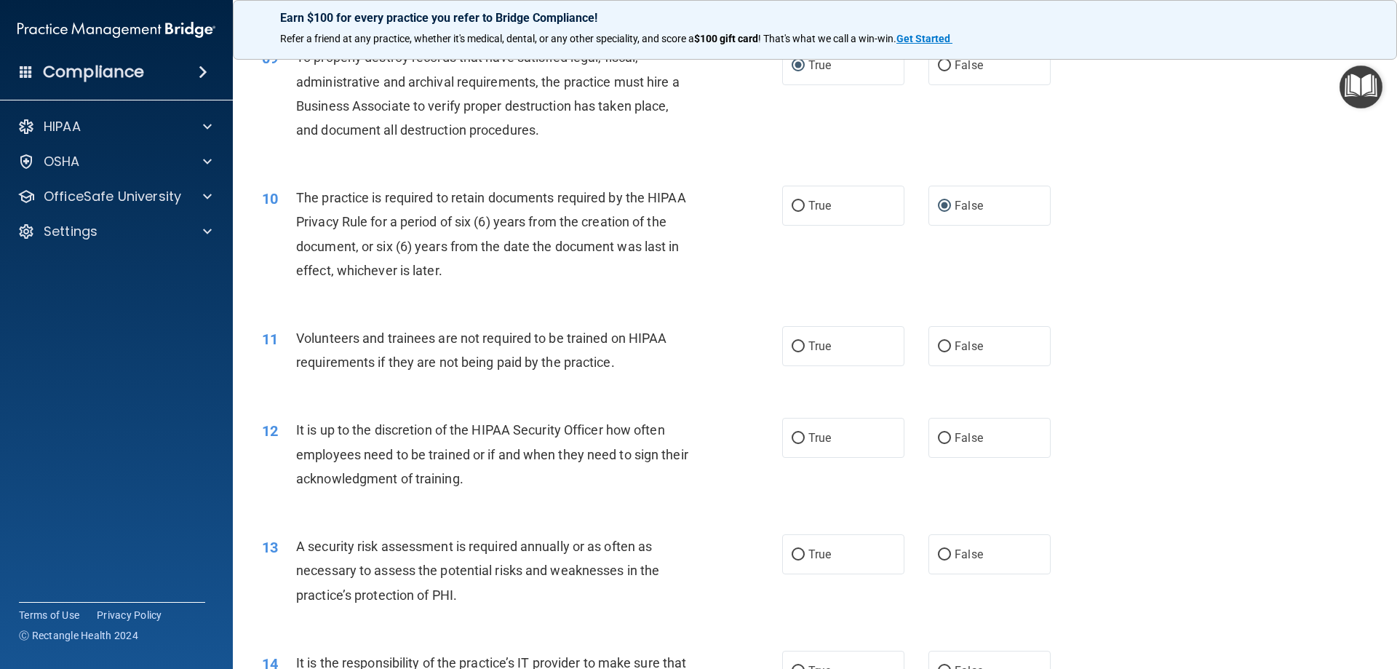
scroll to position [1091, 0]
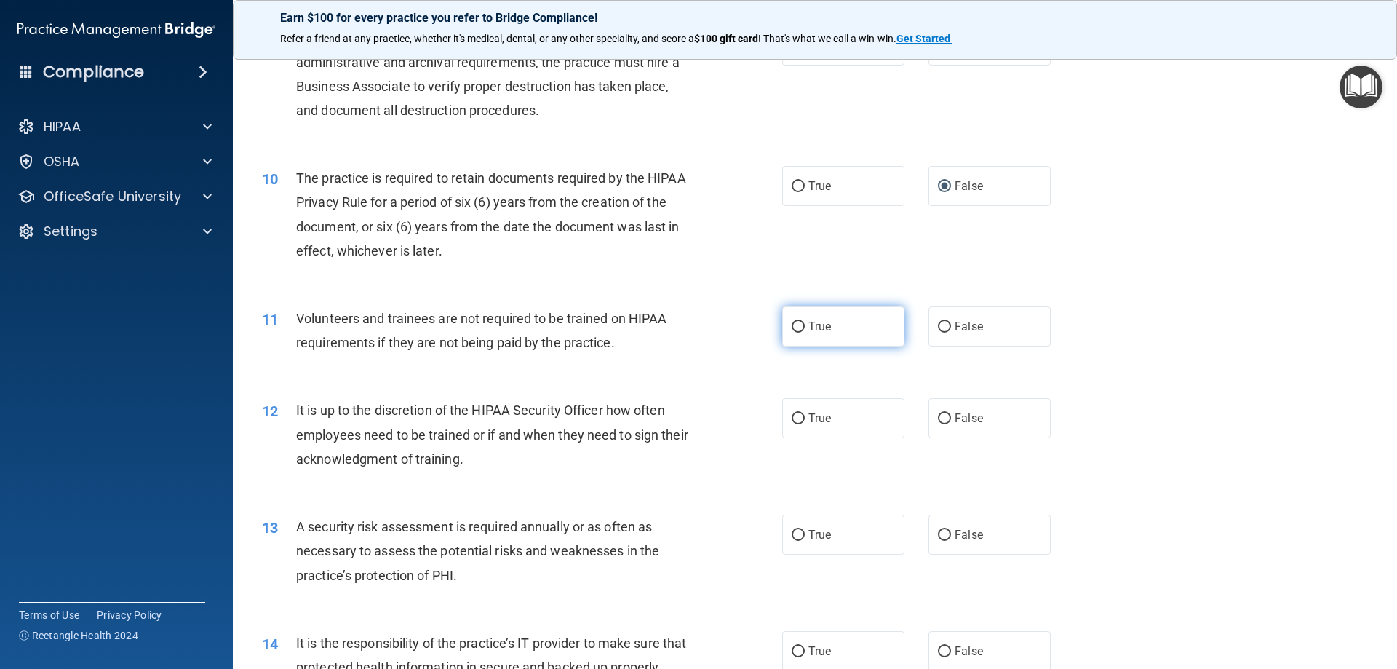
click at [800, 329] on label "True" at bounding box center [843, 326] width 122 height 40
click at [800, 329] on input "True" at bounding box center [797, 327] width 13 height 11
radio input "true"
click at [947, 331] on label "False" at bounding box center [989, 326] width 122 height 40
click at [947, 331] on input "False" at bounding box center [944, 327] width 13 height 11
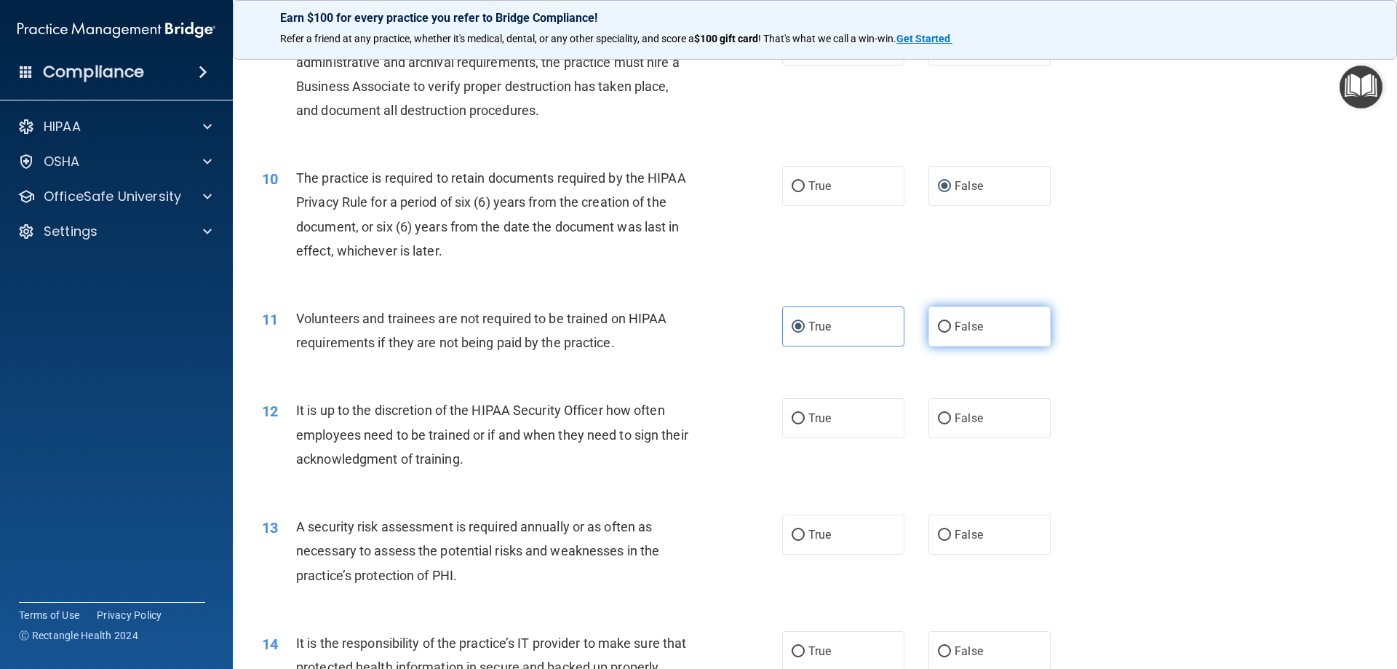
radio input "true"
radio input "false"
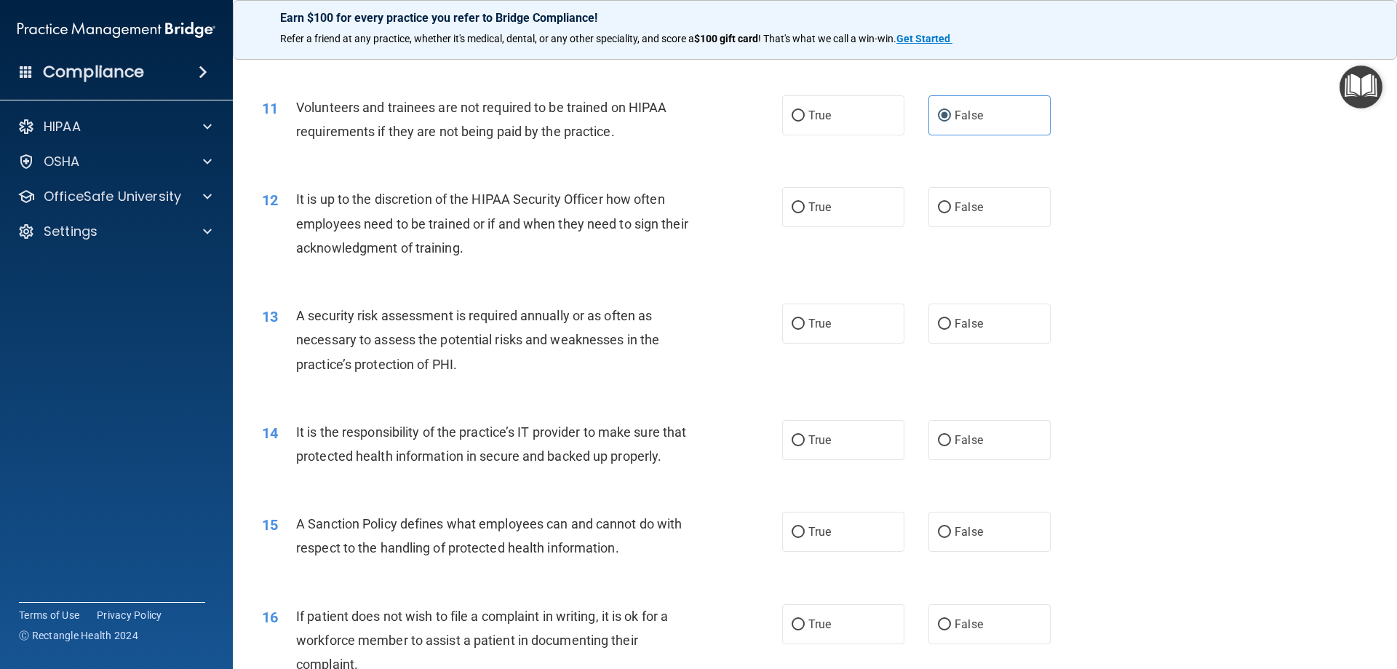
scroll to position [1309, 0]
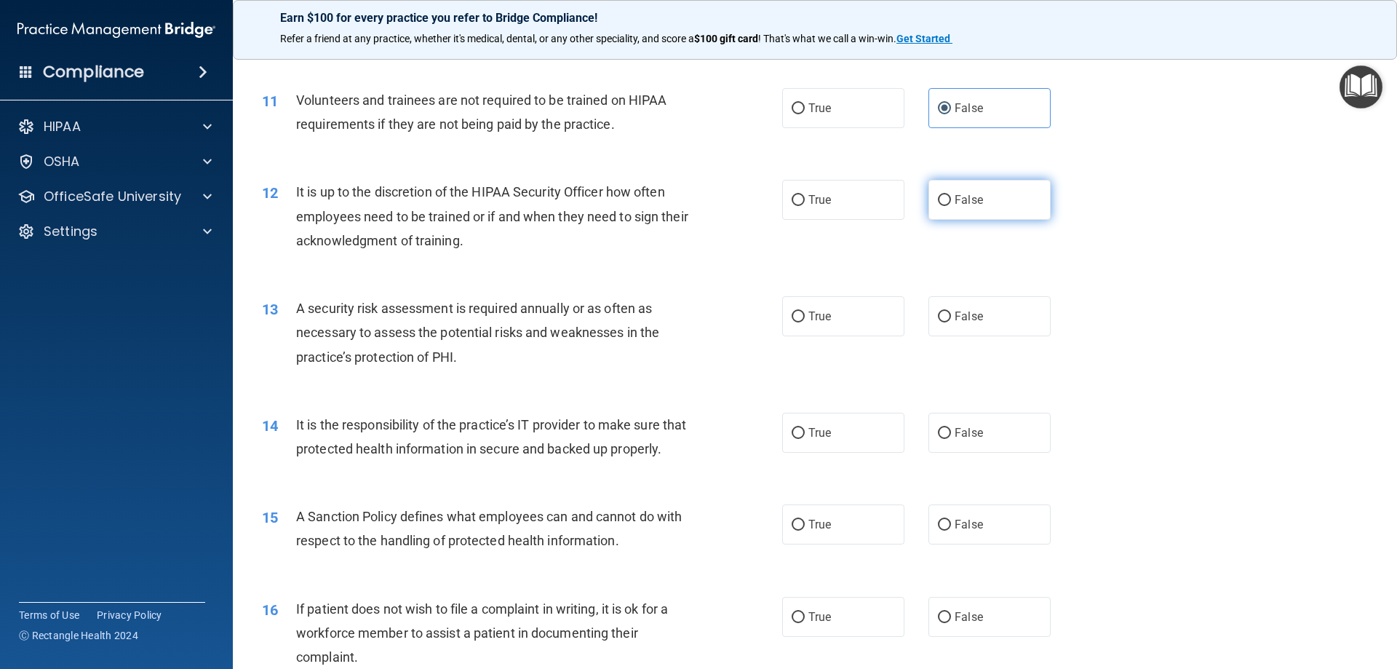
click at [938, 195] on input "False" at bounding box center [944, 200] width 13 height 11
radio input "true"
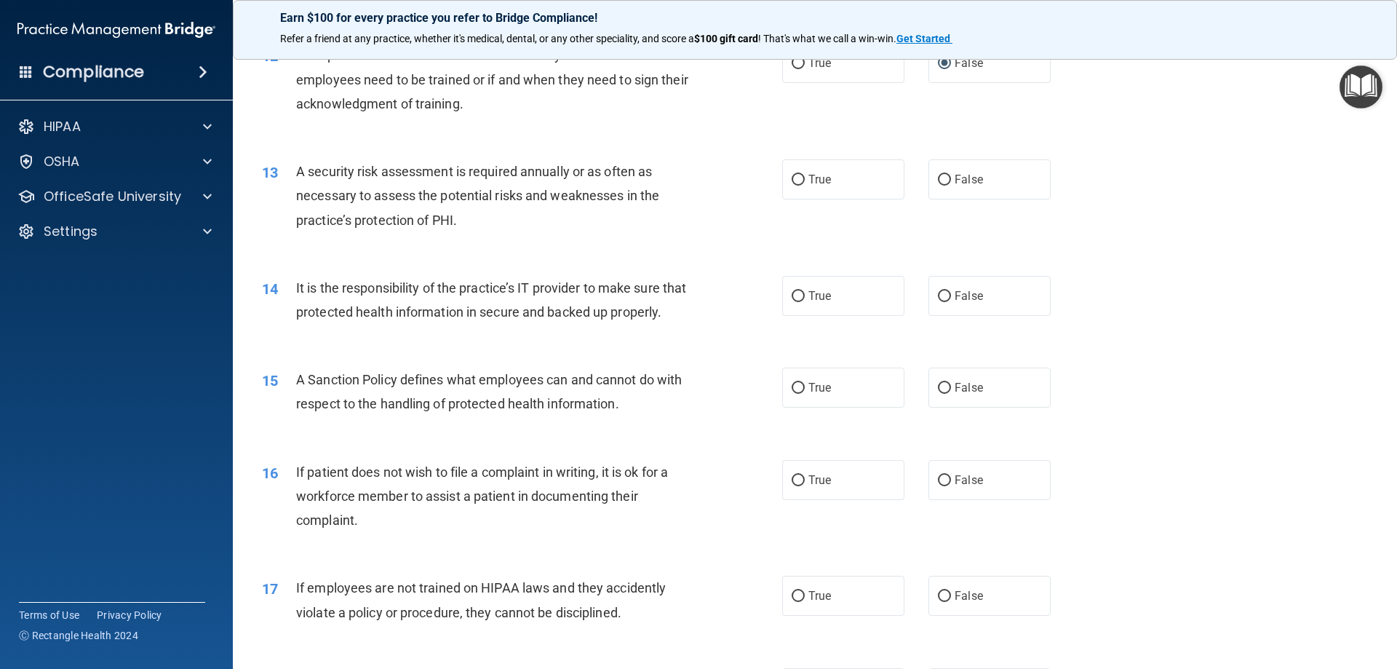
scroll to position [1455, 0]
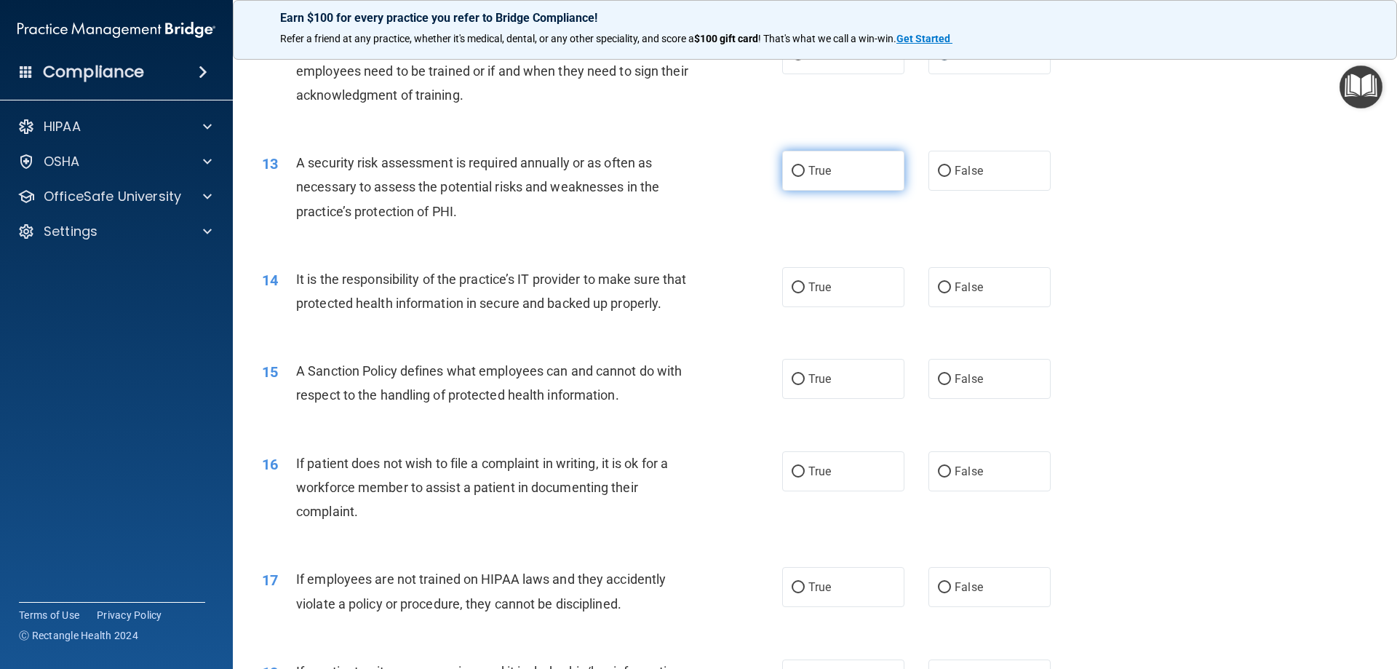
click at [791, 169] on input "True" at bounding box center [797, 171] width 13 height 11
radio input "true"
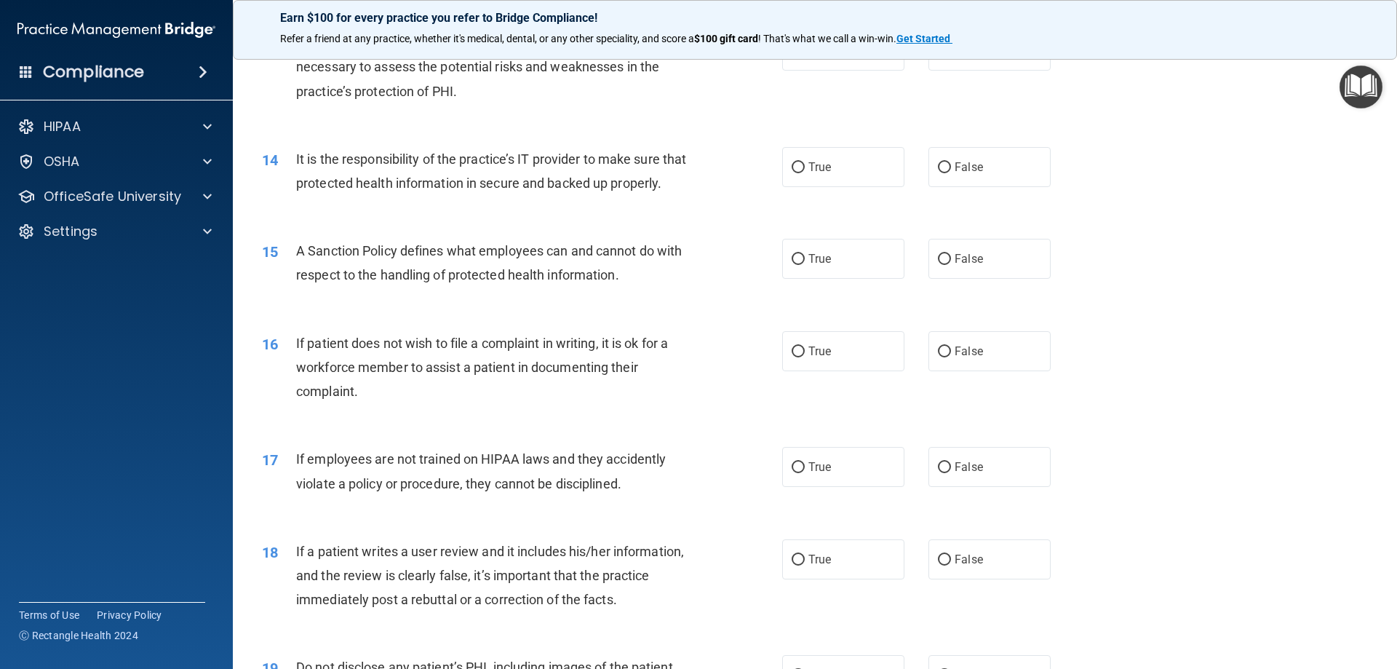
scroll to position [1600, 0]
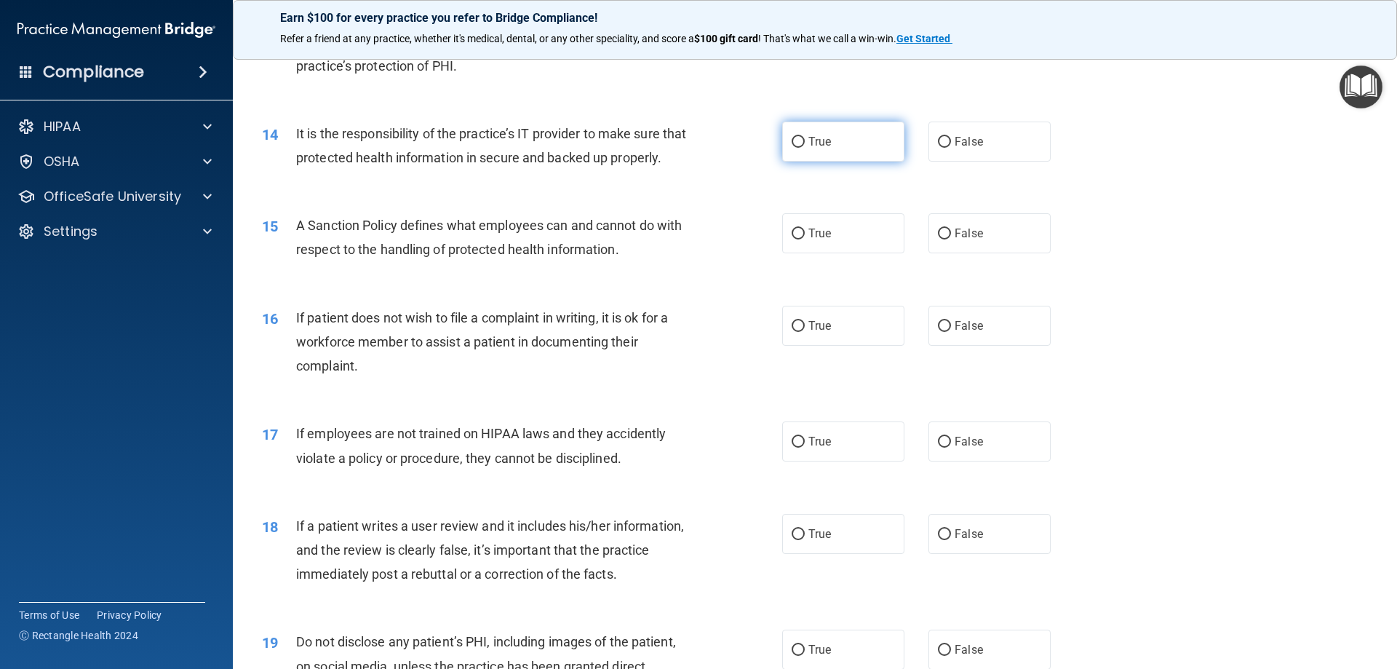
click at [791, 137] on input "True" at bounding box center [797, 142] width 13 height 11
radio input "true"
click at [796, 239] on input "True" at bounding box center [797, 233] width 13 height 11
radio input "true"
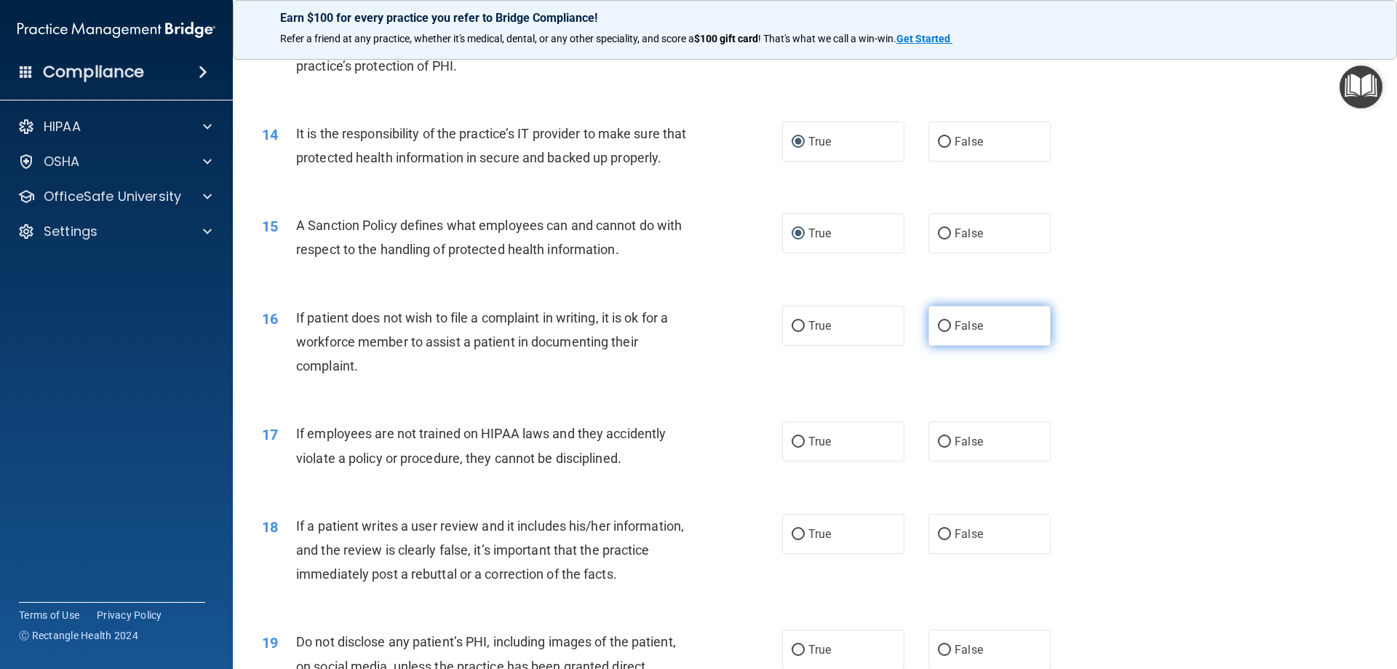
click at [938, 332] on input "False" at bounding box center [944, 326] width 13 height 11
radio input "true"
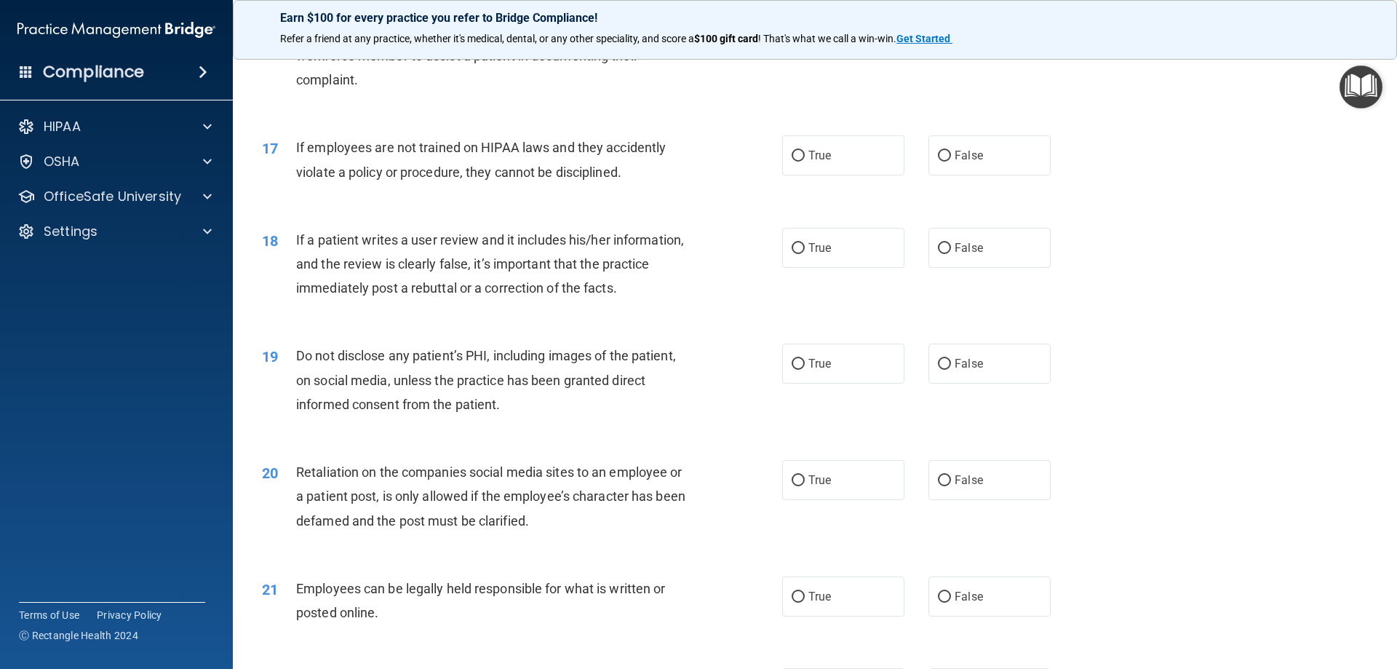
scroll to position [1891, 0]
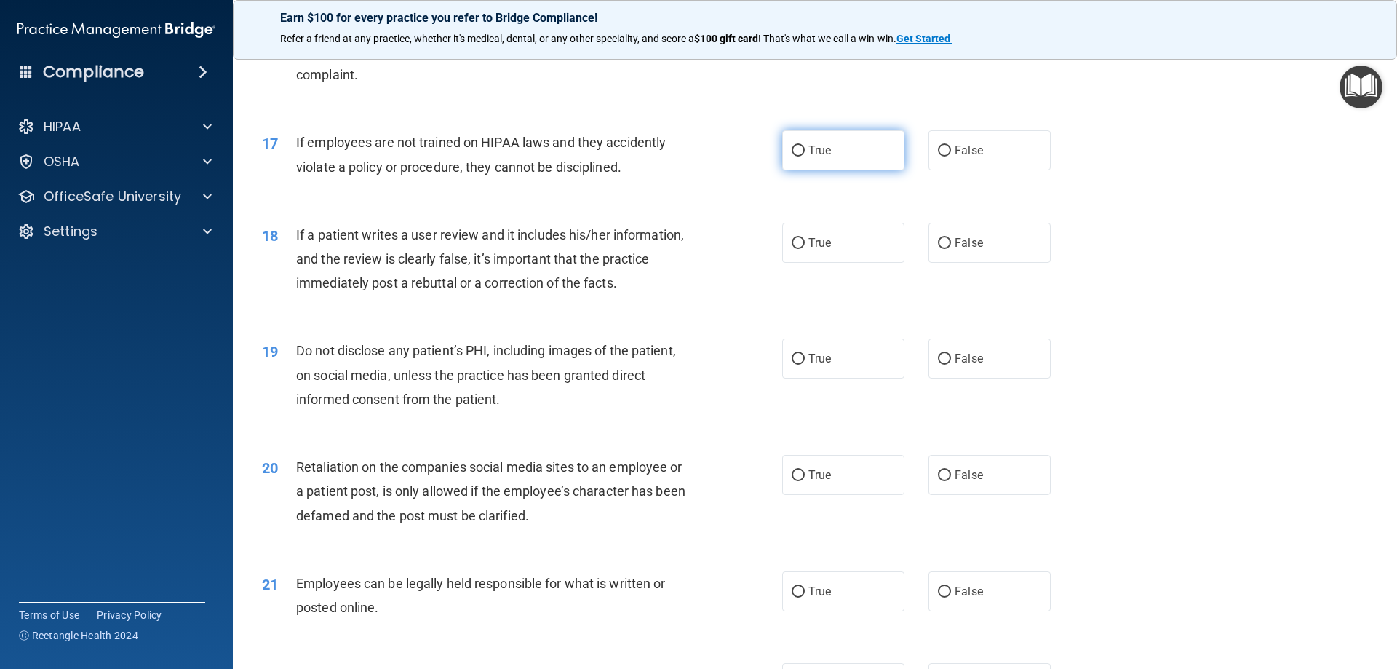
click at [810, 157] on span "True" at bounding box center [819, 150] width 23 height 14
click at [805, 156] on input "True" at bounding box center [797, 150] width 13 height 11
radio input "true"
click at [949, 263] on label "False" at bounding box center [989, 243] width 122 height 40
click at [949, 249] on input "False" at bounding box center [944, 243] width 13 height 11
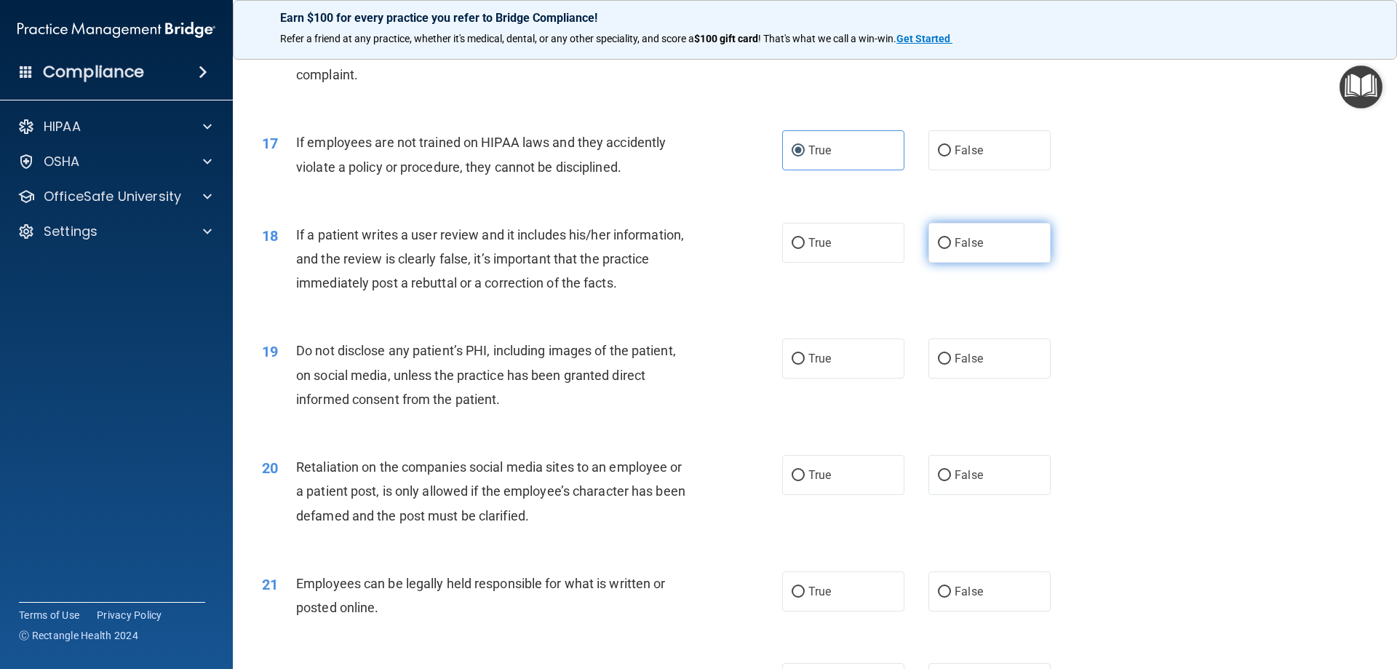
radio input "true"
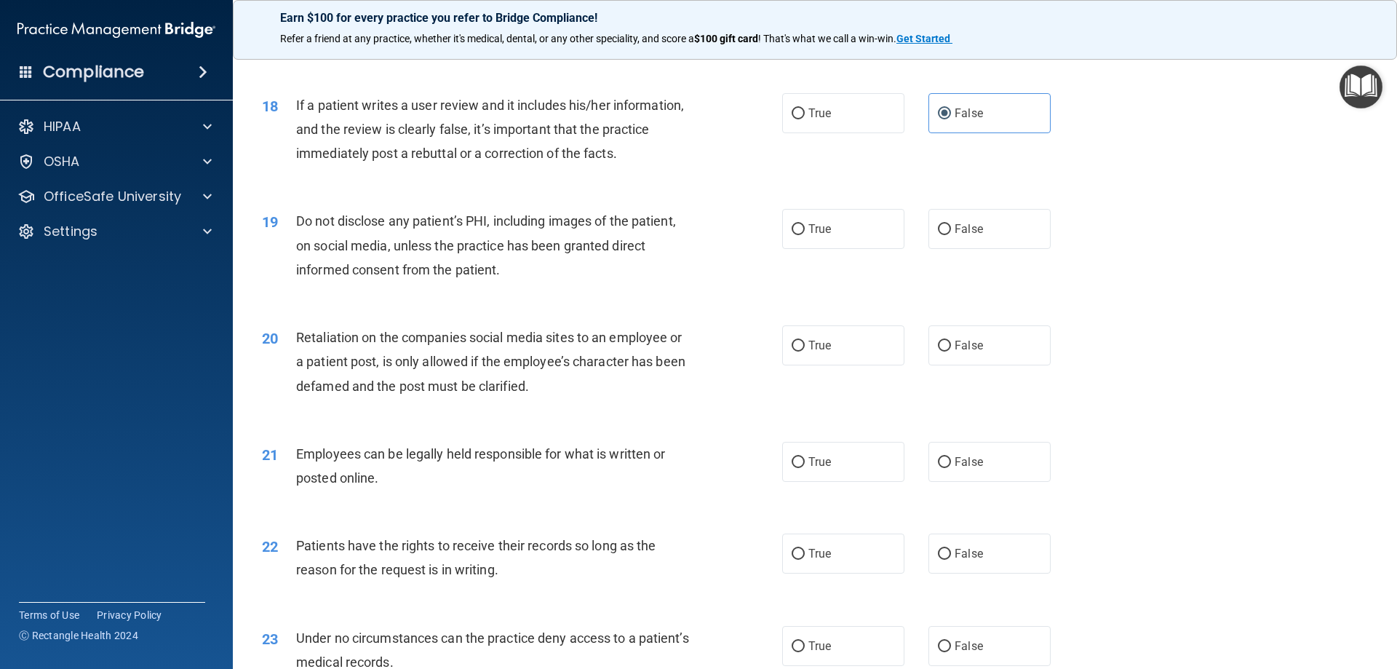
scroll to position [2037, 0]
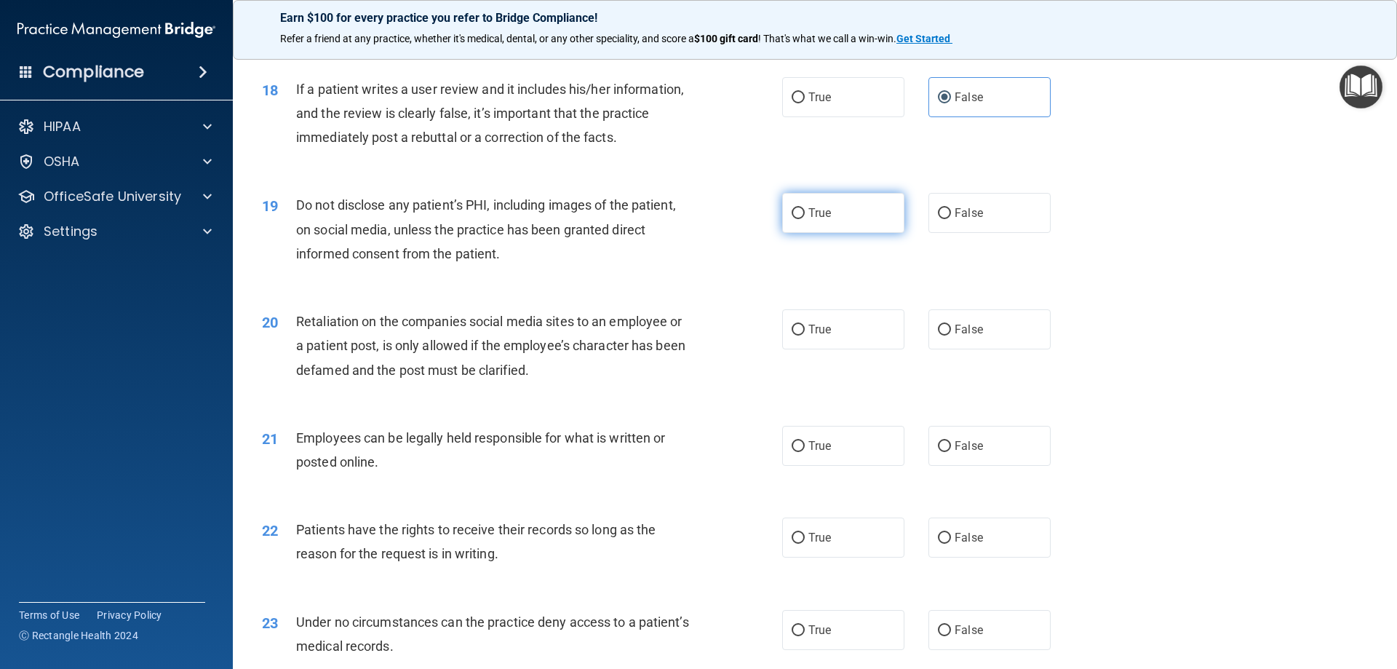
click at [808, 220] on span "True" at bounding box center [819, 213] width 23 height 14
click at [805, 219] on input "True" at bounding box center [797, 213] width 13 height 11
radio input "true"
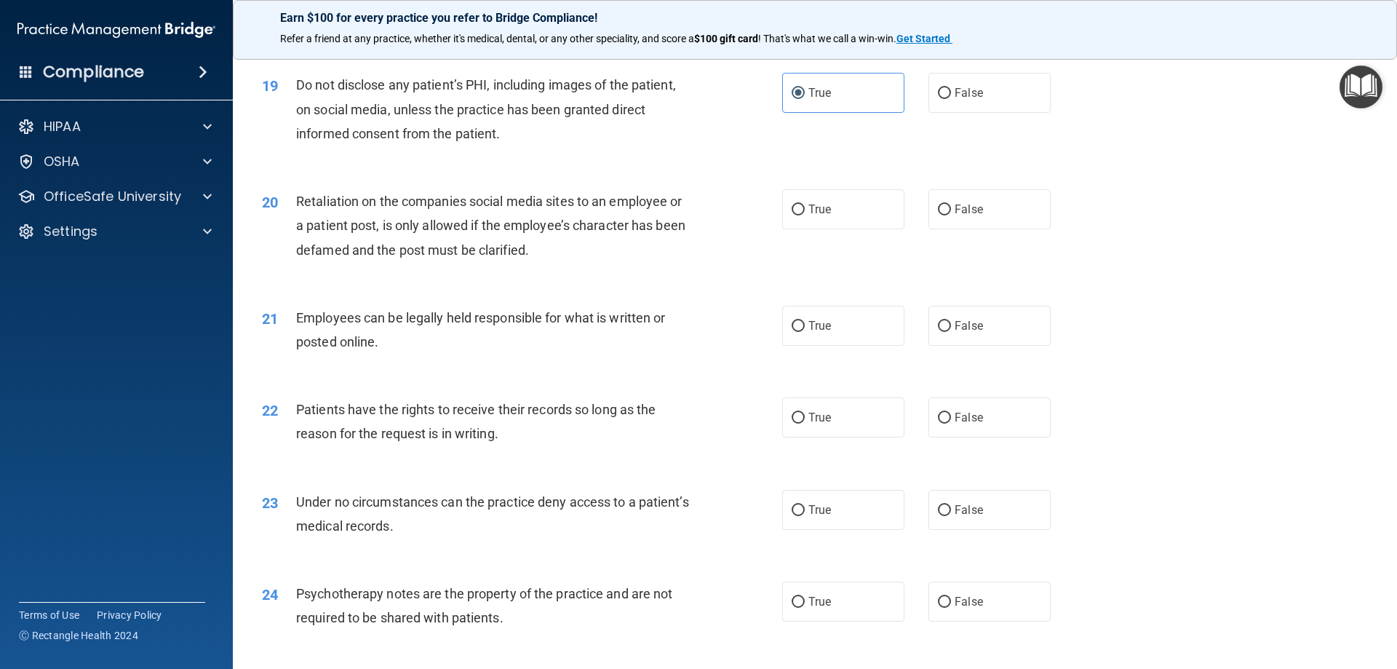
scroll to position [2182, 0]
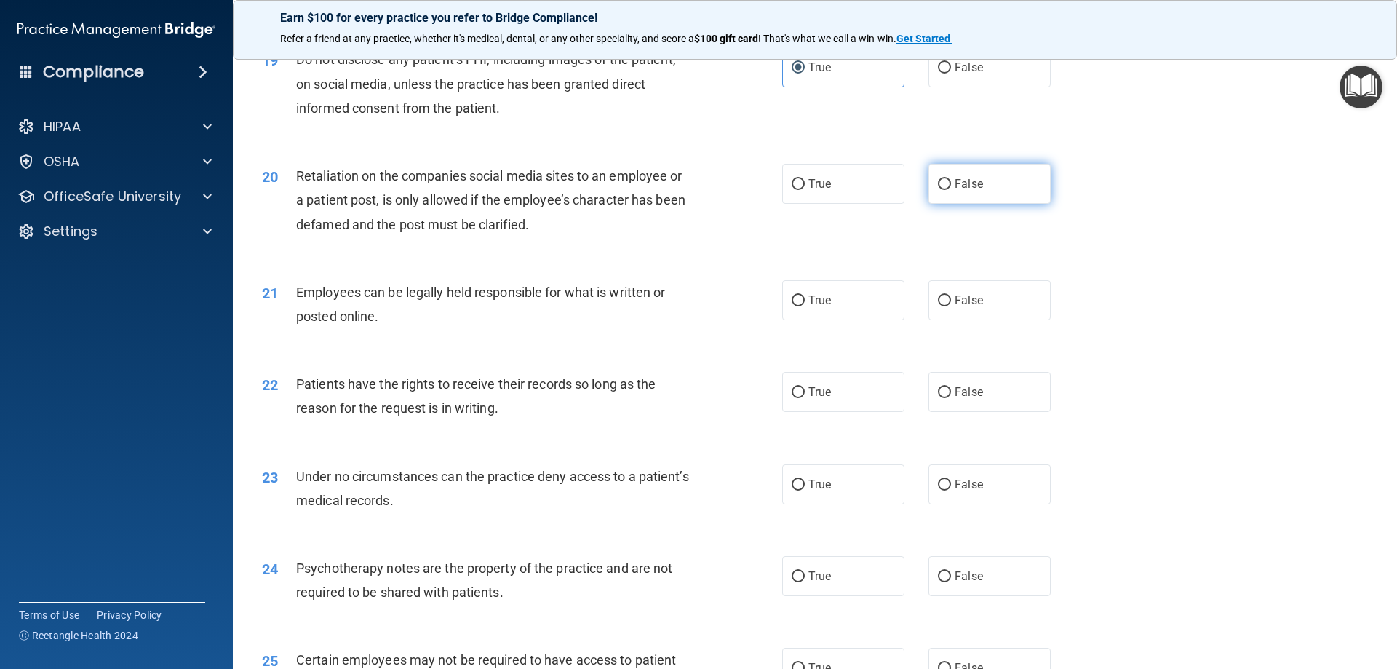
click at [943, 190] on input "False" at bounding box center [944, 184] width 13 height 11
radio input "true"
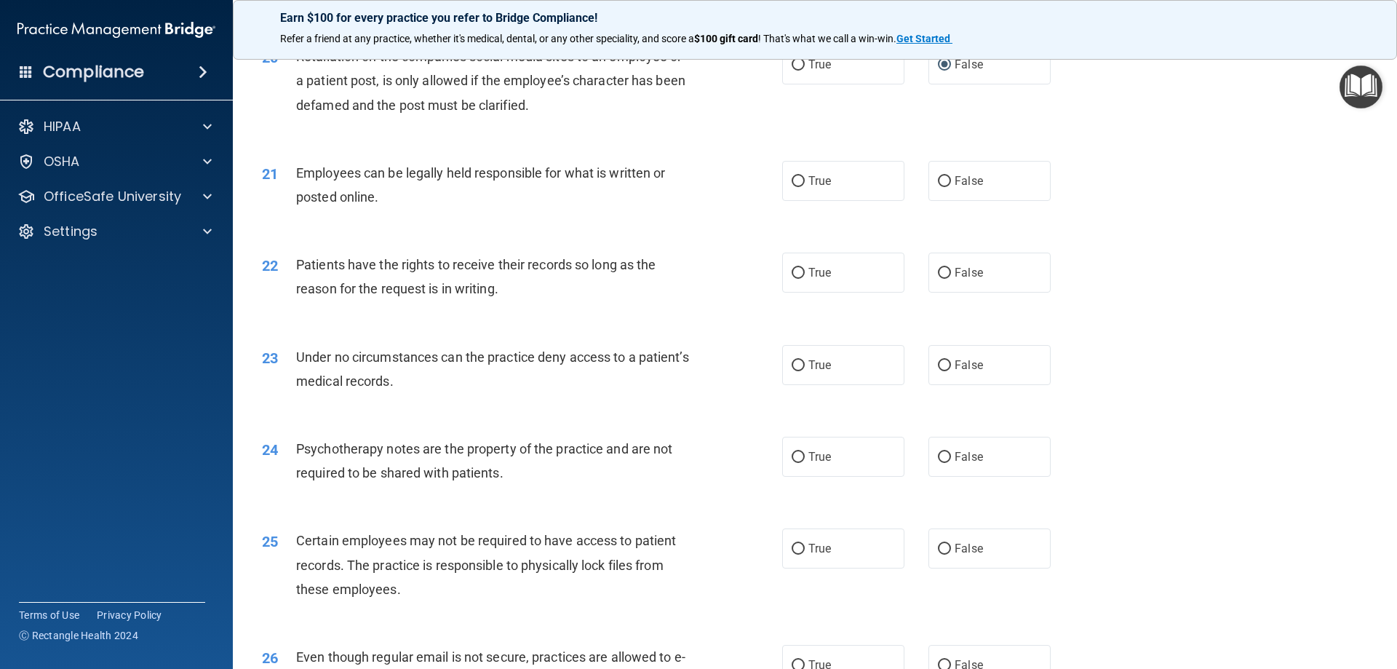
scroll to position [2328, 0]
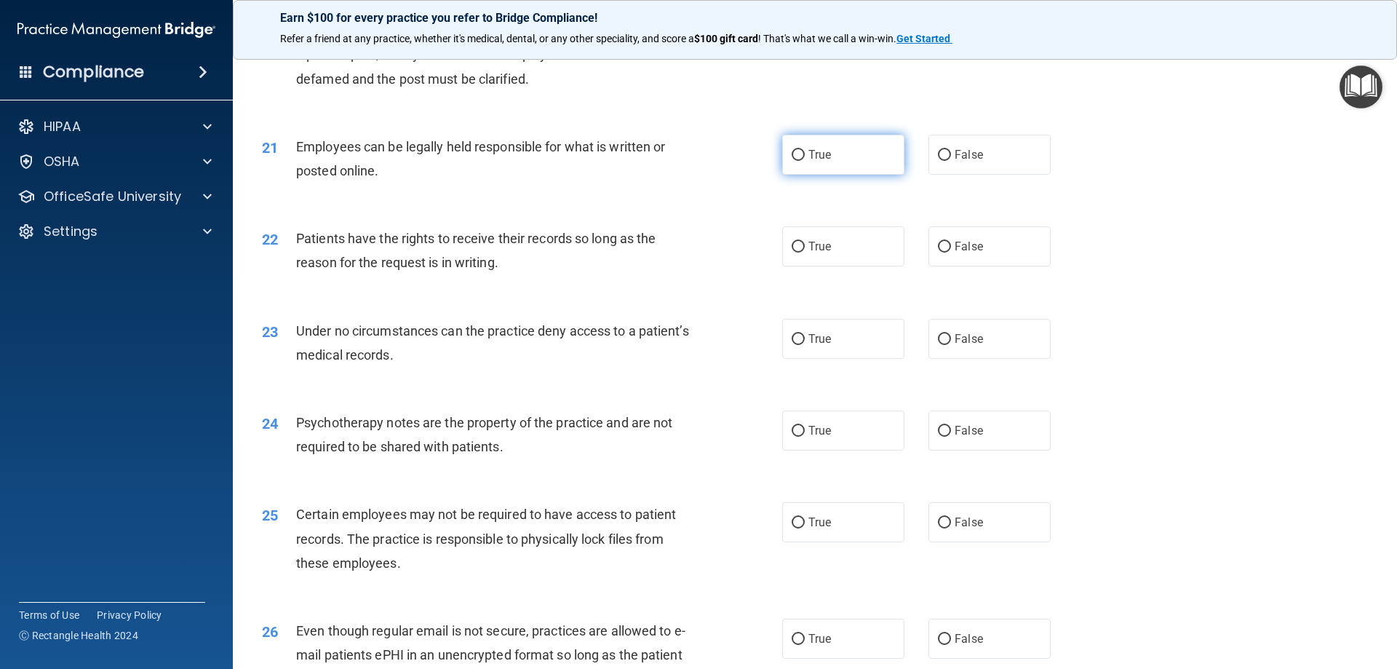
click at [799, 161] on input "True" at bounding box center [797, 155] width 13 height 11
radio input "true"
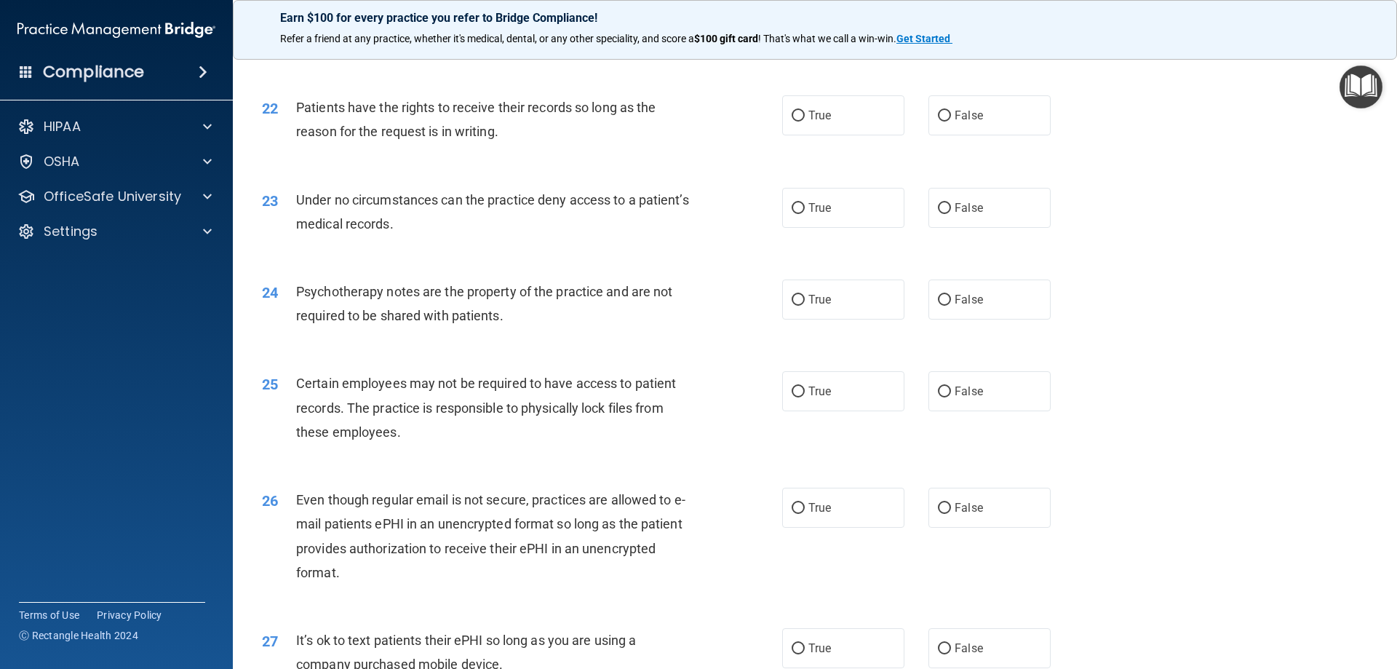
scroll to position [2473, 0]
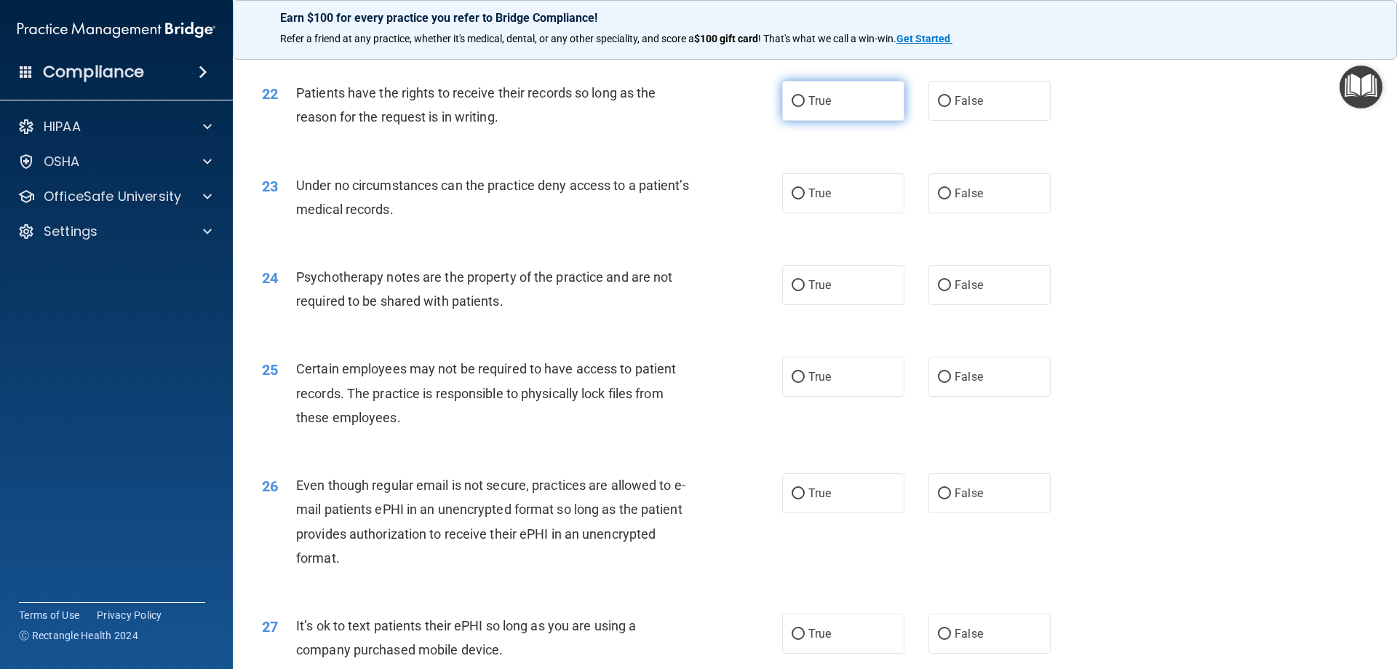
click at [794, 107] on input "True" at bounding box center [797, 101] width 13 height 11
radio input "true"
click at [944, 213] on label "False" at bounding box center [989, 193] width 122 height 40
click at [944, 199] on input "False" at bounding box center [944, 193] width 13 height 11
radio input "true"
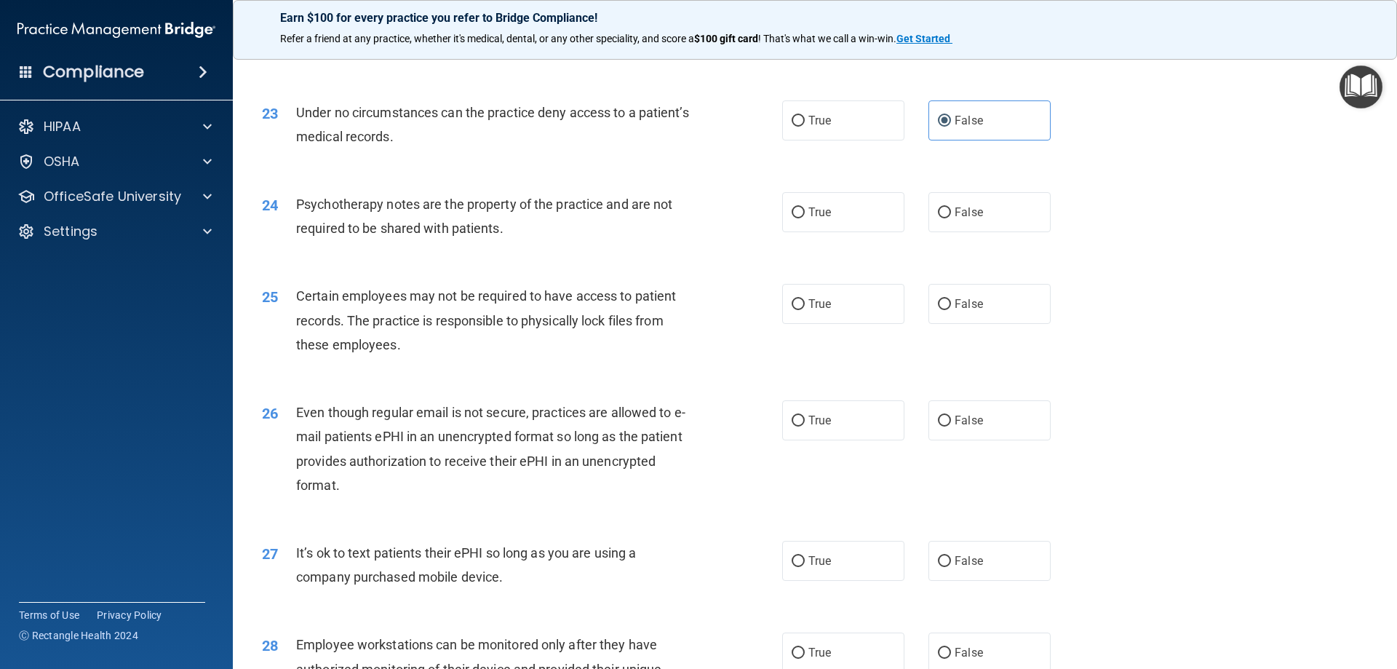
scroll to position [2619, 0]
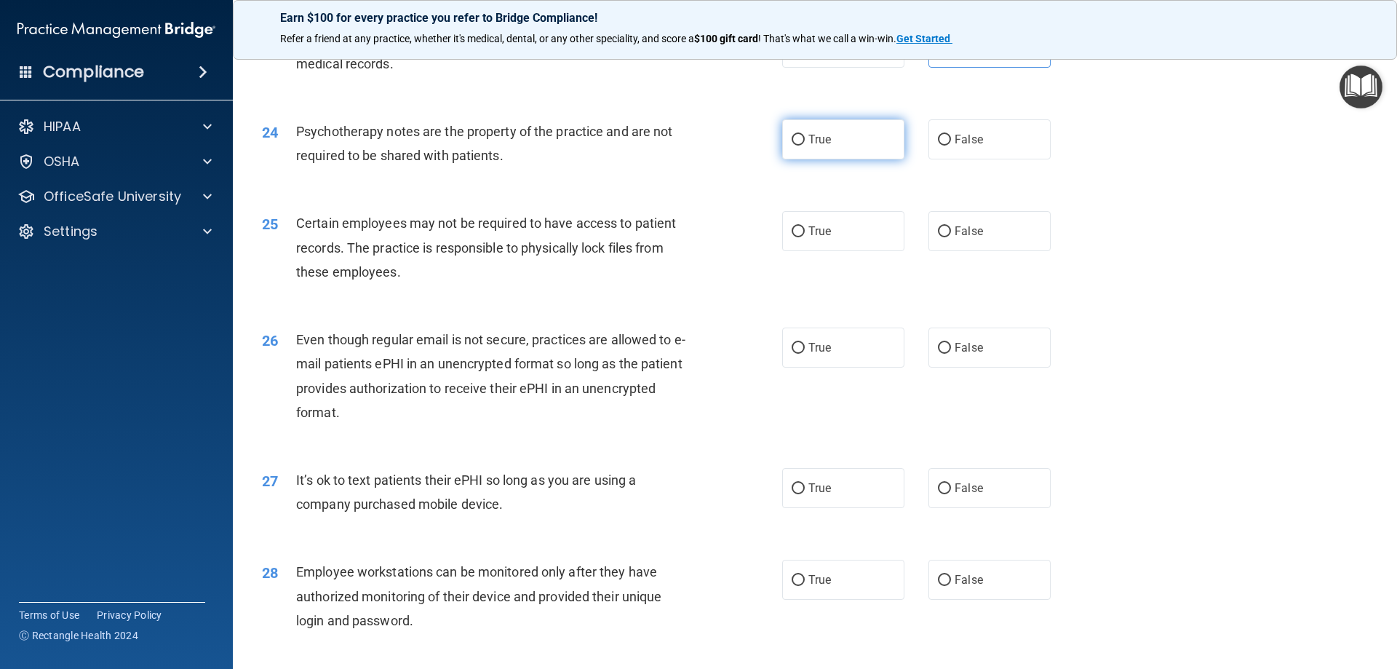
click at [802, 159] on label "True" at bounding box center [843, 139] width 122 height 40
click at [802, 145] on input "True" at bounding box center [797, 140] width 13 height 11
radio input "true"
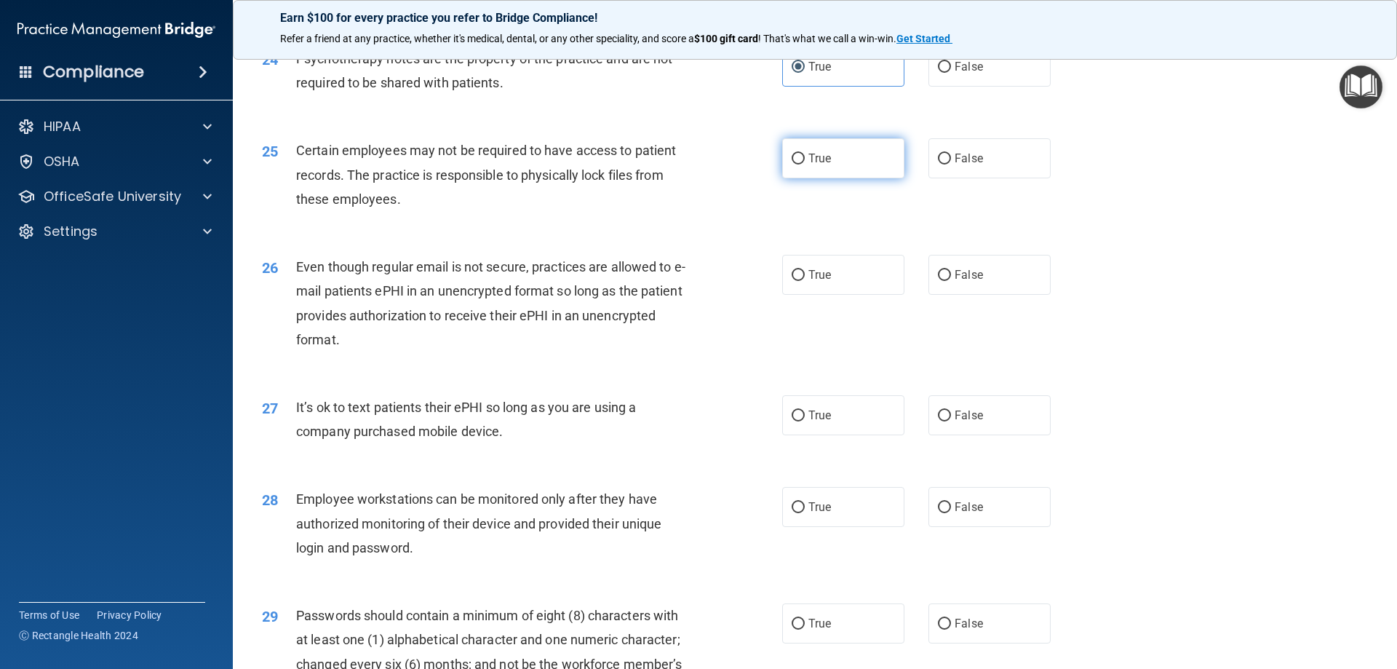
click at [790, 178] on label "True" at bounding box center [843, 158] width 122 height 40
click at [791, 164] on input "True" at bounding box center [797, 158] width 13 height 11
radio input "true"
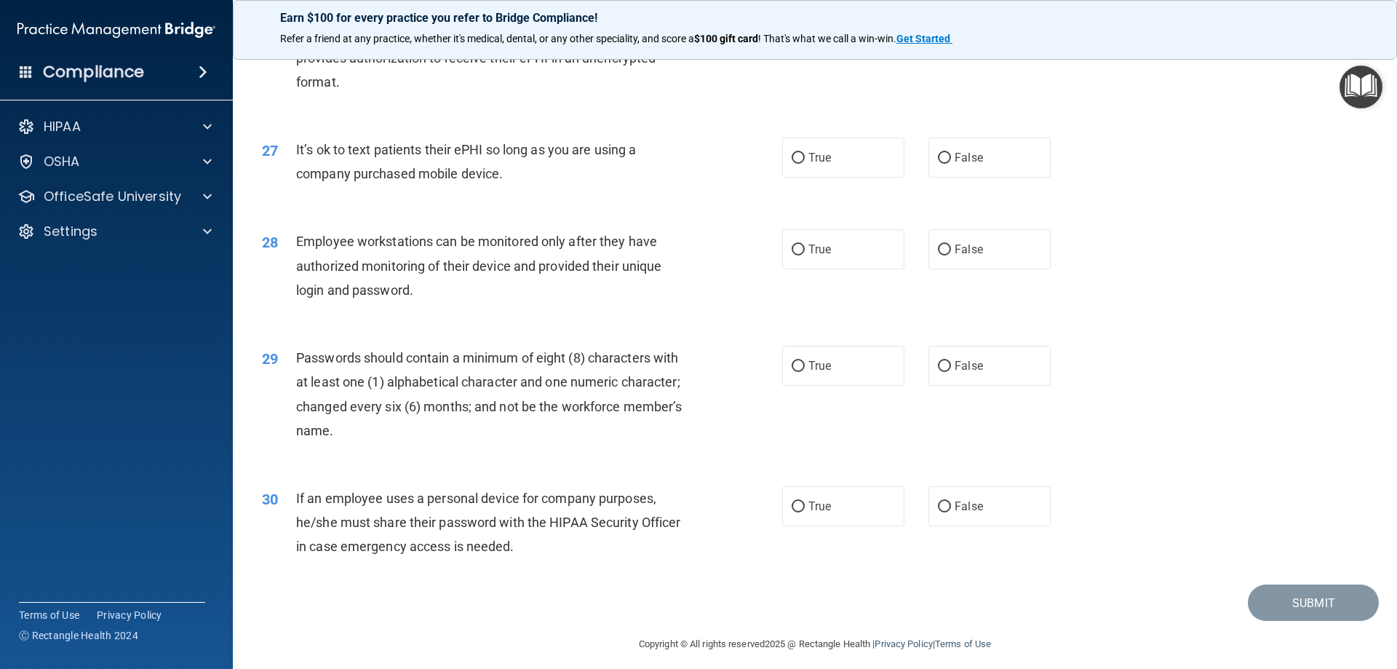
scroll to position [2983, 0]
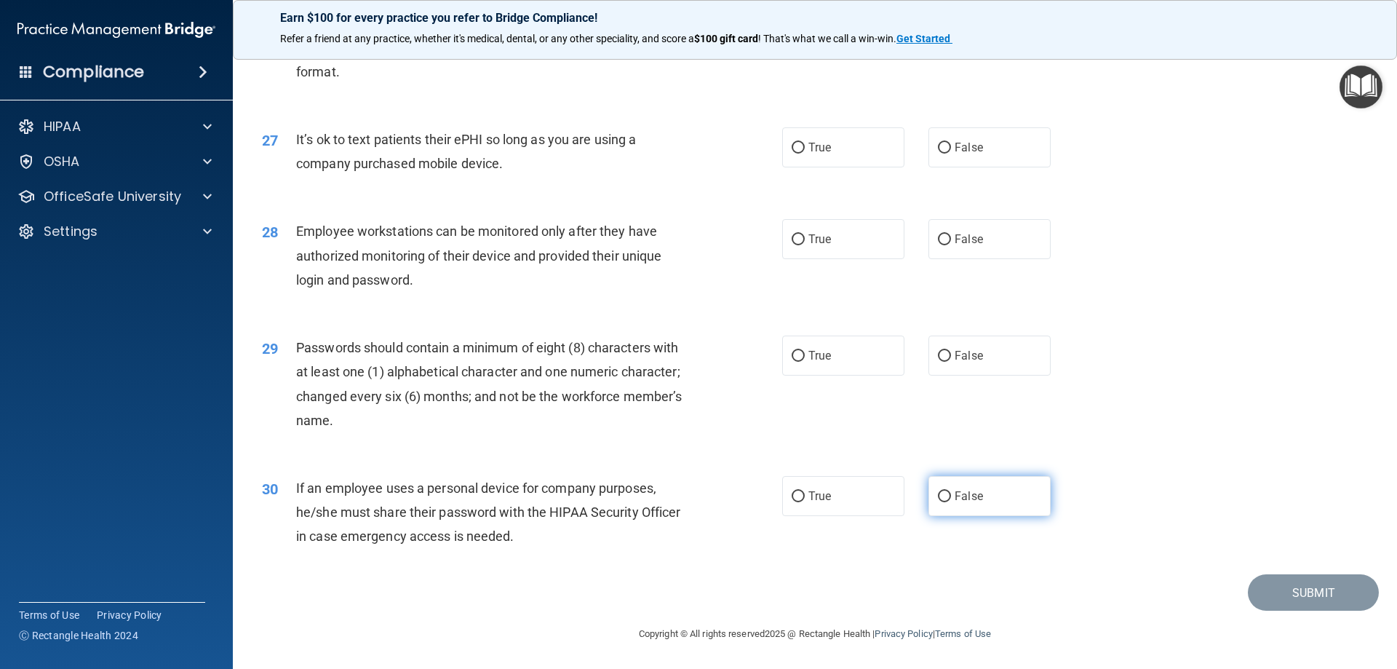
click at [944, 490] on label "False" at bounding box center [989, 496] width 122 height 40
click at [944, 491] on input "False" at bounding box center [944, 496] width 13 height 11
radio input "true"
click at [928, 356] on label "False" at bounding box center [989, 355] width 122 height 40
click at [938, 356] on input "False" at bounding box center [944, 356] width 13 height 11
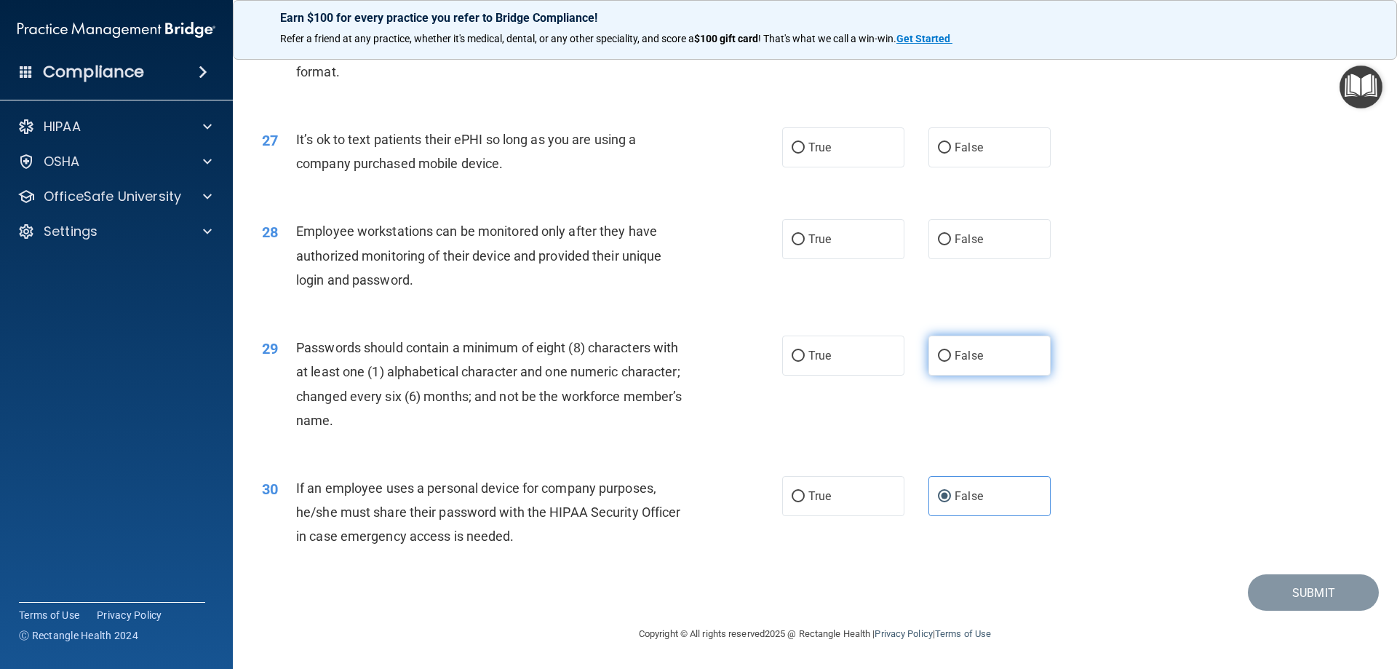
radio input "true"
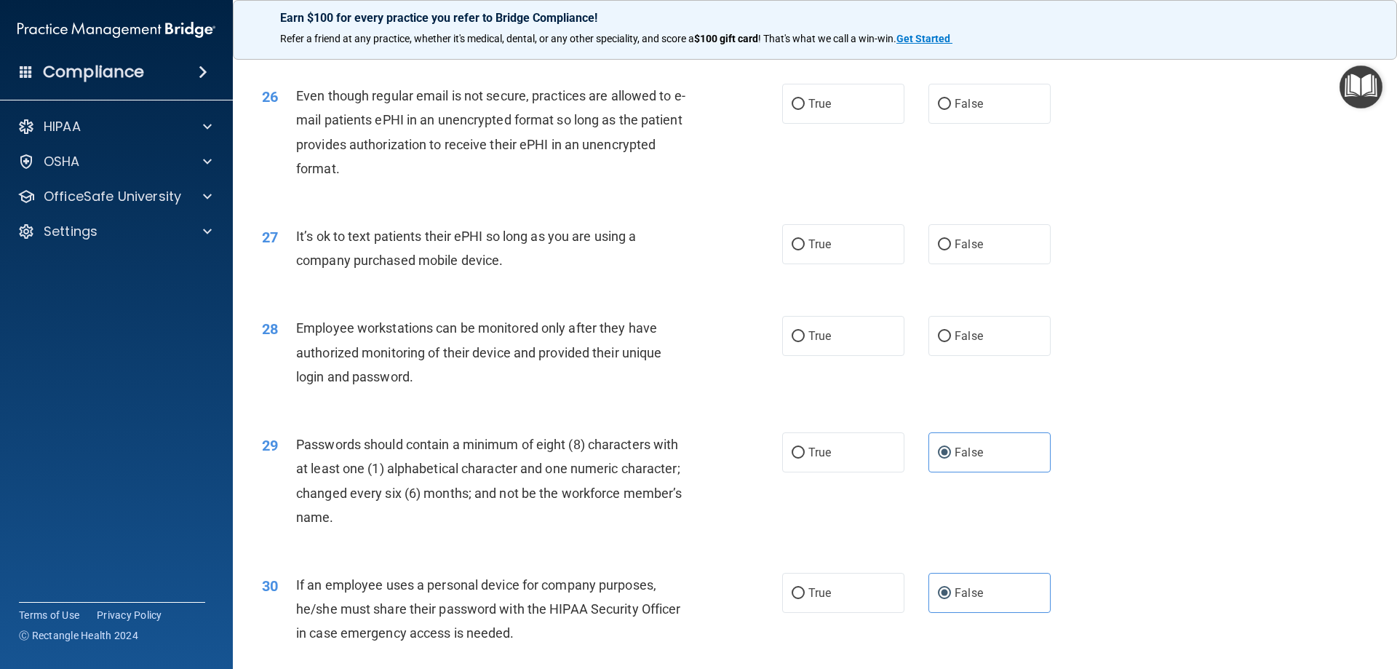
scroll to position [2838, 0]
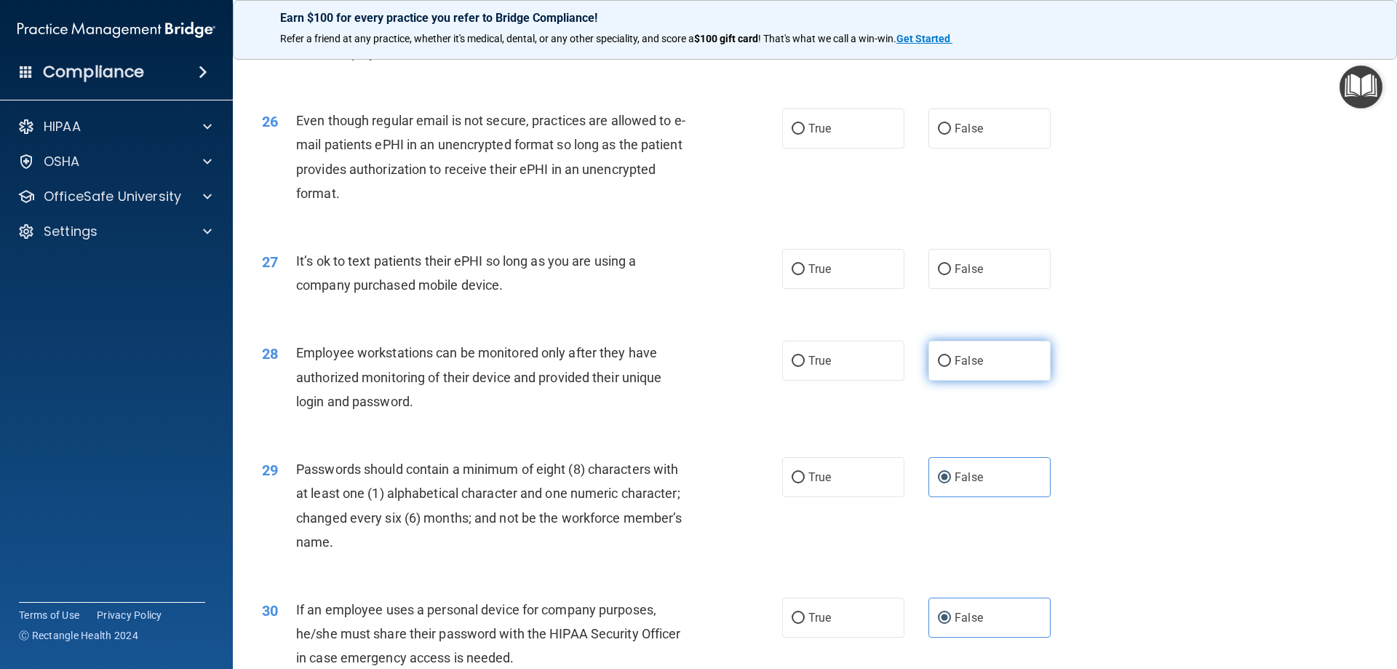
click at [944, 379] on label "False" at bounding box center [989, 360] width 122 height 40
click at [944, 367] on input "False" at bounding box center [944, 361] width 13 height 11
radio input "true"
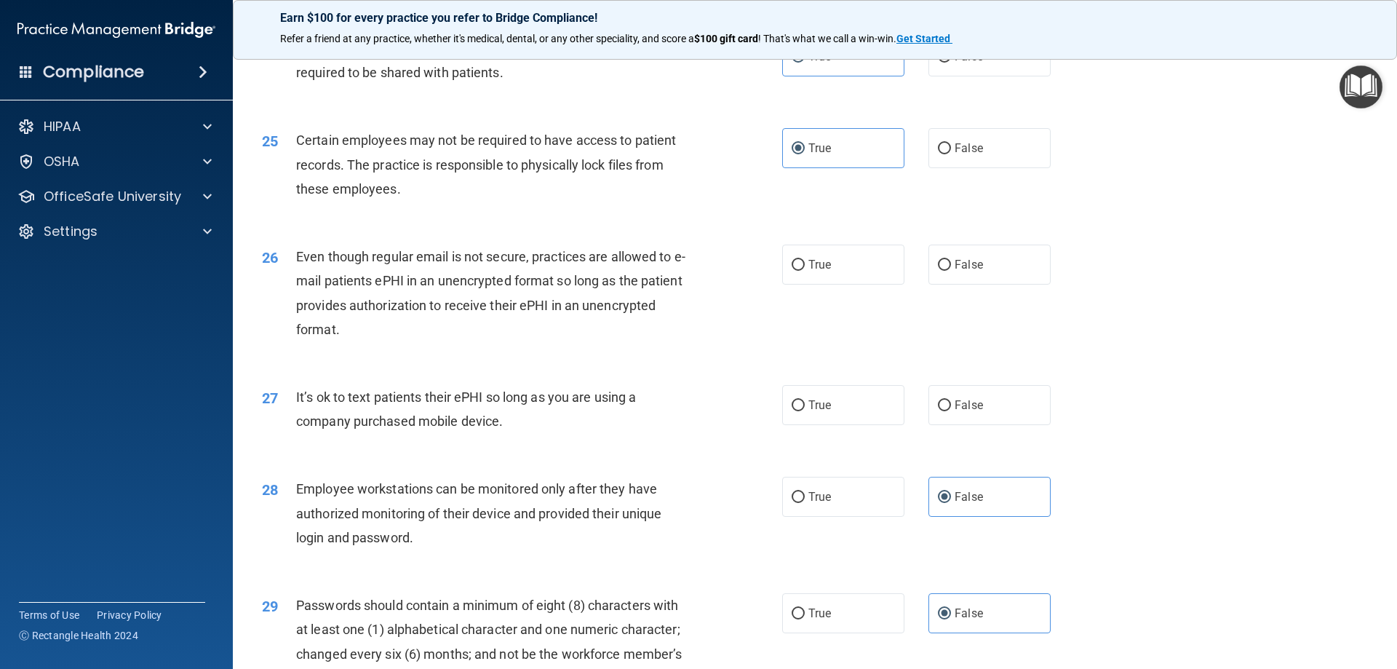
scroll to position [2692, 0]
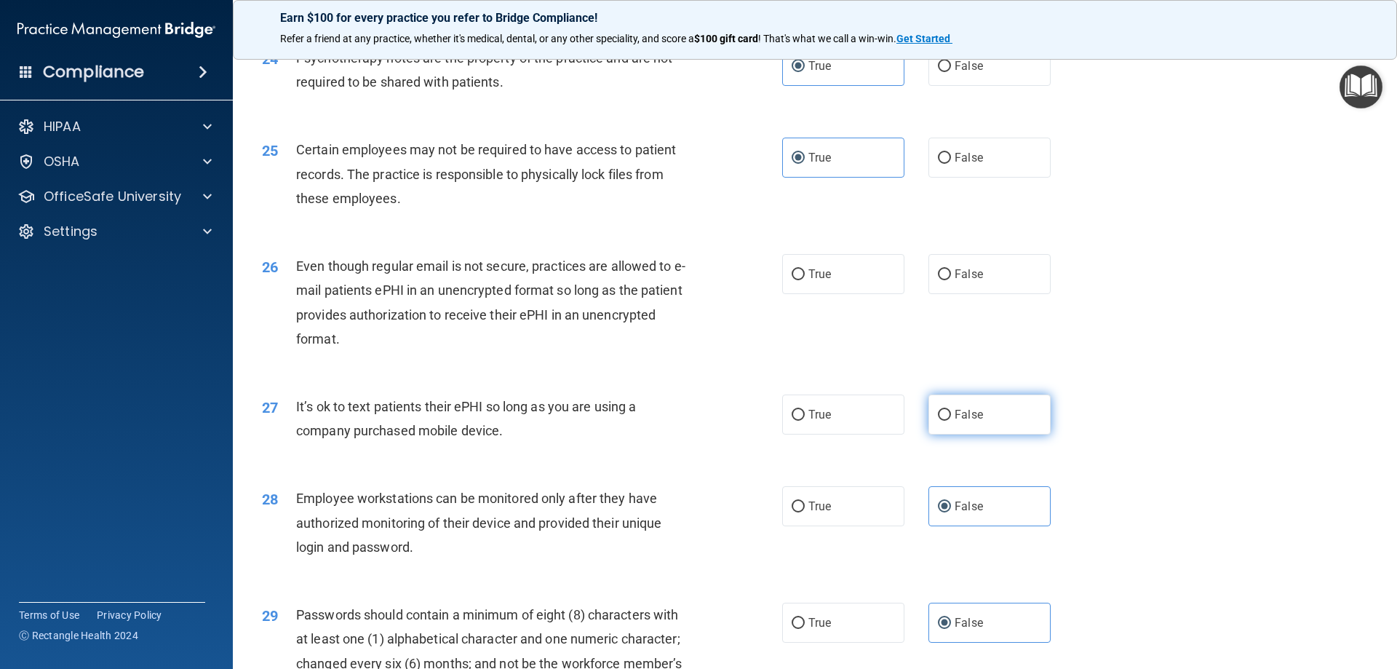
click at [956, 421] on span "False" at bounding box center [968, 414] width 28 height 14
click at [951, 420] on input "False" at bounding box center [944, 415] width 13 height 11
radio input "true"
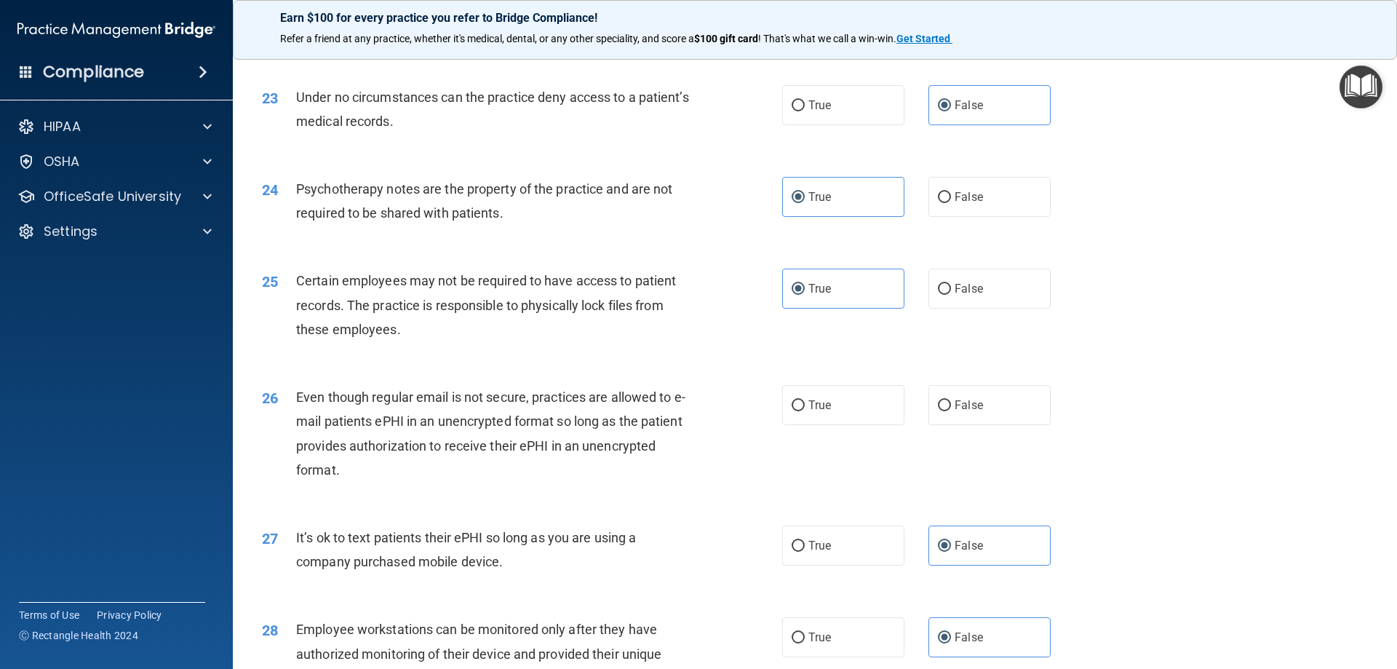
scroll to position [2547, 0]
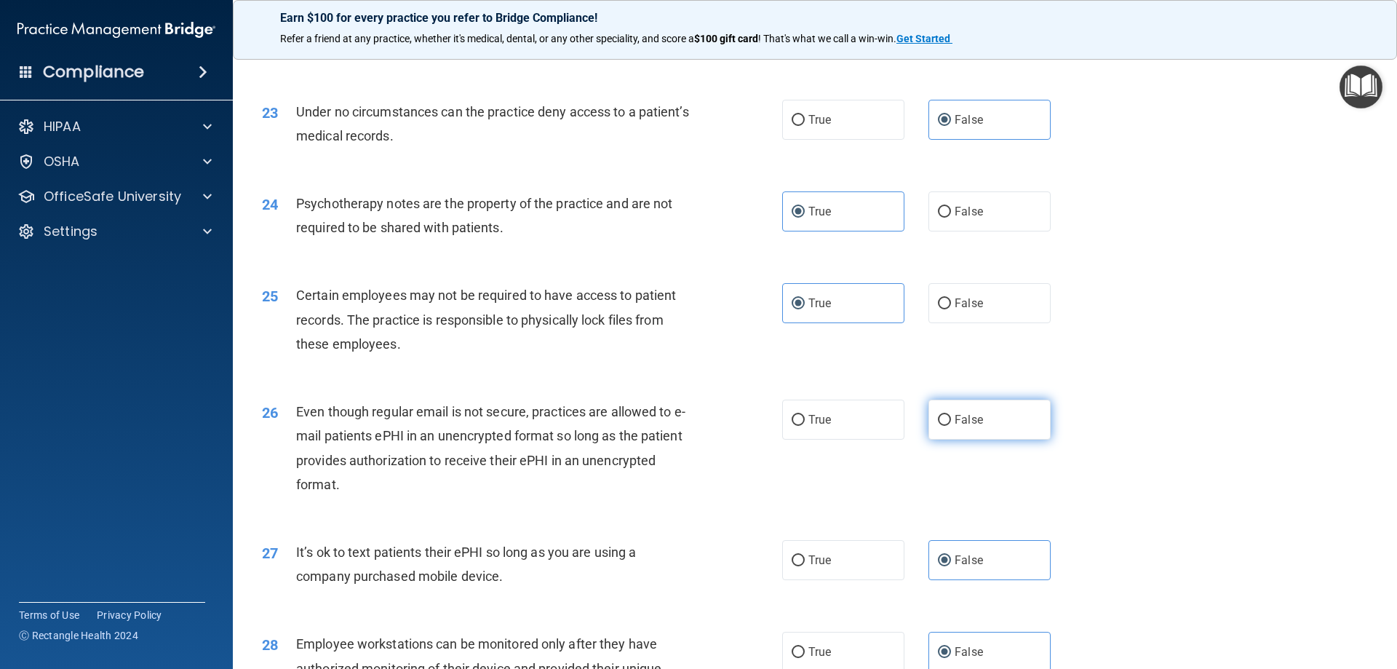
click at [954, 426] on span "False" at bounding box center [968, 419] width 28 height 14
click at [949, 426] on input "False" at bounding box center [944, 420] width 13 height 11
radio input "true"
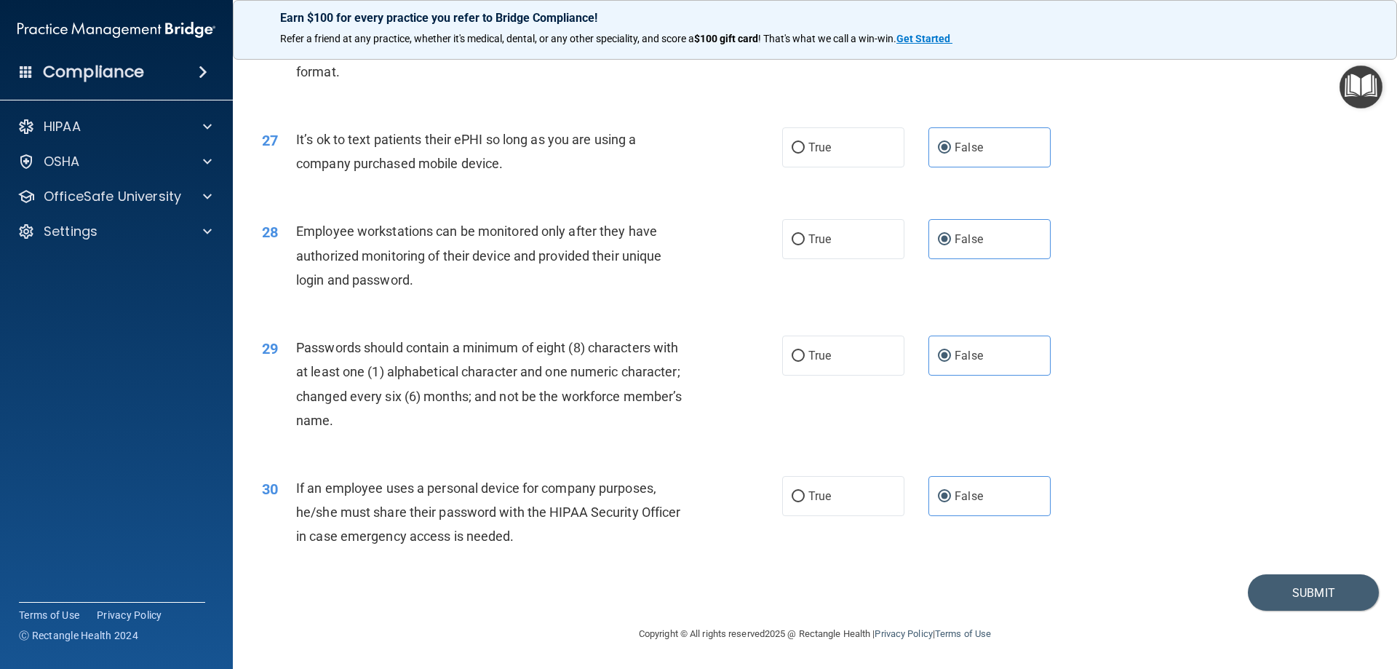
scroll to position [2983, 0]
click at [1302, 587] on button "Submit" at bounding box center [1313, 592] width 131 height 37
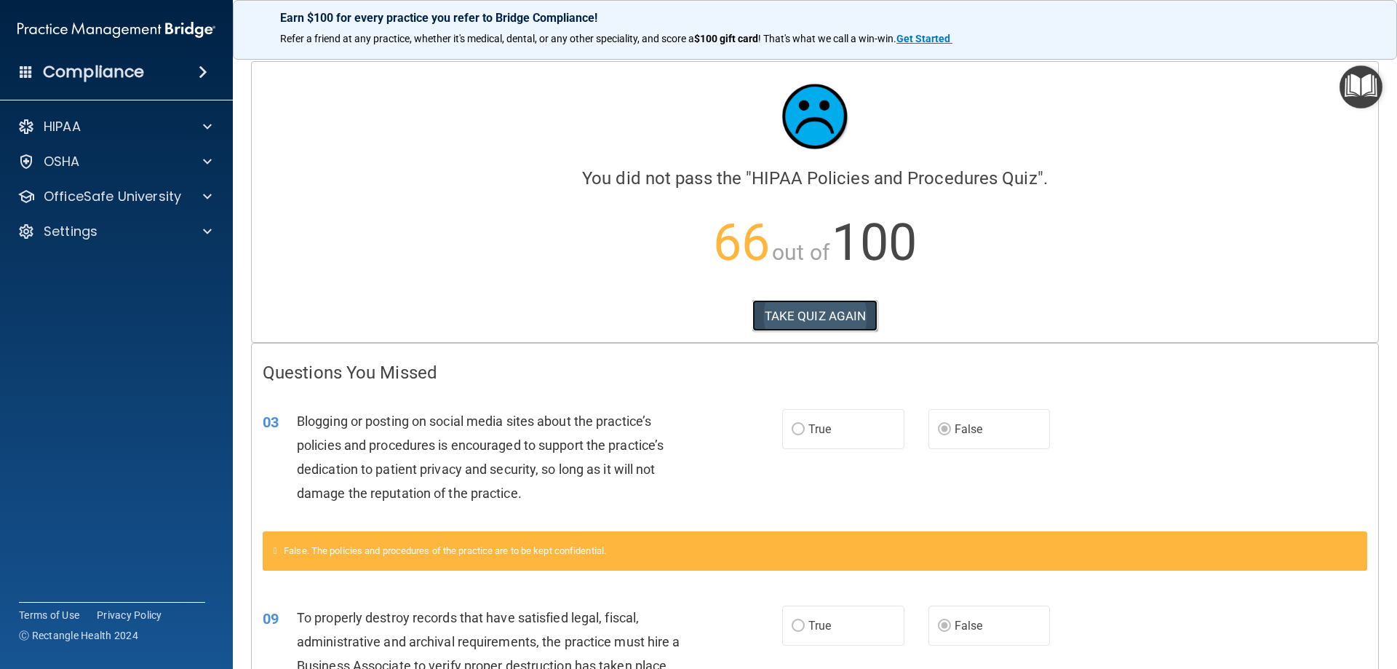
click at [803, 317] on button "TAKE QUIZ AGAIN" at bounding box center [815, 316] width 126 height 32
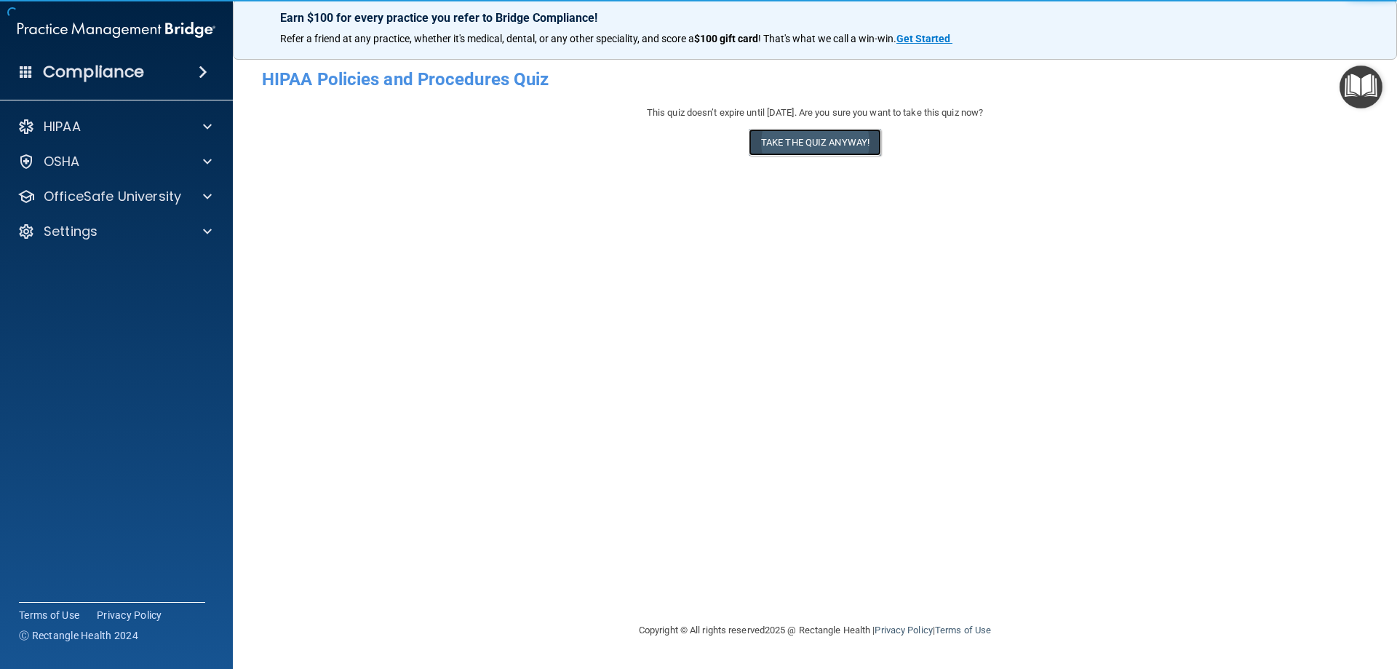
click at [805, 135] on button "Take the quiz anyway!" at bounding box center [815, 142] width 132 height 27
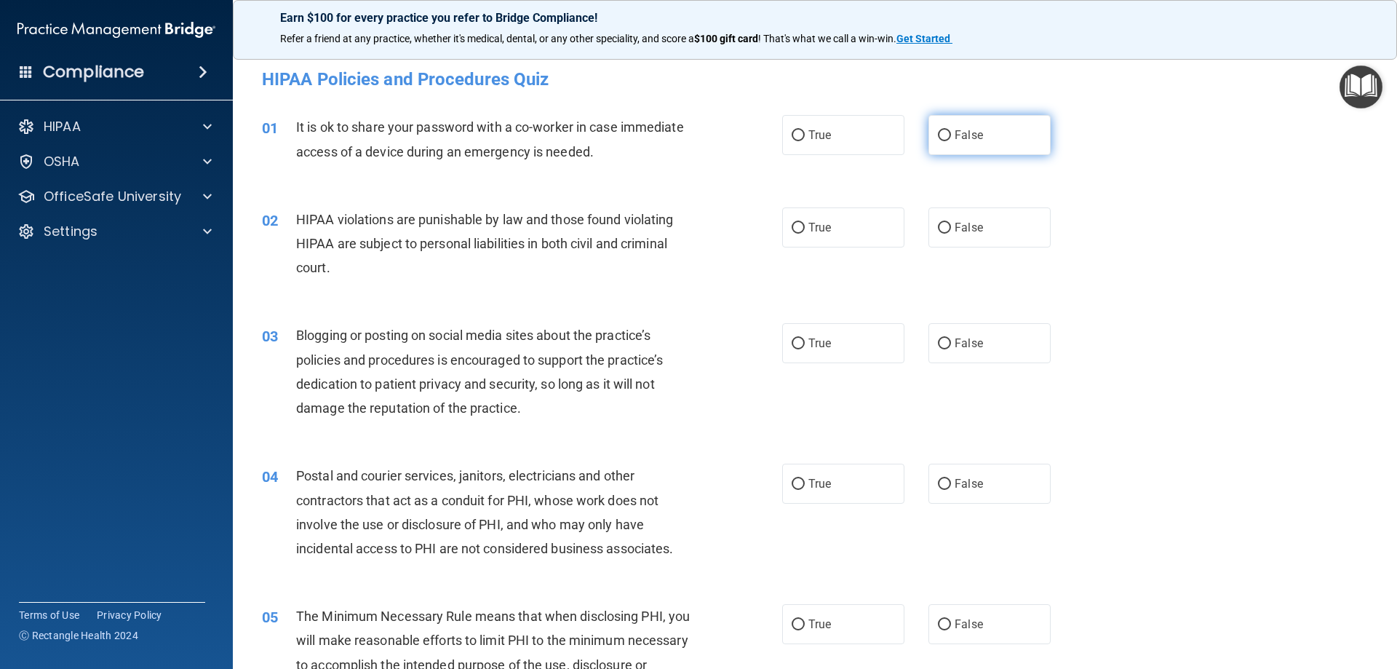
click at [943, 137] on input "False" at bounding box center [944, 135] width 13 height 11
radio input "true"
click at [796, 231] on input "True" at bounding box center [797, 228] width 13 height 11
radio input "true"
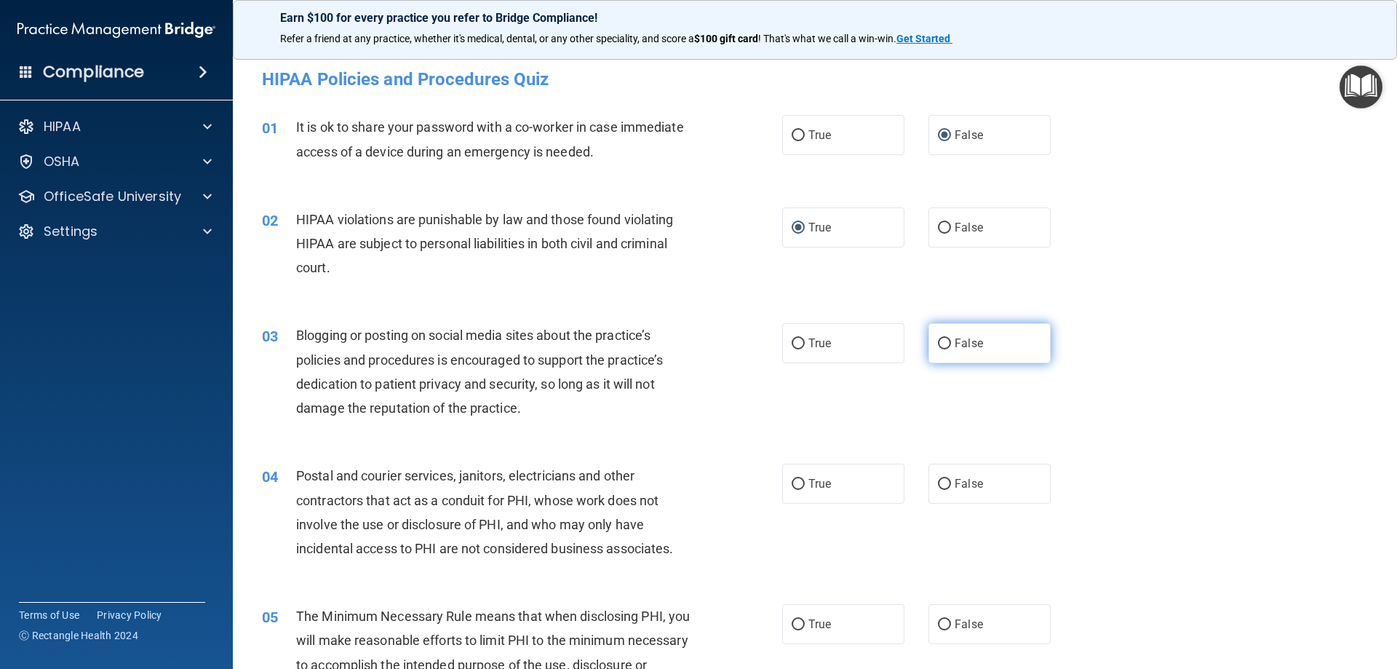
click at [954, 346] on span "False" at bounding box center [968, 343] width 28 height 14
click at [951, 346] on input "False" at bounding box center [944, 343] width 13 height 11
radio input "true"
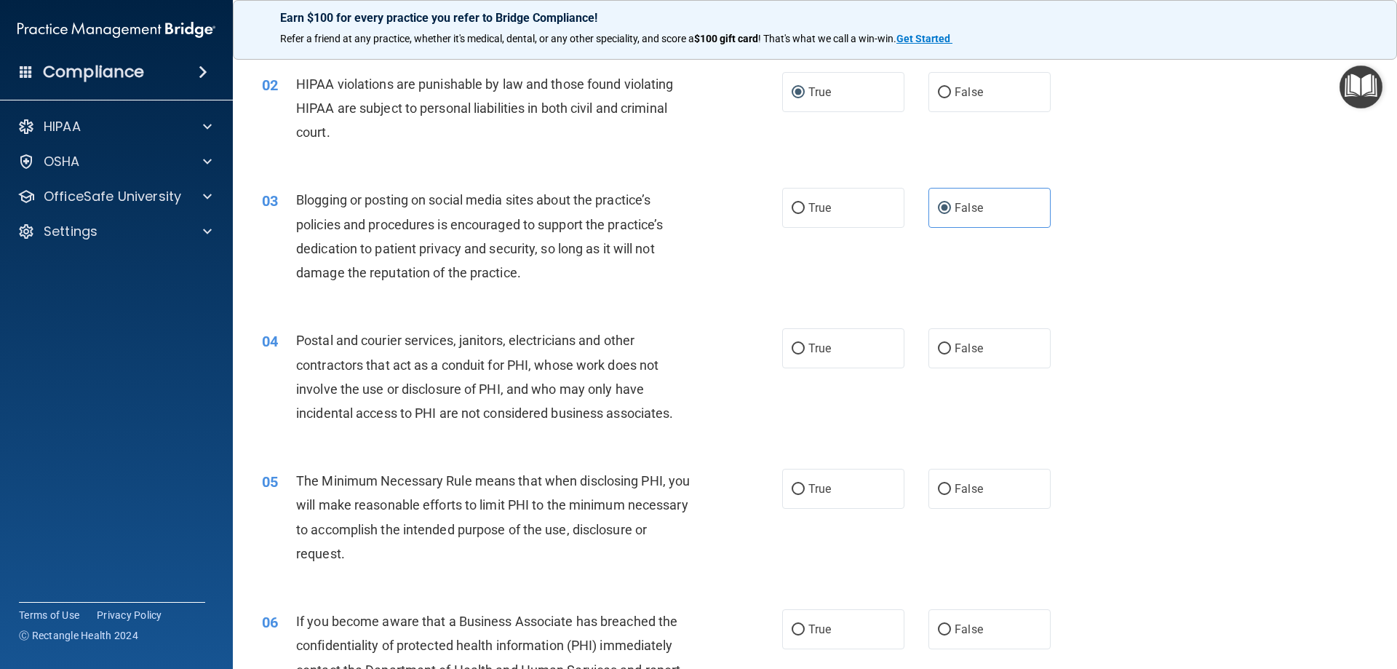
scroll to position [145, 0]
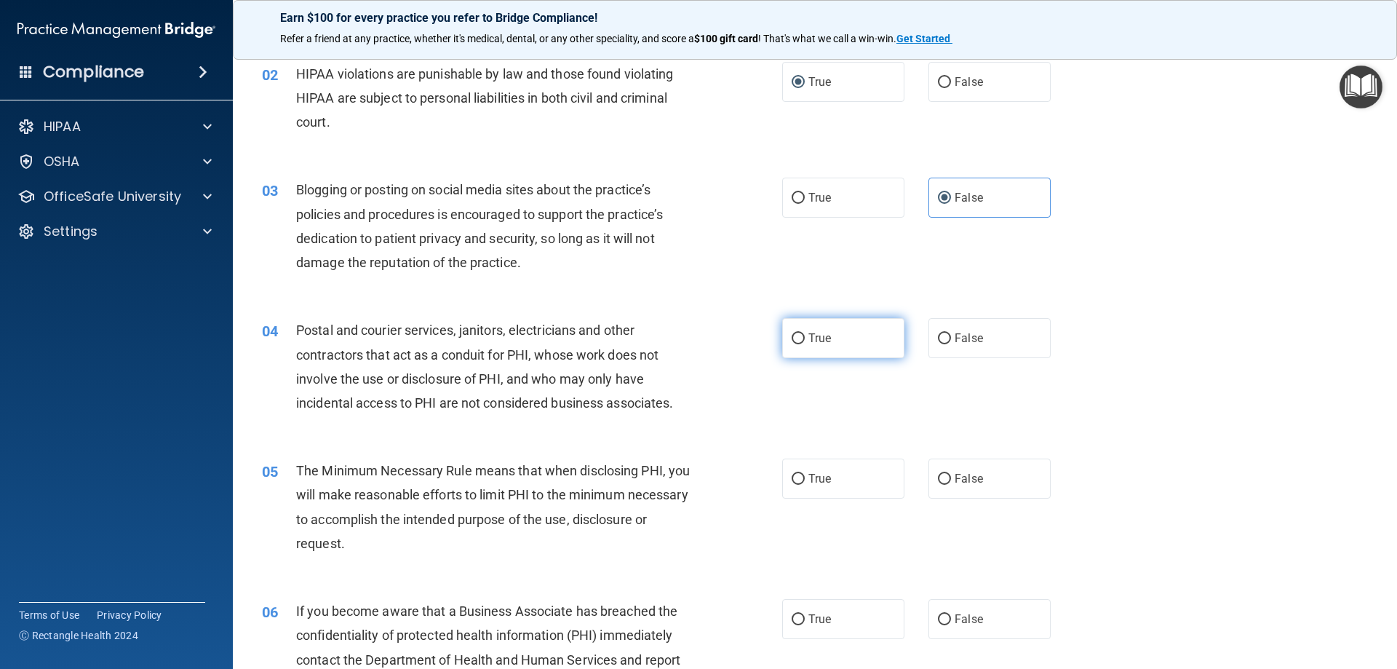
click at [797, 330] on label "True" at bounding box center [843, 338] width 122 height 40
click at [797, 333] on input "True" at bounding box center [797, 338] width 13 height 11
radio input "true"
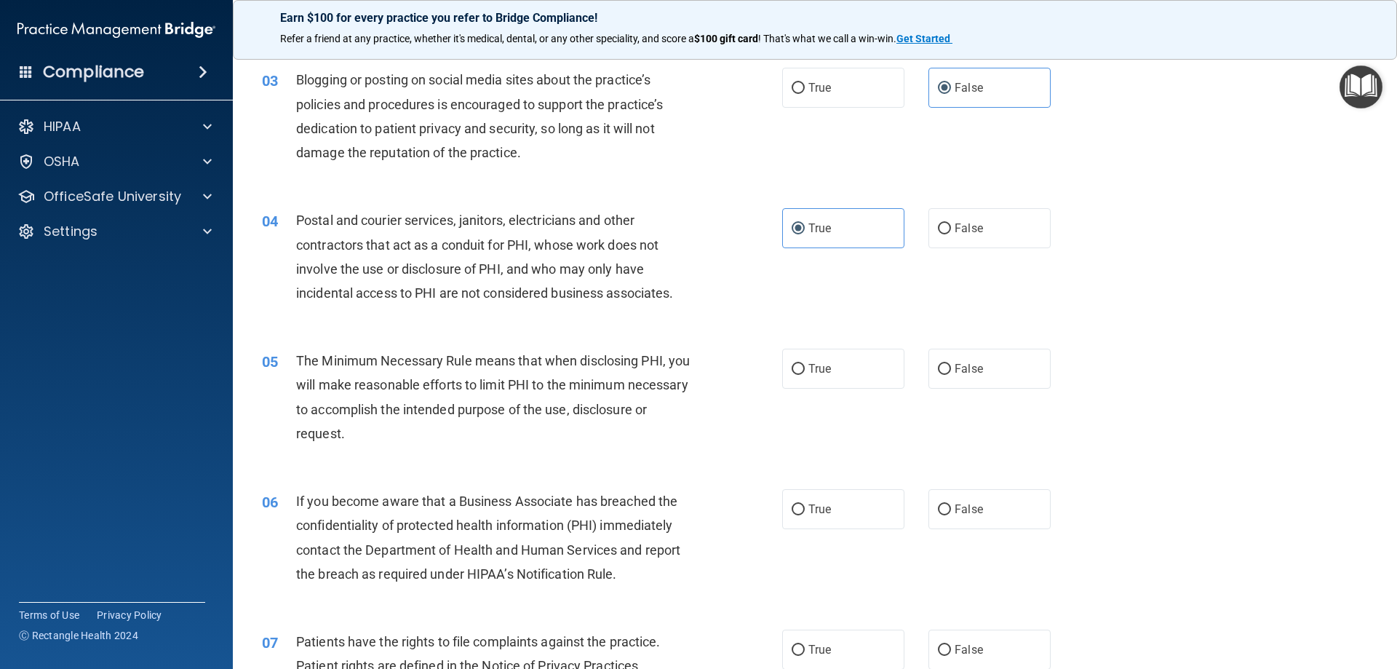
scroll to position [364, 0]
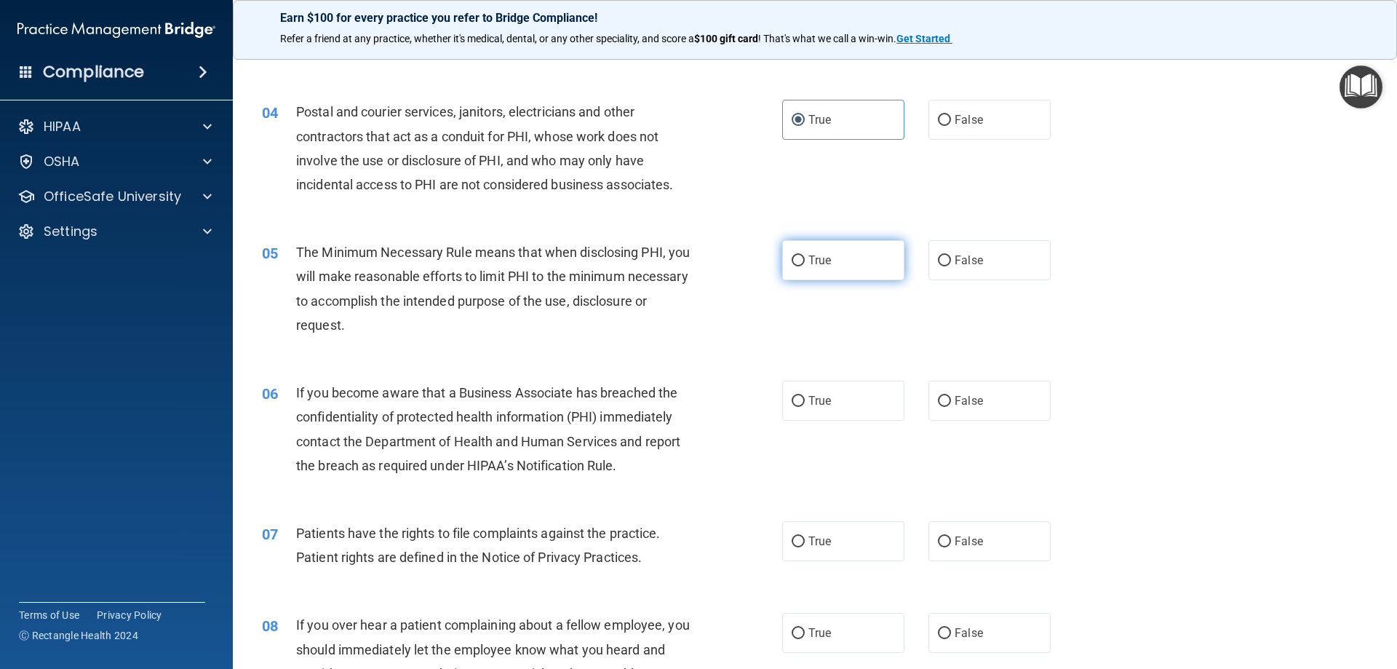
click at [808, 255] on span "True" at bounding box center [819, 260] width 23 height 14
click at [804, 255] on input "True" at bounding box center [797, 260] width 13 height 11
radio input "true"
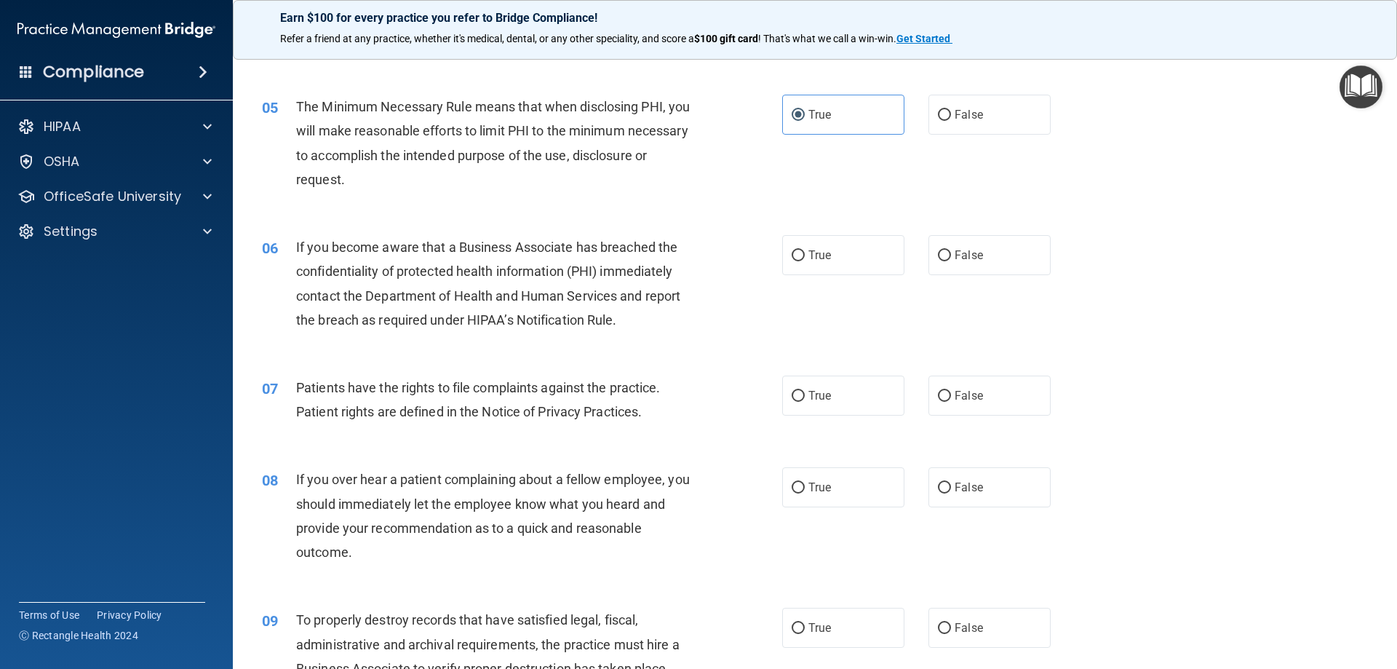
scroll to position [582, 0]
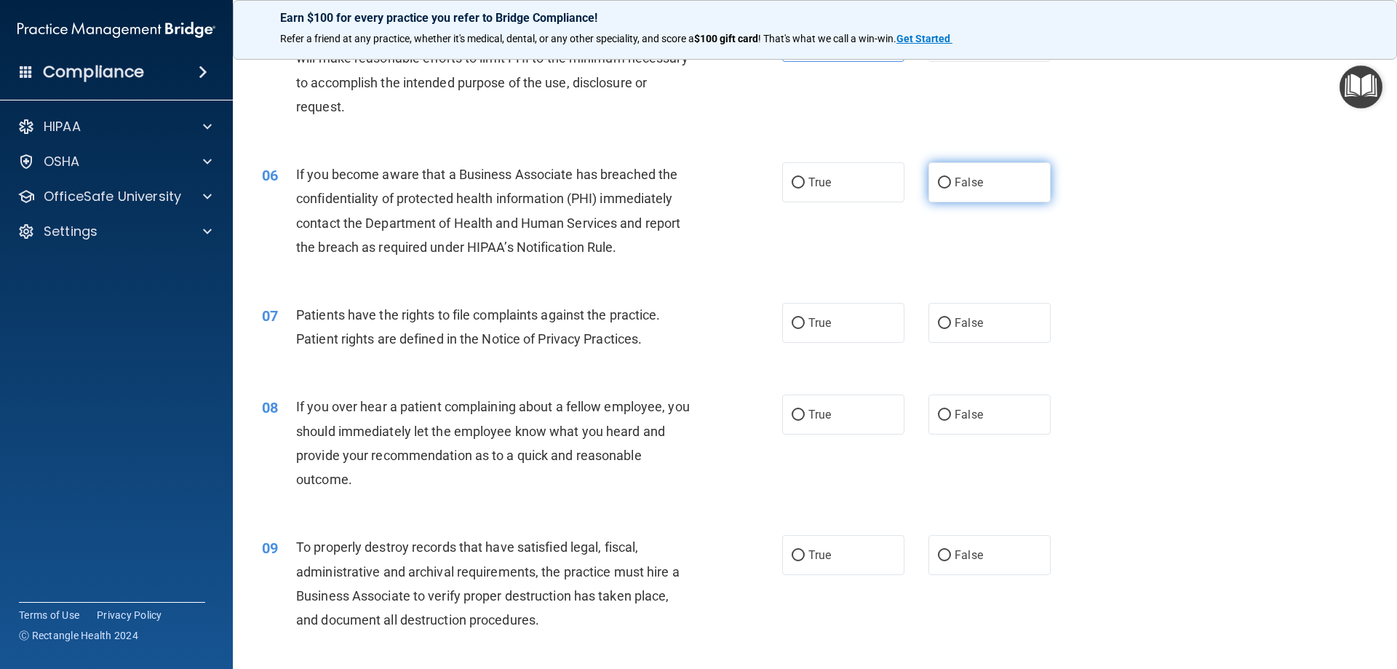
click at [942, 184] on input "False" at bounding box center [944, 182] width 13 height 11
radio input "true"
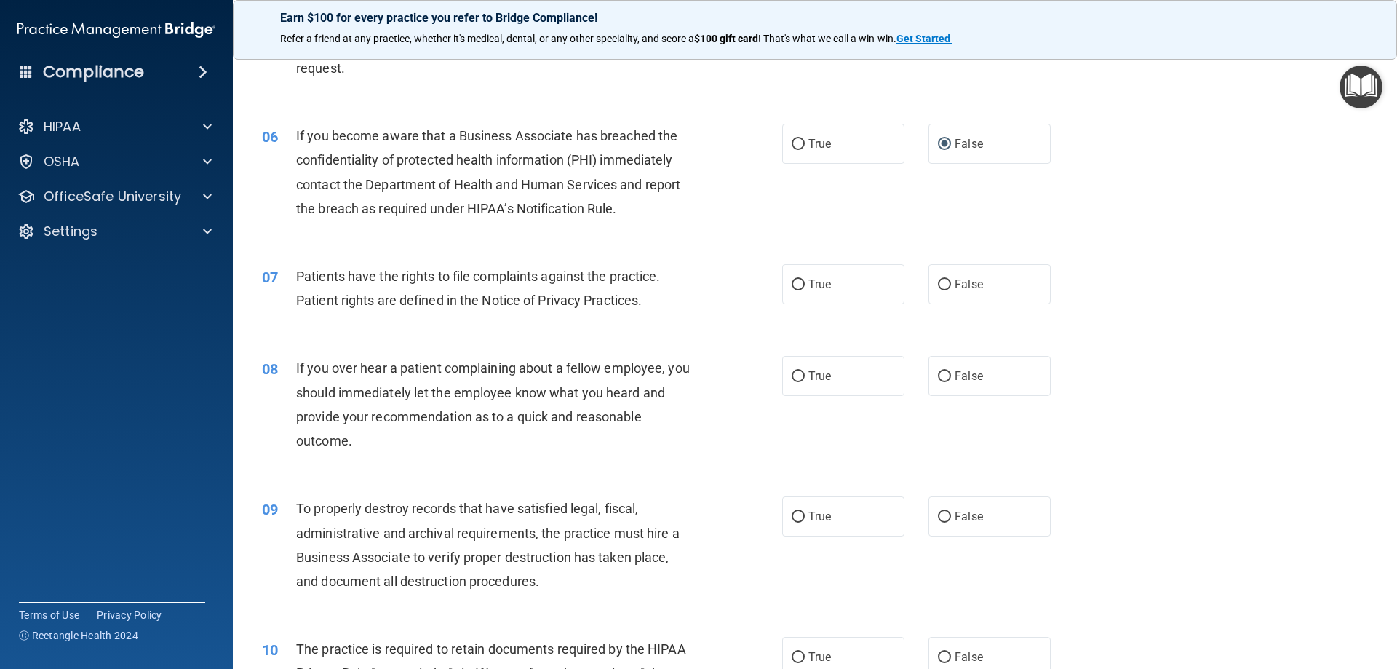
scroll to position [655, 0]
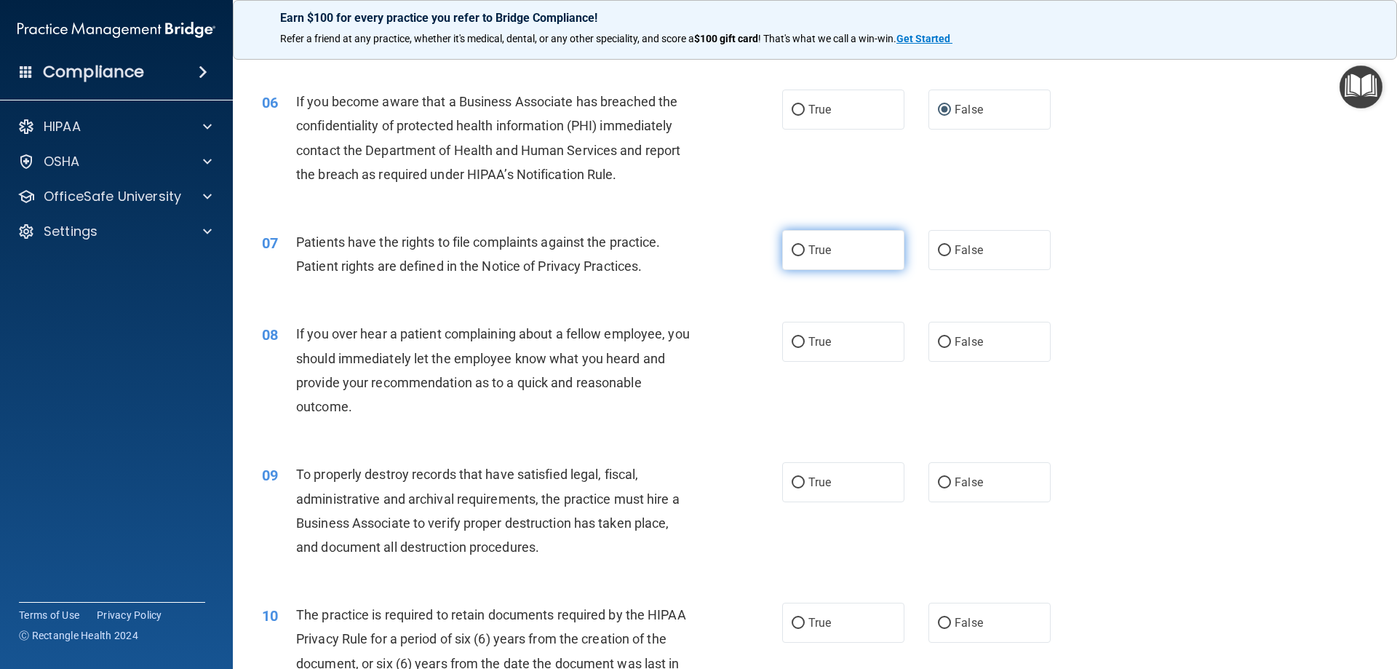
click at [799, 250] on label "True" at bounding box center [843, 250] width 122 height 40
click at [799, 250] on input "True" at bounding box center [797, 250] width 13 height 11
radio input "true"
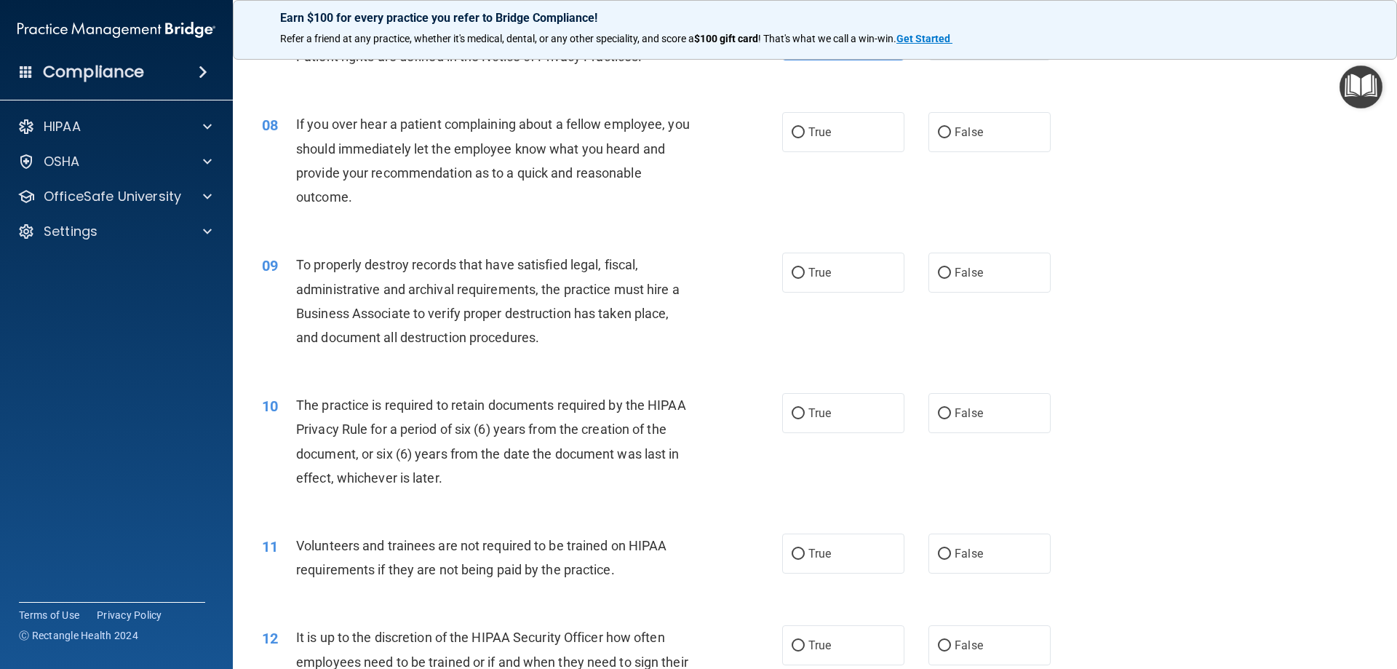
scroll to position [873, 0]
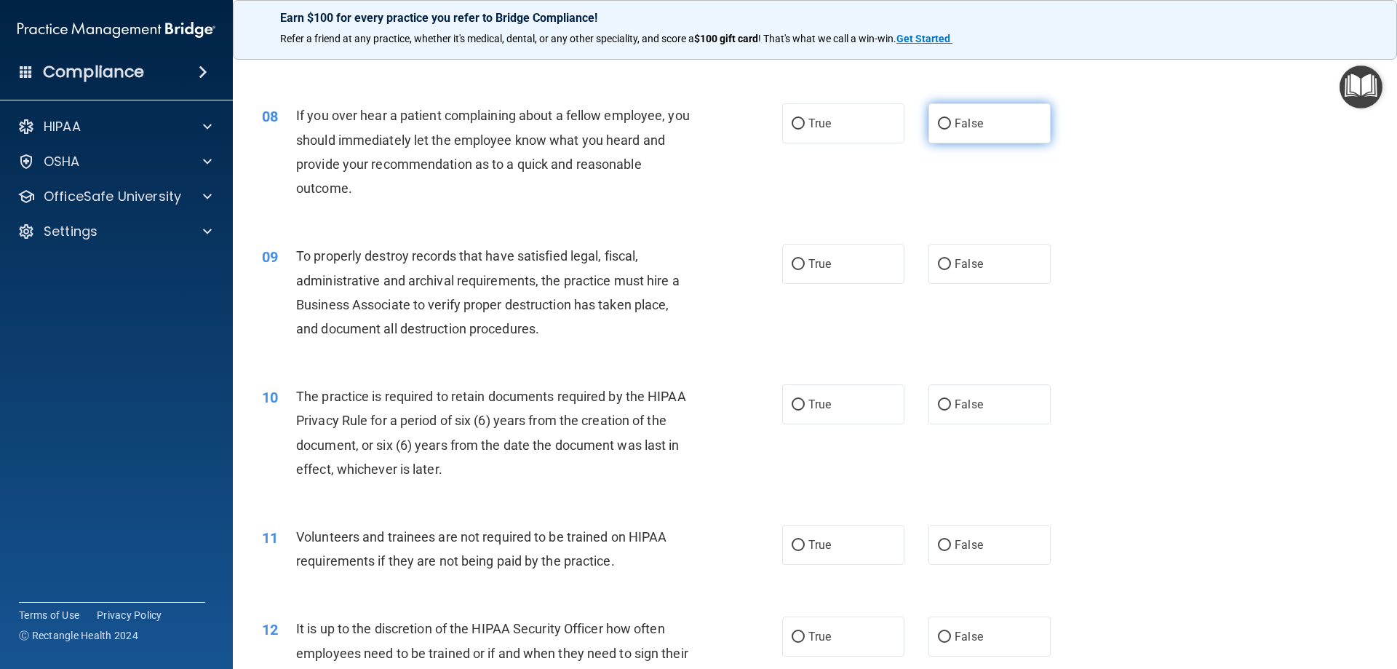
click at [929, 114] on label "False" at bounding box center [989, 123] width 122 height 40
click at [938, 119] on input "False" at bounding box center [944, 124] width 13 height 11
radio input "true"
click at [938, 252] on label "False" at bounding box center [989, 264] width 122 height 40
click at [938, 259] on input "False" at bounding box center [944, 264] width 13 height 11
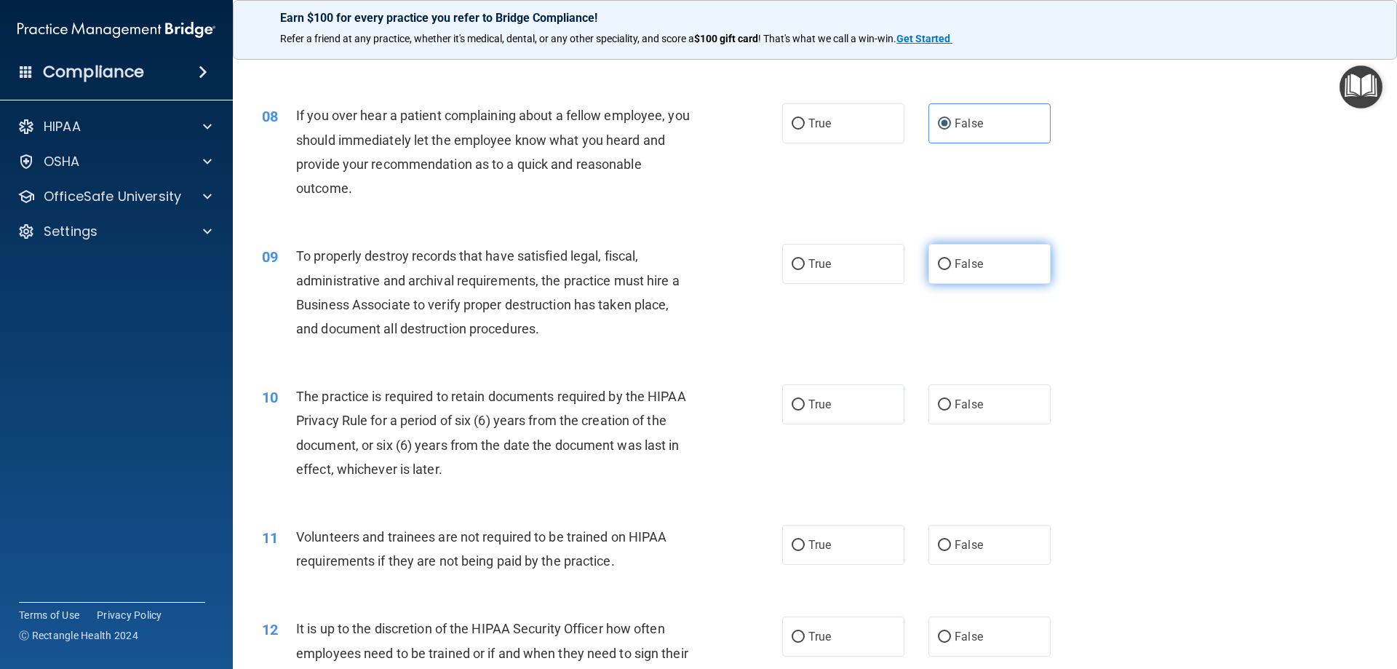
radio input "true"
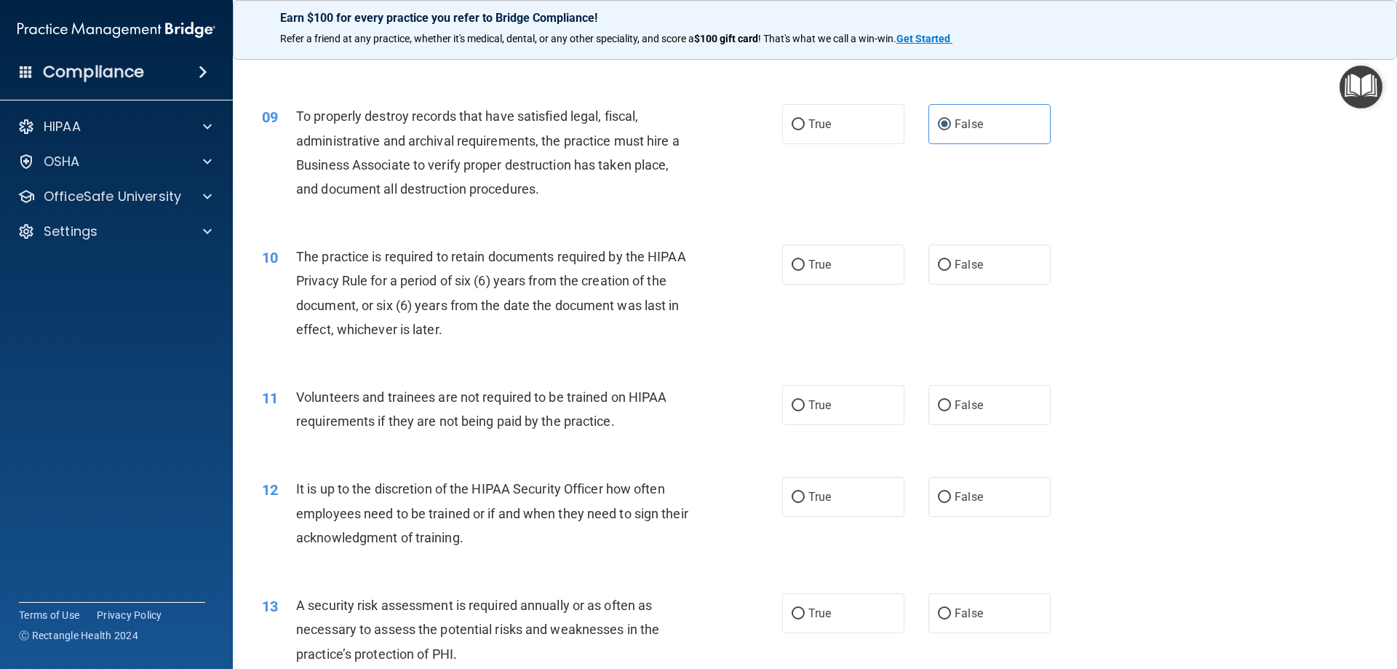
scroll to position [1018, 0]
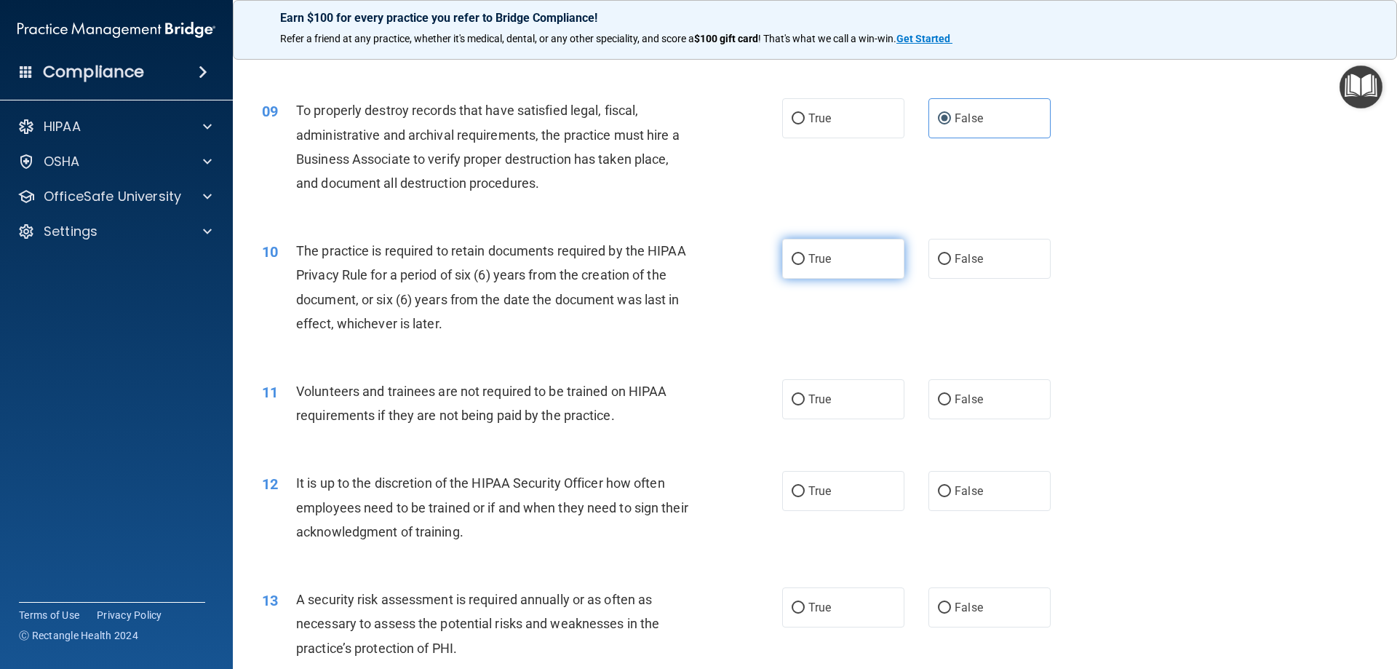
click at [829, 260] on label "True" at bounding box center [843, 259] width 122 height 40
click at [805, 260] on input "True" at bounding box center [797, 259] width 13 height 11
radio input "true"
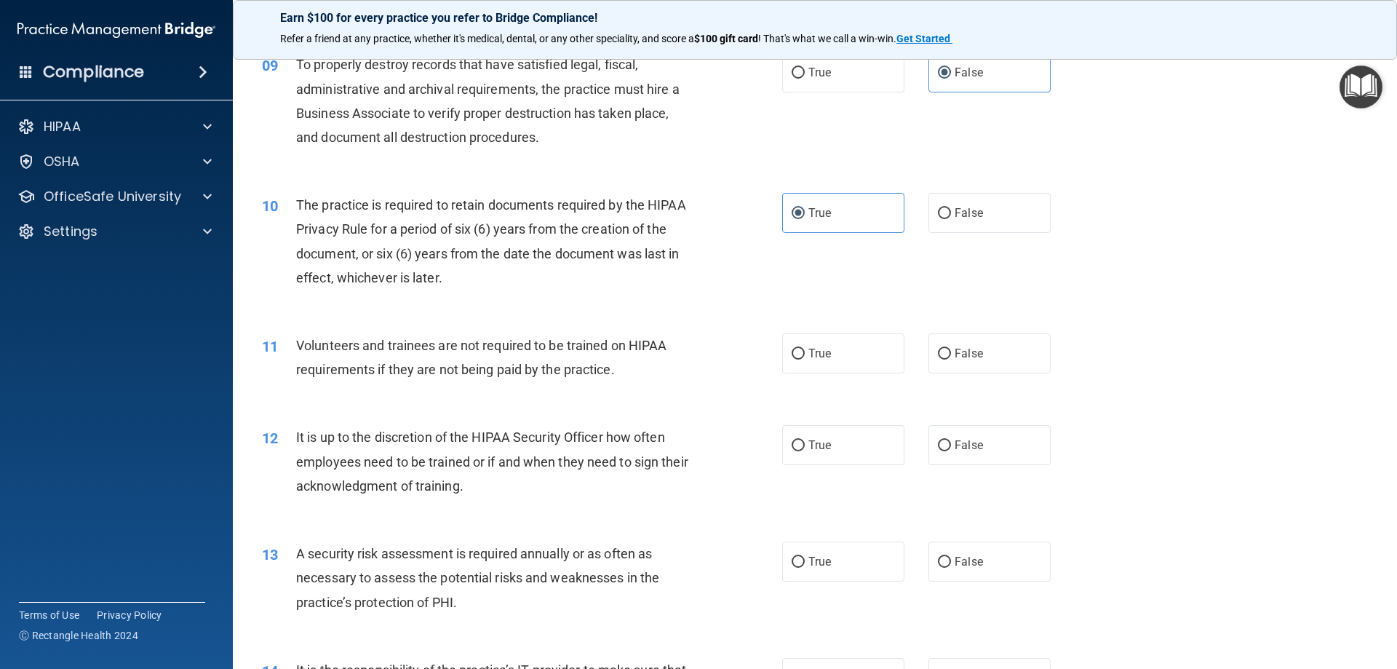
scroll to position [1237, 0]
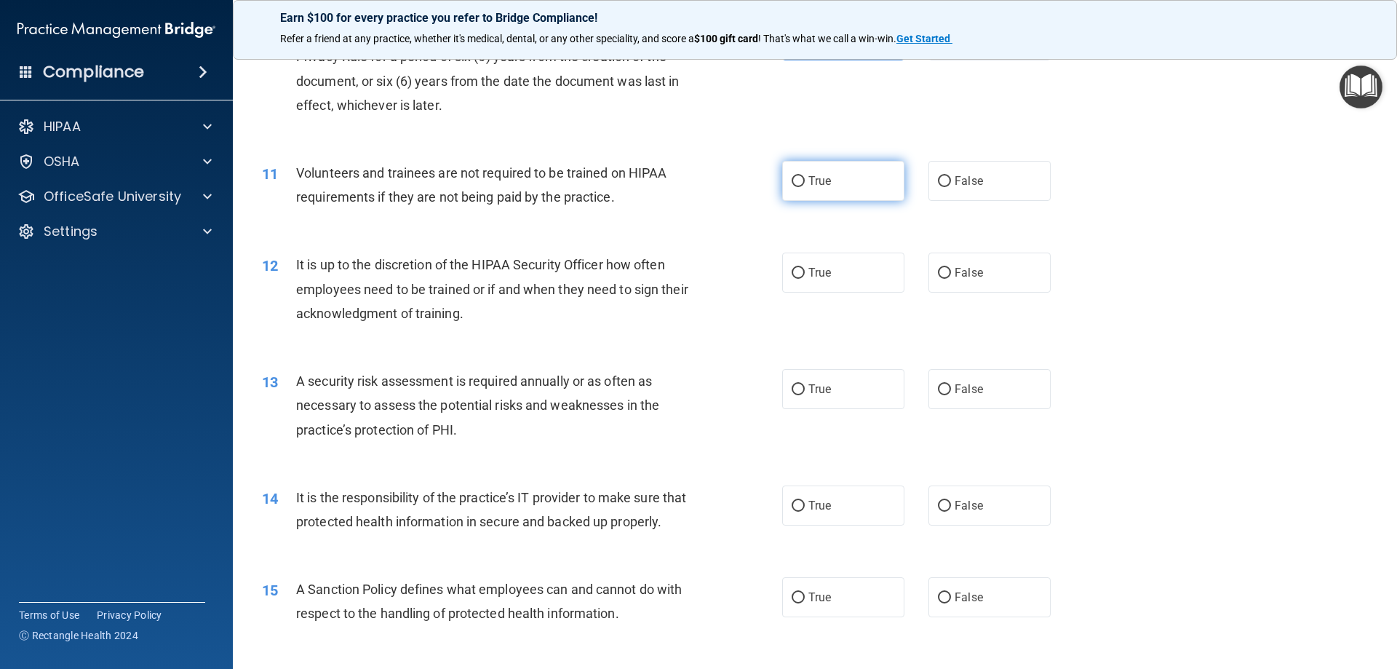
click at [795, 179] on input "True" at bounding box center [797, 181] width 13 height 11
radio input "true"
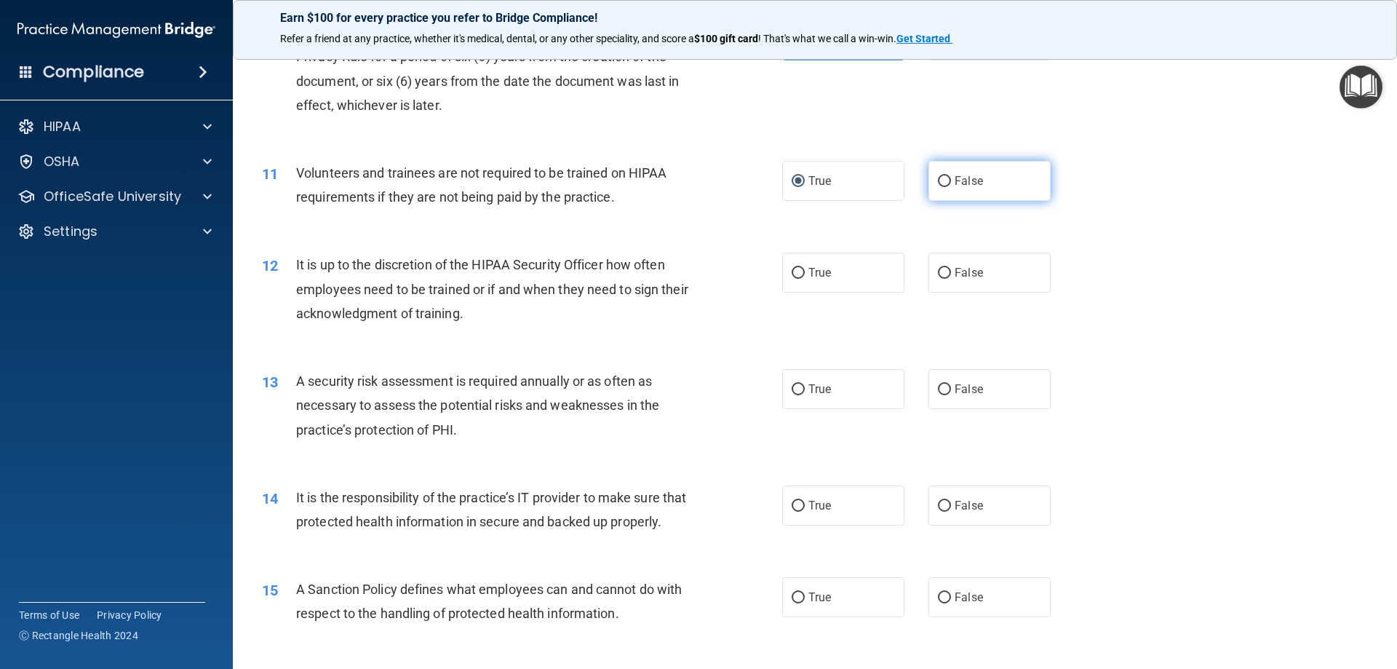
click at [938, 179] on input "False" at bounding box center [944, 181] width 13 height 11
radio input "true"
radio input "false"
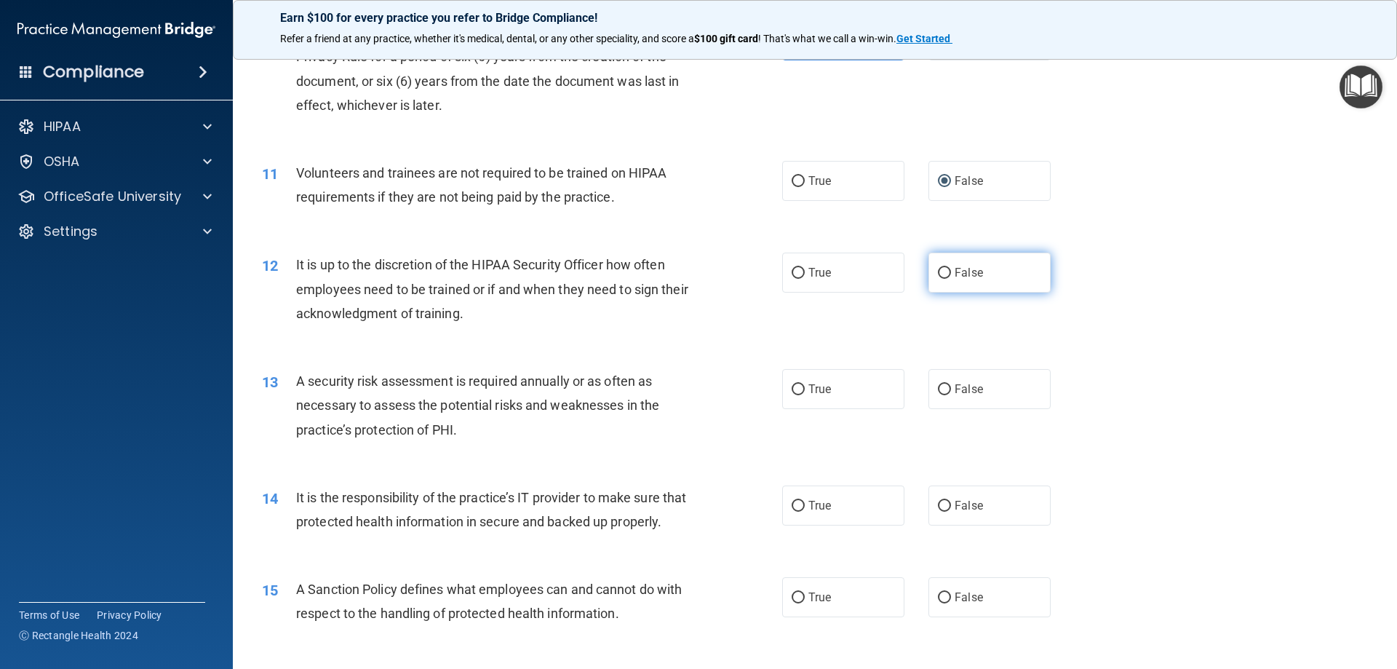
click at [928, 271] on label "False" at bounding box center [989, 272] width 122 height 40
click at [938, 271] on input "False" at bounding box center [944, 273] width 13 height 11
radio input "true"
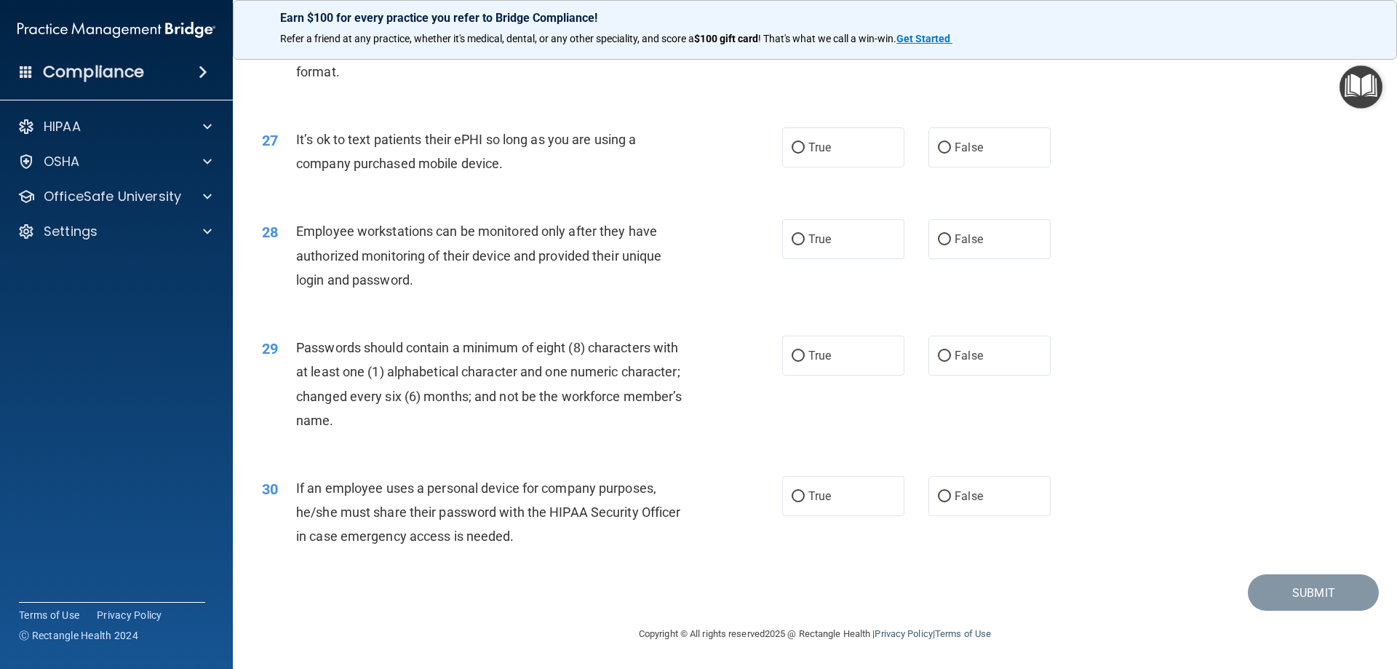
scroll to position [2983, 0]
click at [939, 491] on input "False" at bounding box center [944, 496] width 13 height 11
radio input "true"
click at [808, 354] on span "True" at bounding box center [819, 355] width 23 height 14
click at [805, 354] on input "True" at bounding box center [797, 356] width 13 height 11
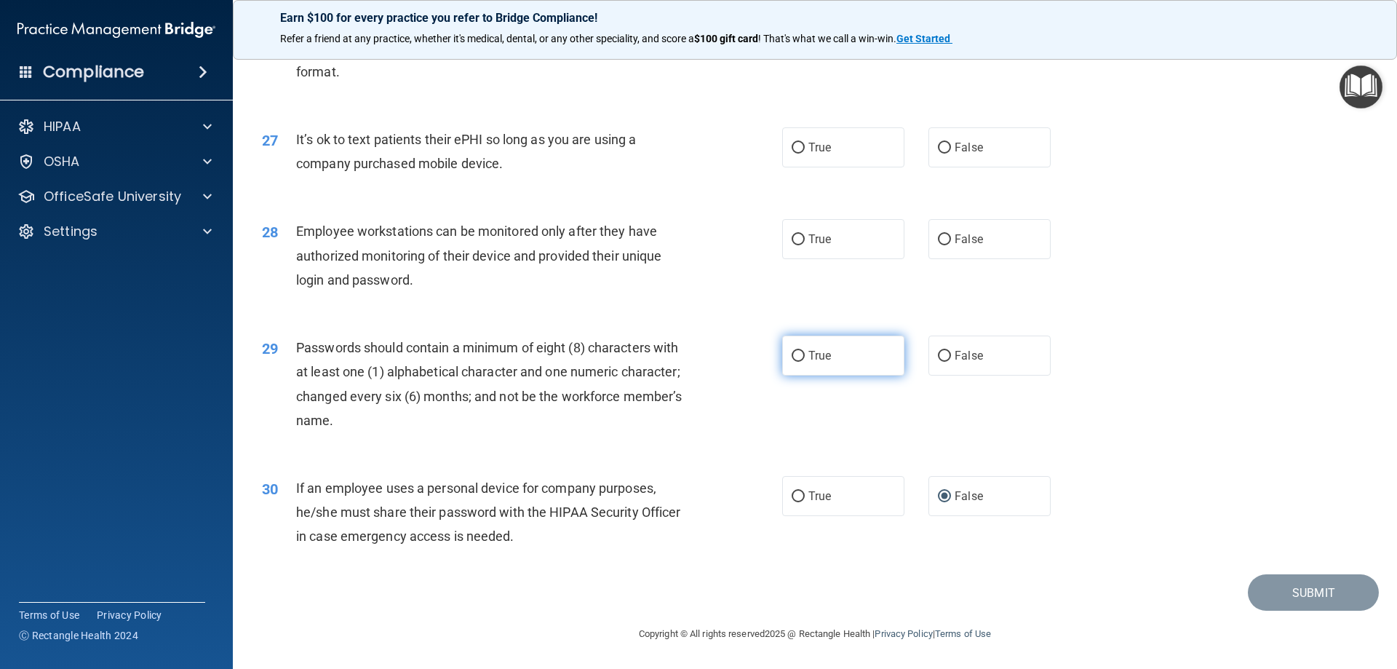
radio input "true"
click at [942, 223] on label "False" at bounding box center [989, 239] width 122 height 40
click at [942, 234] on input "False" at bounding box center [944, 239] width 13 height 11
radio input "true"
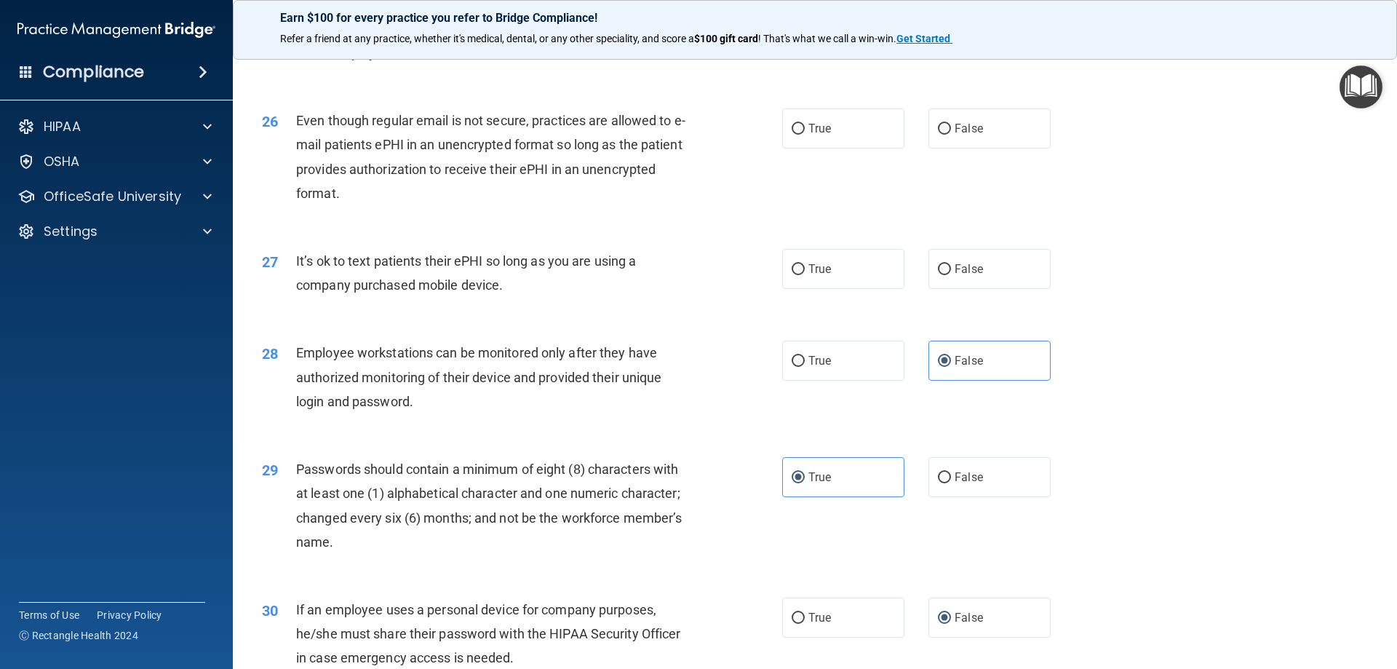
scroll to position [2765, 0]
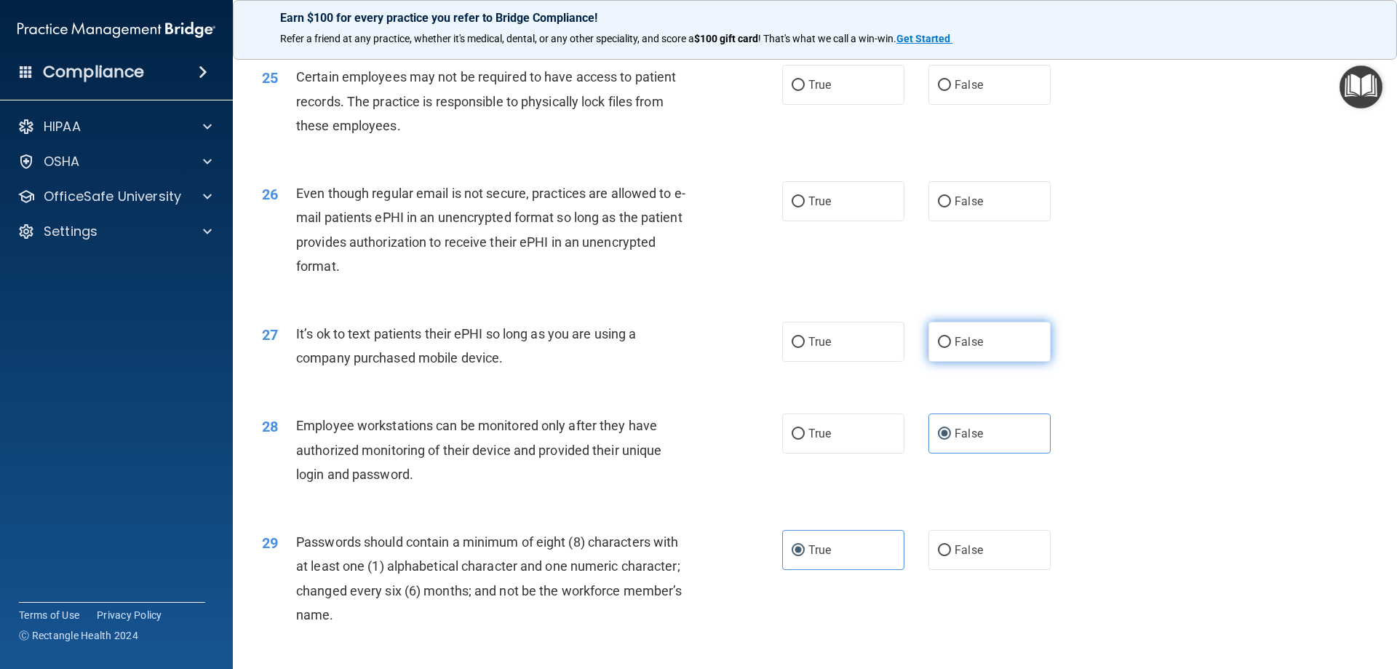
click at [938, 348] on input "False" at bounding box center [944, 342] width 13 height 11
radio input "true"
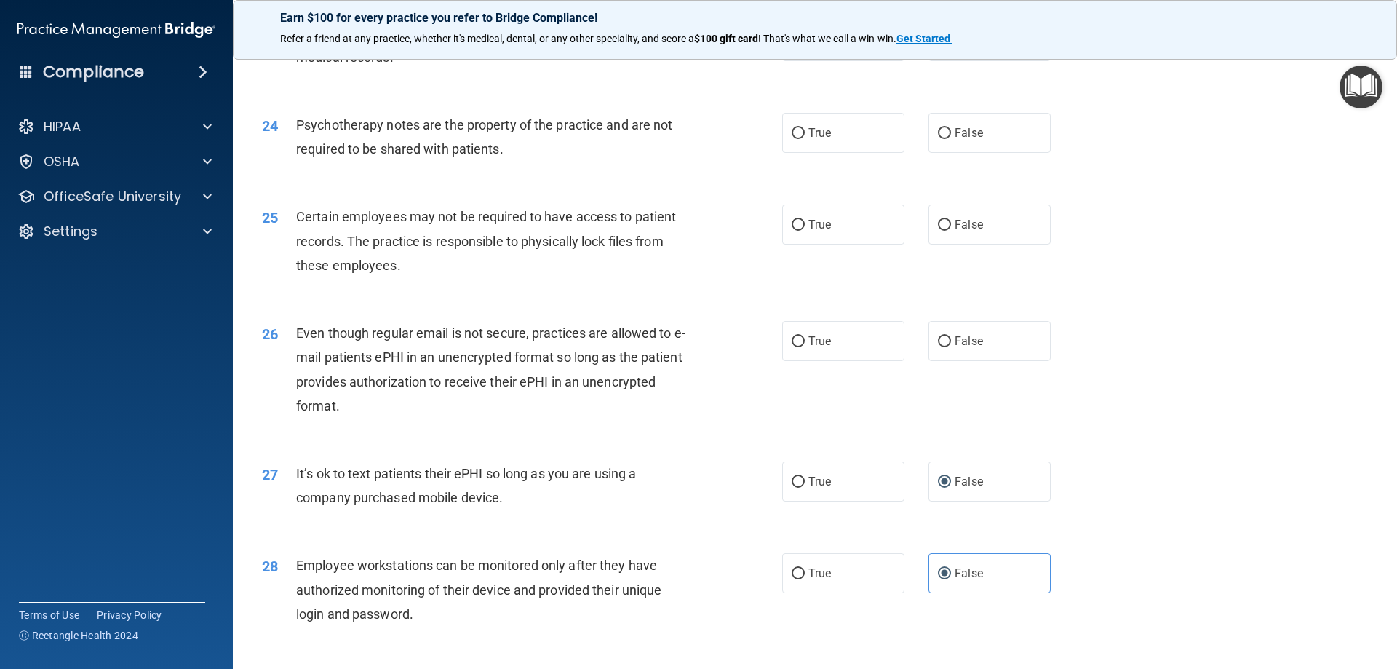
scroll to position [2547, 0]
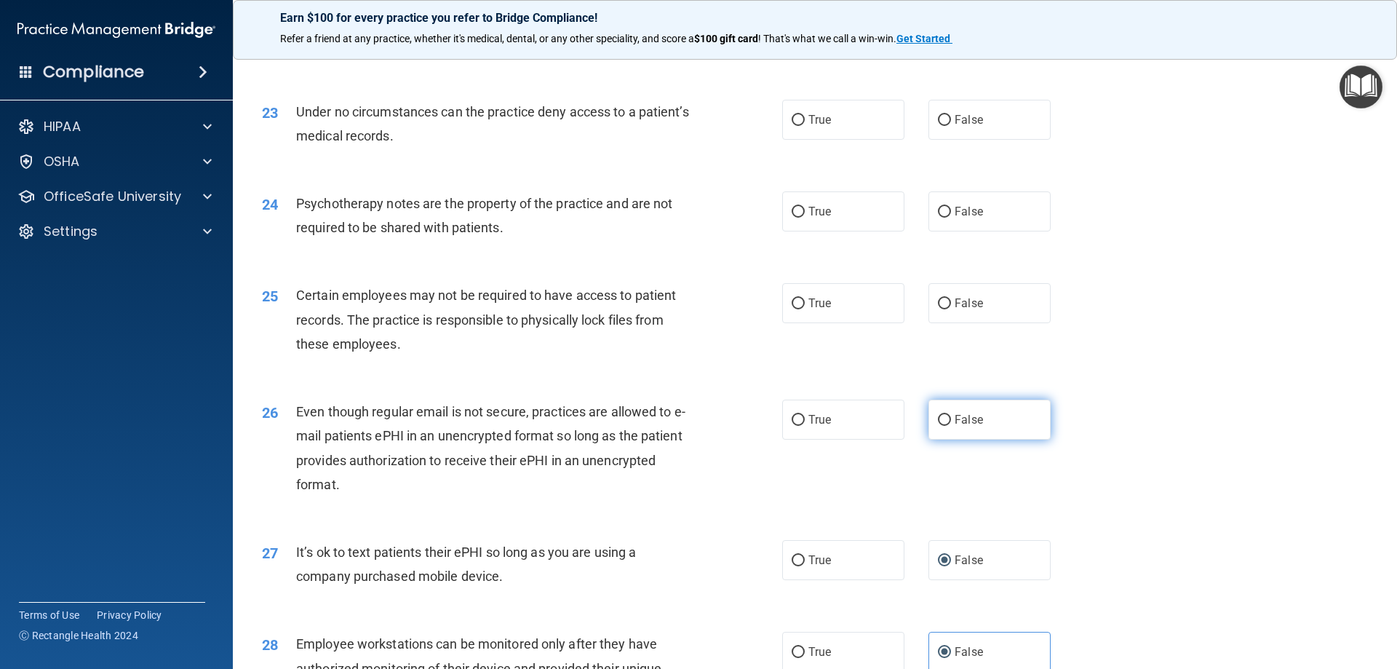
click at [951, 434] on label "False" at bounding box center [989, 419] width 122 height 40
click at [951, 426] on input "False" at bounding box center [944, 420] width 13 height 11
radio input "true"
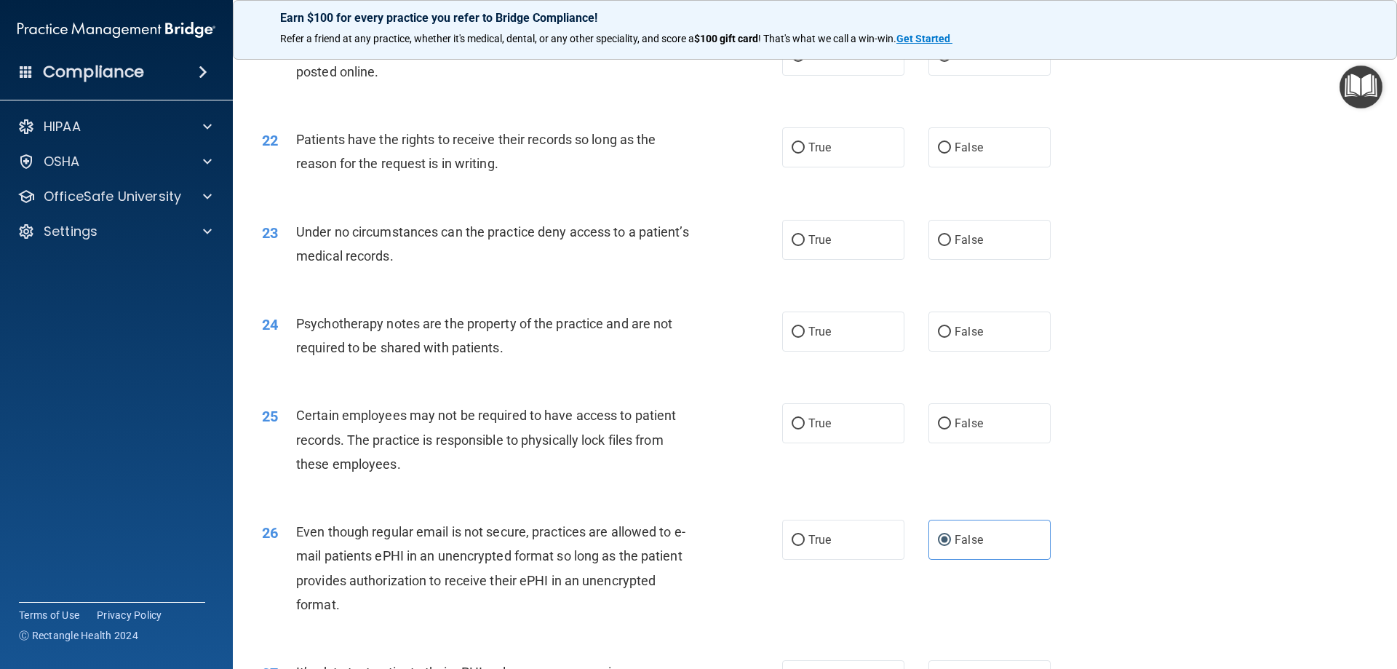
scroll to position [2401, 0]
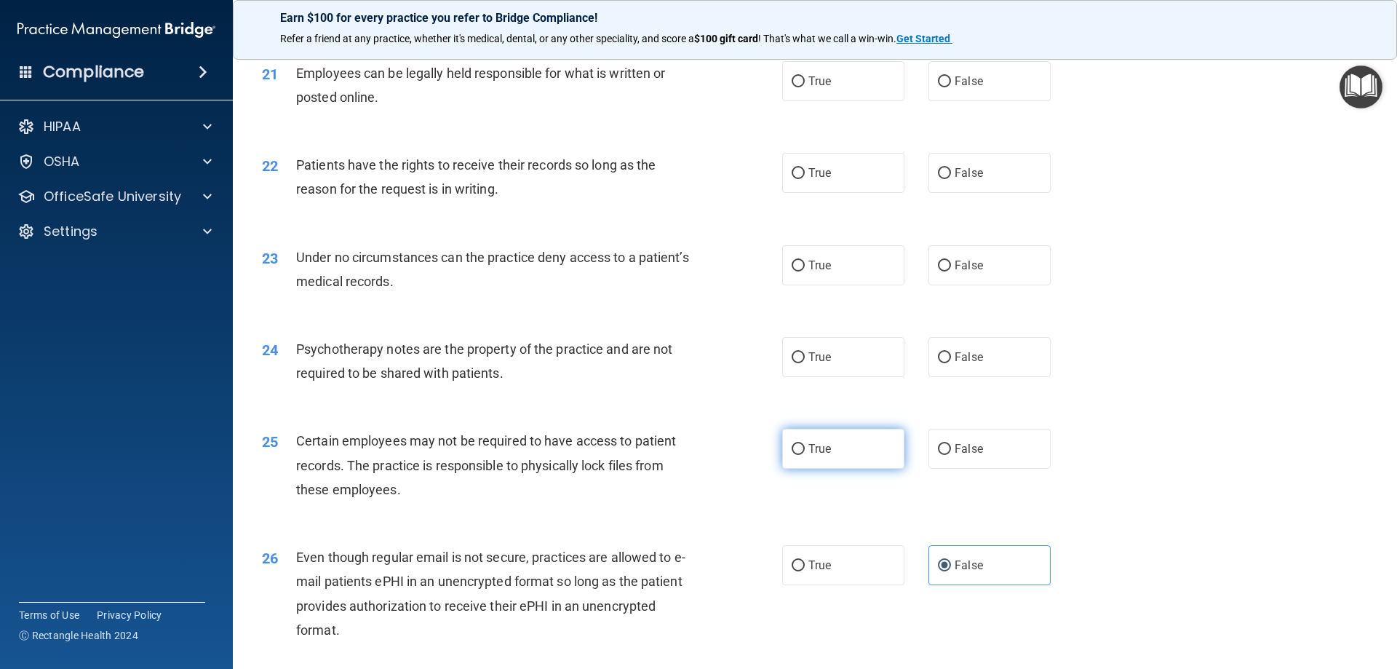
click at [801, 460] on label "True" at bounding box center [843, 448] width 122 height 40
click at [801, 455] on input "True" at bounding box center [797, 449] width 13 height 11
radio input "true"
click at [791, 363] on input "True" at bounding box center [797, 357] width 13 height 11
radio input "true"
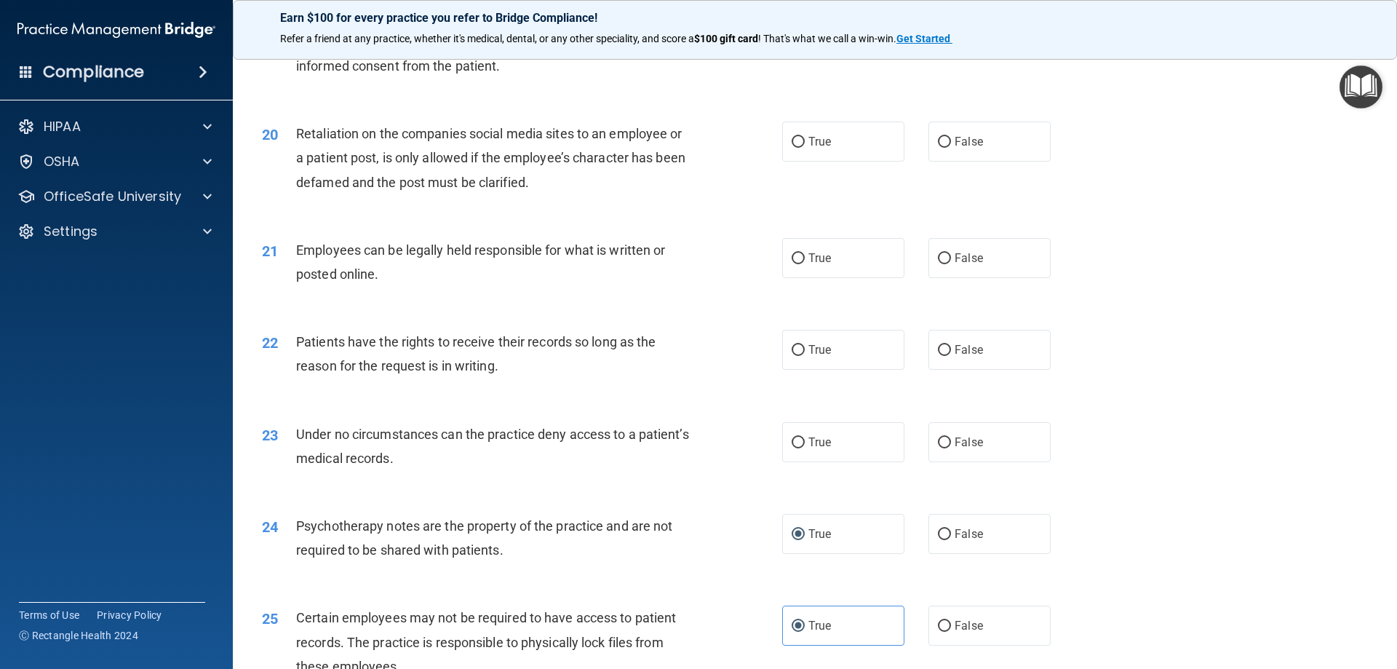
scroll to position [2110, 0]
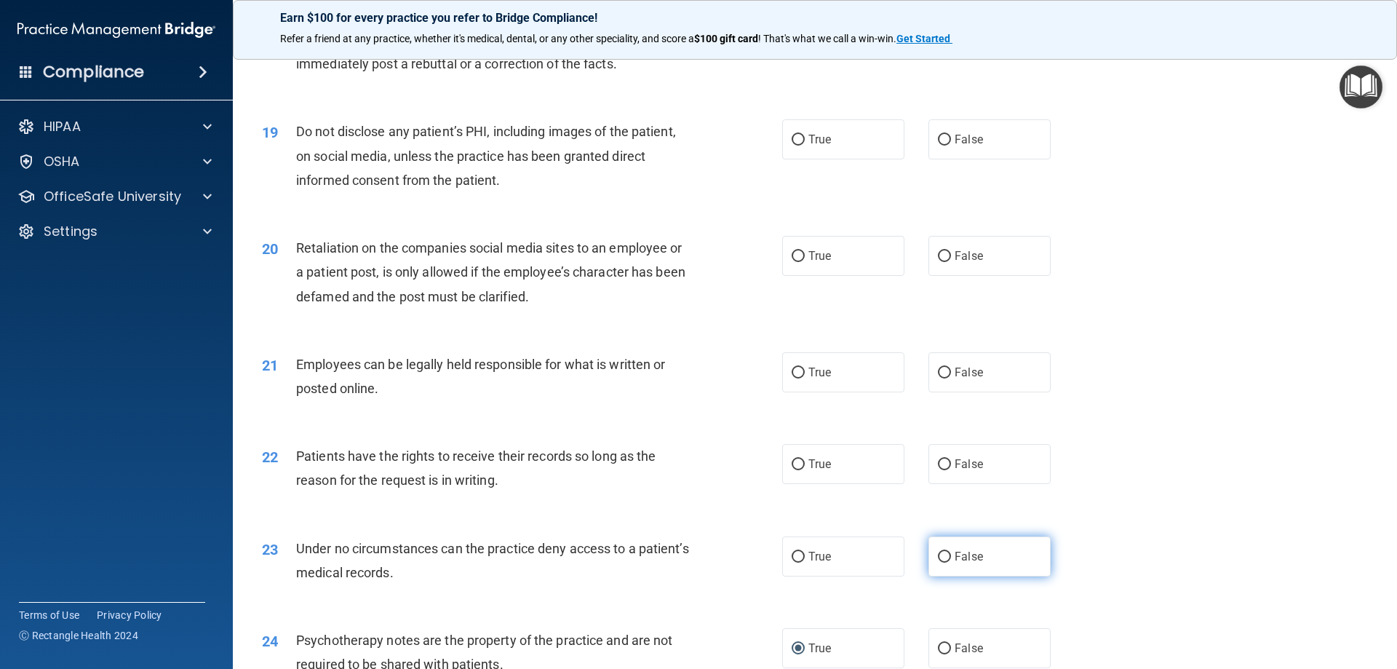
click at [946, 576] on label "False" at bounding box center [989, 556] width 122 height 40
click at [946, 562] on input "False" at bounding box center [944, 556] width 13 height 11
radio input "true"
click at [968, 471] on span "False" at bounding box center [968, 464] width 28 height 14
click at [951, 470] on input "False" at bounding box center [944, 464] width 13 height 11
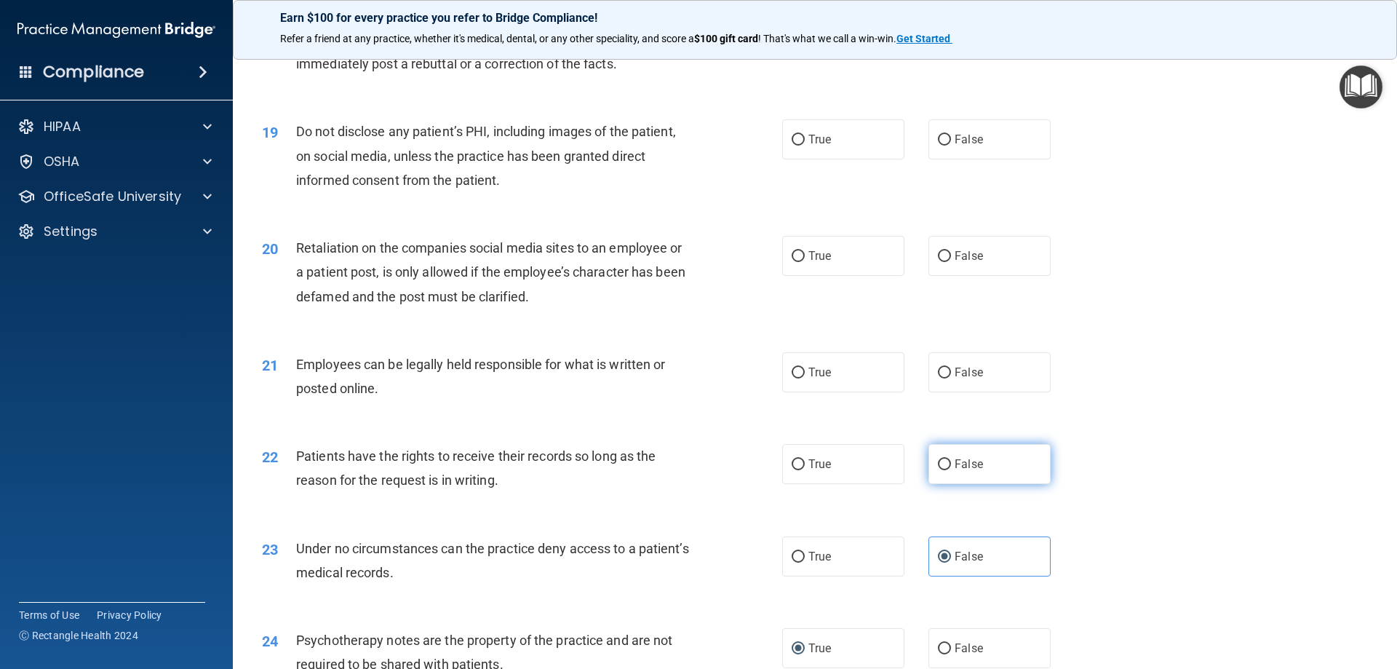
radio input "true"
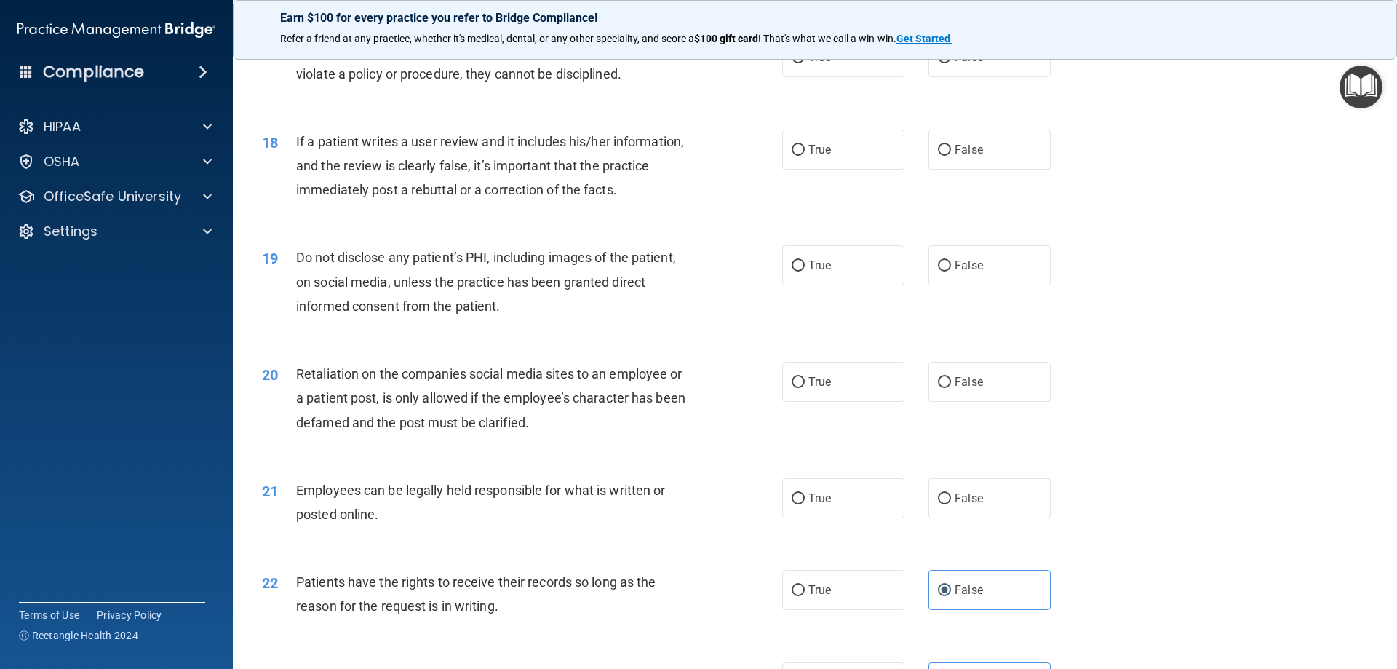
scroll to position [1965, 0]
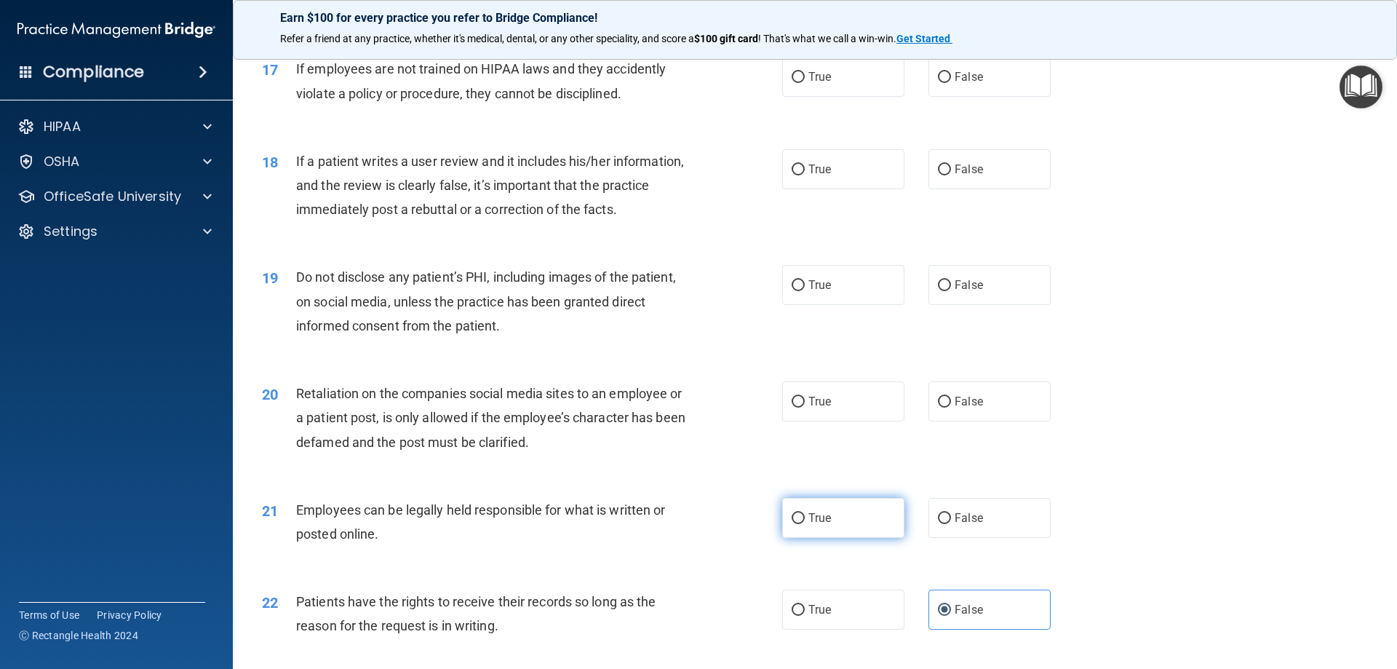
click at [808, 524] on span "True" at bounding box center [819, 518] width 23 height 14
click at [805, 524] on input "True" at bounding box center [797, 518] width 13 height 11
radio input "true"
click at [952, 418] on label "False" at bounding box center [989, 401] width 122 height 40
click at [951, 407] on input "False" at bounding box center [944, 401] width 13 height 11
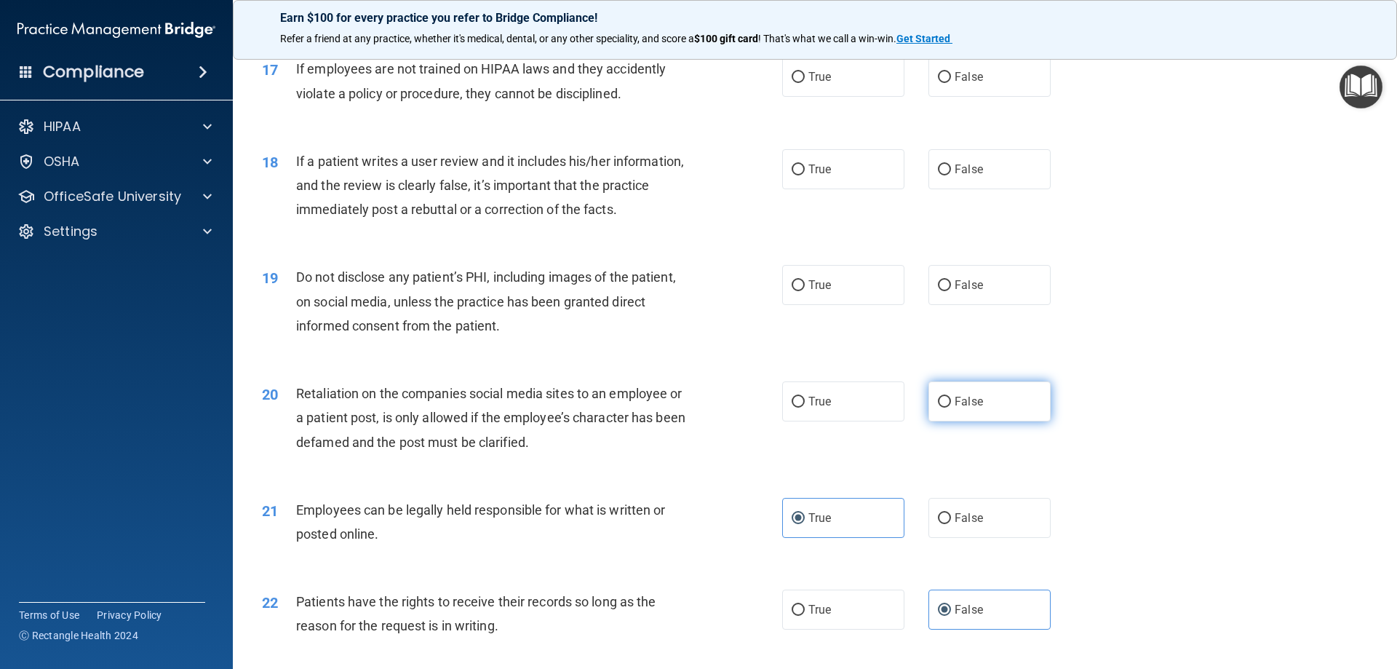
radio input "true"
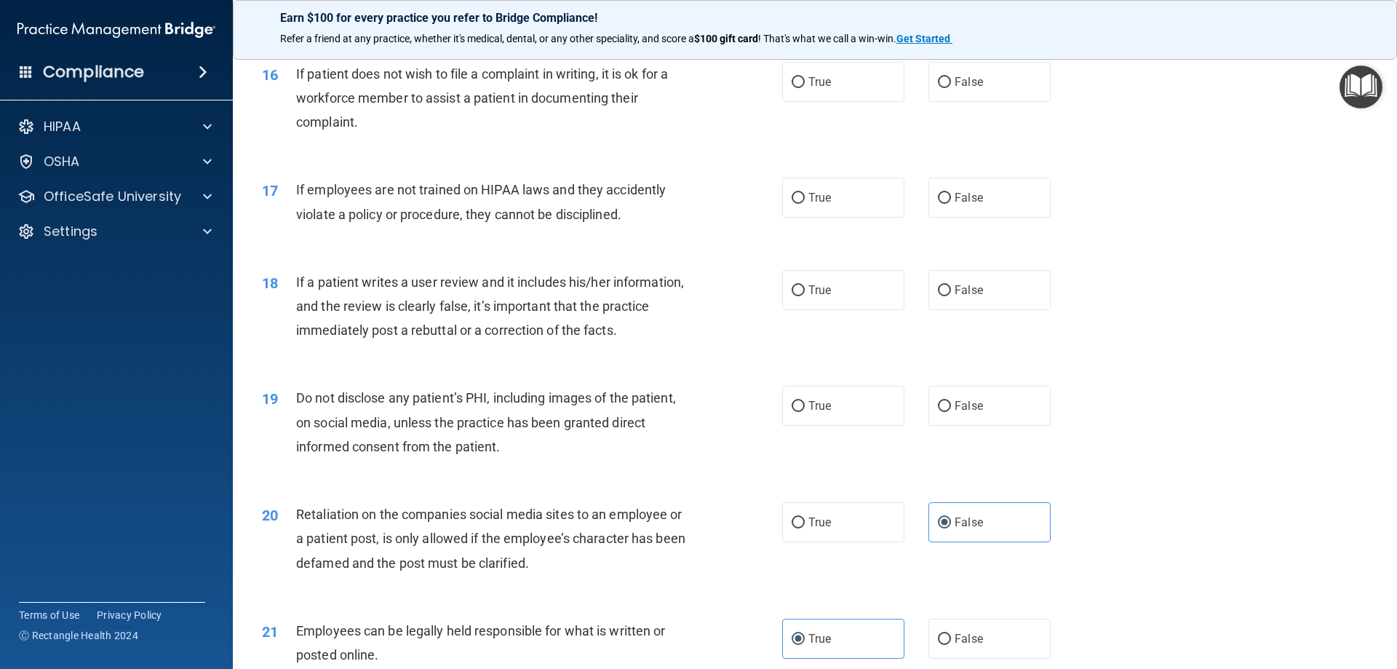
scroll to position [1819, 0]
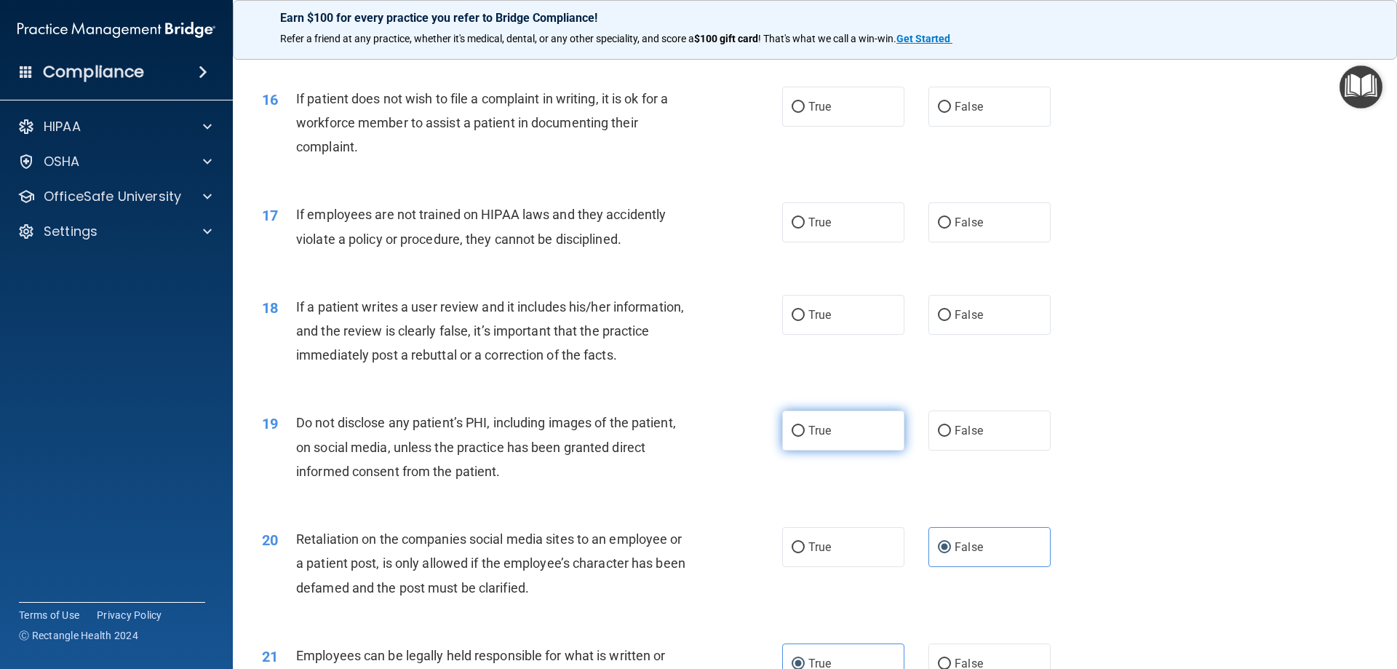
click at [808, 437] on span "True" at bounding box center [819, 430] width 23 height 14
click at [805, 436] on input "True" at bounding box center [797, 431] width 13 height 11
radio input "true"
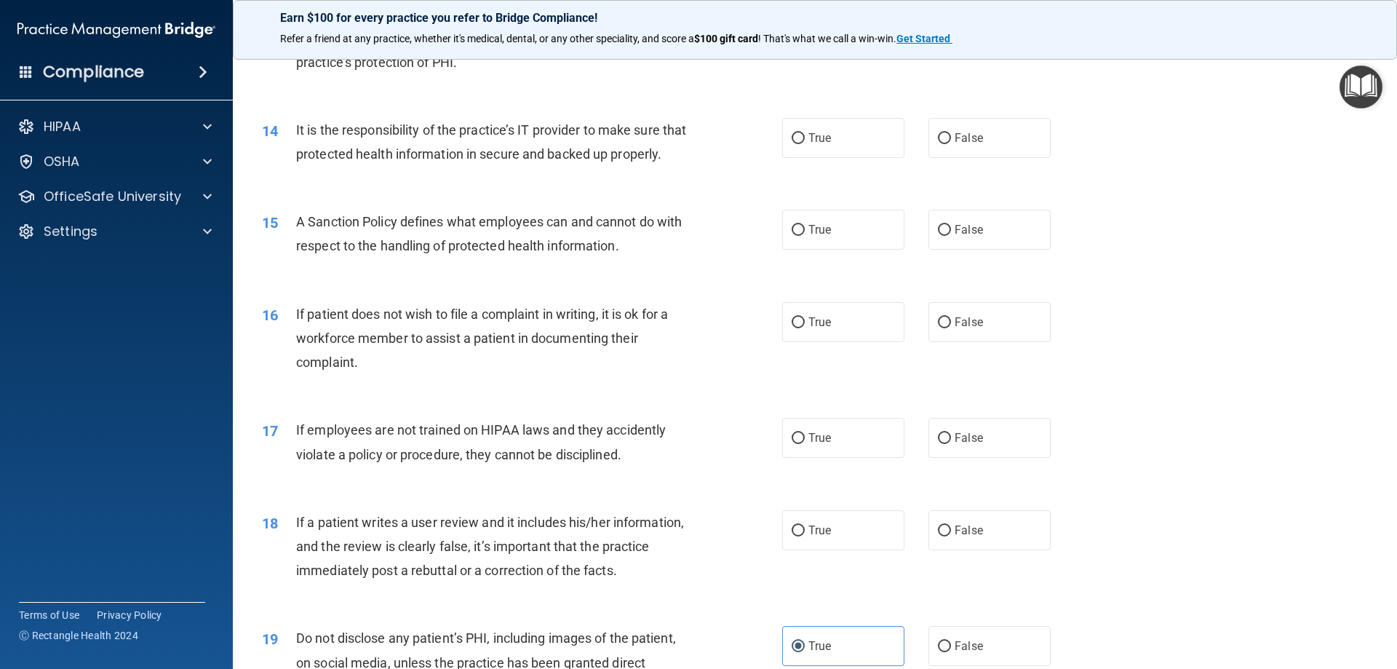
scroll to position [1601, 0]
click at [941, 539] on input "False" at bounding box center [944, 533] width 13 height 11
radio input "true"
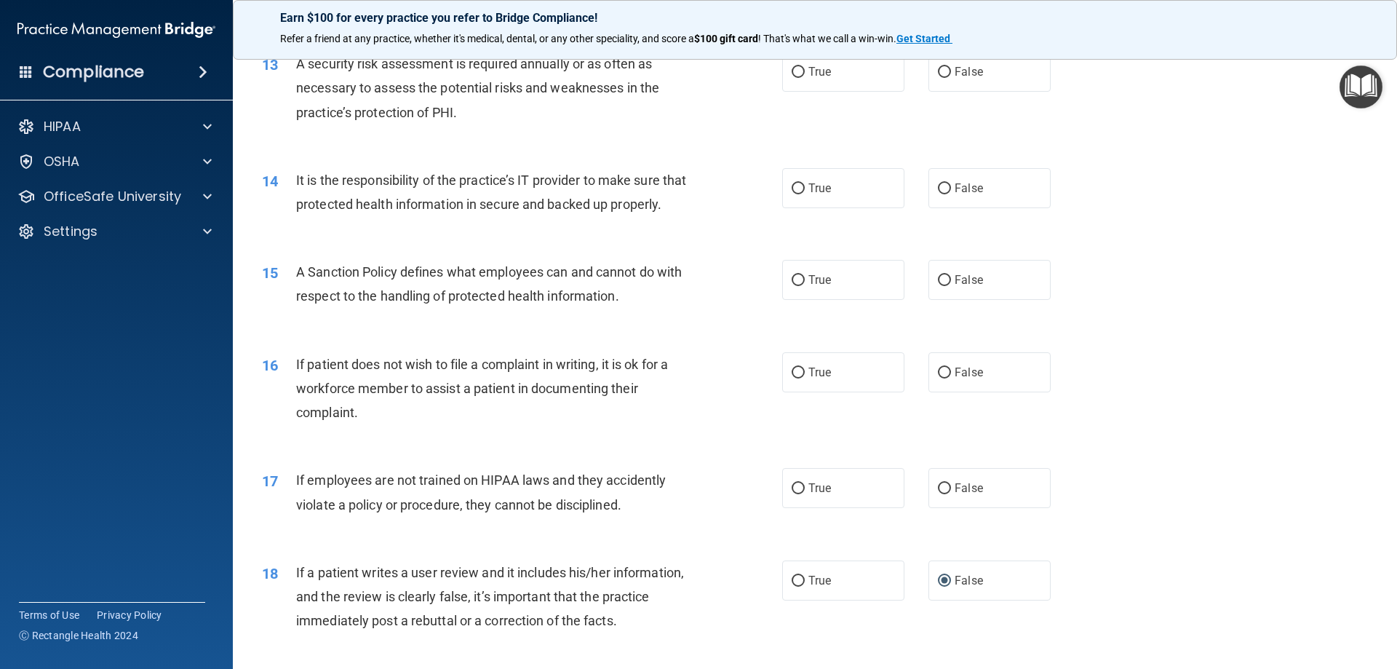
scroll to position [1528, 0]
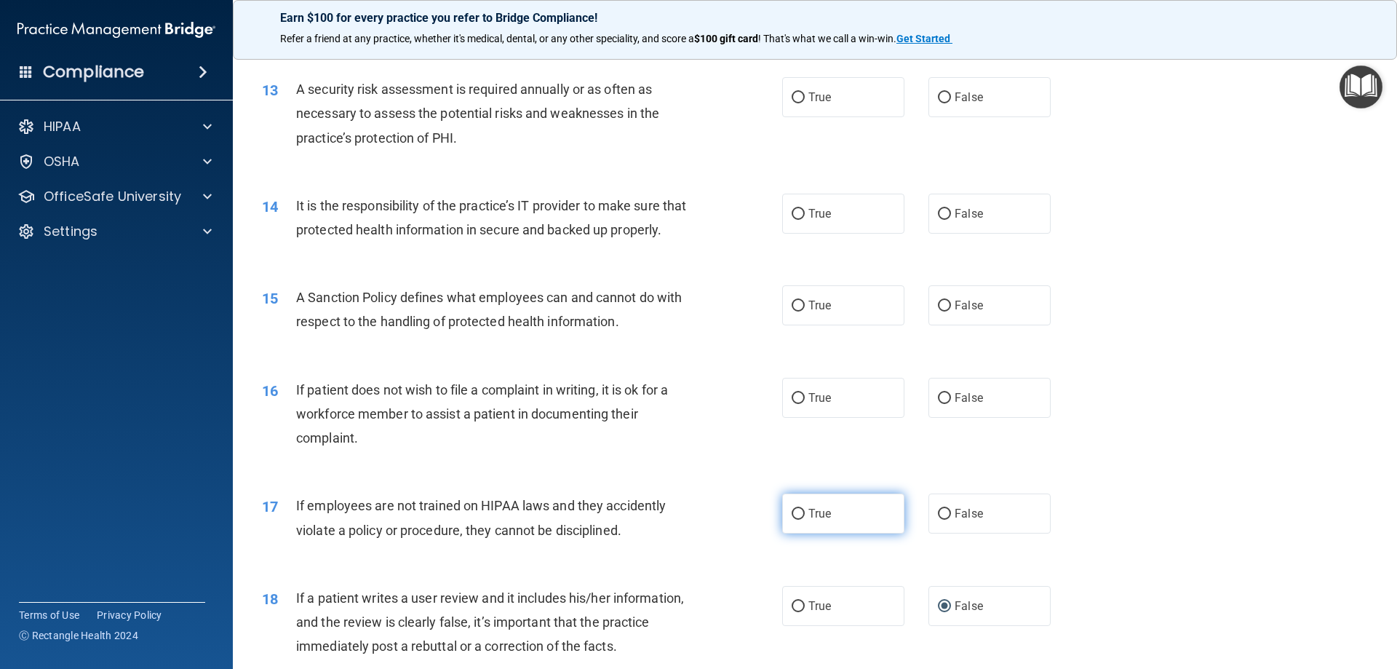
click at [808, 520] on span "True" at bounding box center [819, 513] width 23 height 14
click at [805, 519] on input "True" at bounding box center [797, 513] width 13 height 11
radio input "true"
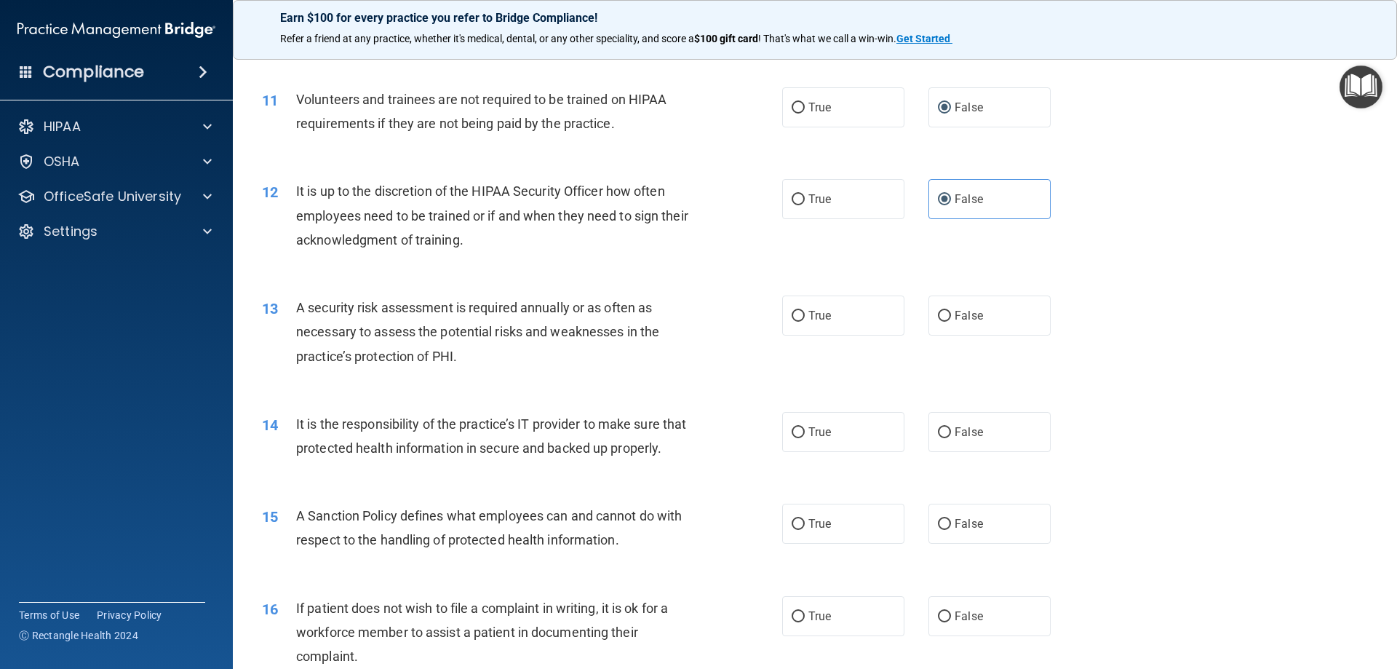
scroll to position [1383, 0]
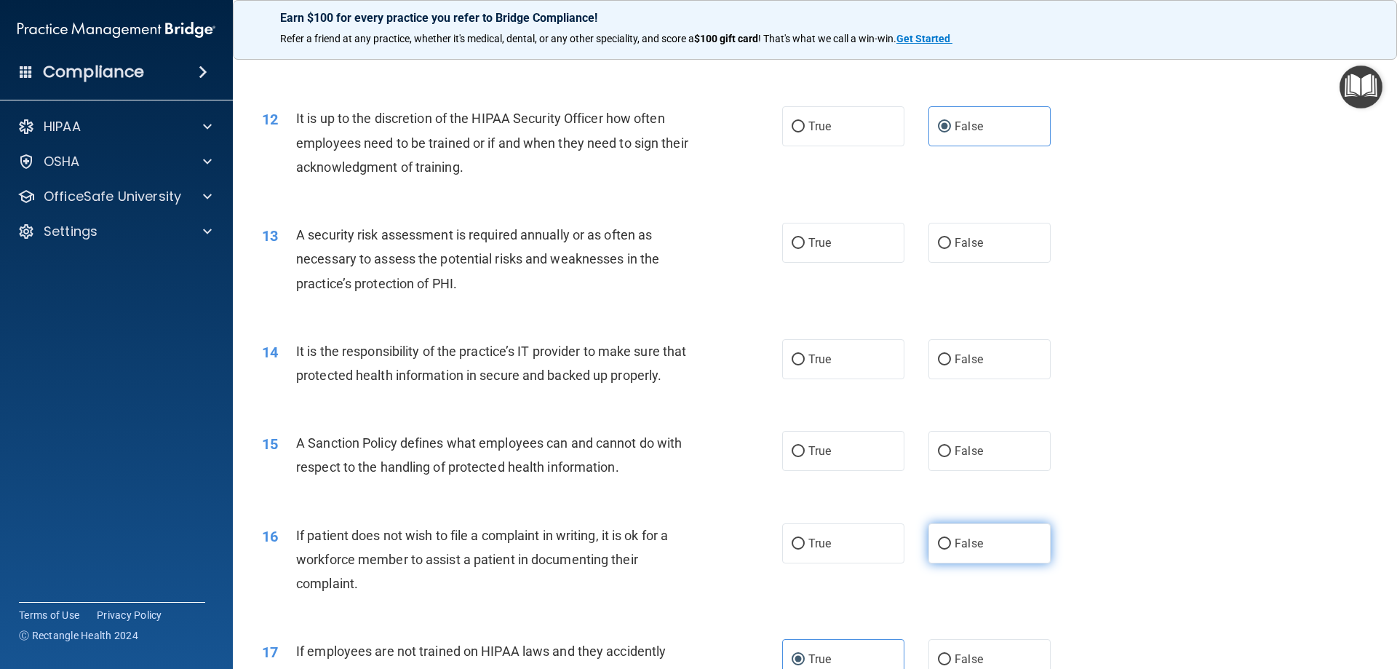
click at [938, 559] on label "False" at bounding box center [989, 543] width 122 height 40
click at [938, 549] on input "False" at bounding box center [944, 543] width 13 height 11
radio input "true"
click at [810, 458] on span "True" at bounding box center [819, 451] width 23 height 14
click at [805, 457] on input "True" at bounding box center [797, 451] width 13 height 11
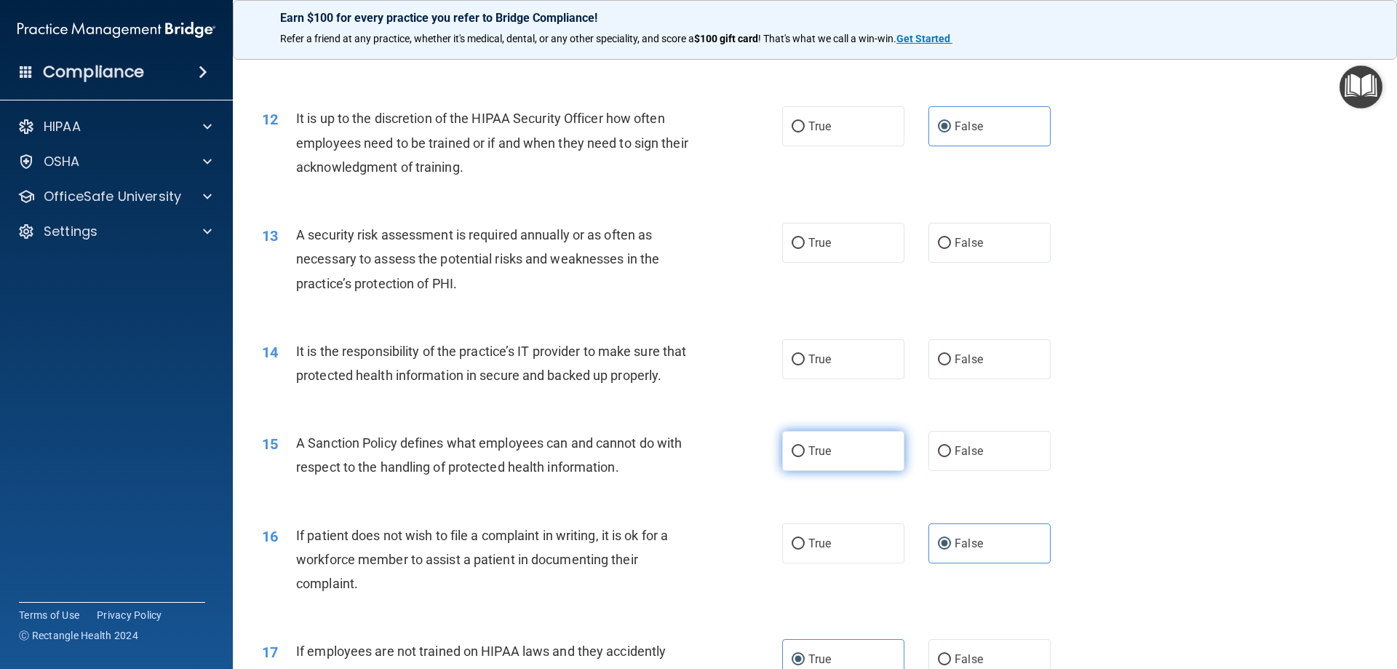
radio input "true"
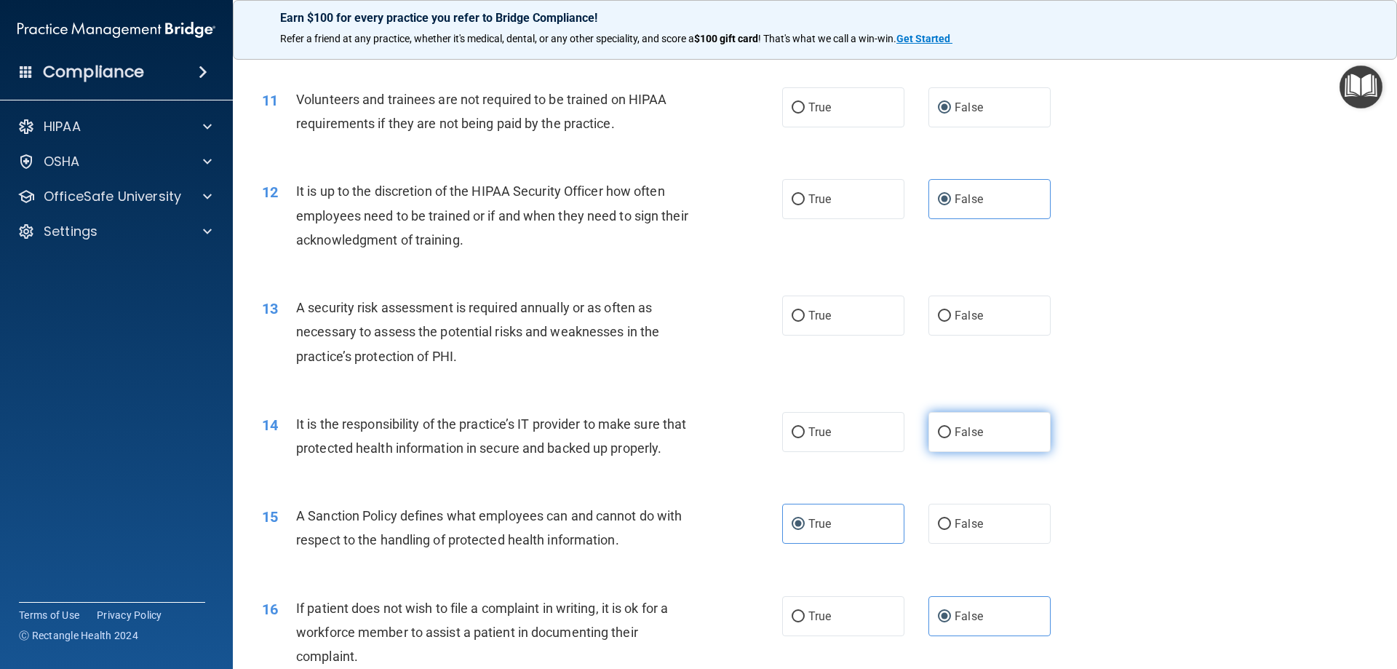
click at [945, 434] on label "False" at bounding box center [989, 432] width 122 height 40
click at [945, 434] on input "False" at bounding box center [944, 432] width 13 height 11
radio input "true"
click at [842, 316] on label "True" at bounding box center [843, 315] width 122 height 40
click at [805, 316] on input "True" at bounding box center [797, 316] width 13 height 11
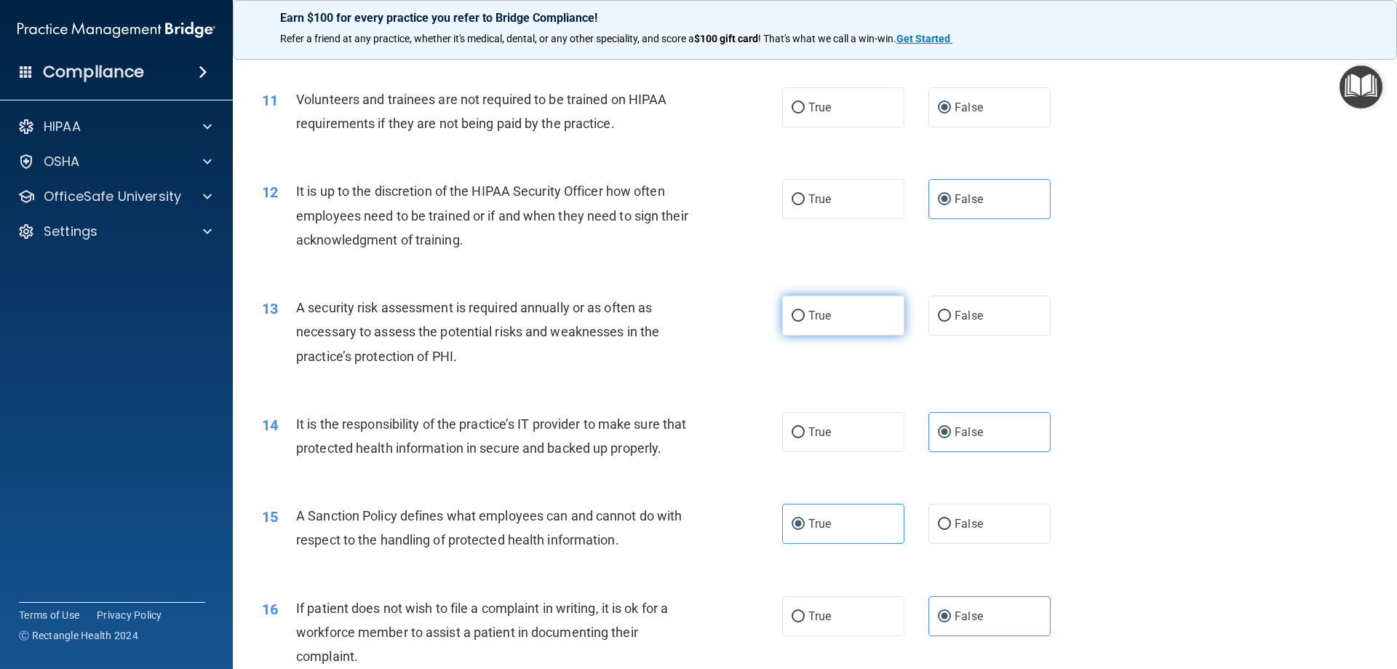
radio input "true"
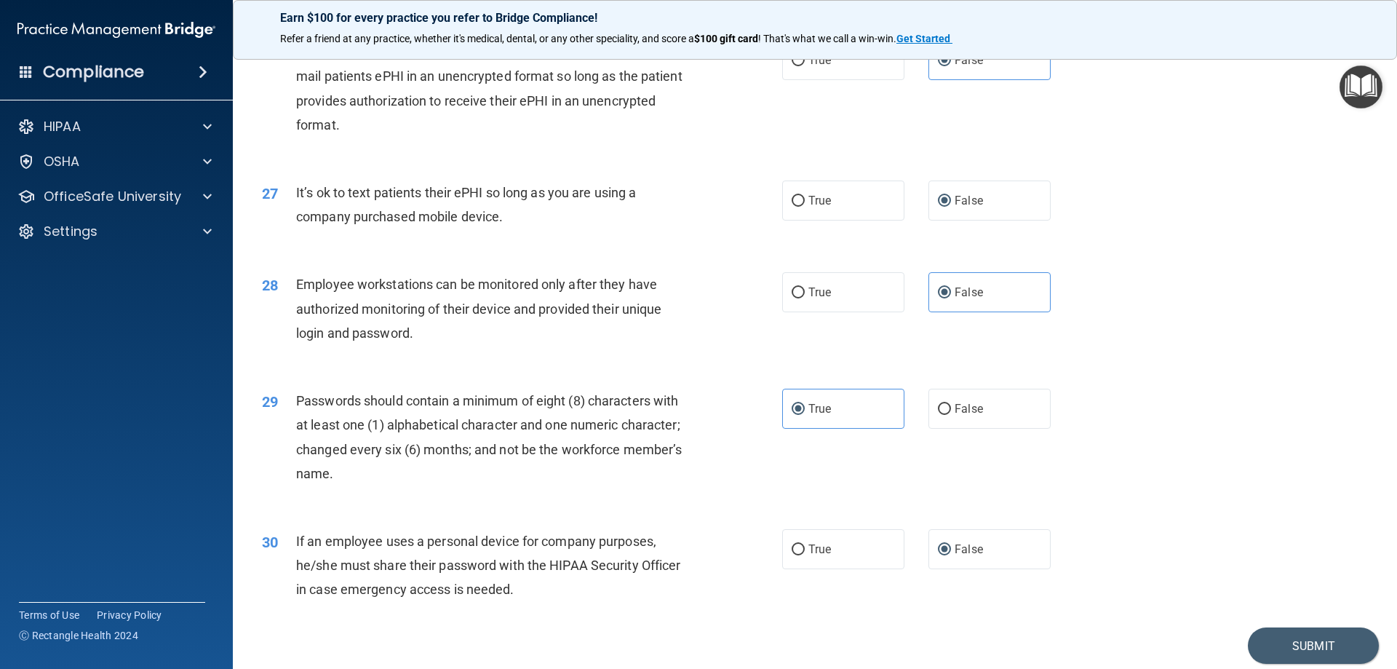
scroll to position [2983, 0]
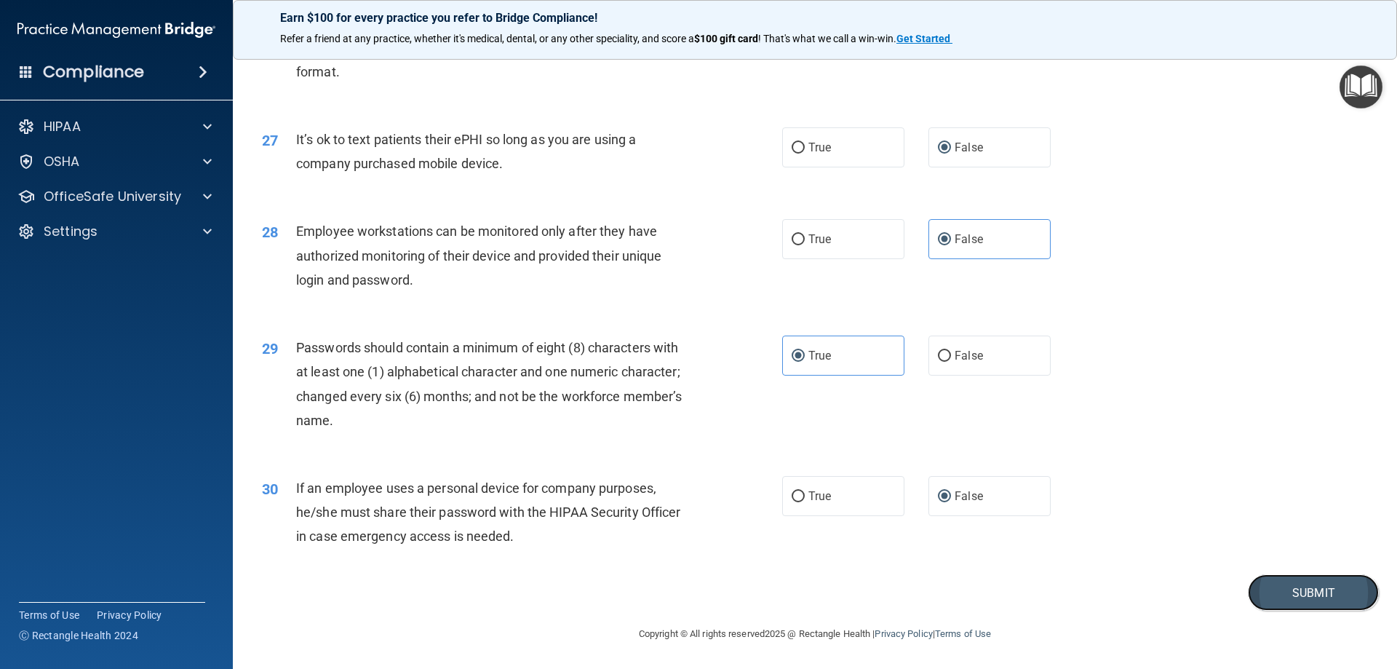
click at [1290, 595] on button "Submit" at bounding box center [1313, 592] width 131 height 37
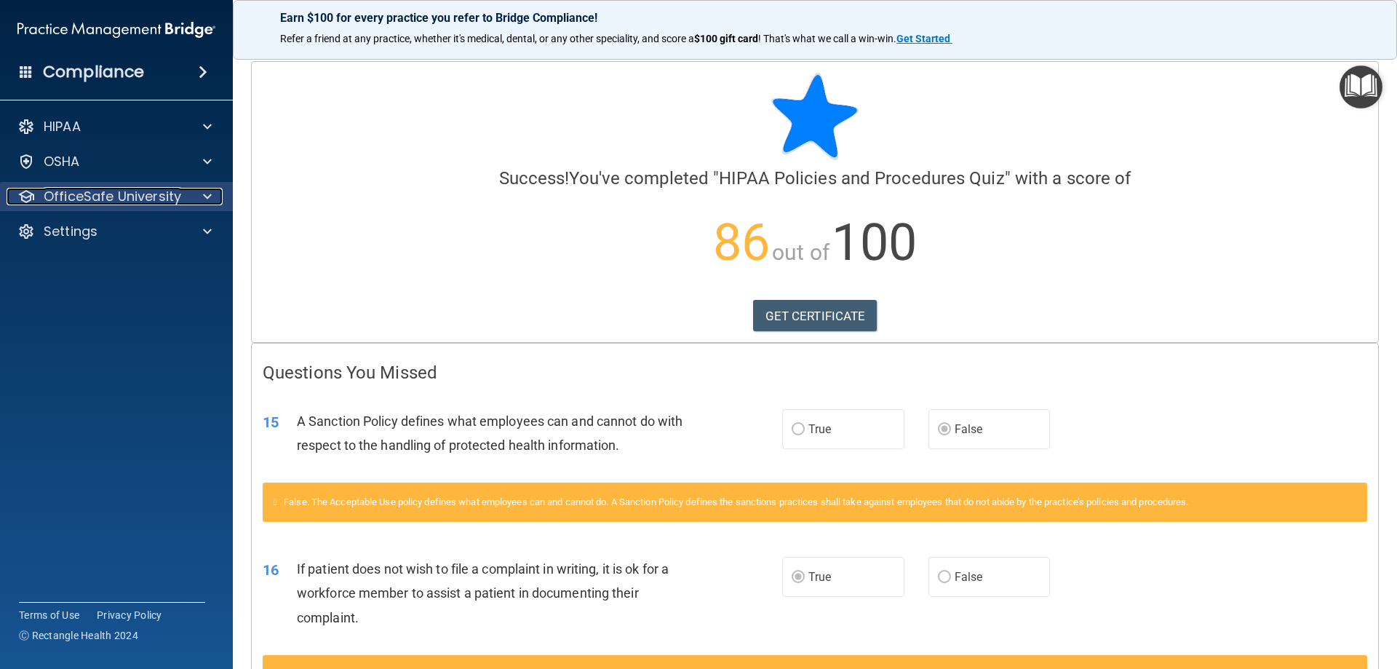
click at [178, 194] on p "OfficeSafe University" at bounding box center [112, 196] width 137 height 17
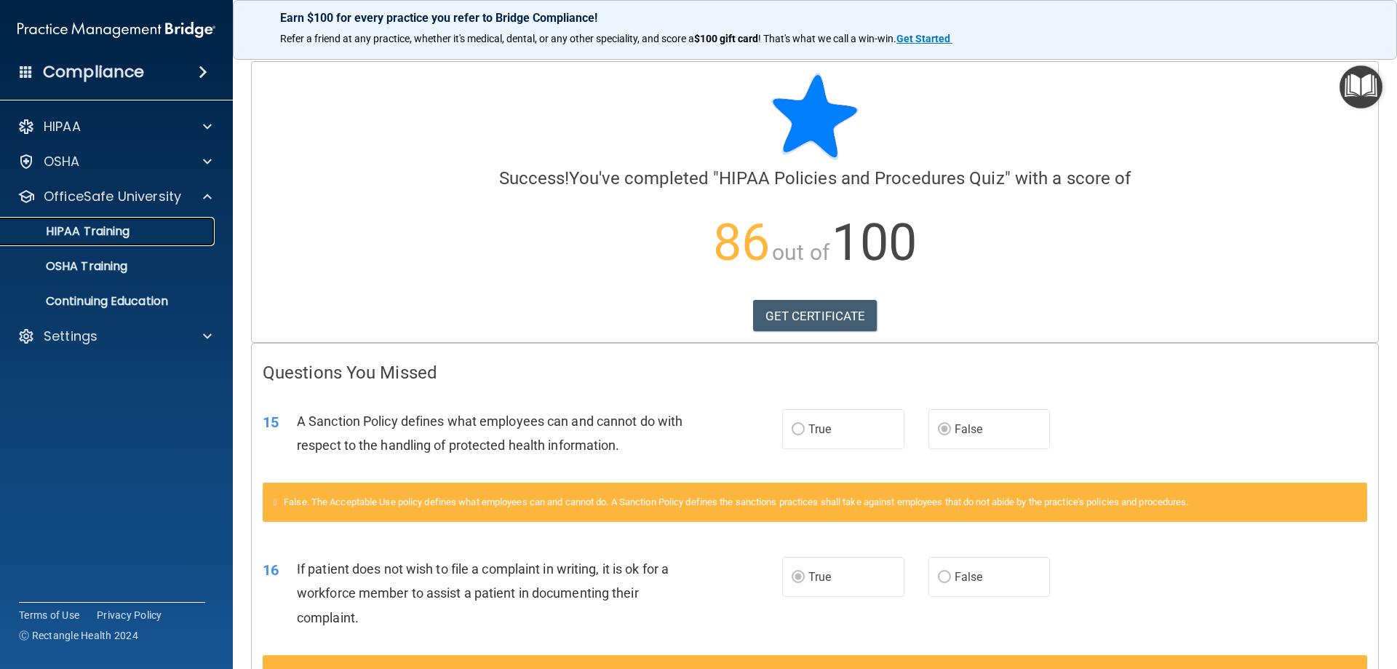
click at [149, 236] on div "HIPAA Training" at bounding box center [108, 231] width 199 height 15
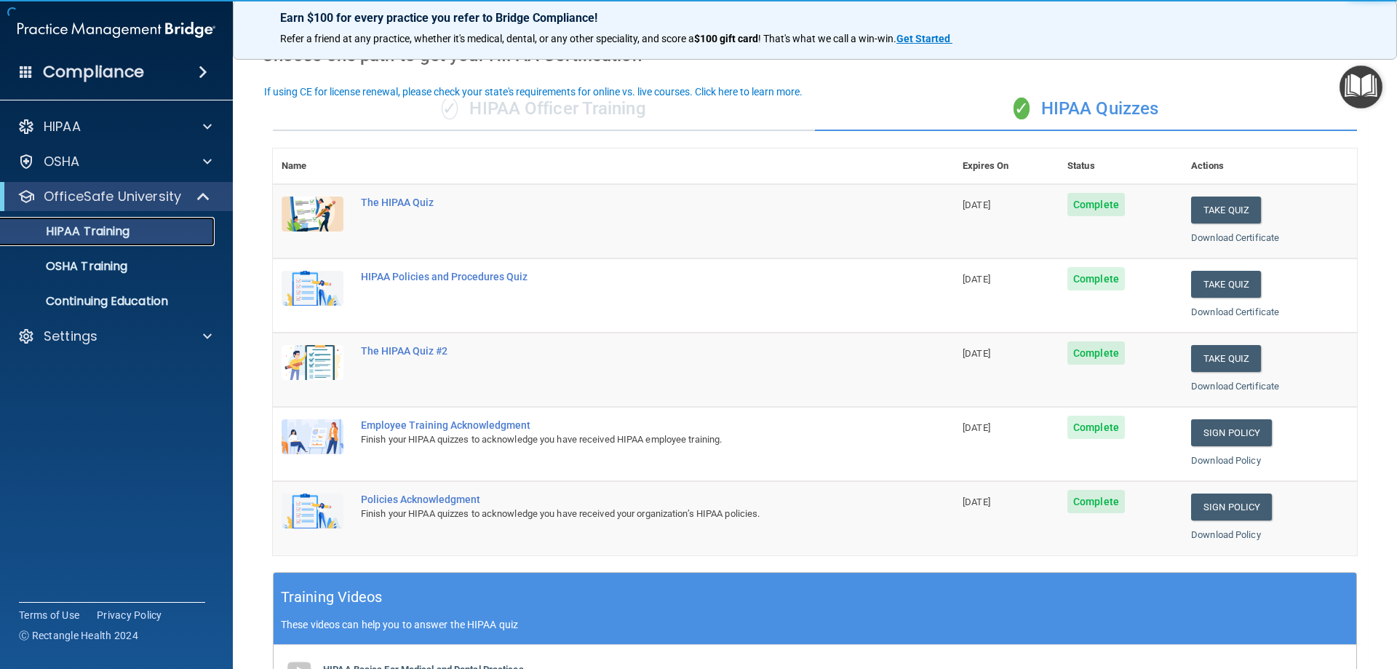
scroll to position [73, 0]
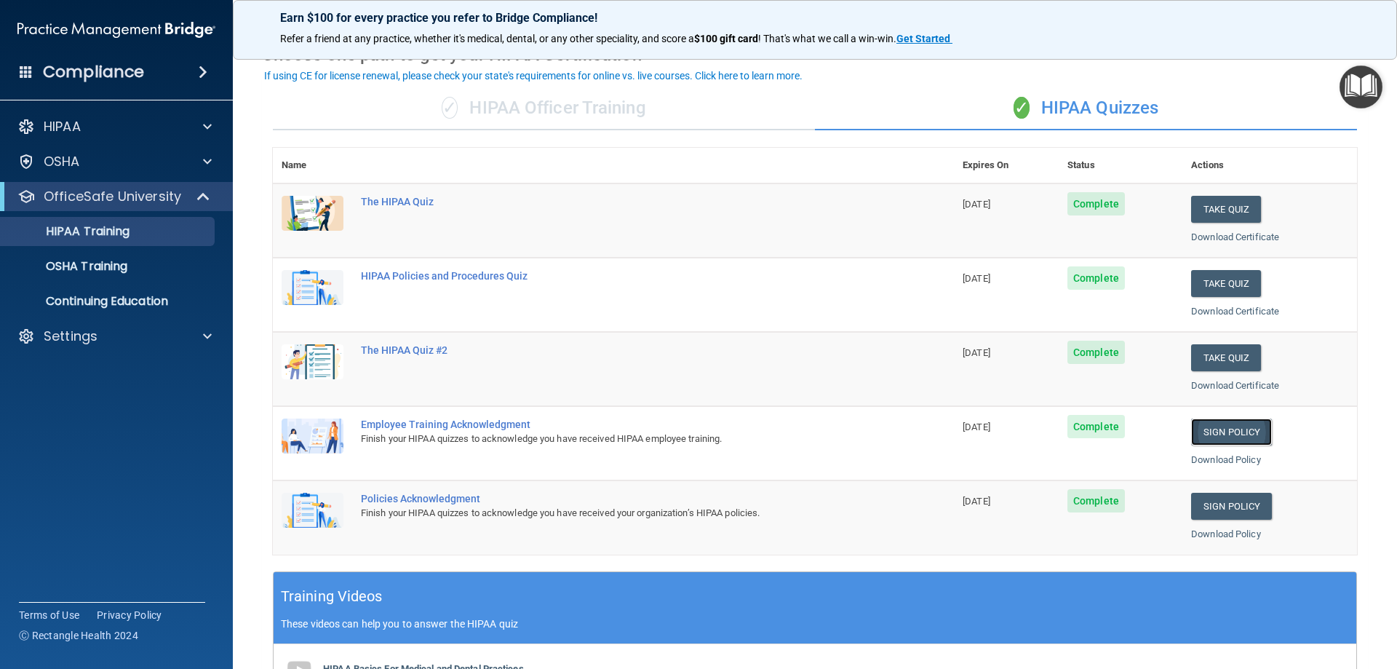
click at [1245, 432] on link "Sign Policy" at bounding box center [1231, 431] width 81 height 27
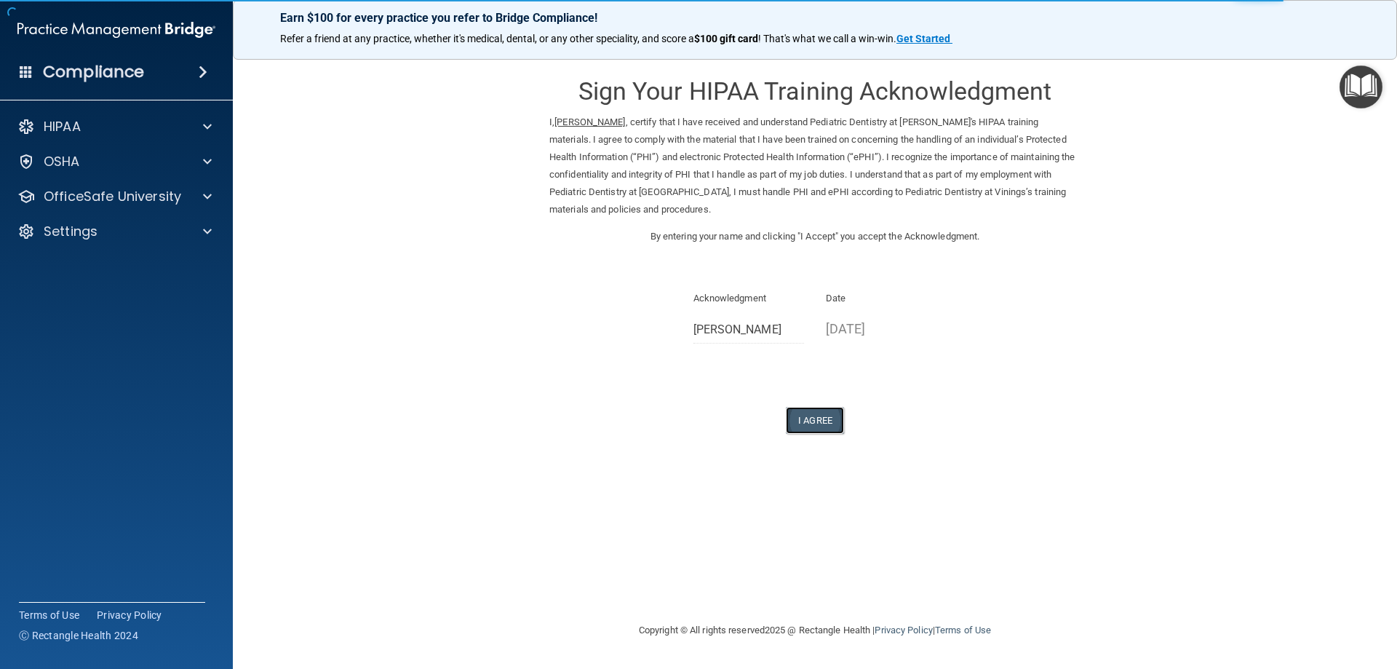
click at [811, 428] on button "I Agree" at bounding box center [815, 420] width 58 height 27
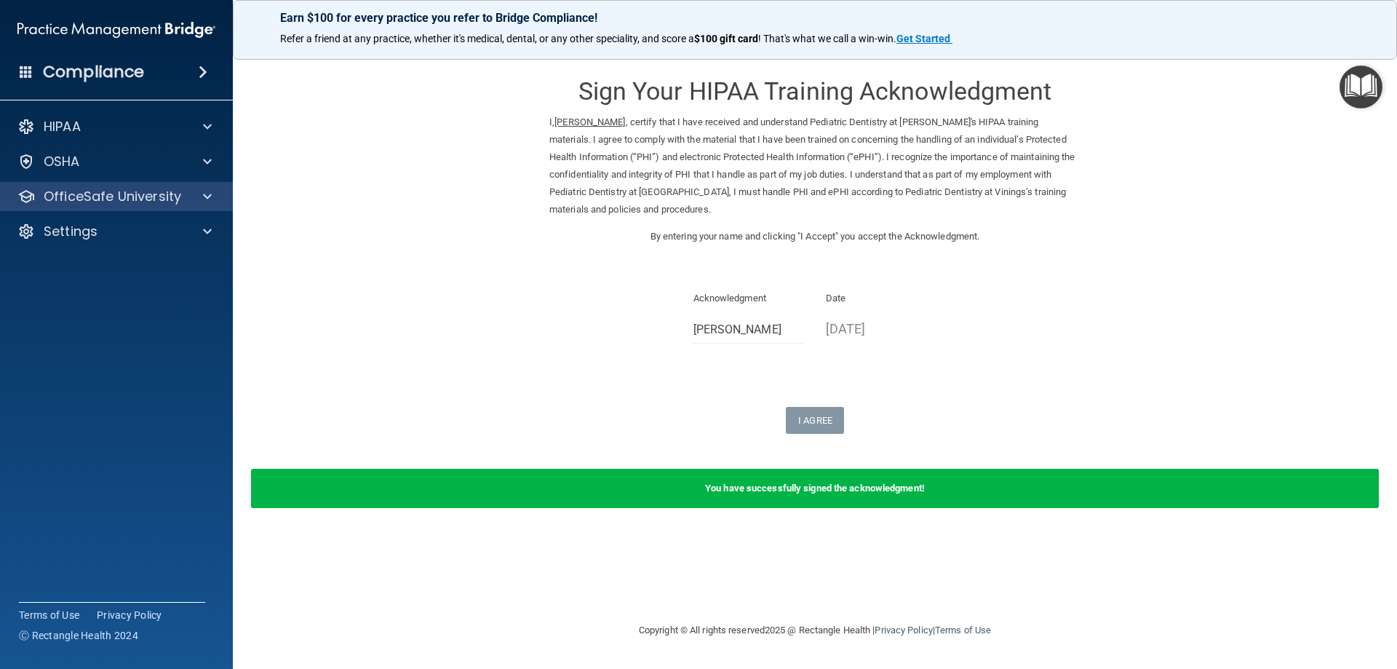
click at [142, 206] on div "OfficeSafe University" at bounding box center [117, 196] width 234 height 29
click at [137, 191] on p "OfficeSafe University" at bounding box center [112, 196] width 137 height 17
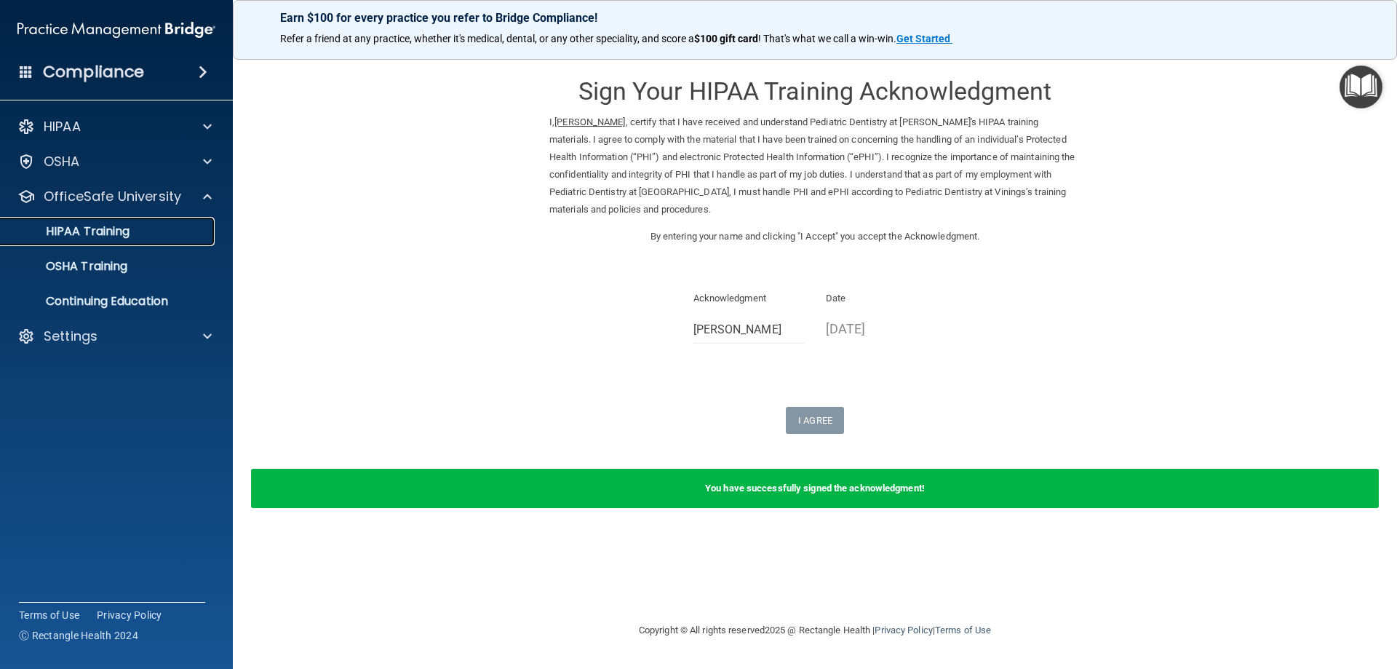
click at [119, 235] on p "HIPAA Training" at bounding box center [69, 231] width 120 height 15
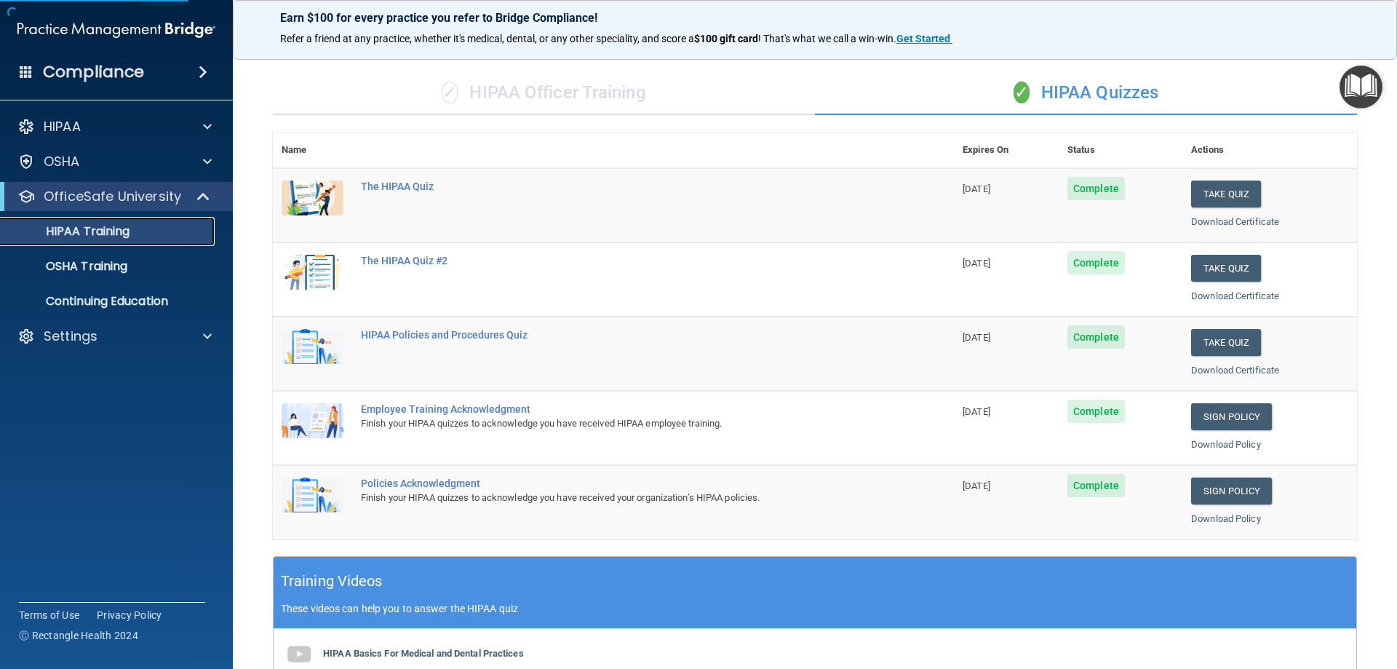
scroll to position [218, 0]
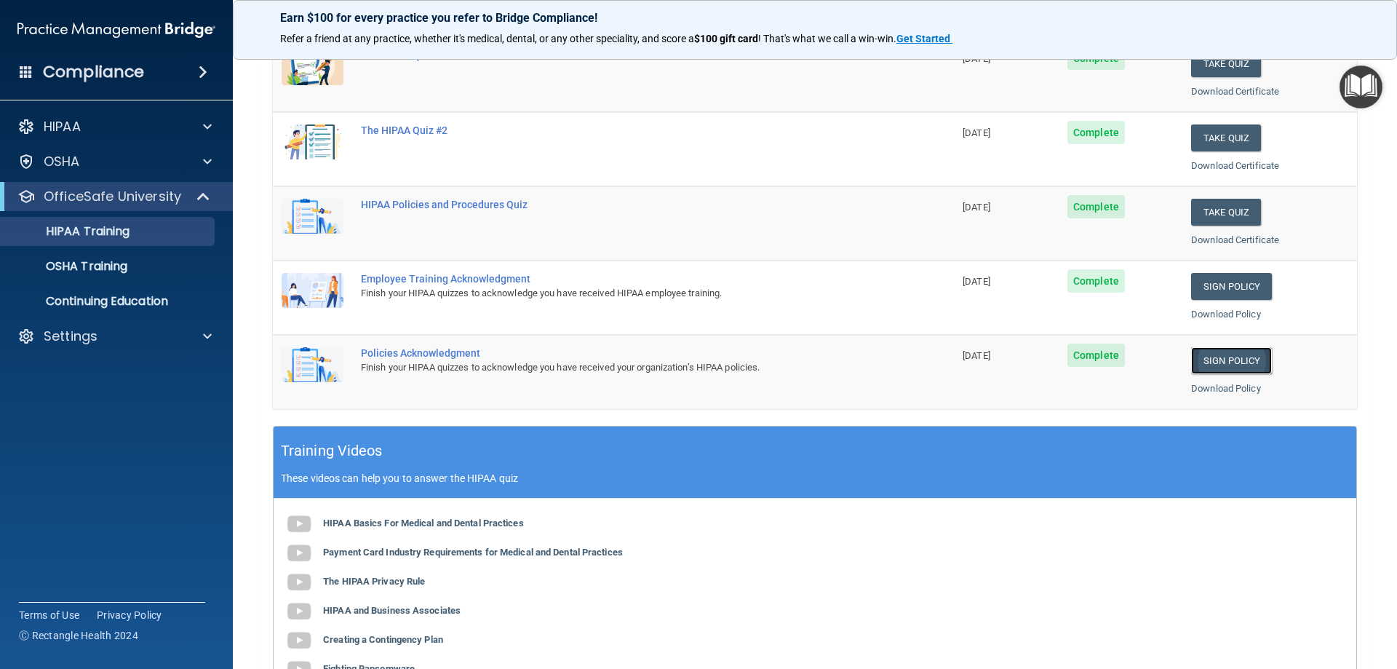
click at [1191, 365] on link "Sign Policy" at bounding box center [1231, 360] width 81 height 27
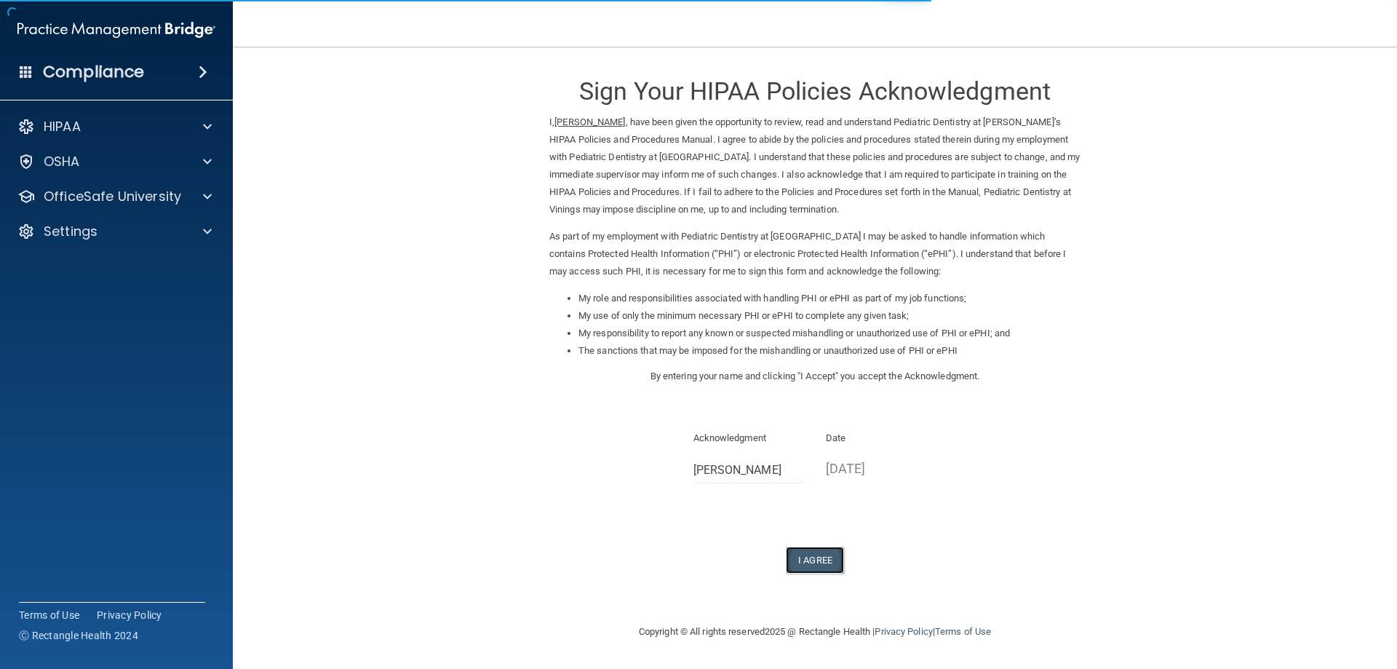
click at [797, 554] on button "I Agree" at bounding box center [815, 559] width 58 height 27
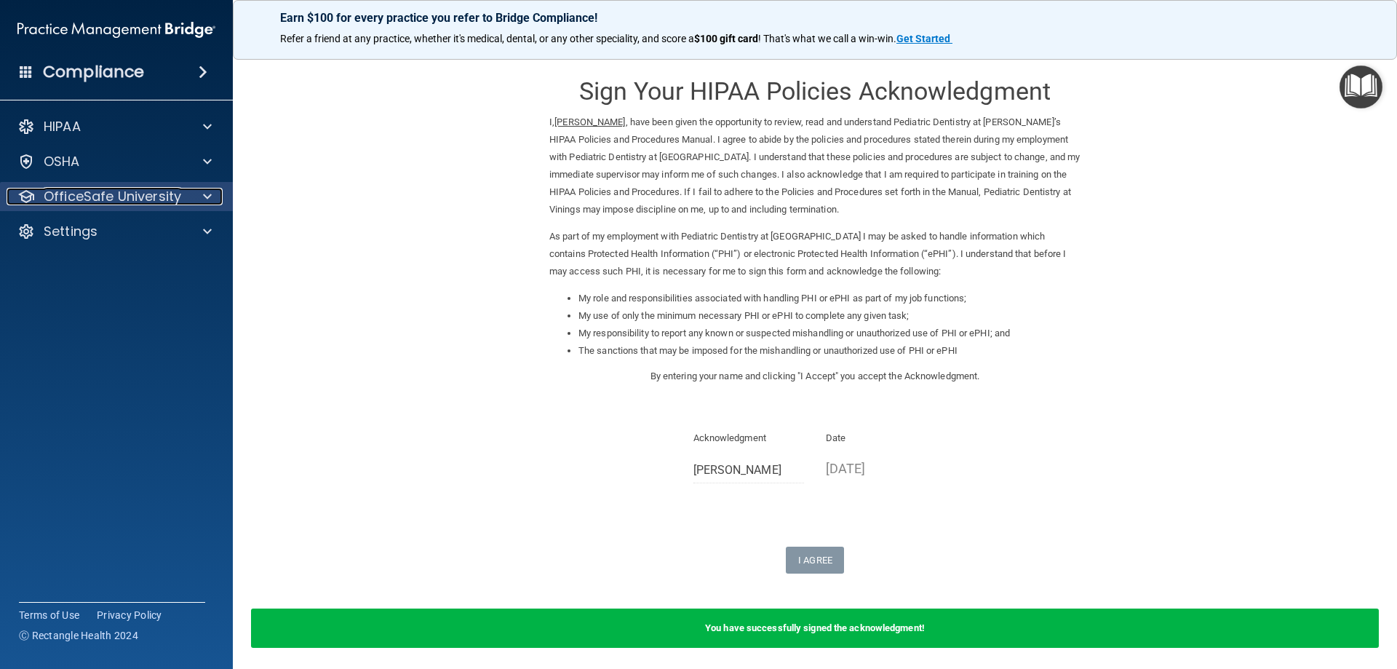
click at [149, 199] on p "OfficeSafe University" at bounding box center [112, 196] width 137 height 17
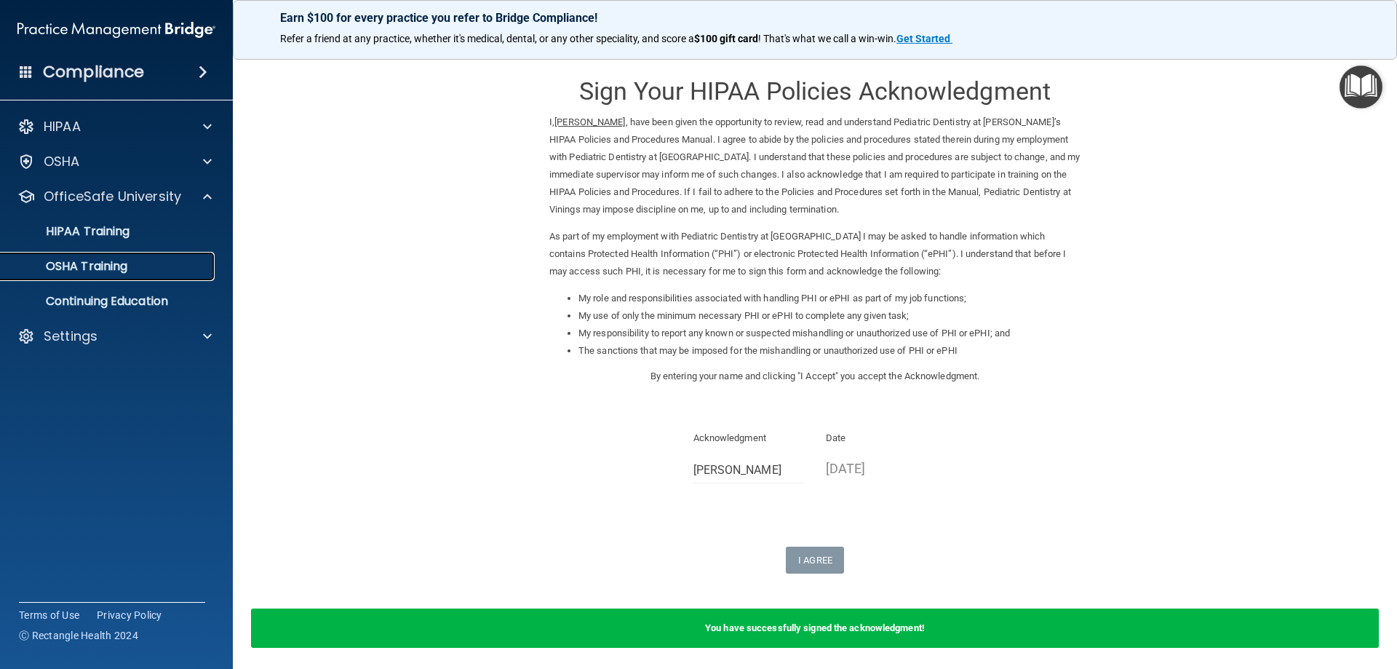
click at [107, 263] on p "OSHA Training" at bounding box center [68, 266] width 118 height 15
